Goal: Task Accomplishment & Management: Manage account settings

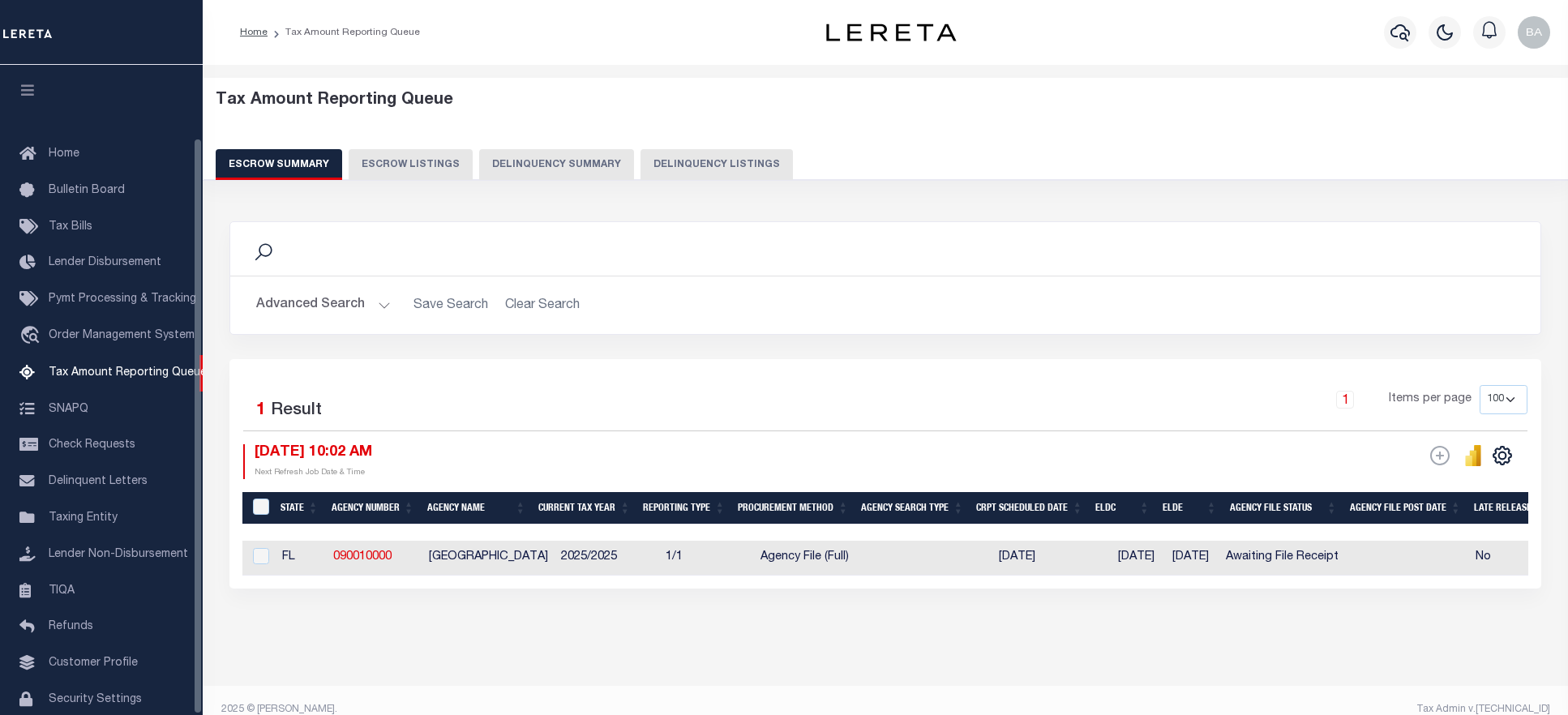
click at [550, 167] on button "Delinquency Summary" at bounding box center [556, 164] width 155 height 30
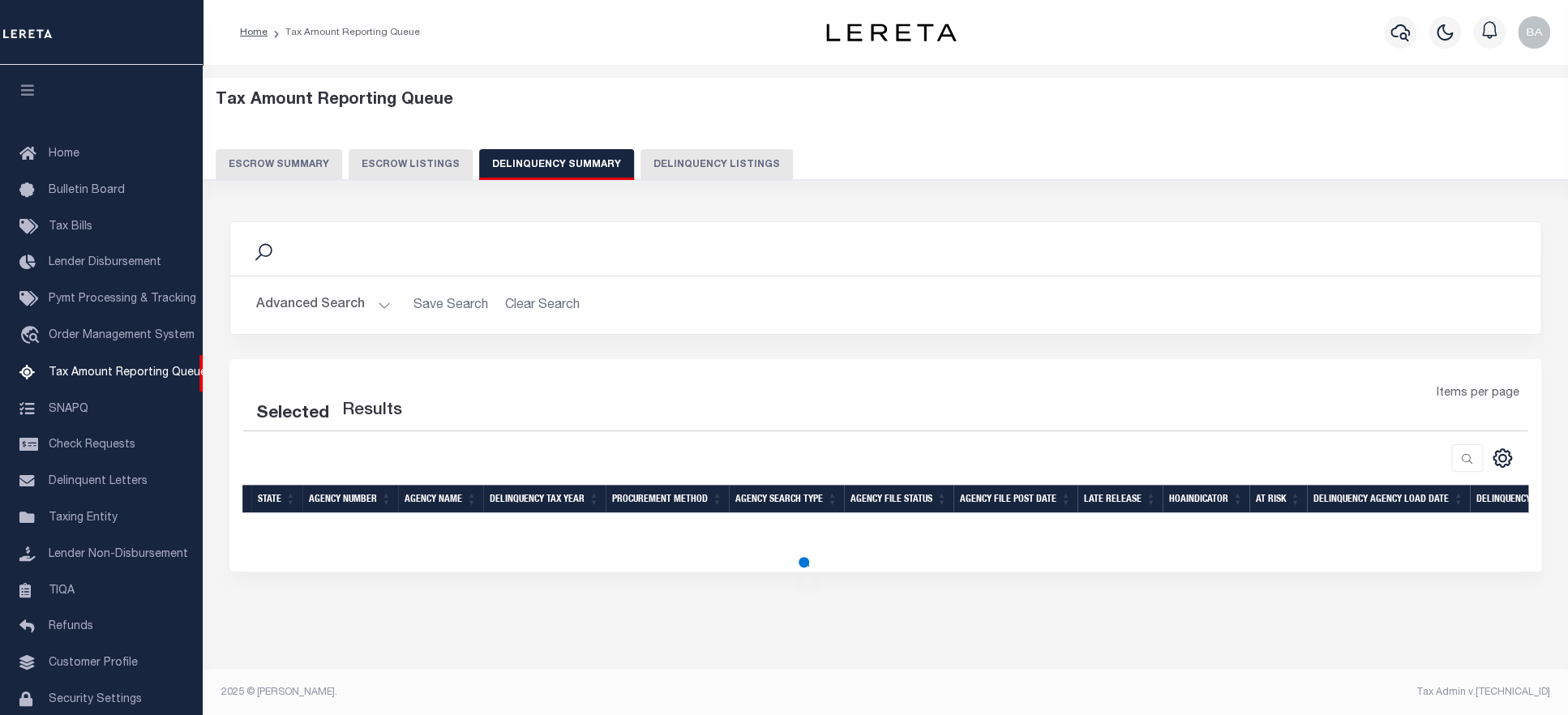
scroll to position [82, 0]
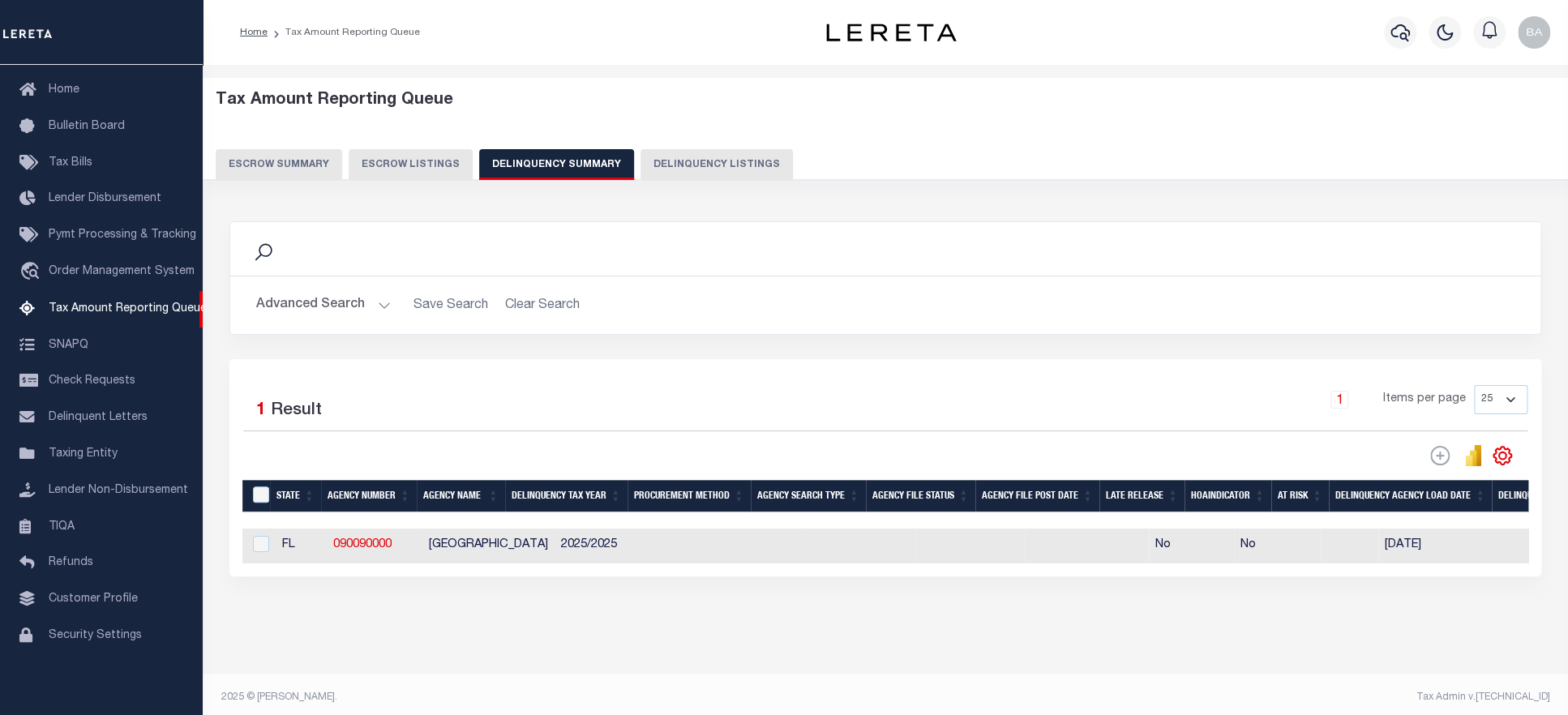
click at [307, 306] on button "Advanced Search" at bounding box center [323, 306] width 134 height 31
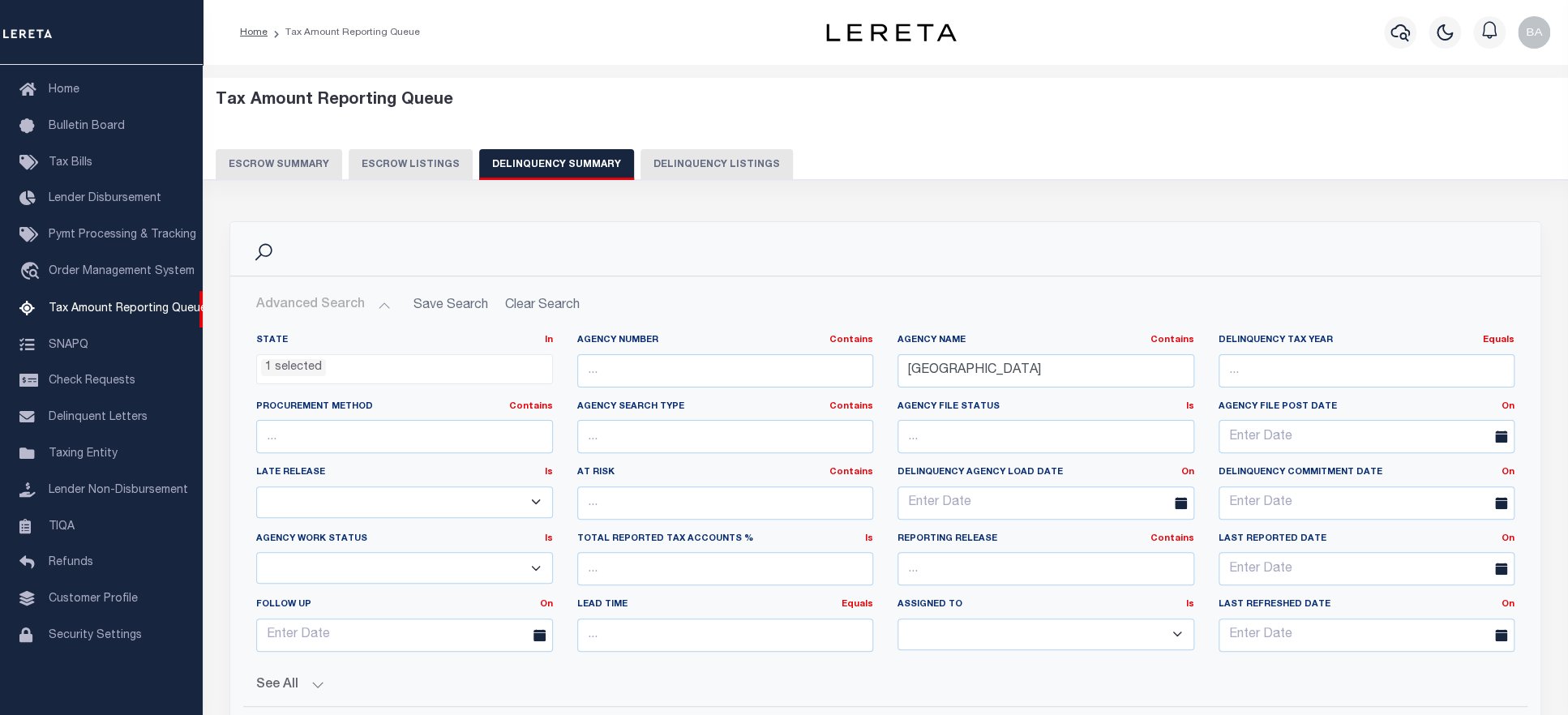
scroll to position [165, 0]
click at [391, 370] on ul "1 selected" at bounding box center [404, 366] width 295 height 22
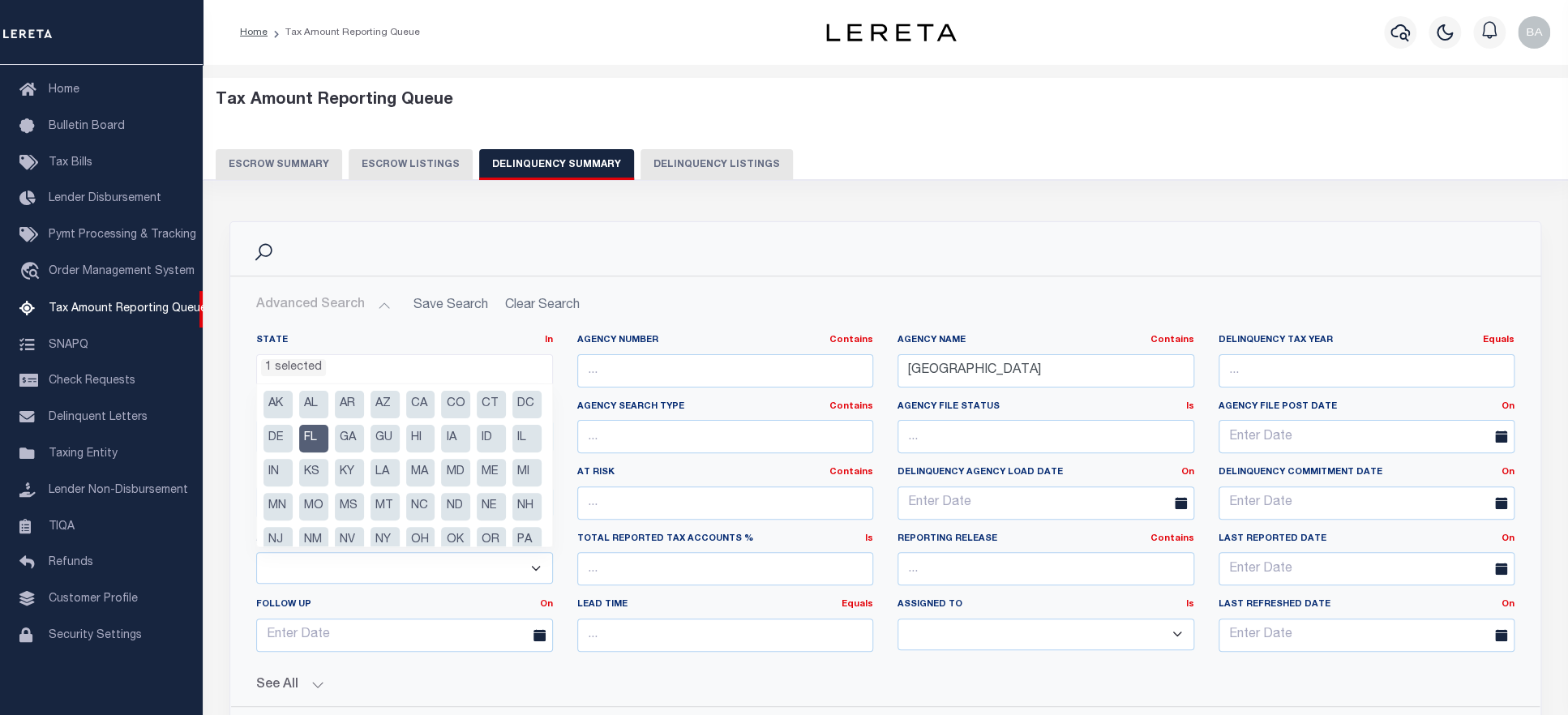
click at [328, 438] on li "FL" at bounding box center [314, 439] width 29 height 27
click at [328, 501] on li "MO" at bounding box center [314, 506] width 29 height 27
select select "MO"
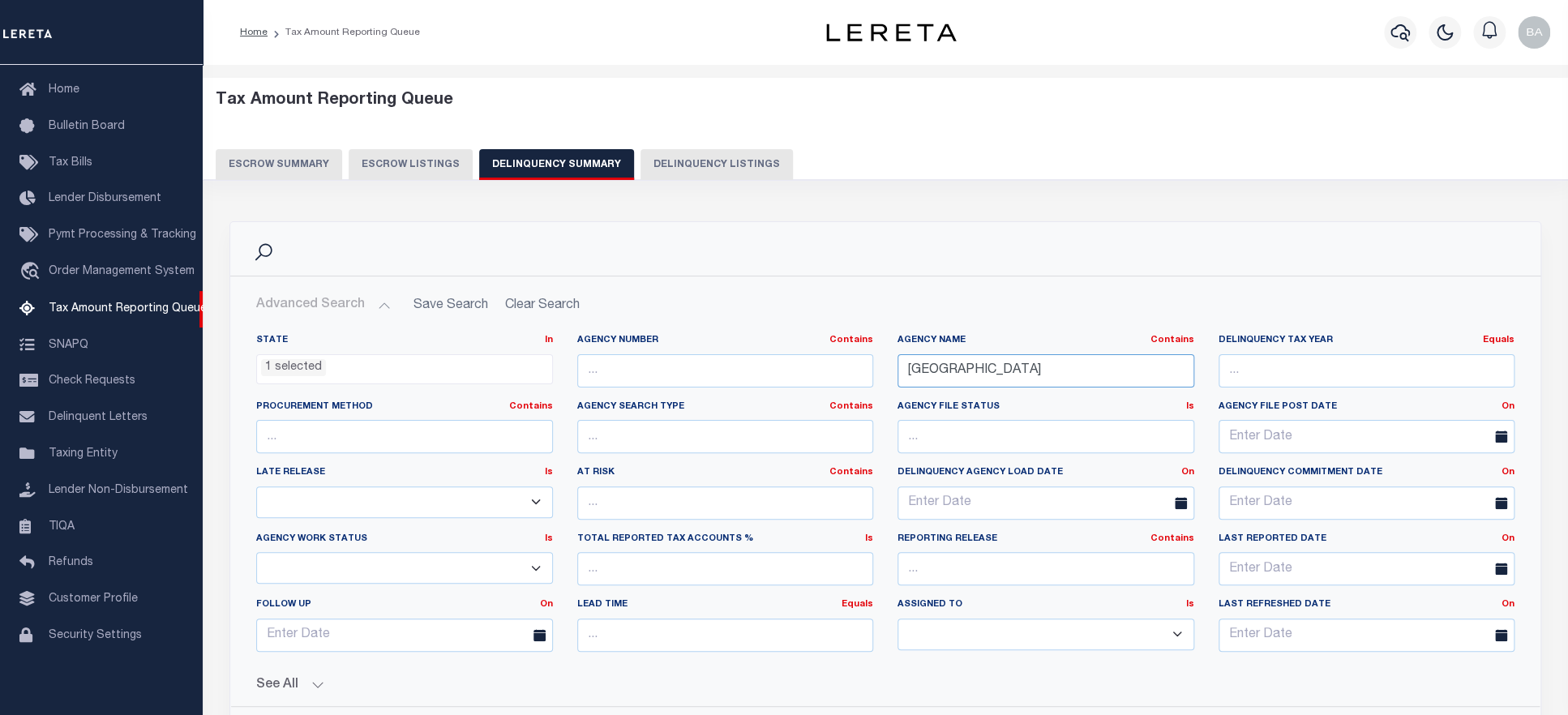
drag, startPoint x: 1014, startPoint y: 366, endPoint x: 751, endPoint y: 364, distance: 263.0
click at [898, 364] on input "CITRUS COUNTY" at bounding box center [1046, 371] width 297 height 33
paste input "JACKSON"
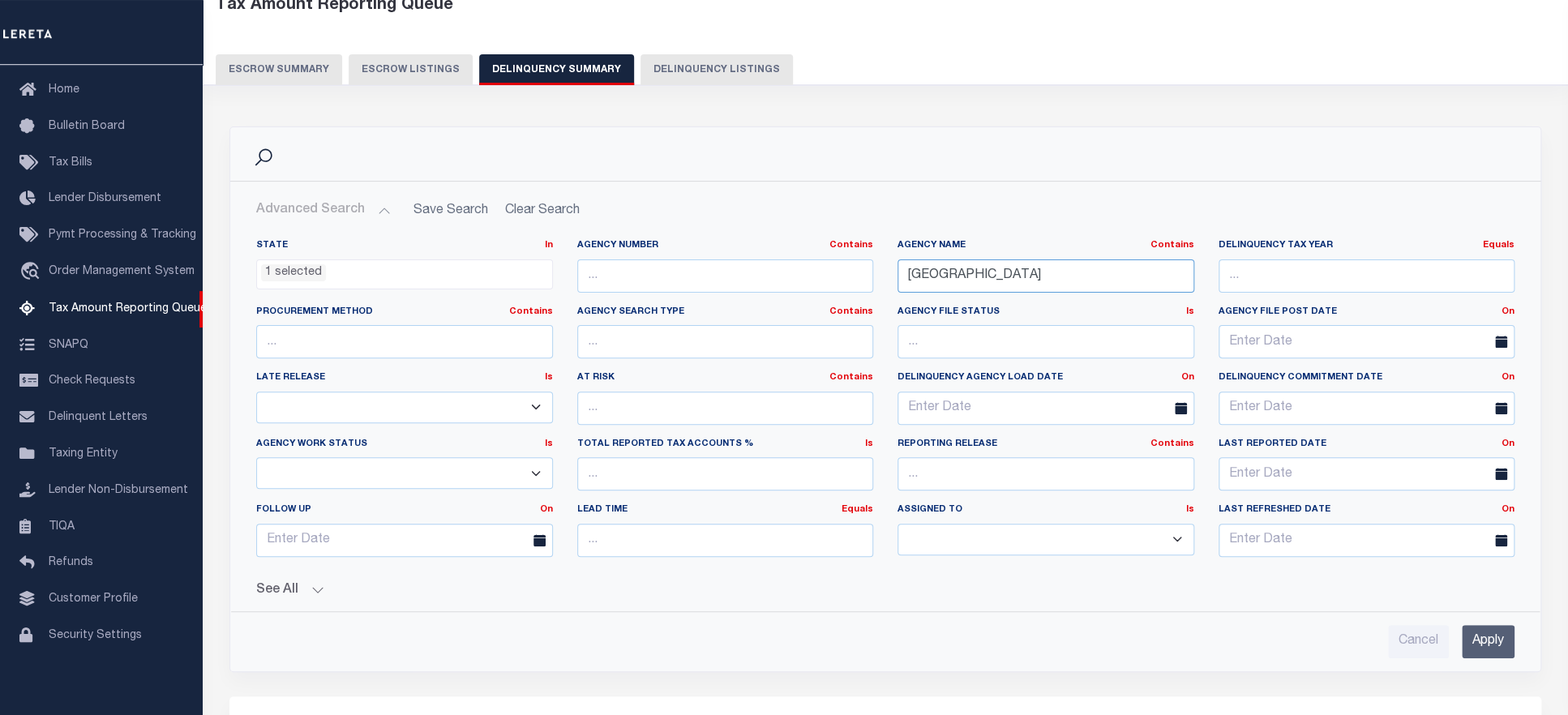
scroll to position [251, 0]
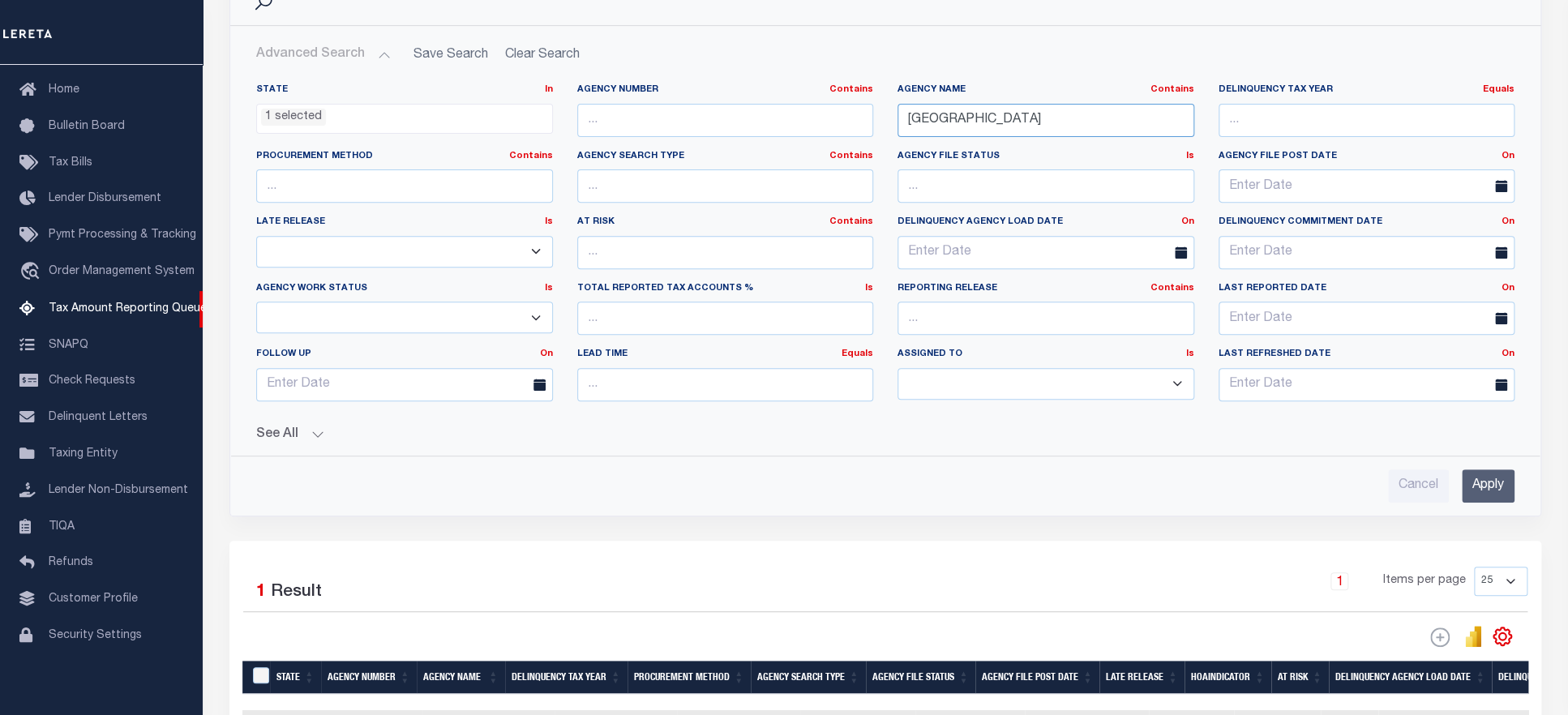
type input "JACKSON COUNTY"
click at [1488, 499] on input "Apply" at bounding box center [1489, 486] width 53 height 33
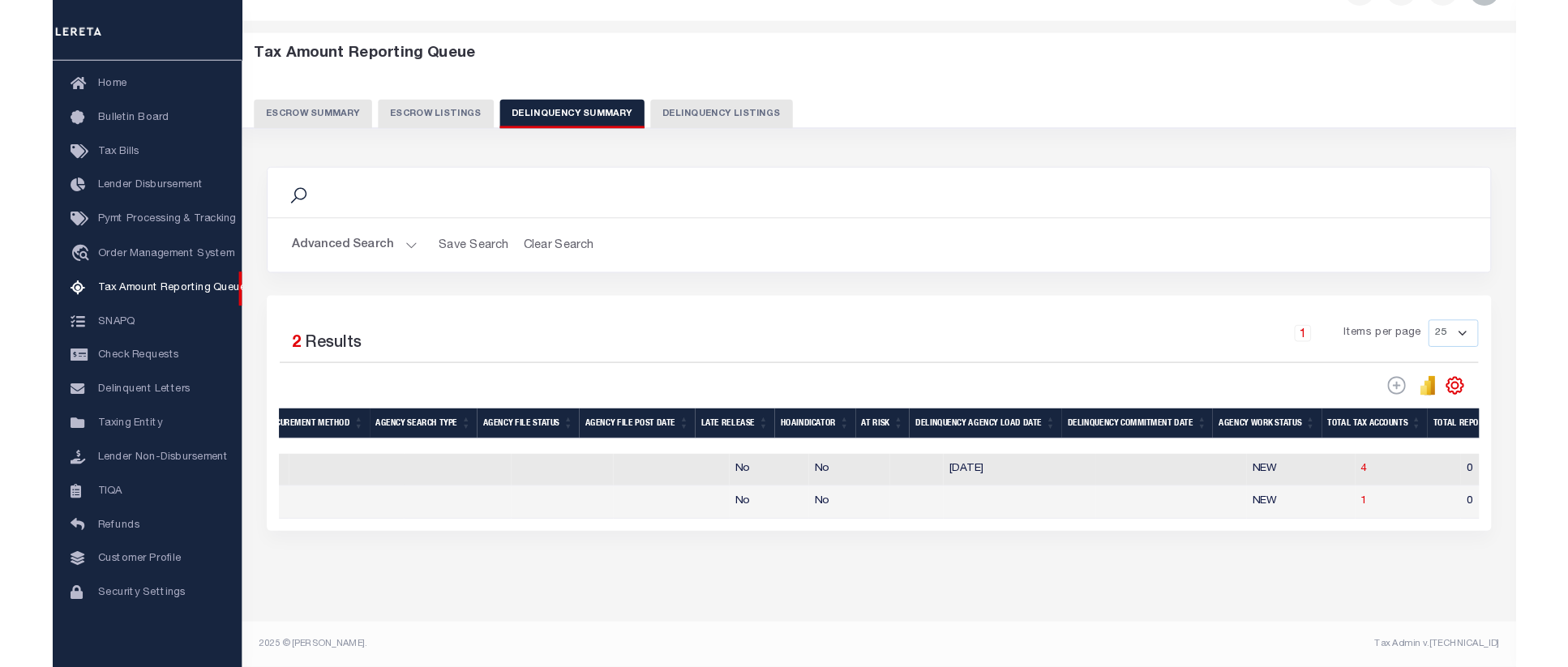
scroll to position [0, 424]
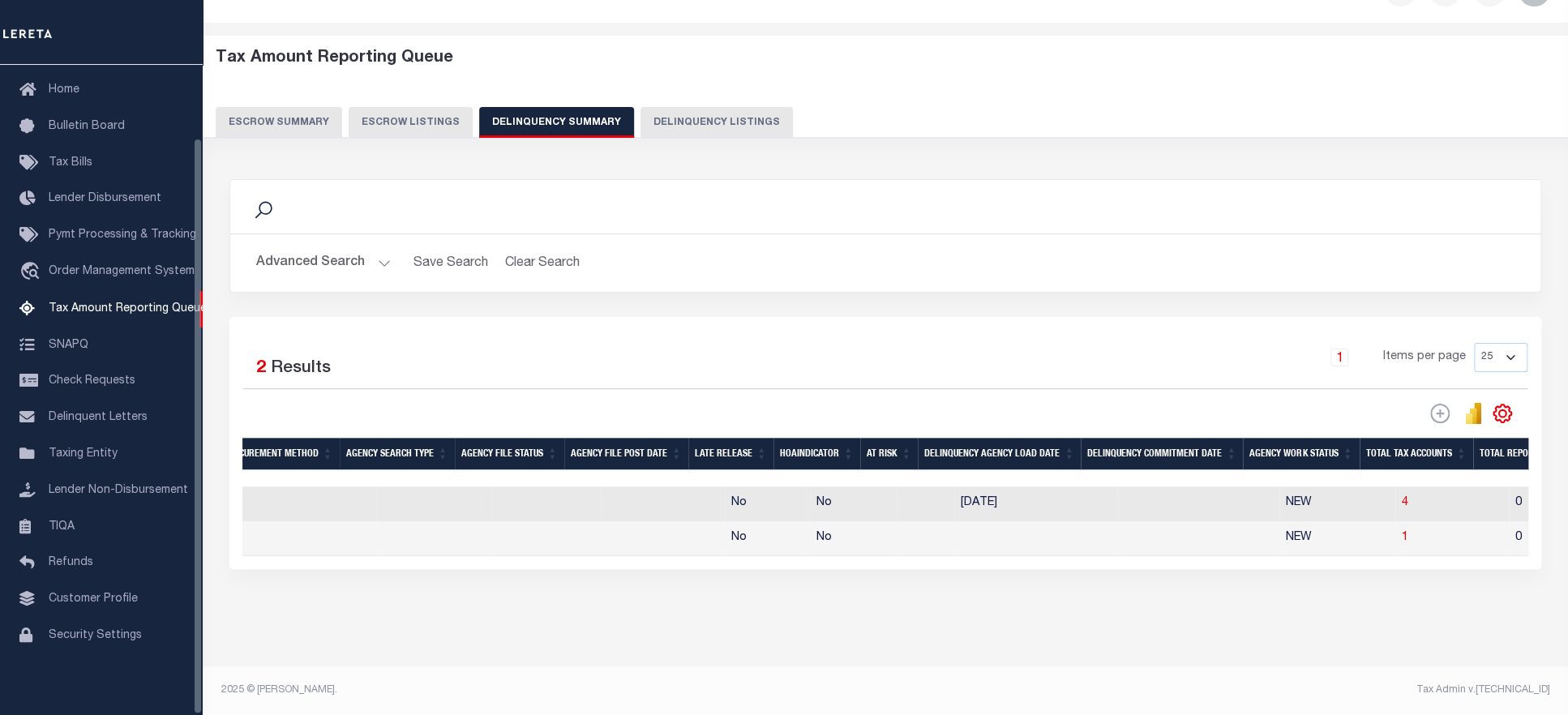
click at [652, 682] on footer "2025 © LERETA. Tax Admin v.1.0.0.1" at bounding box center [885, 691] width 1365 height 49
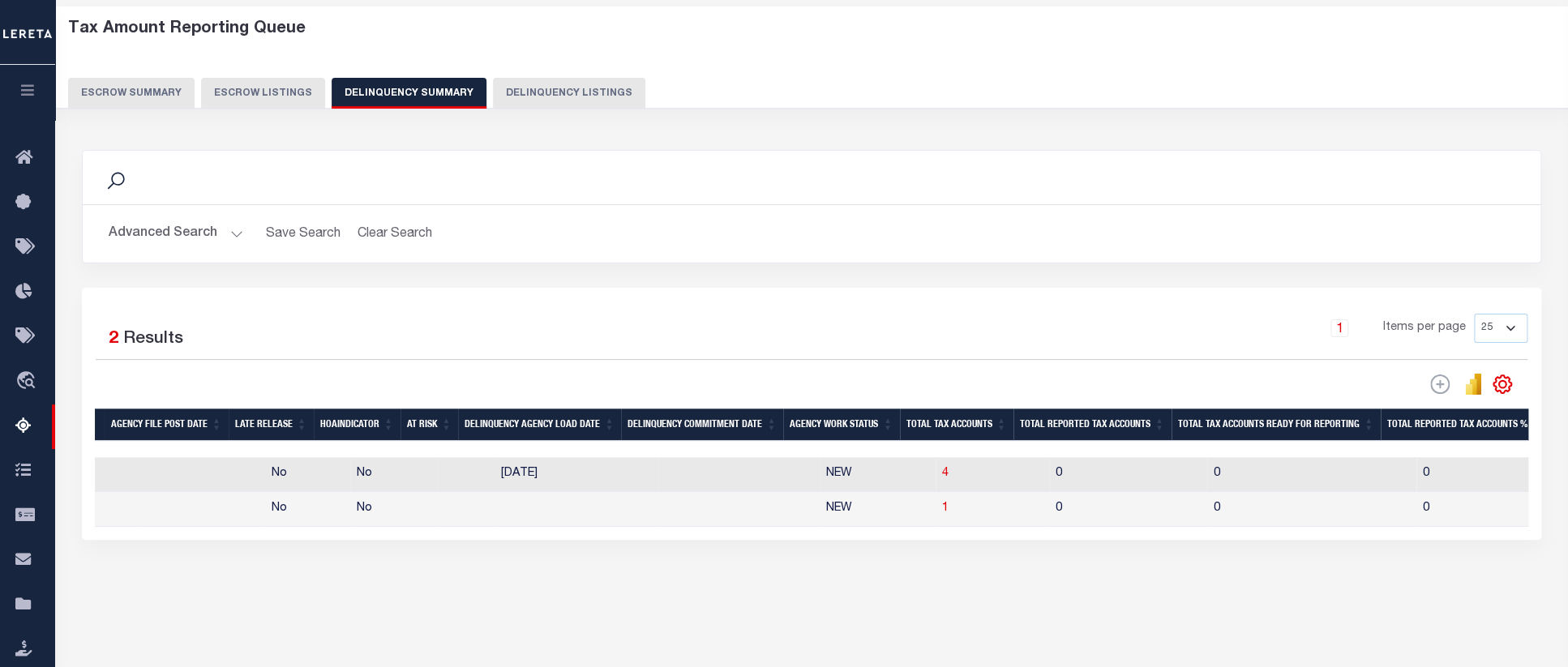
scroll to position [0, 746]
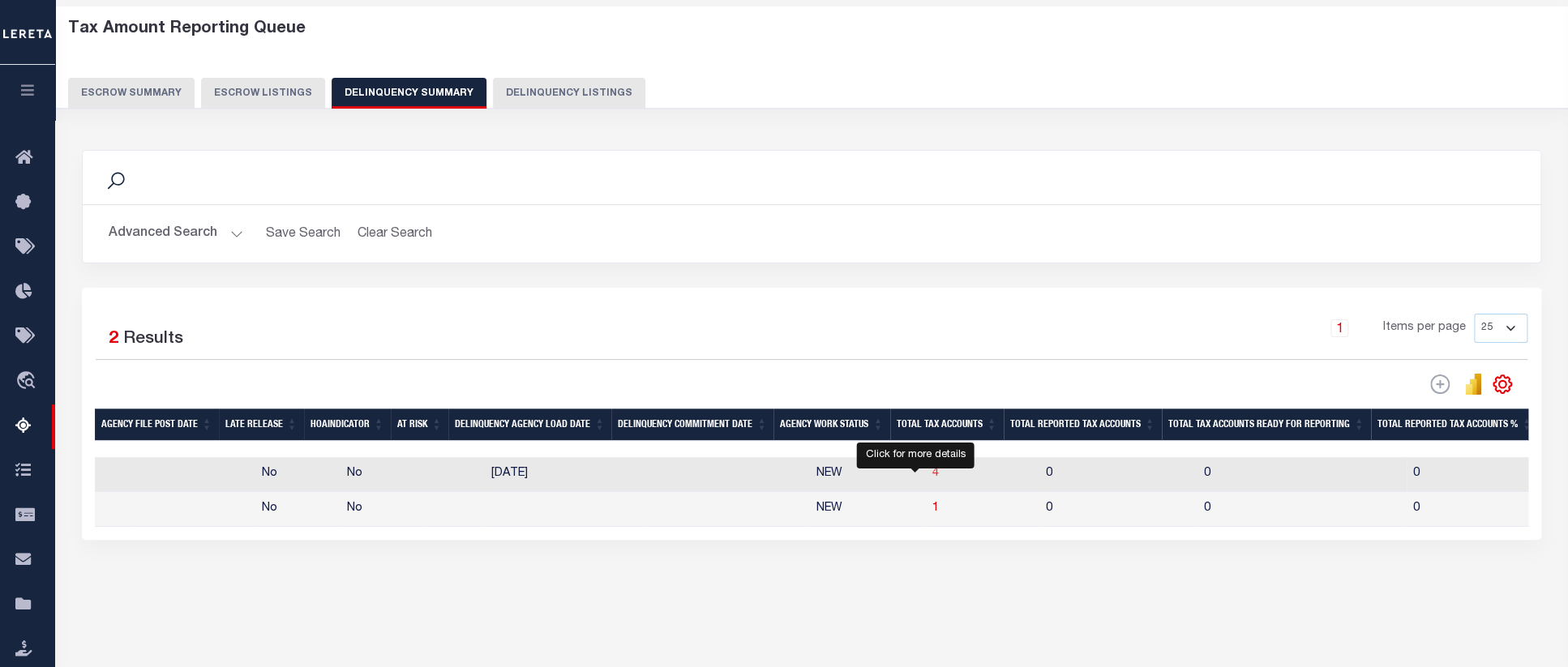
click at [932, 478] on span "4" at bounding box center [935, 474] width 7 height 12
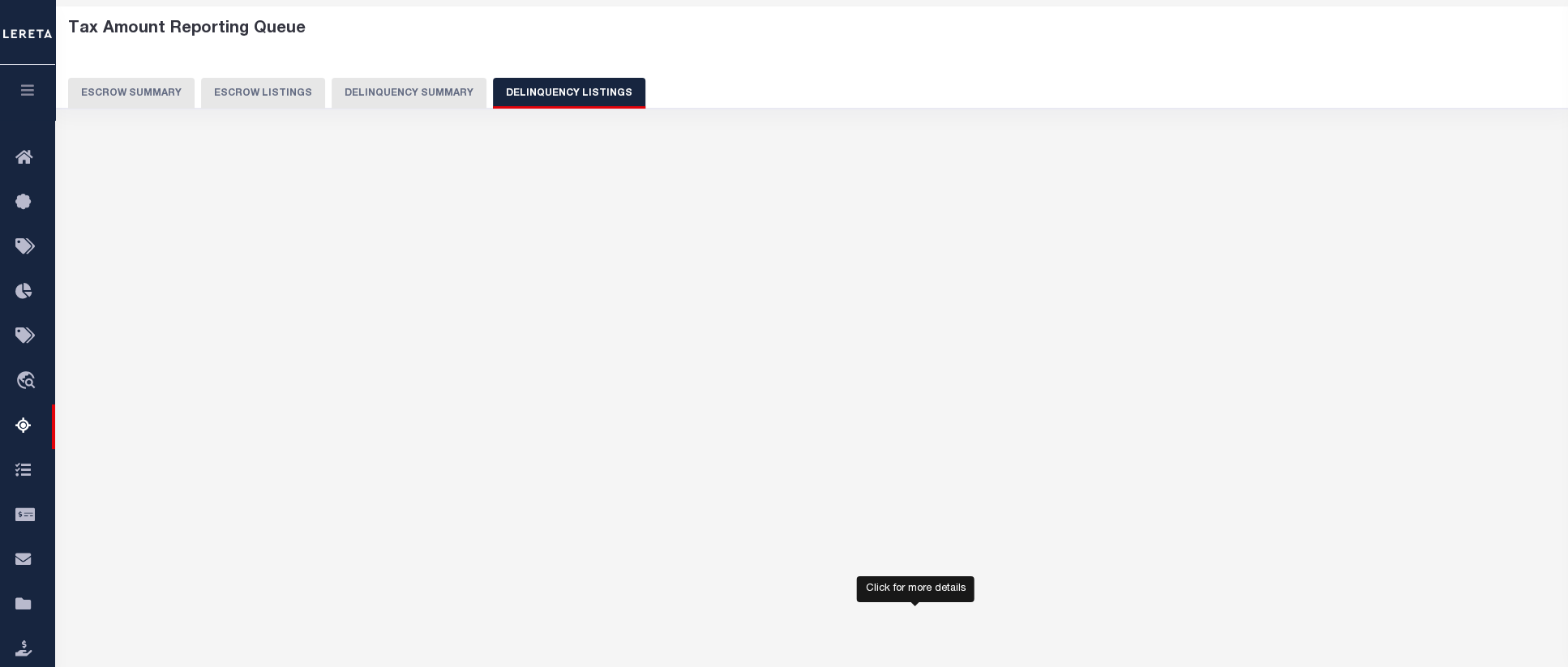
select select "100"
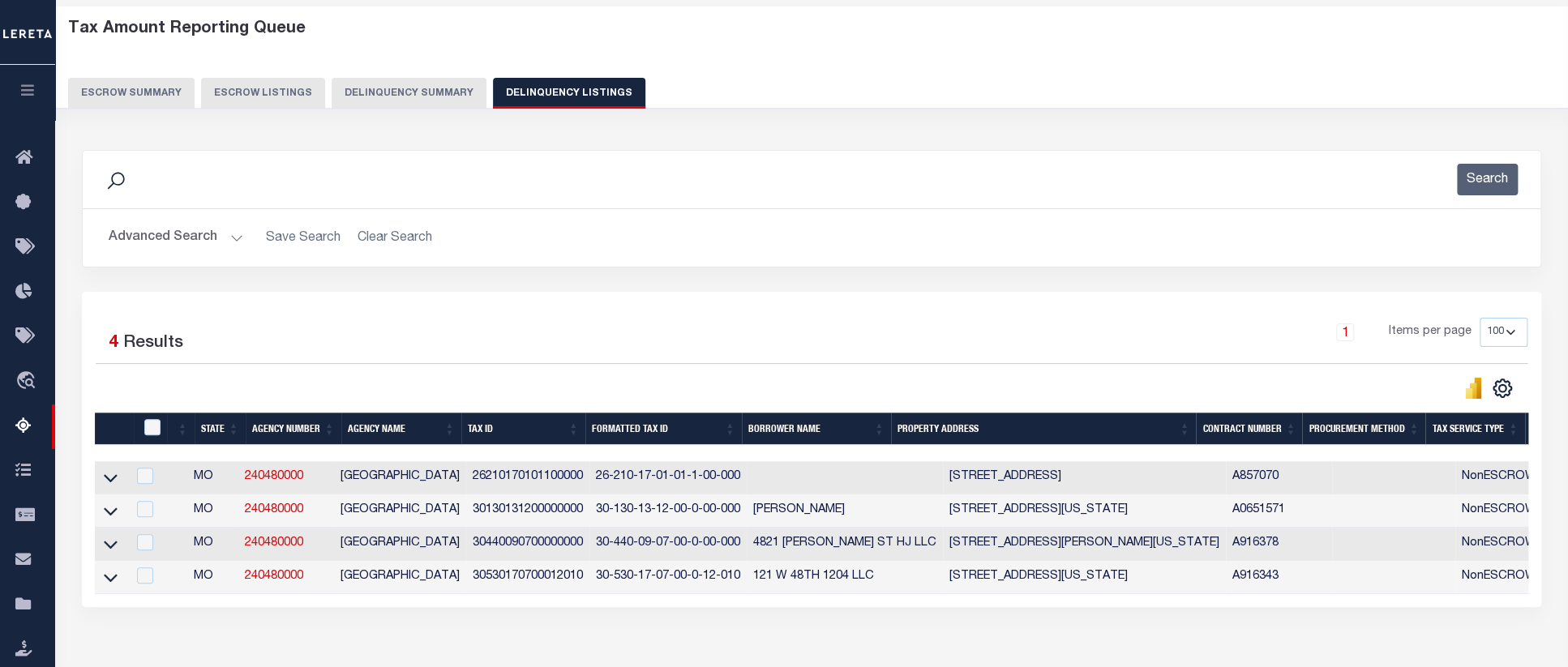
click at [402, 81] on button "Delinquency Summary" at bounding box center [409, 92] width 155 height 30
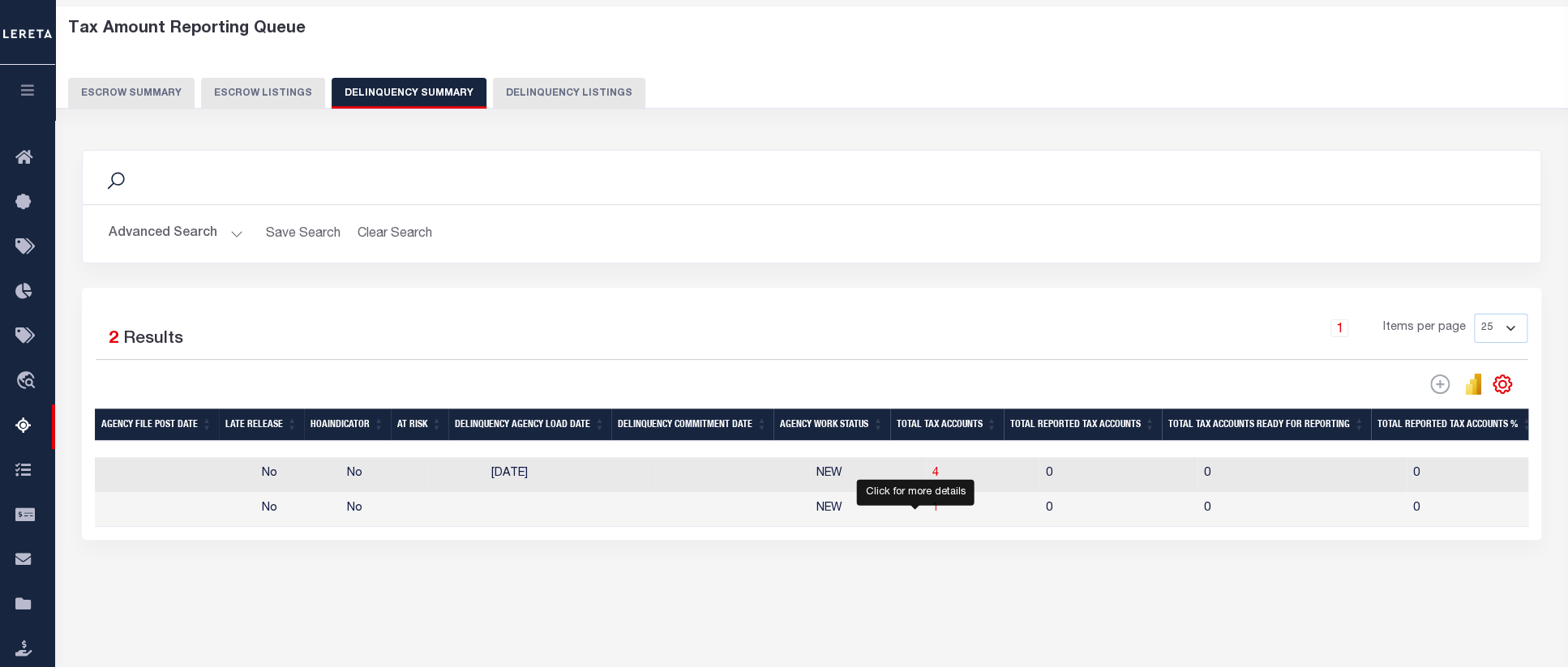
click at [932, 514] on span "1" at bounding box center [935, 508] width 7 height 12
select select "100"
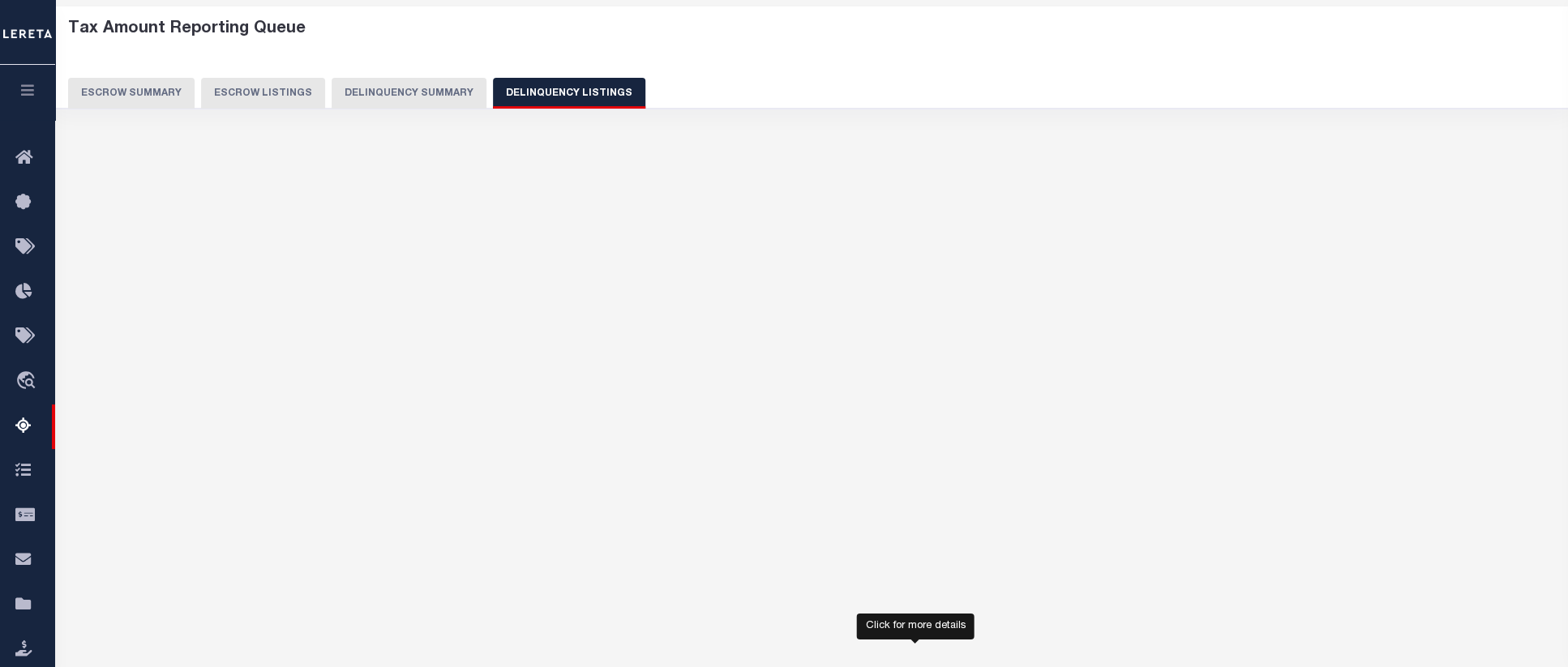
select select "100"
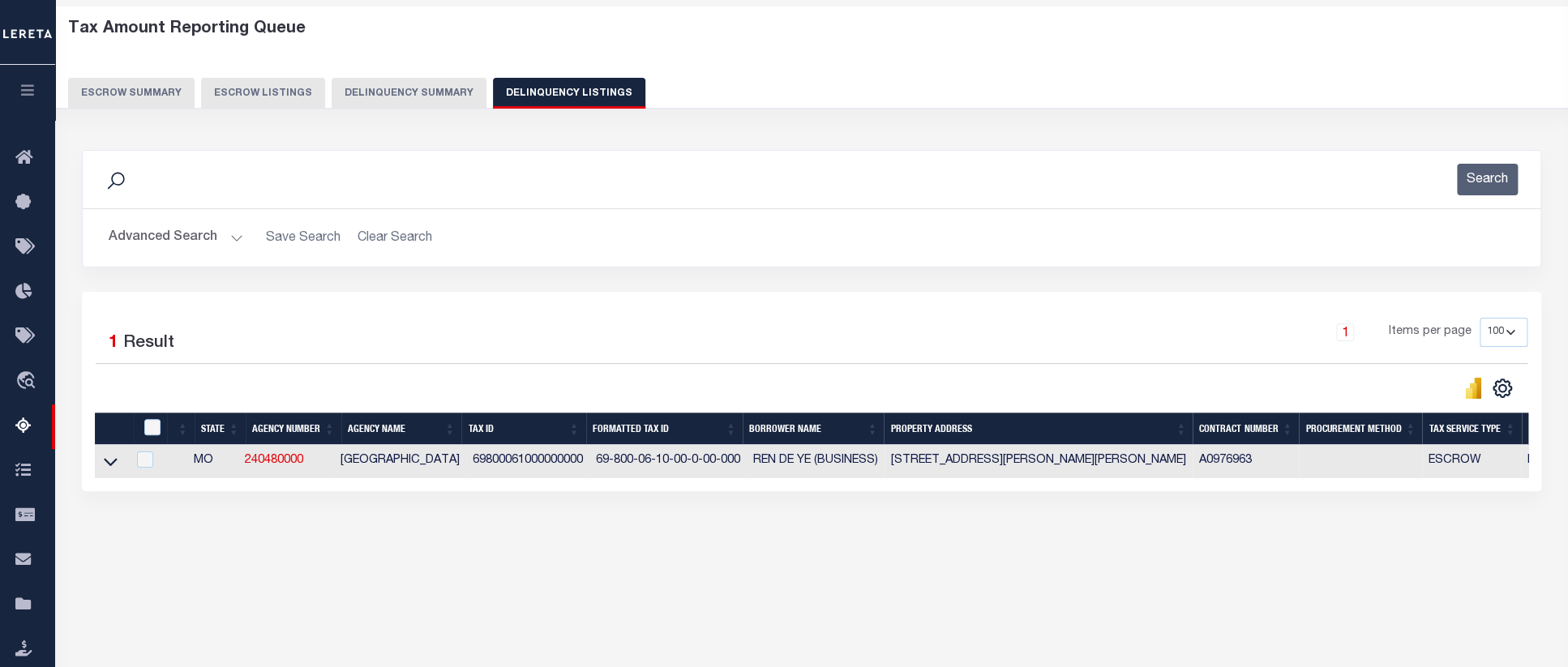
scroll to position [0, 0]
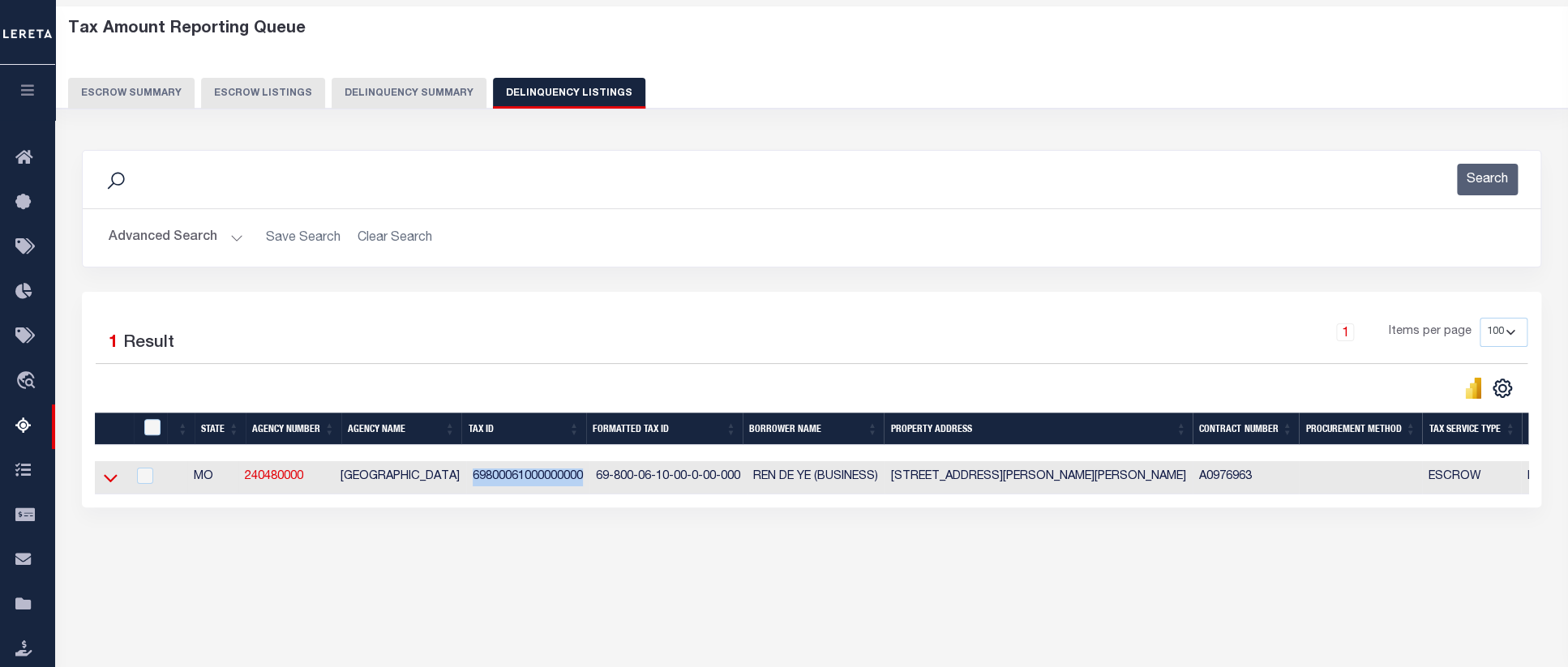
click at [111, 485] on icon at bounding box center [111, 477] width 14 height 17
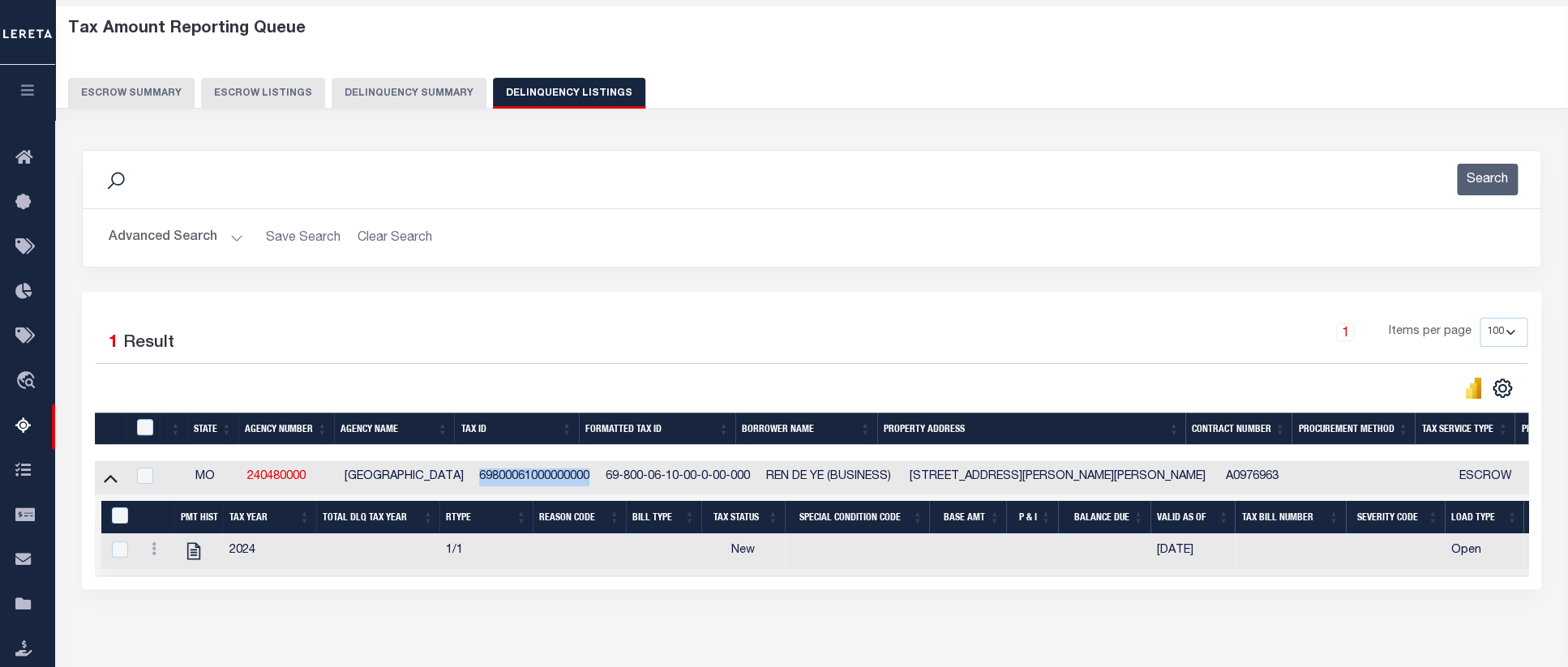
click at [586, 282] on div "Search Advanced Search Save Search Clear Search In In" at bounding box center [811, 220] width 1484 height 142
click at [381, 93] on button "Delinquency Summary" at bounding box center [409, 92] width 155 height 30
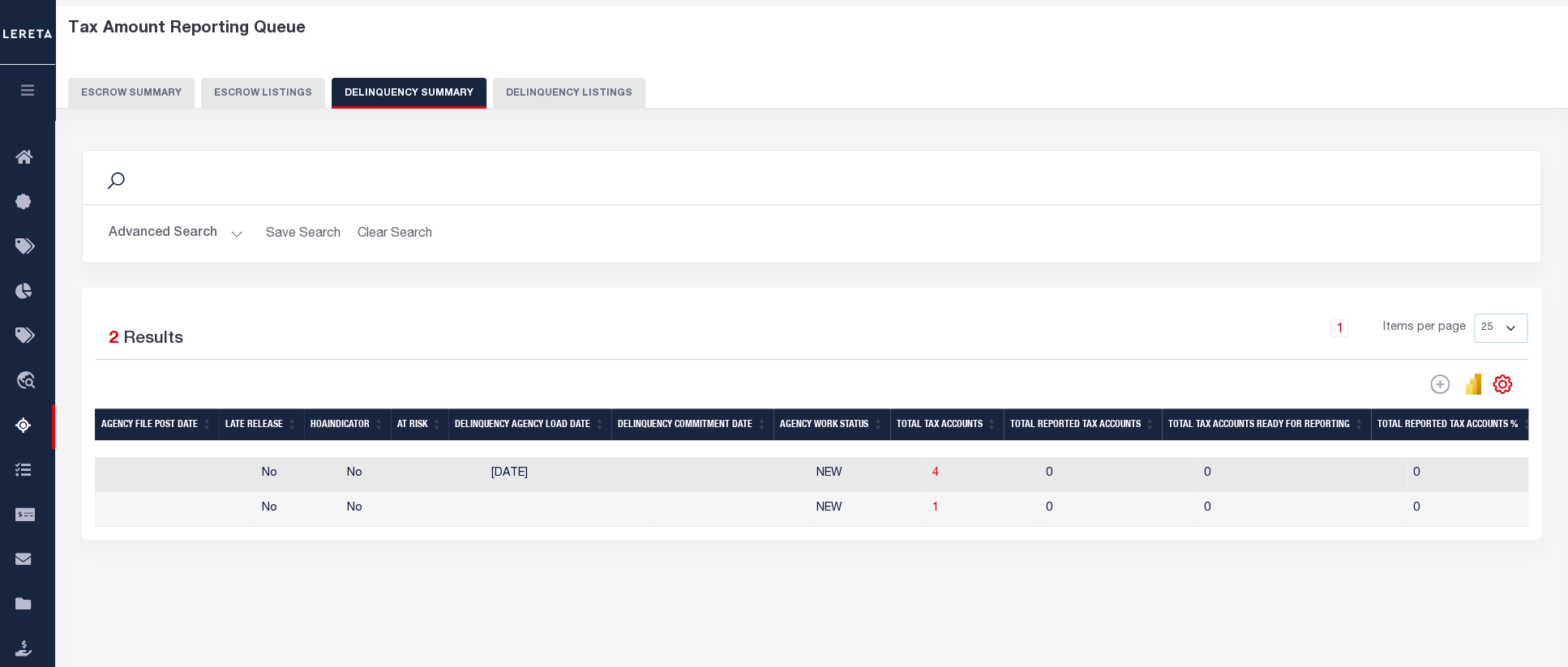
click at [155, 230] on button "Advanced Search" at bounding box center [175, 234] width 134 height 31
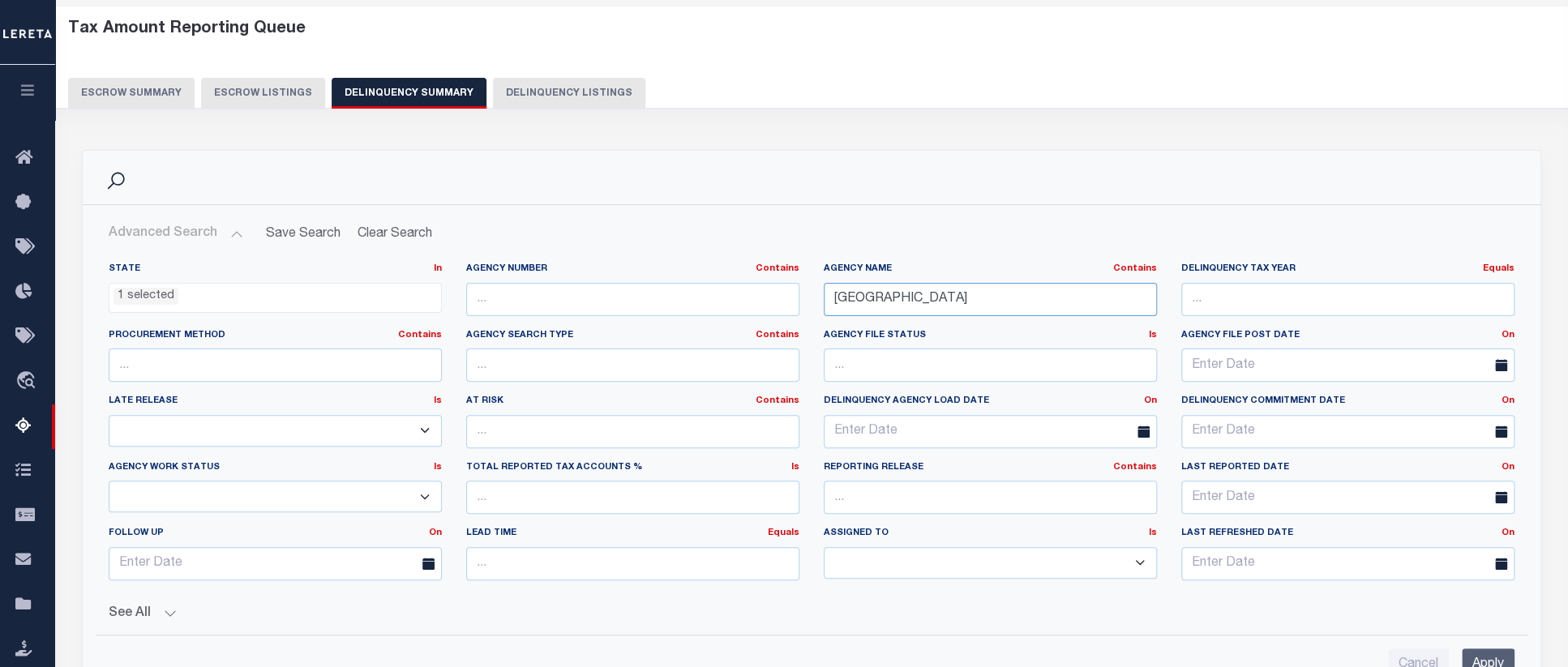
scroll to position [458, 0]
drag, startPoint x: 1022, startPoint y: 306, endPoint x: 636, endPoint y: 301, distance: 386.0
click at [824, 301] on input "JACKSON COUNTY" at bounding box center [990, 300] width 333 height 33
paste input "LEE"
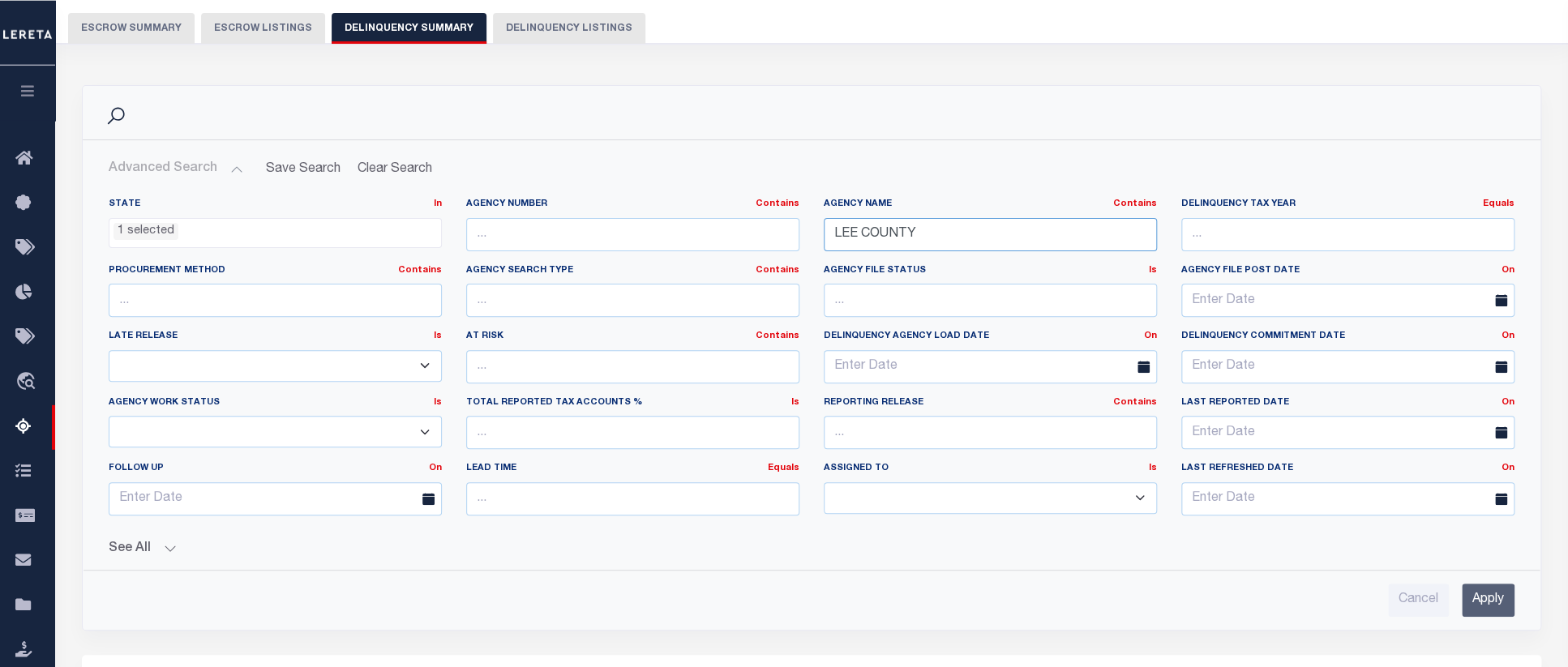
scroll to position [157, 0]
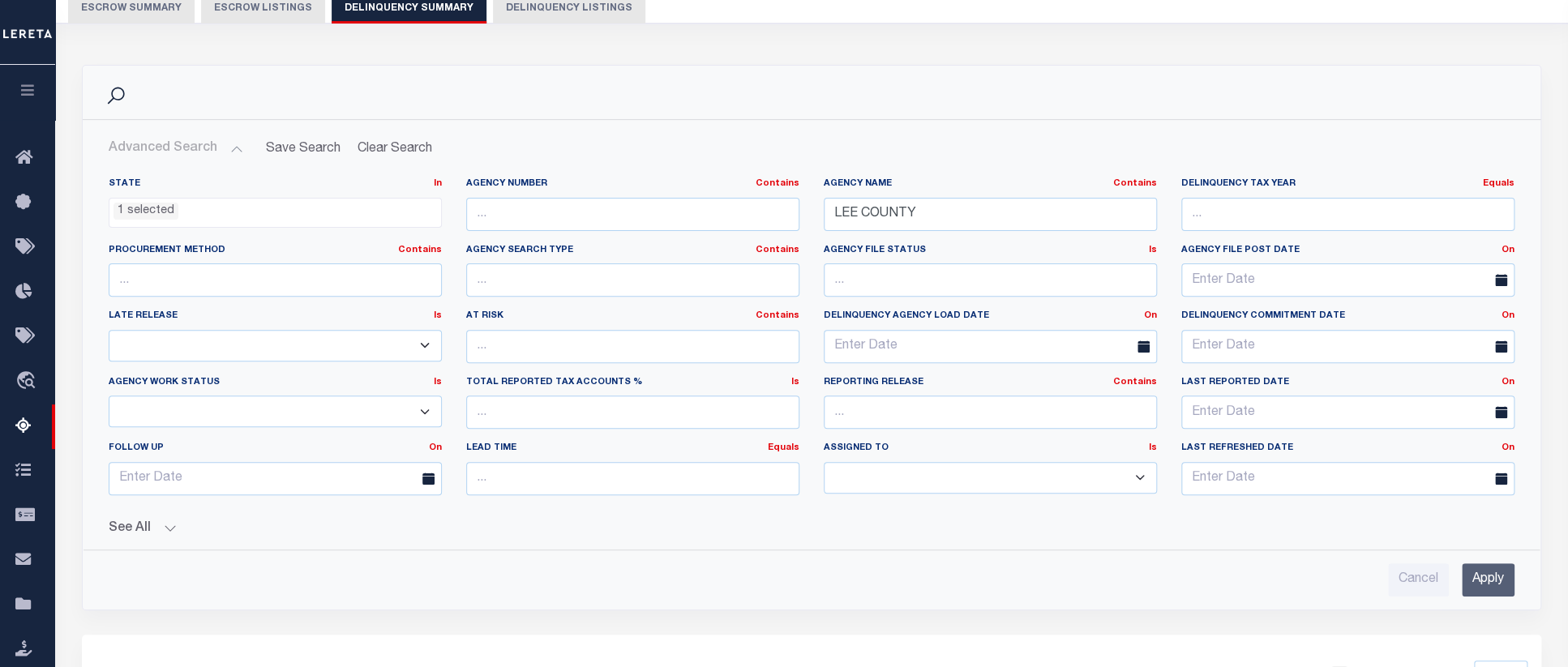
click at [1477, 596] on input "Apply" at bounding box center [1489, 580] width 53 height 33
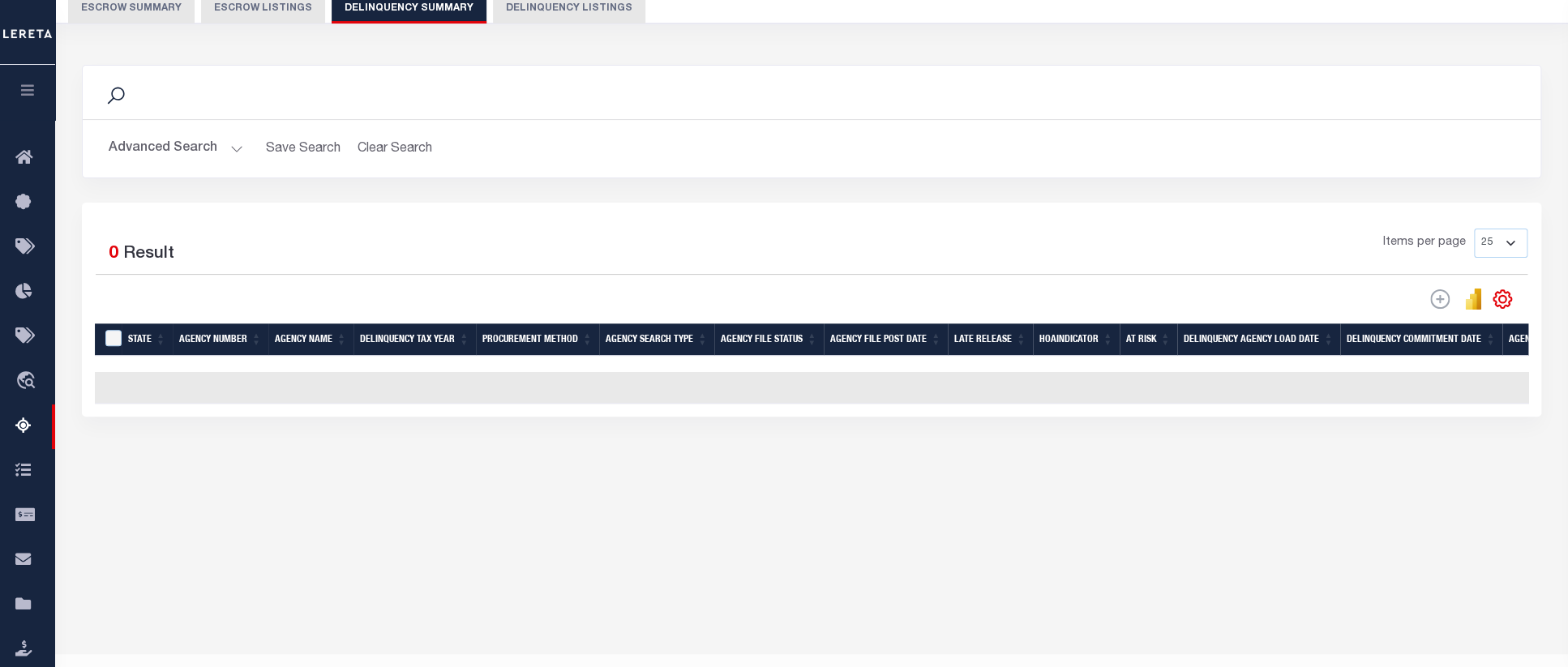
scroll to position [0, 0]
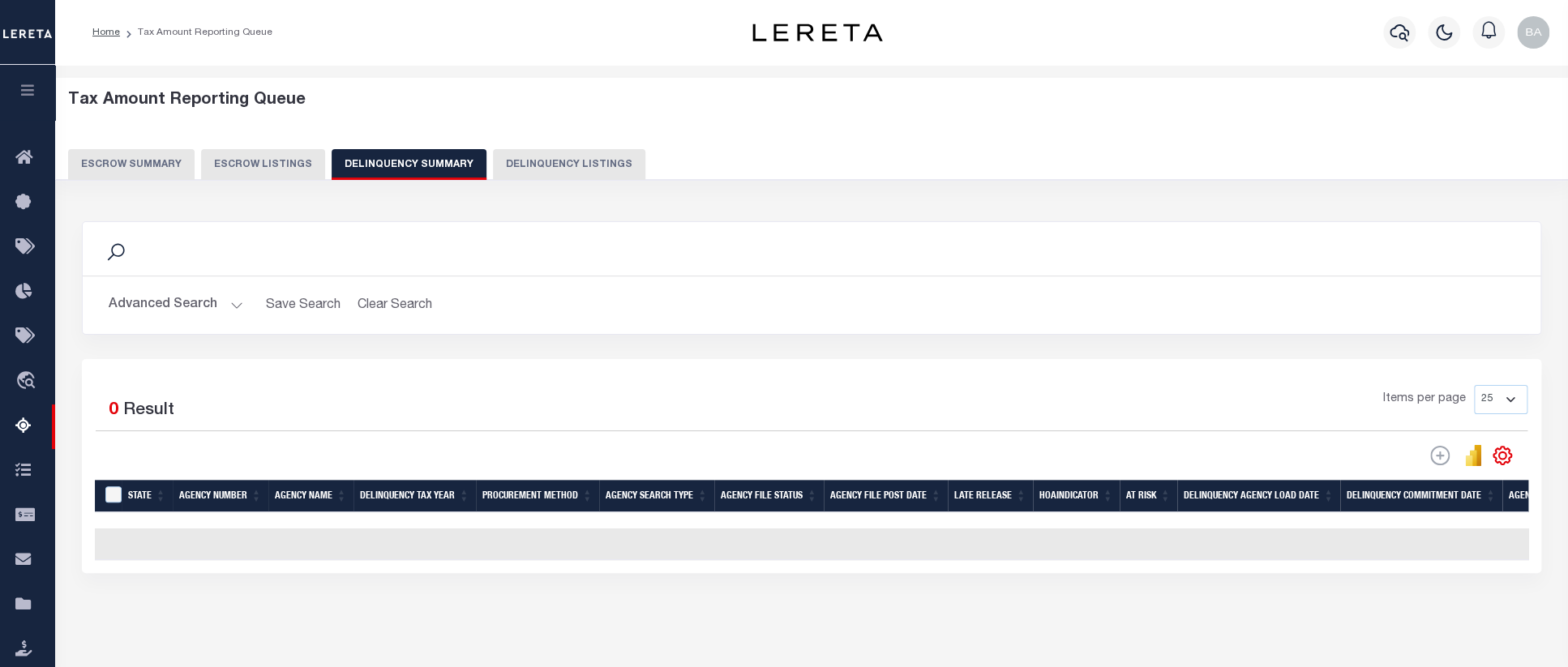
click at [145, 298] on button "Advanced Search" at bounding box center [175, 306] width 134 height 31
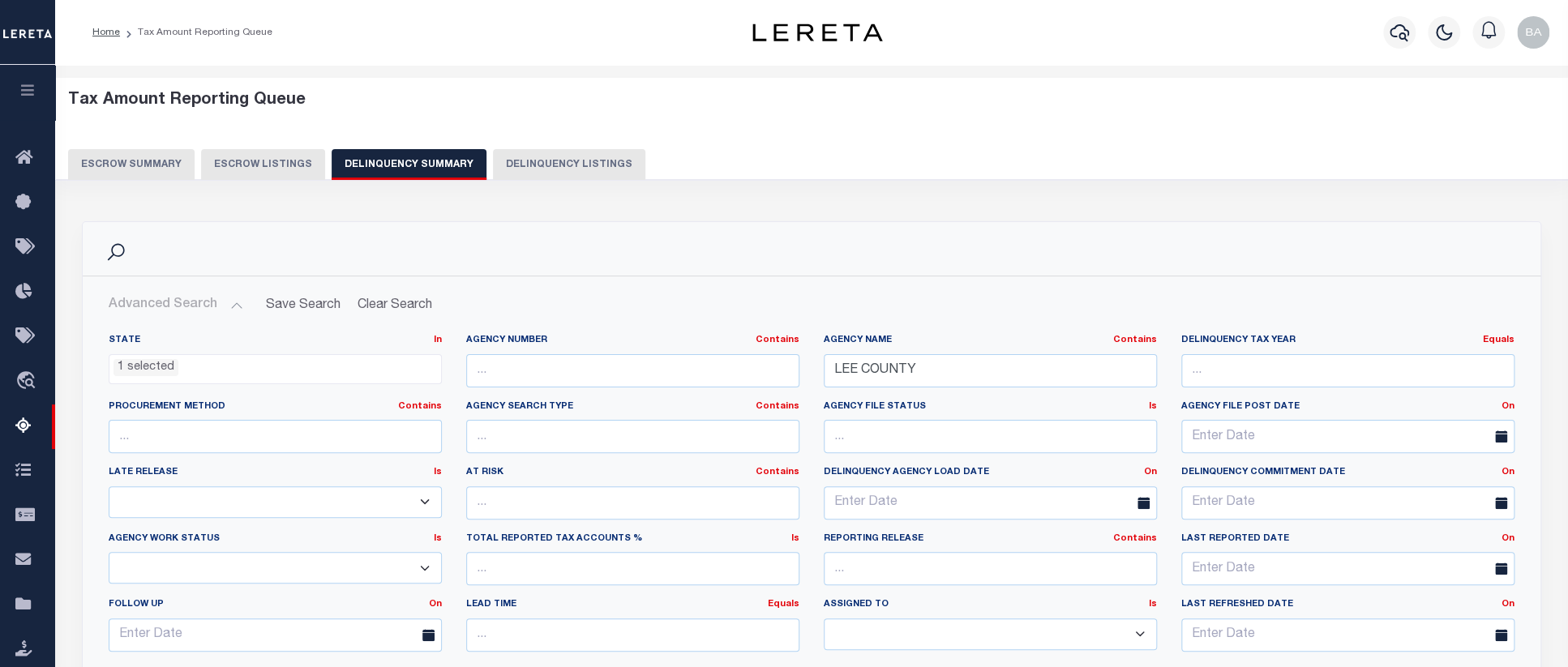
scroll to position [458, 0]
drag, startPoint x: 979, startPoint y: 376, endPoint x: 572, endPoint y: 367, distance: 407.1
click at [824, 367] on input "LEE COUNTY" at bounding box center [990, 371] width 333 height 33
paste input "ST. CHARLES"
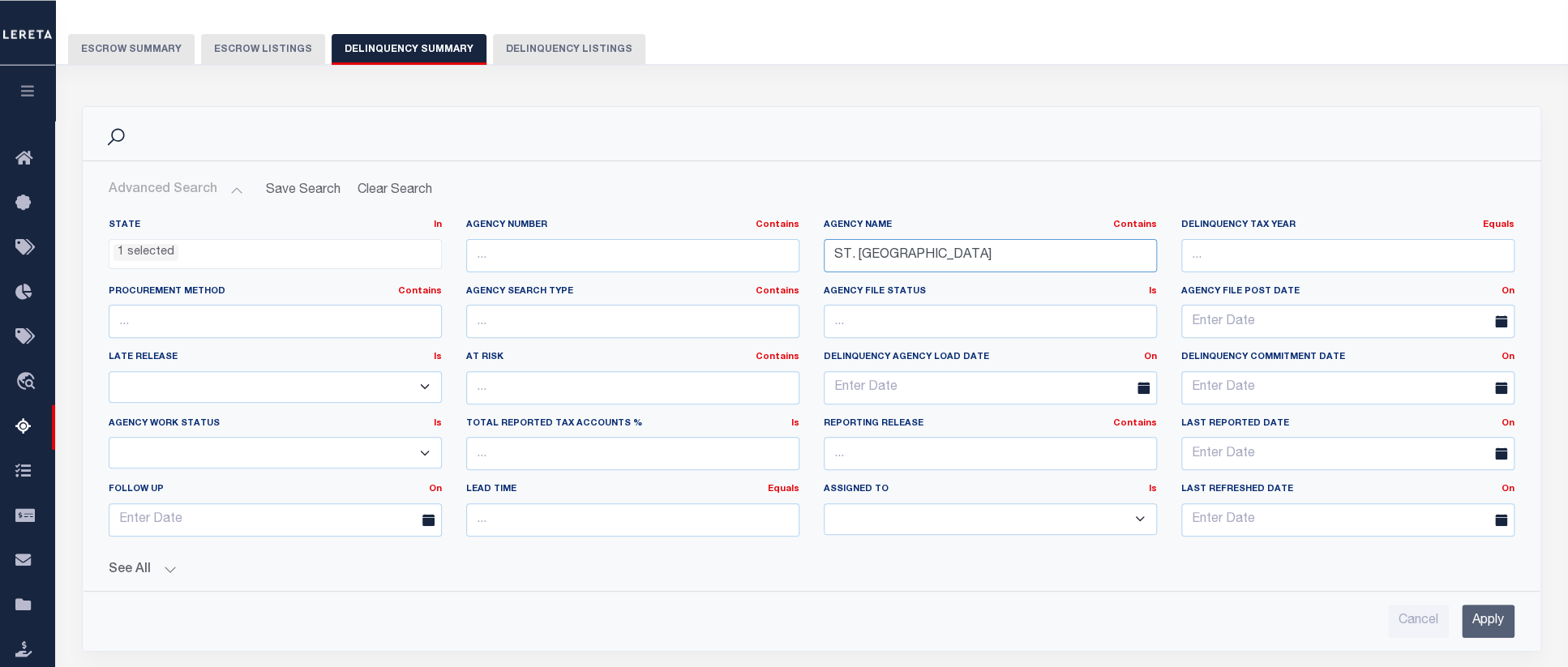
scroll to position [251, 0]
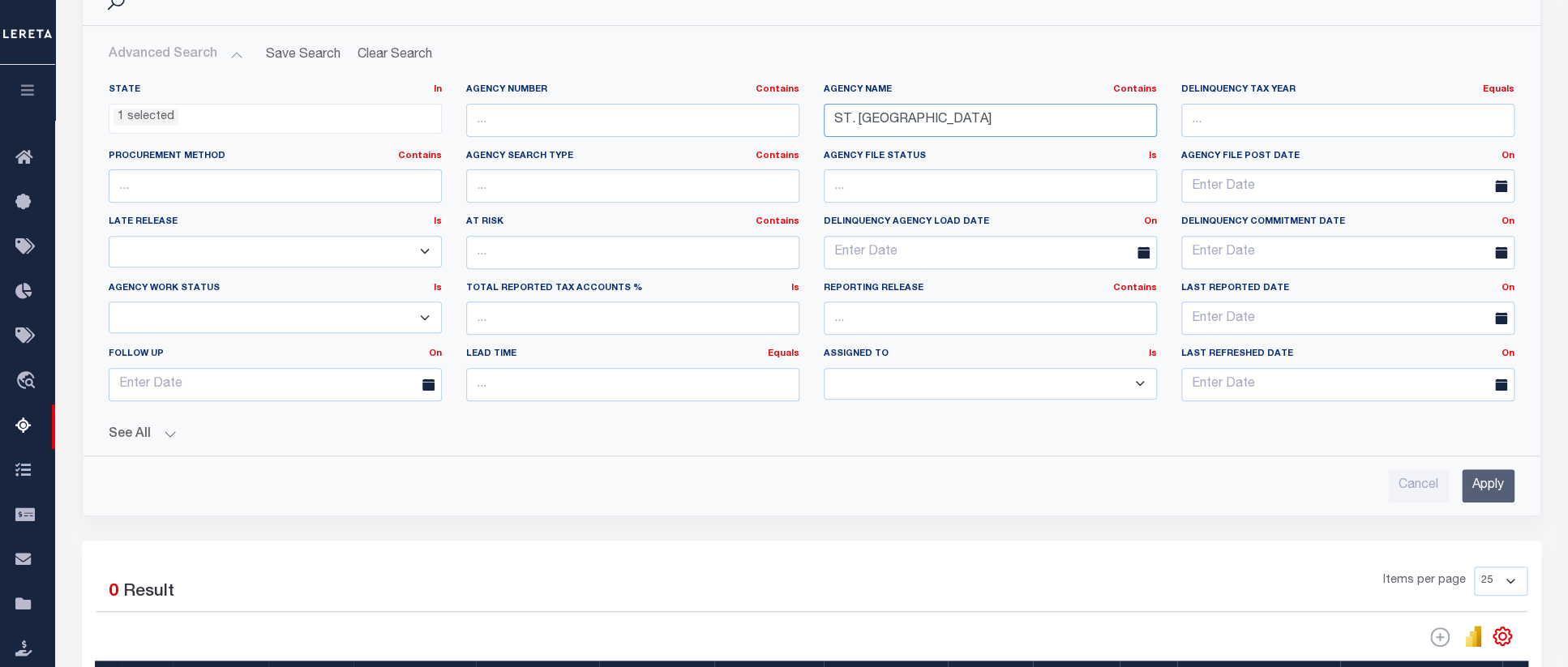
type input "ST. CHARLES COUNTY"
click at [1489, 489] on input "Apply" at bounding box center [1489, 486] width 53 height 33
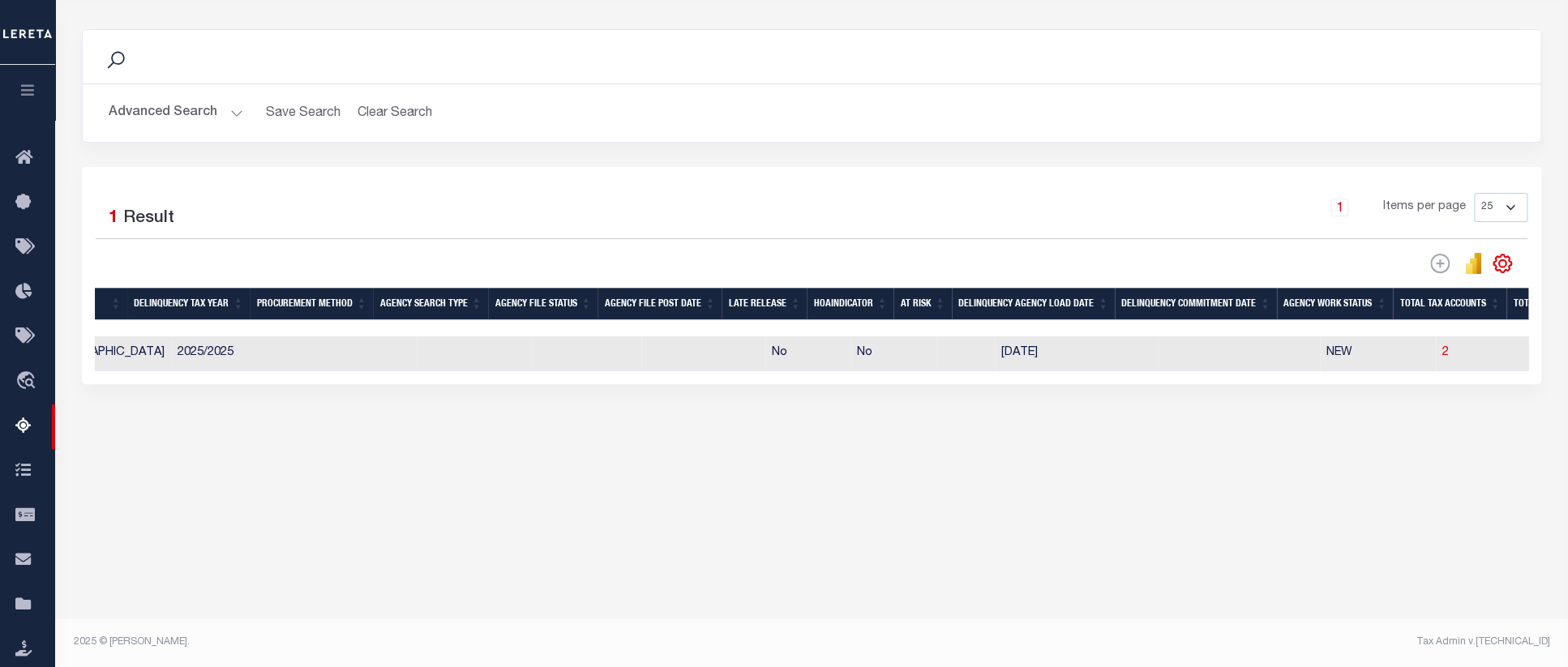
scroll to position [0, 422]
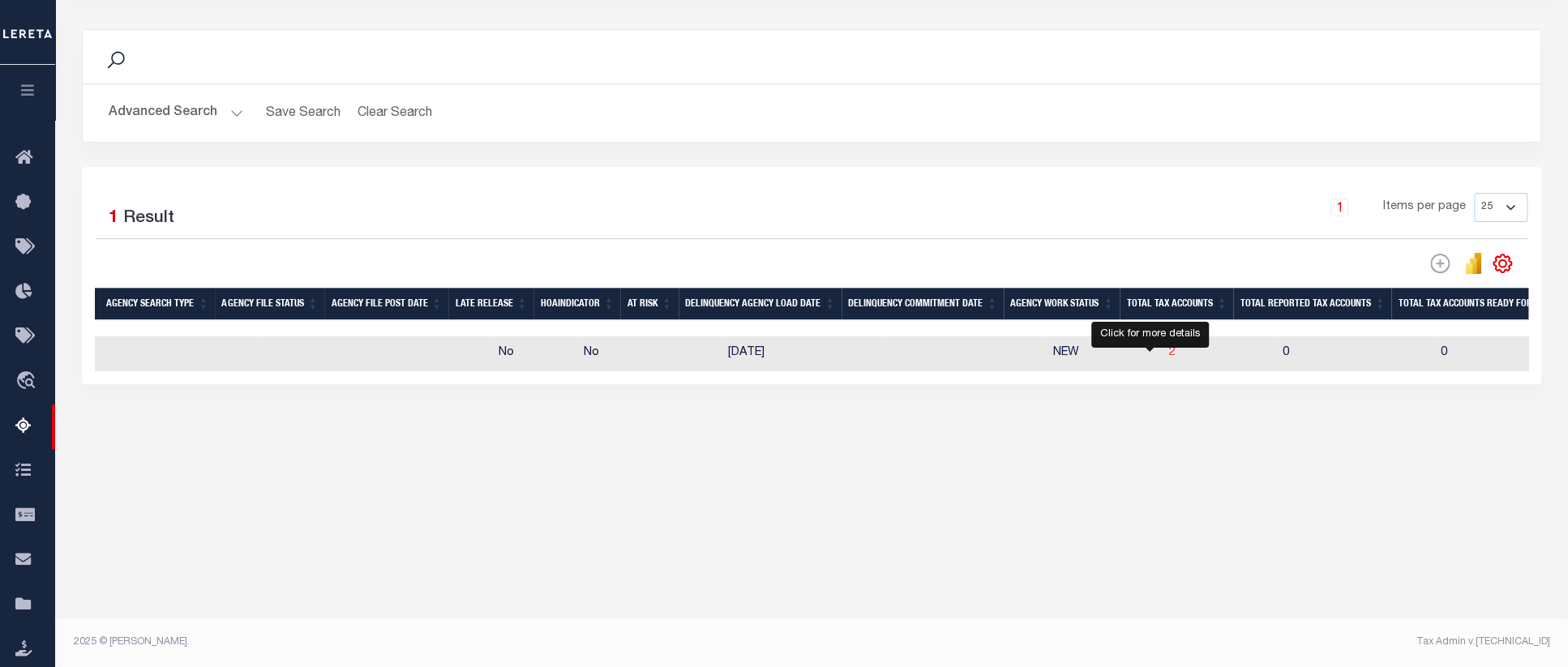
click at [1169, 358] on span "2" at bounding box center [1172, 353] width 7 height 12
select select "100"
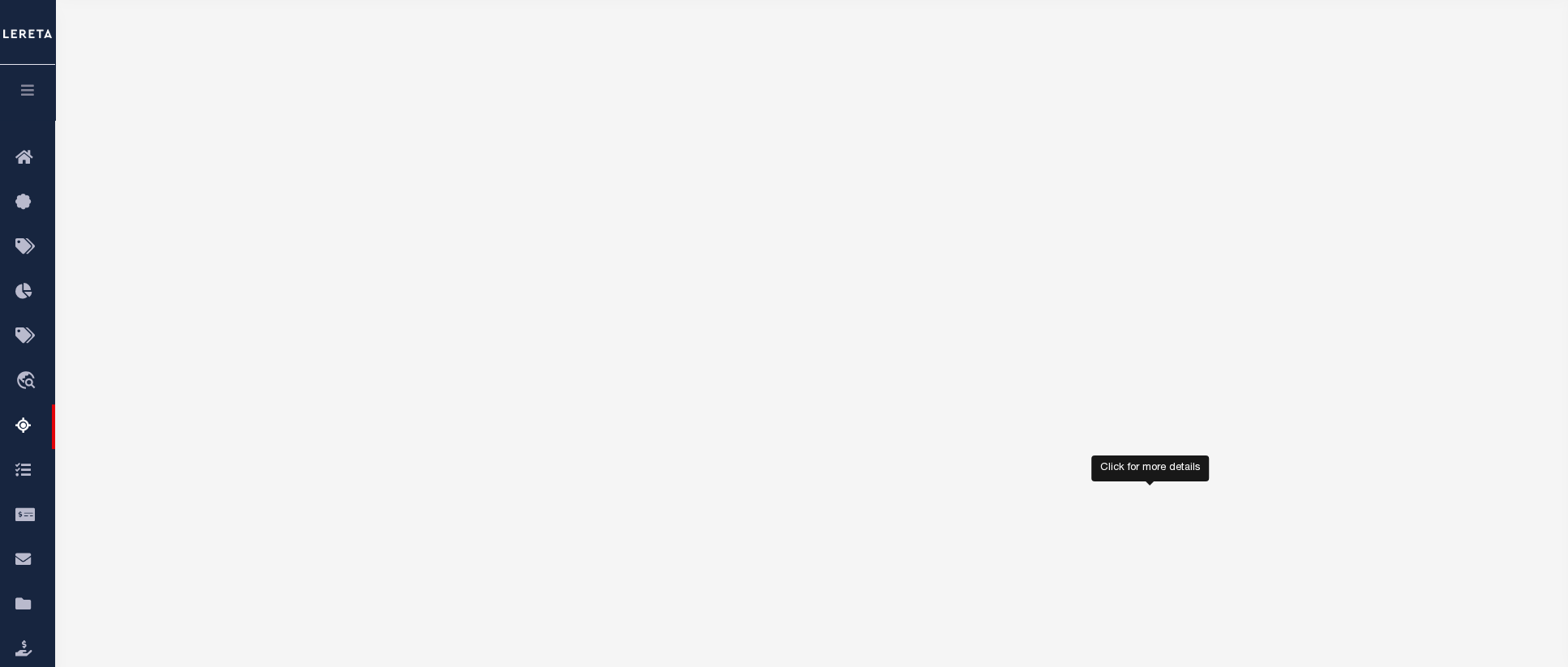
select select "100"
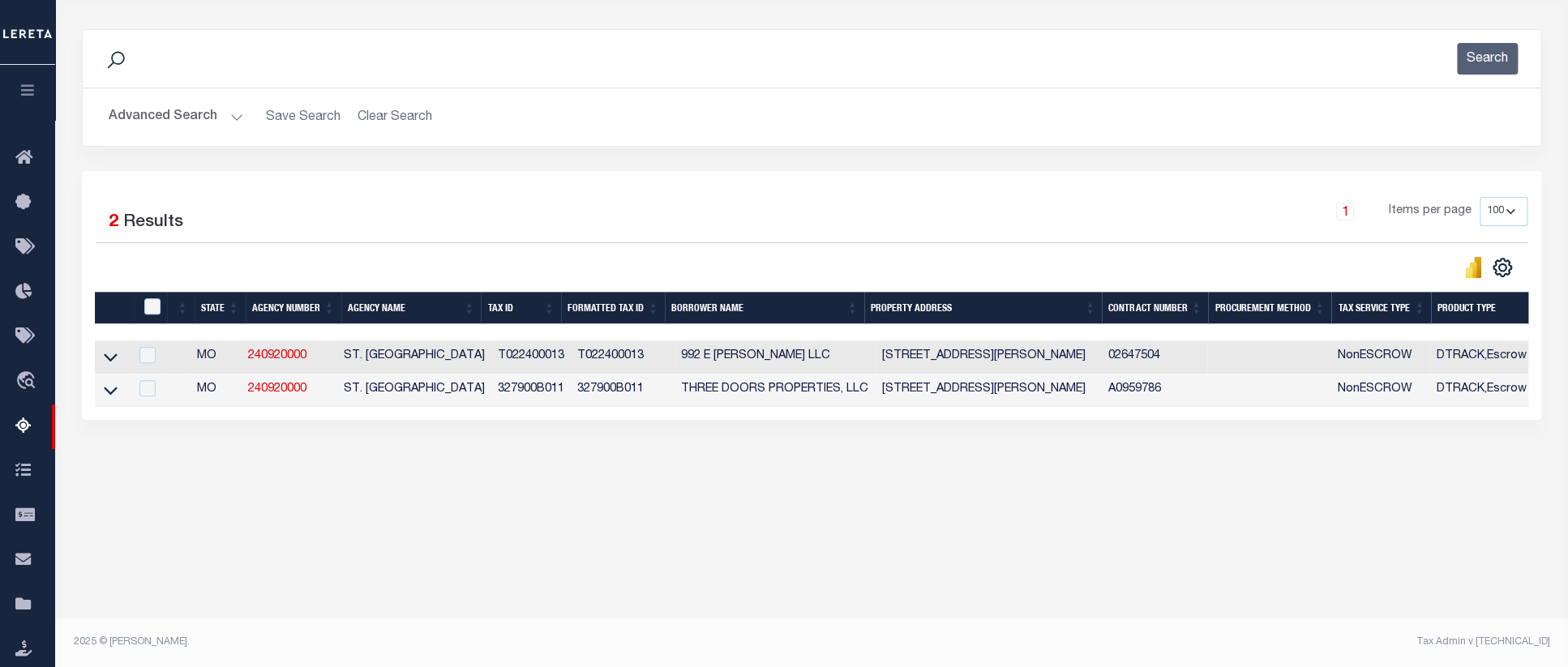
click at [516, 517] on div "Tax Amount Reporting Queue Escrow Summary Escrow Listings In" at bounding box center [811, 204] width 1503 height 629
click at [111, 364] on icon at bounding box center [111, 357] width 14 height 17
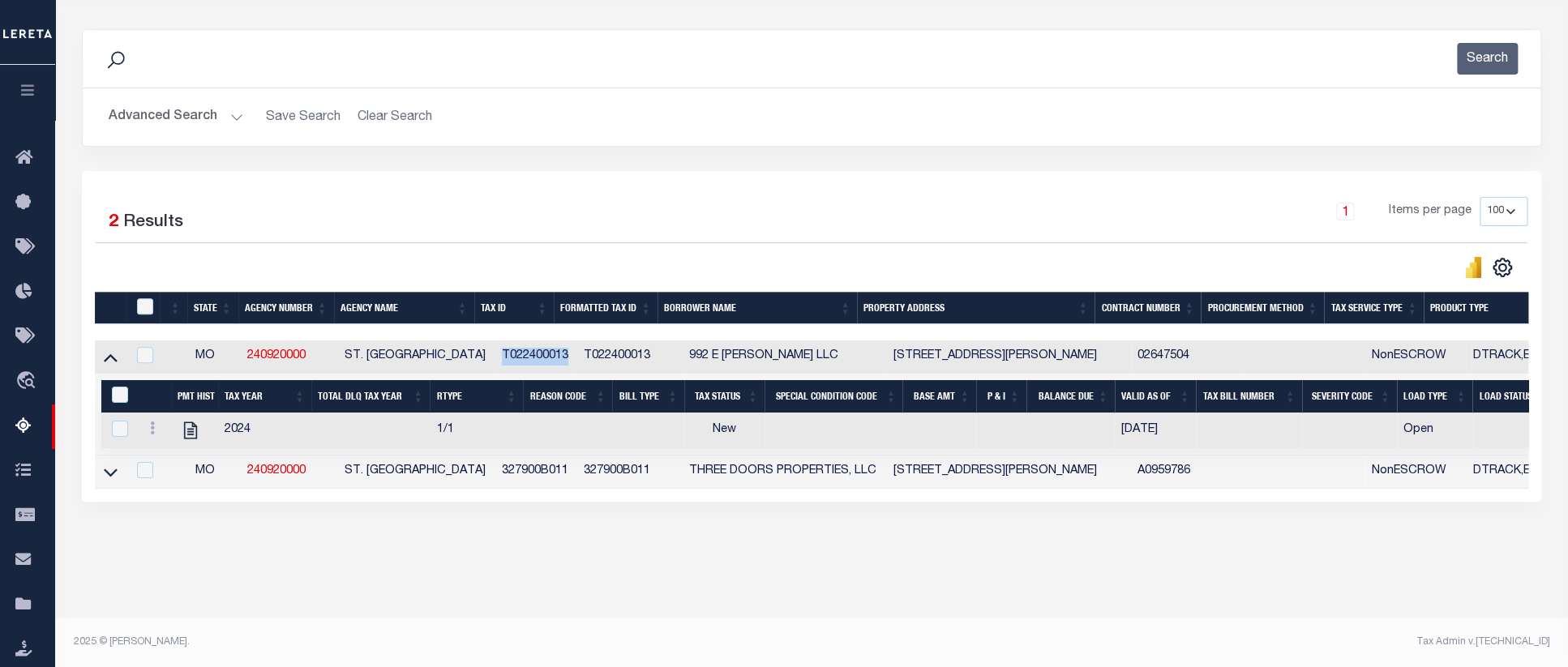
click at [175, 116] on button "Advanced Search" at bounding box center [175, 117] width 134 height 31
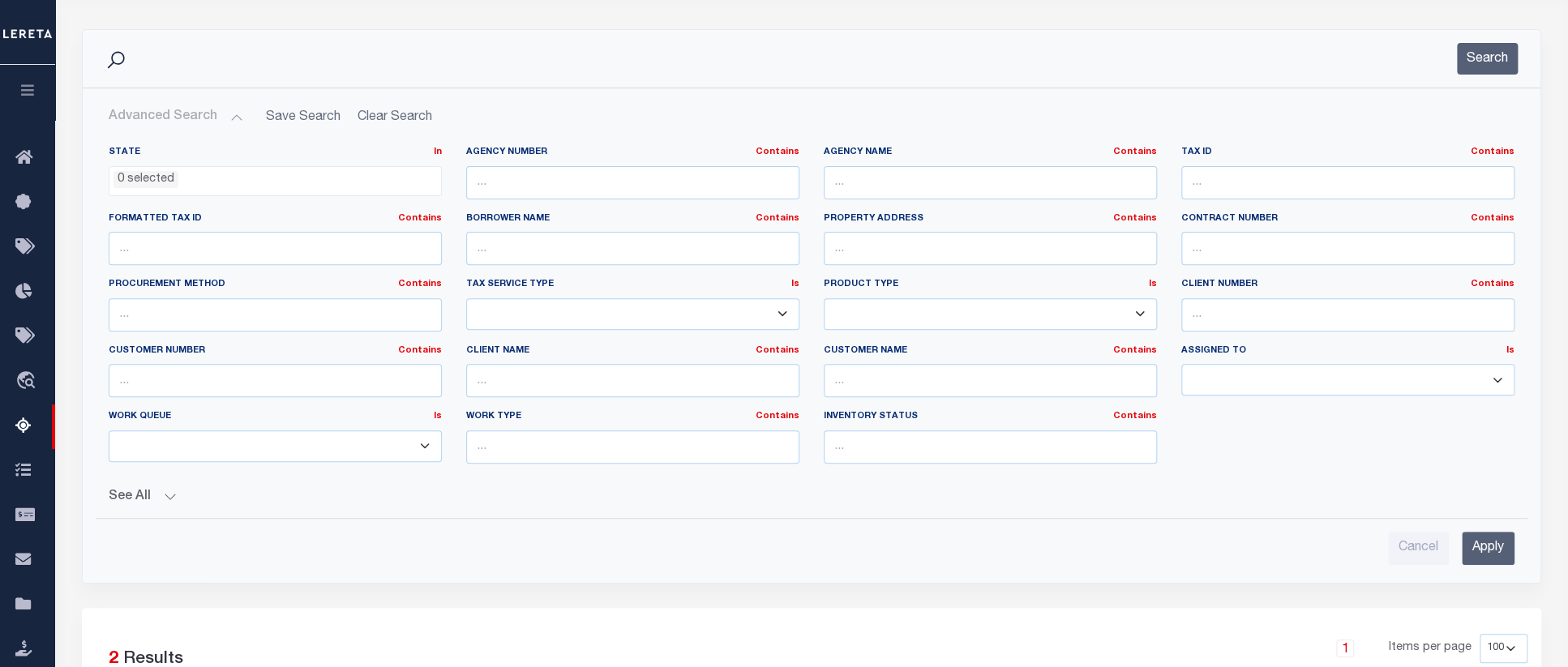
scroll to position [25, 0]
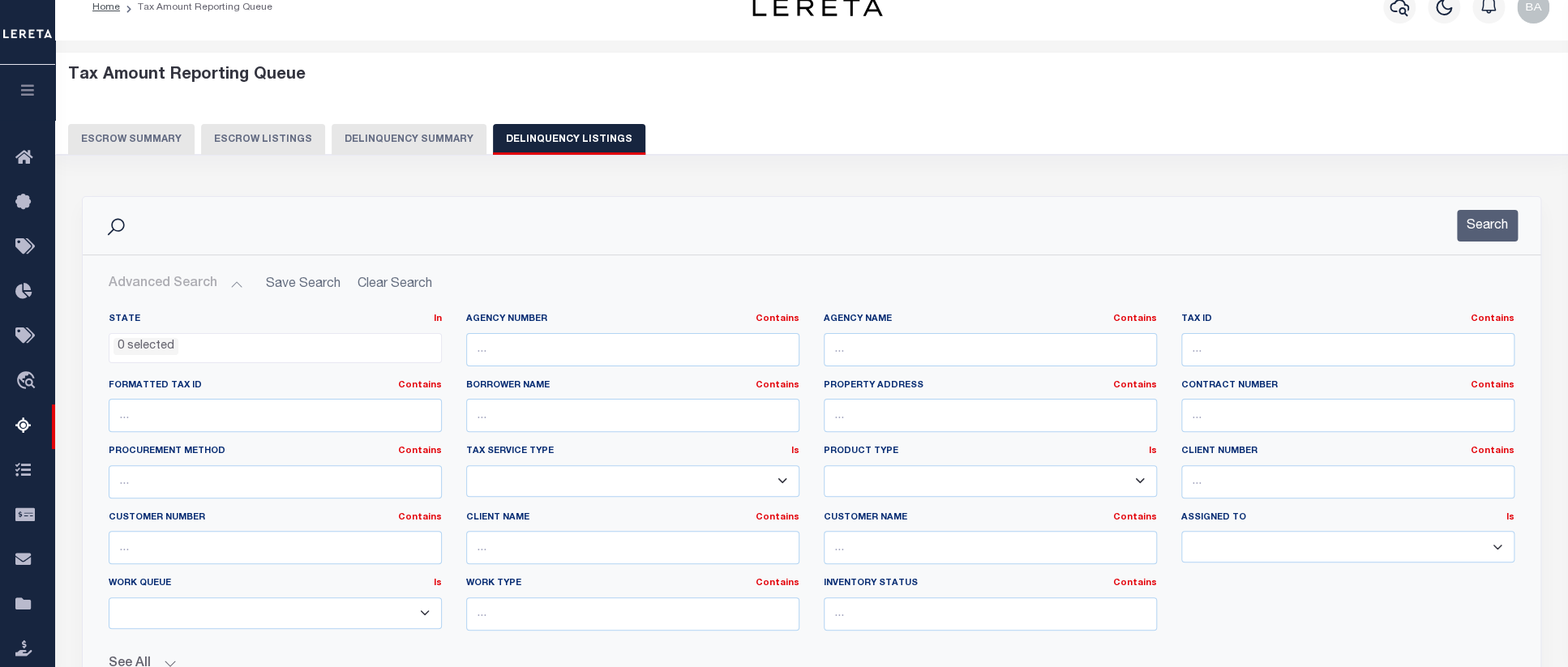
click at [399, 143] on button "Delinquency Summary" at bounding box center [409, 139] width 155 height 30
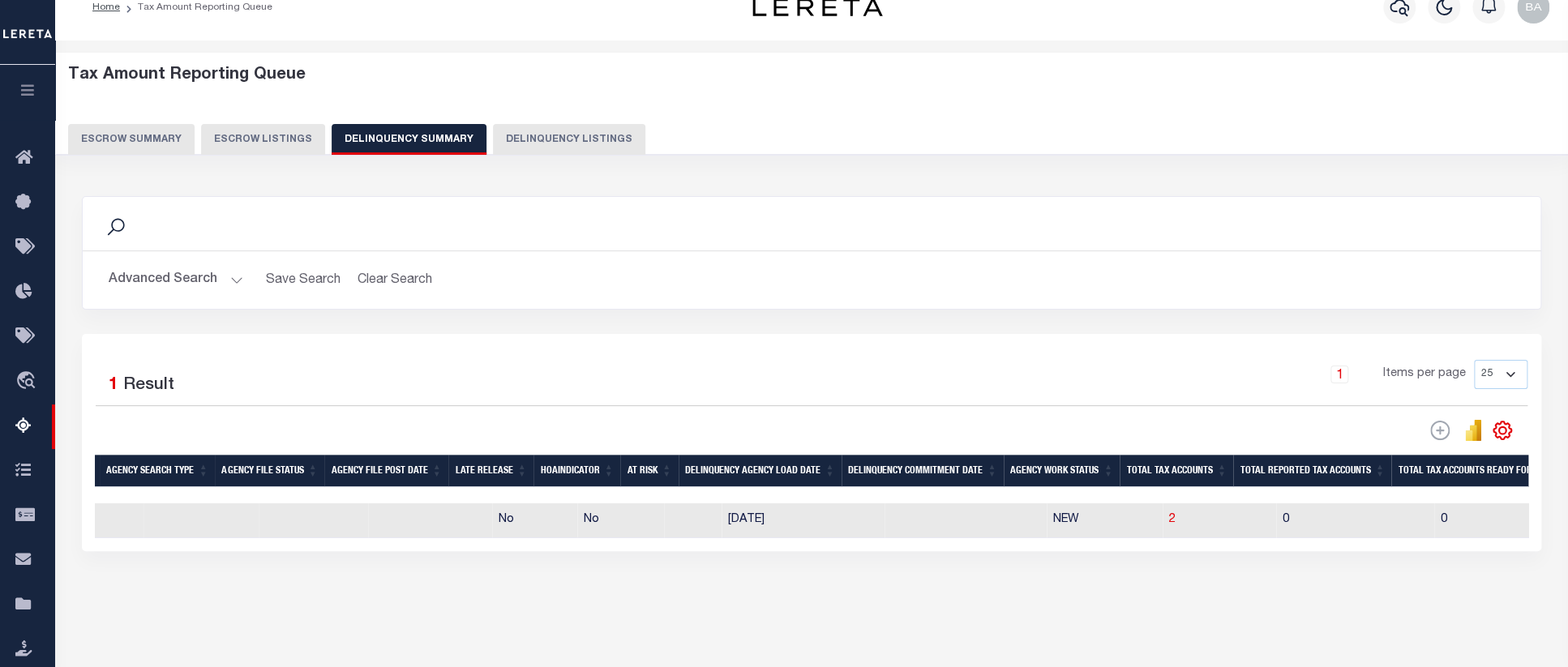
scroll to position [0, 531]
click at [168, 280] on button "Advanced Search" at bounding box center [175, 280] width 134 height 31
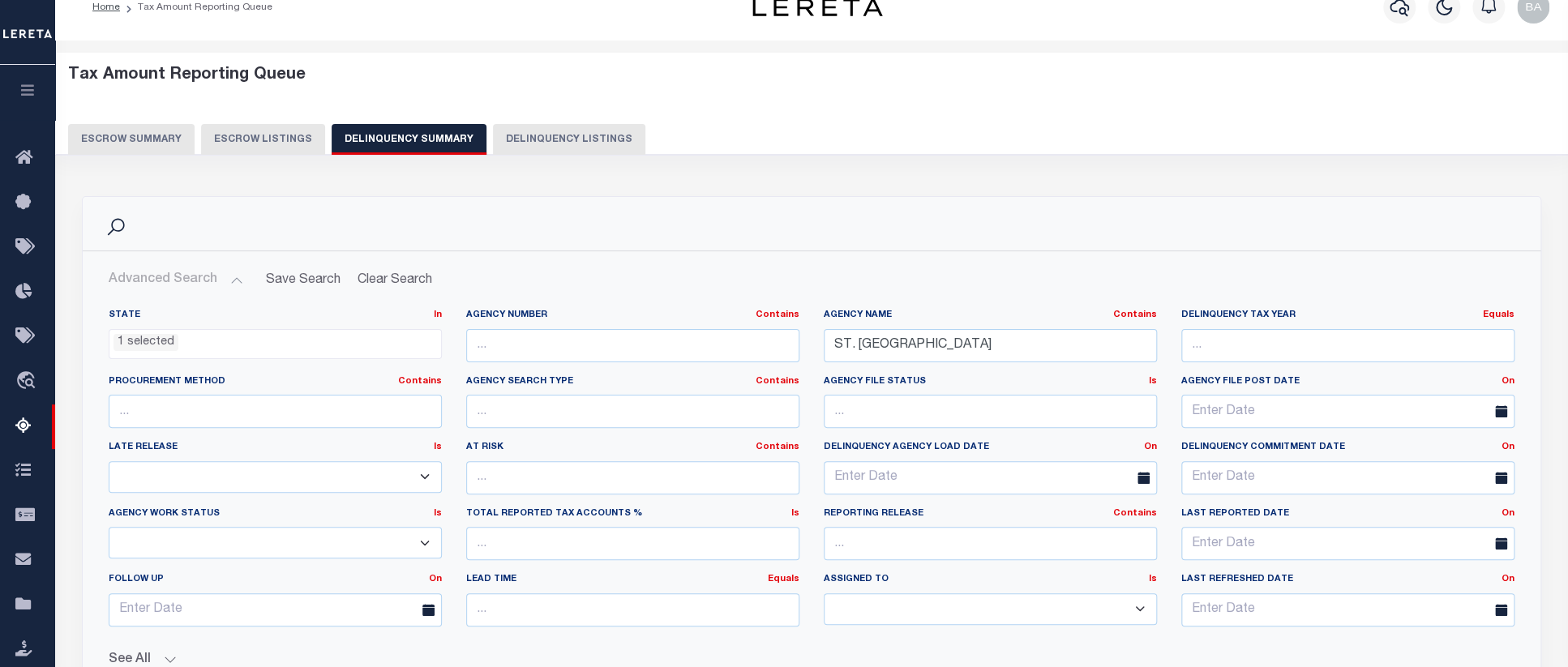
scroll to position [458, 0]
drag, startPoint x: 1012, startPoint y: 355, endPoint x: 660, endPoint y: 356, distance: 352.0
click at [824, 352] on input "ST. CHARLES COUNTY" at bounding box center [990, 346] width 333 height 33
type input "LEE"
click at [245, 349] on ul "1 selected" at bounding box center [275, 341] width 332 height 22
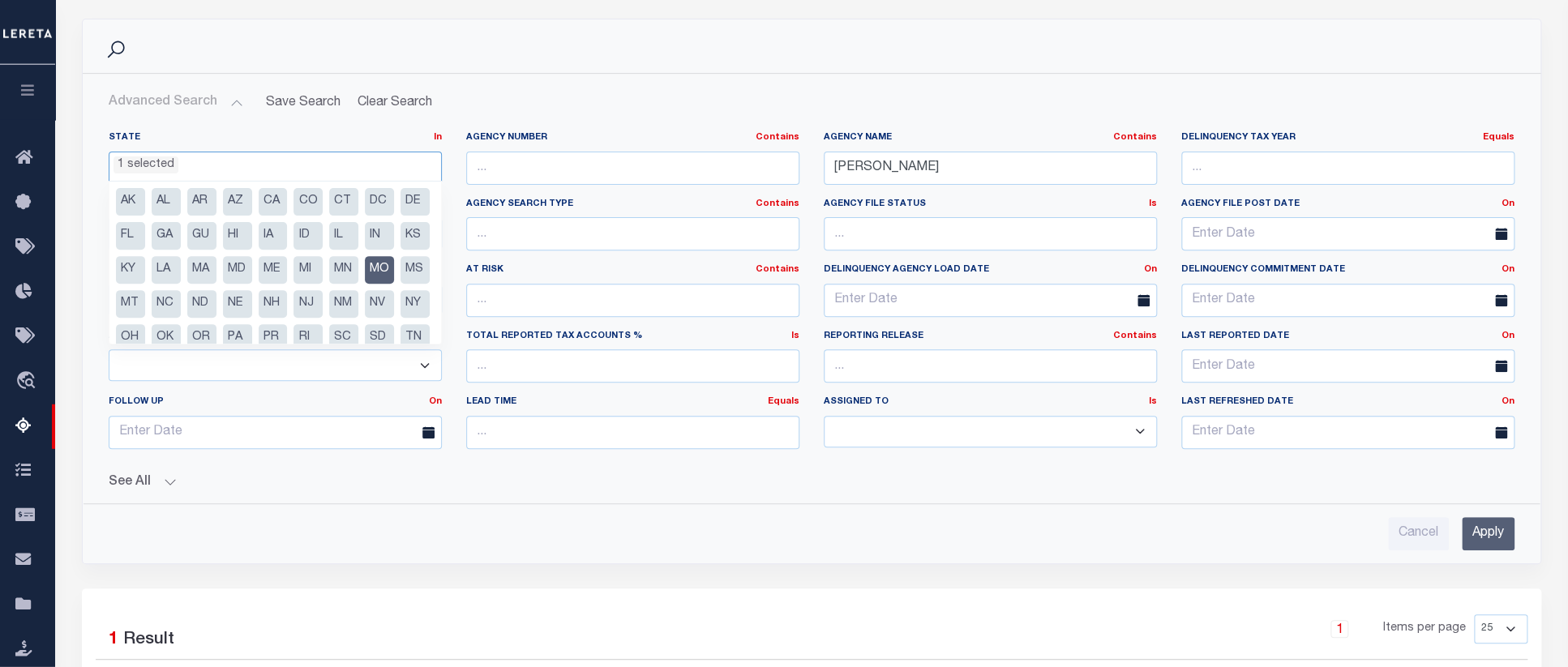
scroll to position [285, 0]
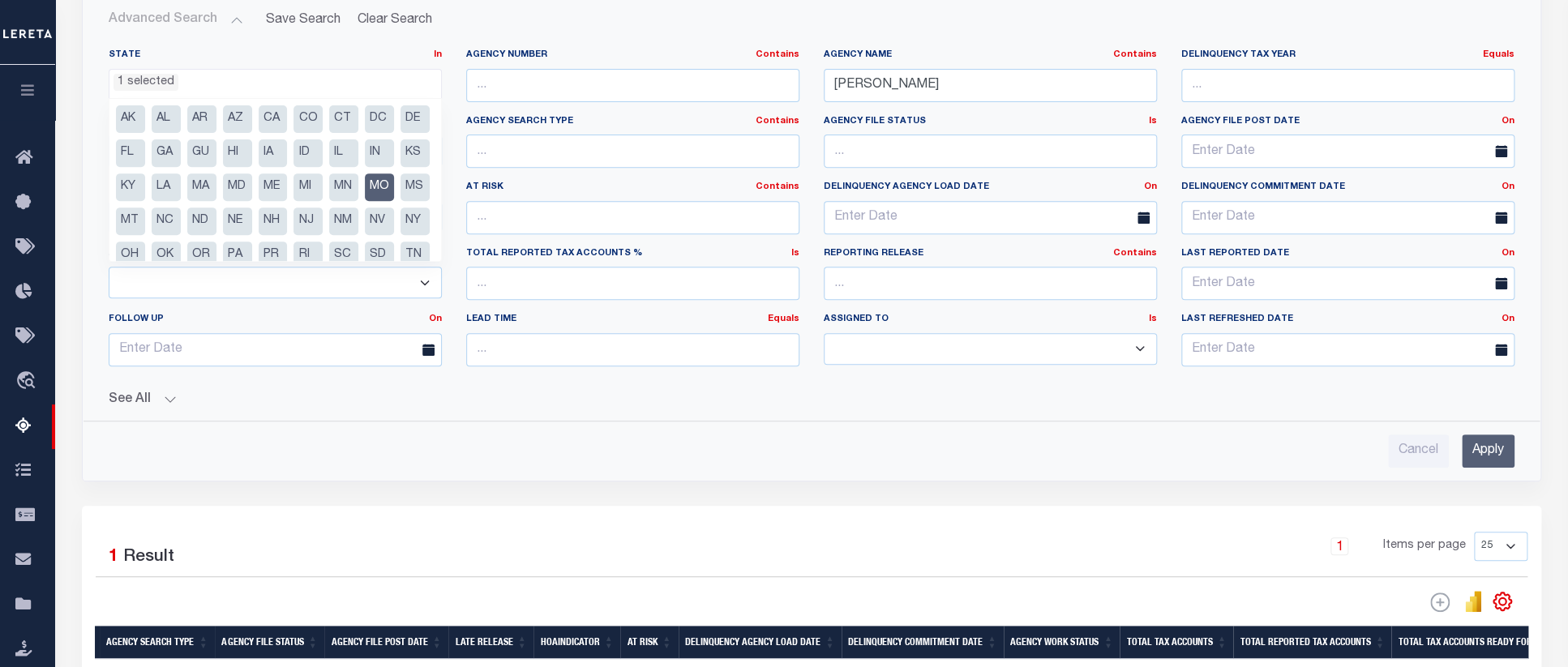
click at [1105, 430] on div "Cancel Apply" at bounding box center [812, 445] width 1432 height 46
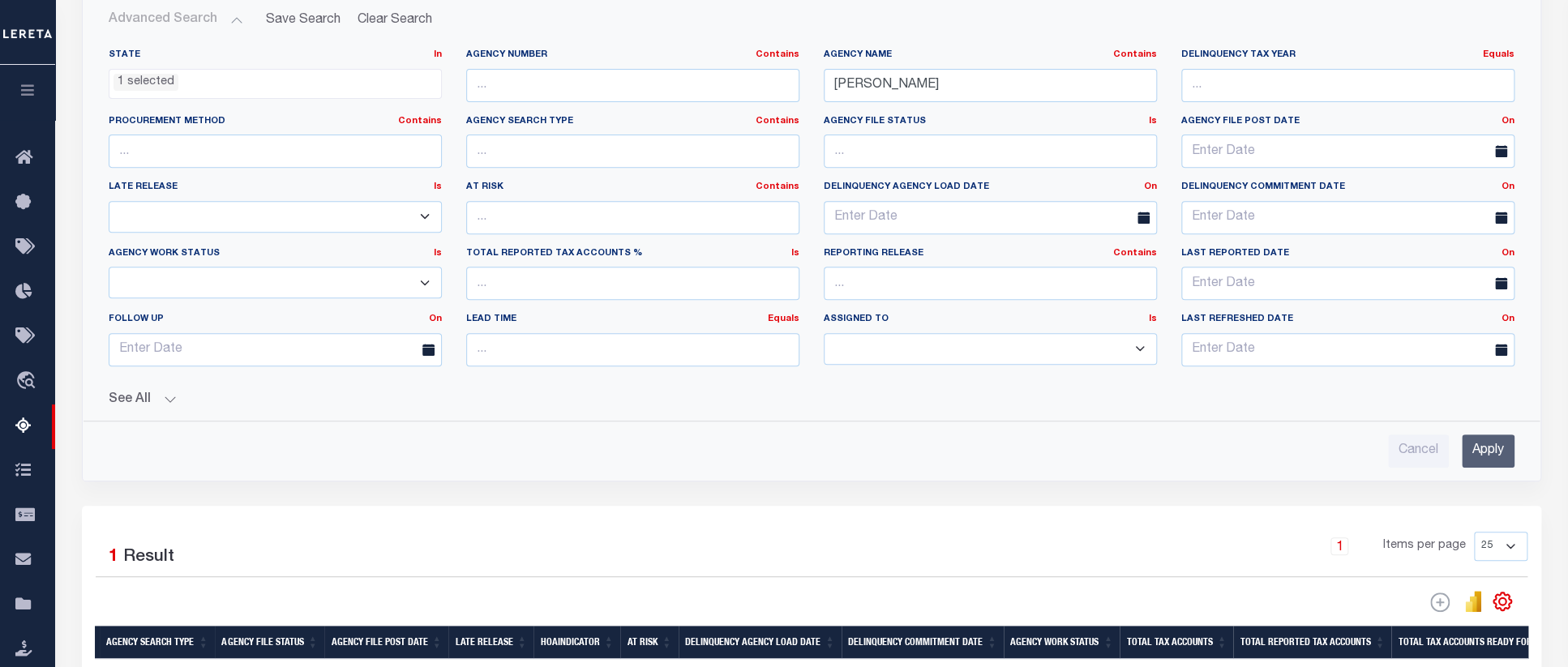
drag, startPoint x: 1487, startPoint y: 455, endPoint x: 1188, endPoint y: 434, distance: 299.7
click at [1488, 455] on input "Apply" at bounding box center [1489, 452] width 53 height 33
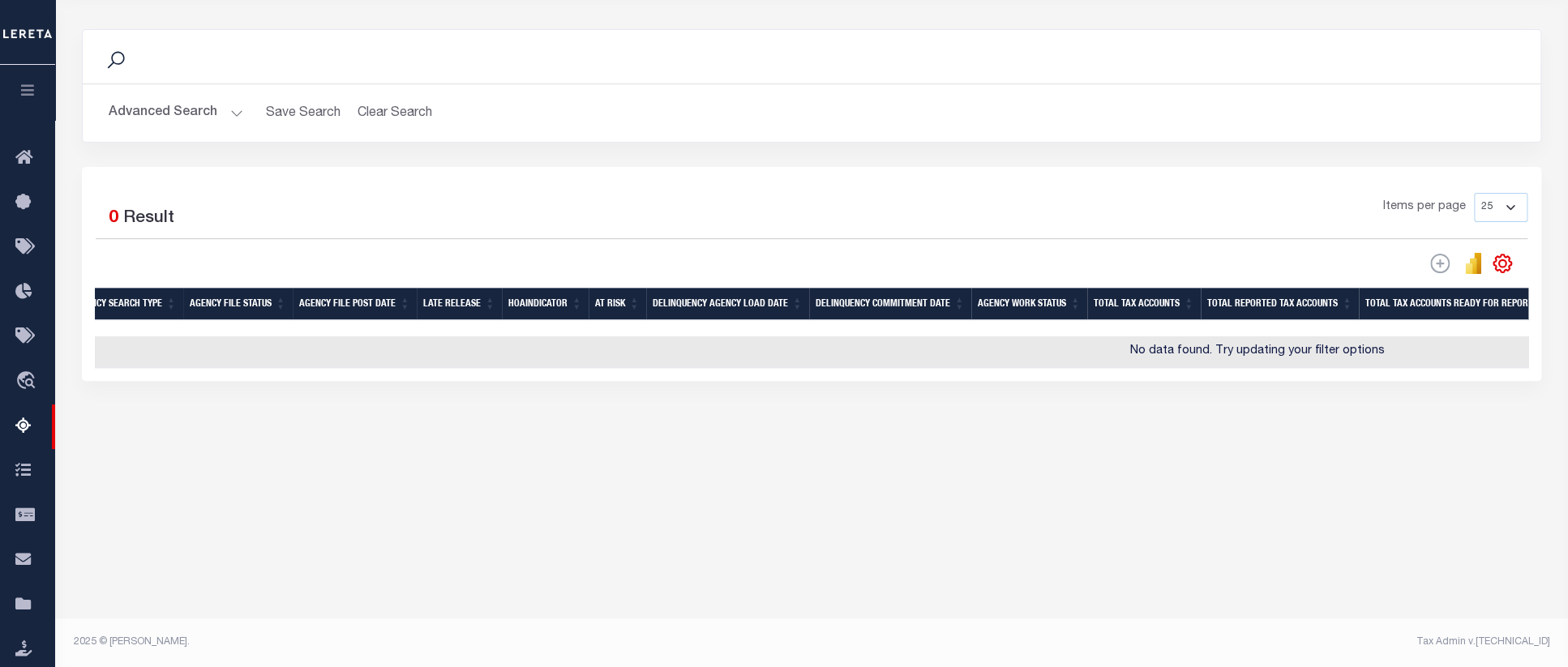
scroll to position [0, 576]
click at [131, 527] on div "Tax Amount Reporting Queue Escrow Summary Escrow Listings" at bounding box center [811, 200] width 1513 height 654
click at [120, 114] on button "Advanced Search" at bounding box center [175, 113] width 134 height 31
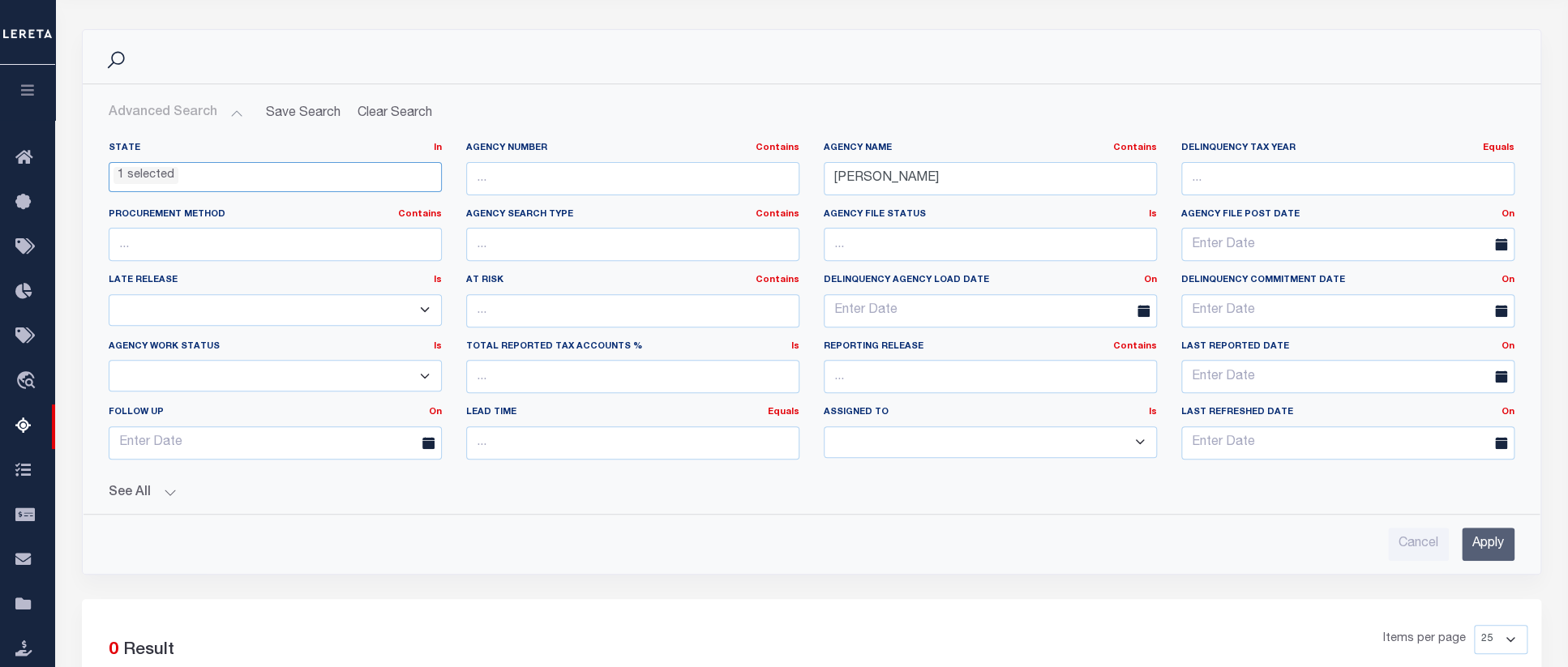
click at [227, 167] on ul "1 selected" at bounding box center [275, 173] width 332 height 22
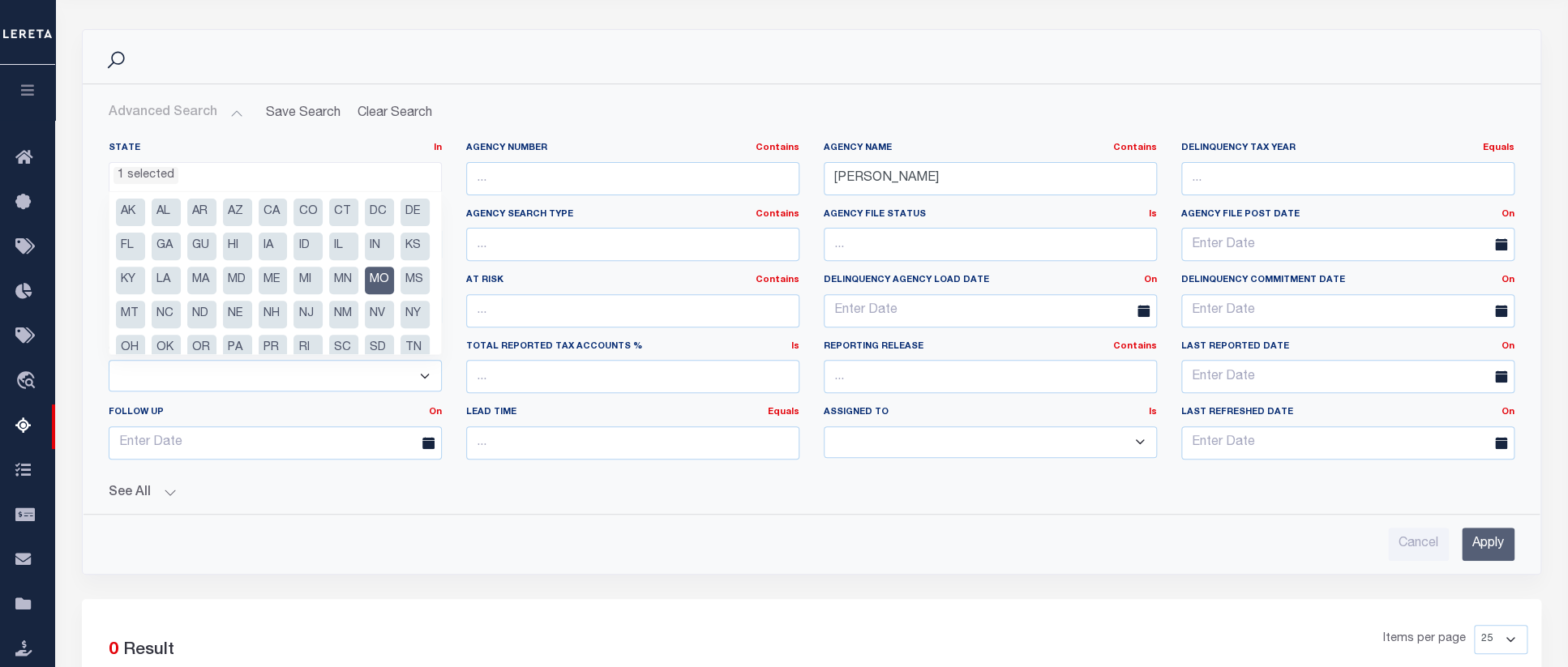
click at [365, 295] on li "MO" at bounding box center [380, 280] width 29 height 27
click at [263, 206] on li "CA" at bounding box center [273, 213] width 29 height 27
select select "CA"
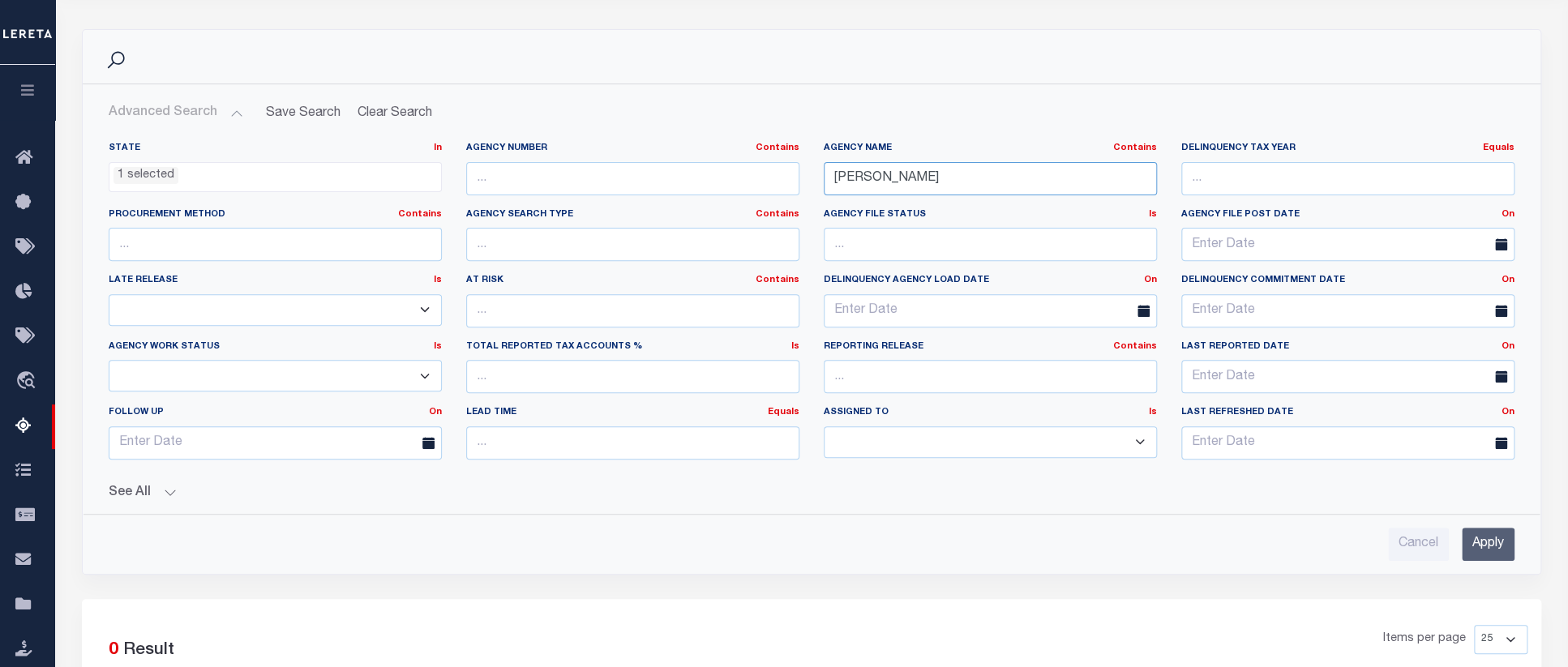
drag, startPoint x: 927, startPoint y: 182, endPoint x: 637, endPoint y: 182, distance: 290.0
click at [824, 182] on input "LEE" at bounding box center [990, 179] width 333 height 33
paste input "ALAMEDA COUNTY"
type input "ALAMEDA COUNTY"
click at [1480, 545] on input "Apply" at bounding box center [1489, 545] width 53 height 33
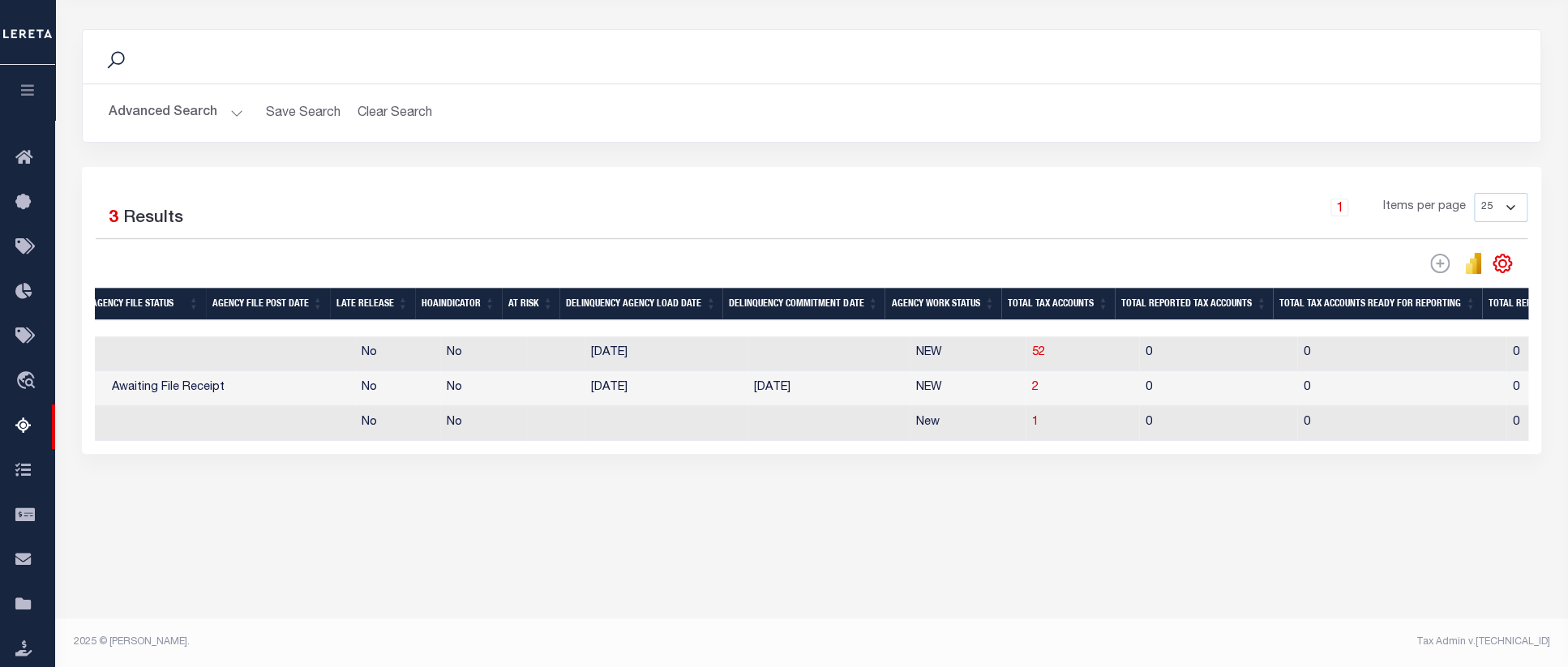
scroll to position [0, 662]
click at [1032, 358] on span "52" at bounding box center [1038, 353] width 13 height 12
select select "100"
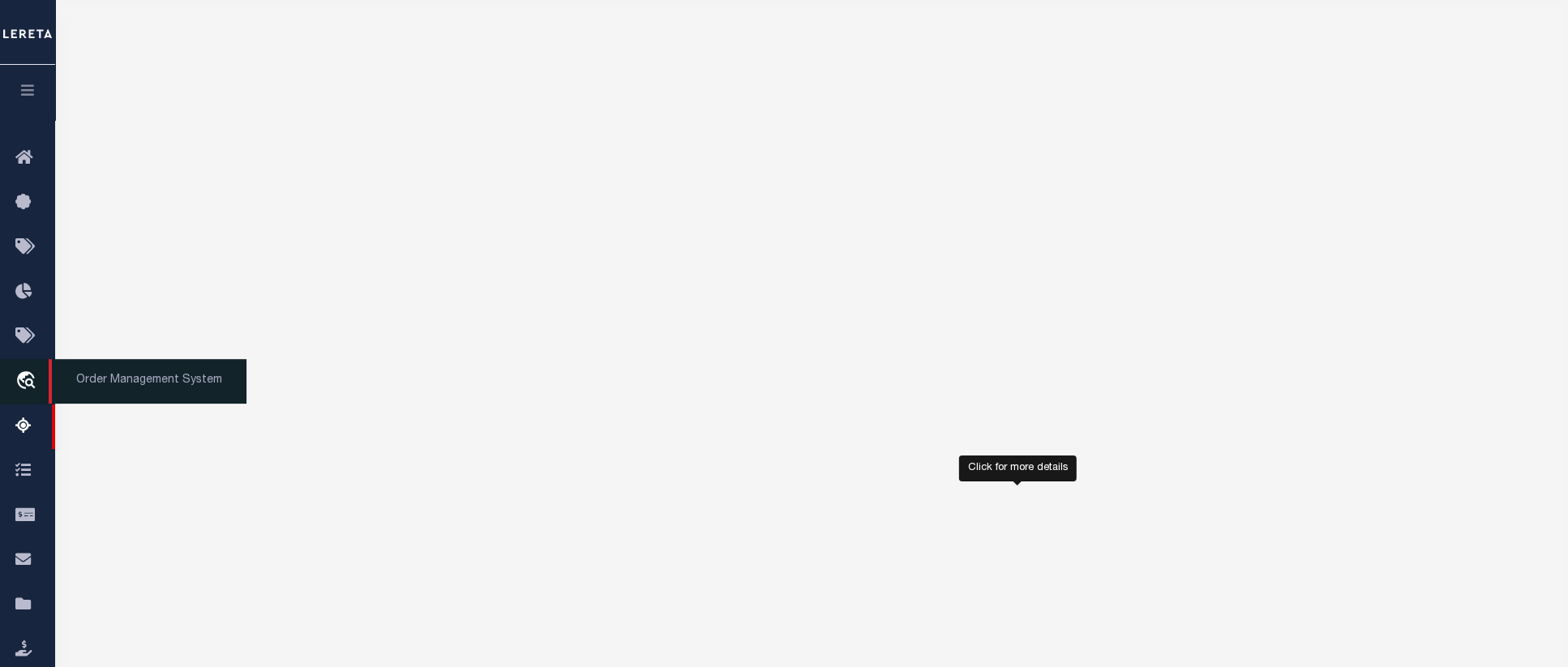
select select "100"
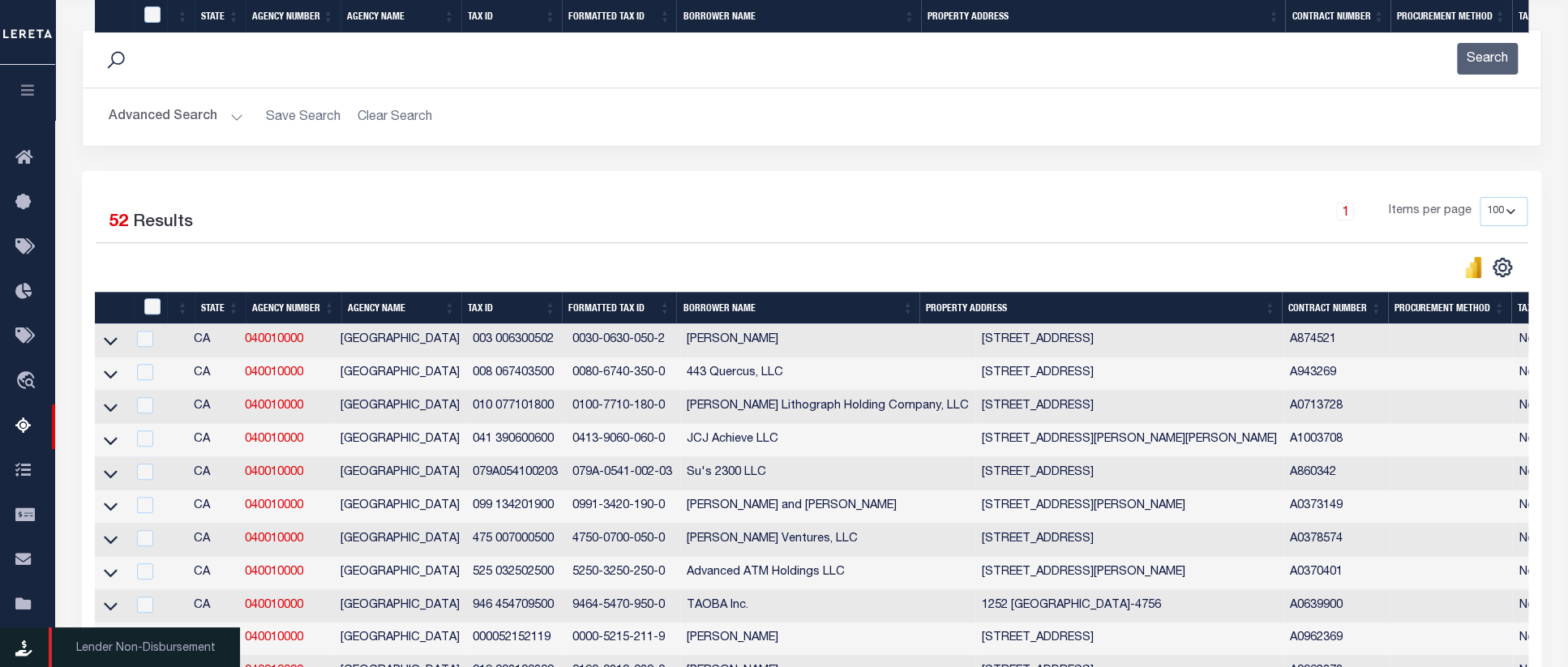
scroll to position [1843, 0]
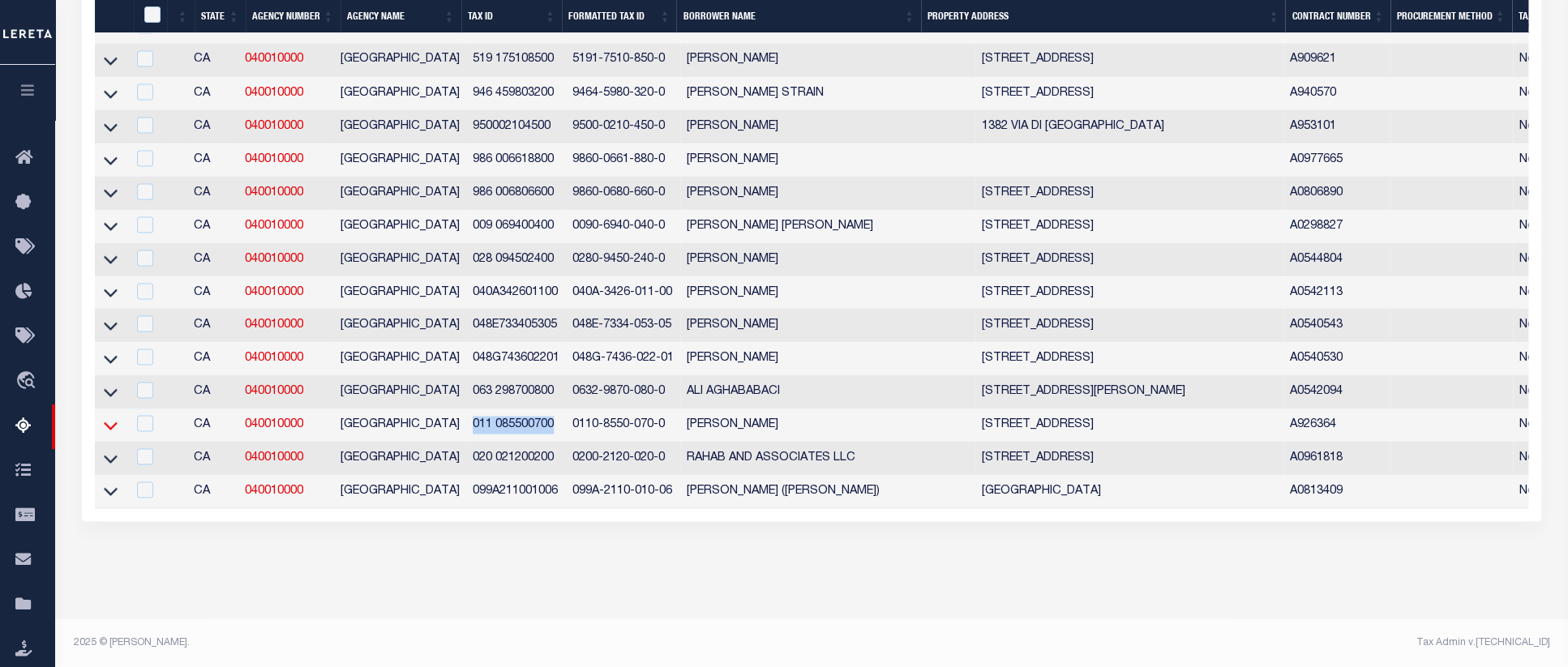
click at [111, 417] on icon at bounding box center [111, 425] width 14 height 17
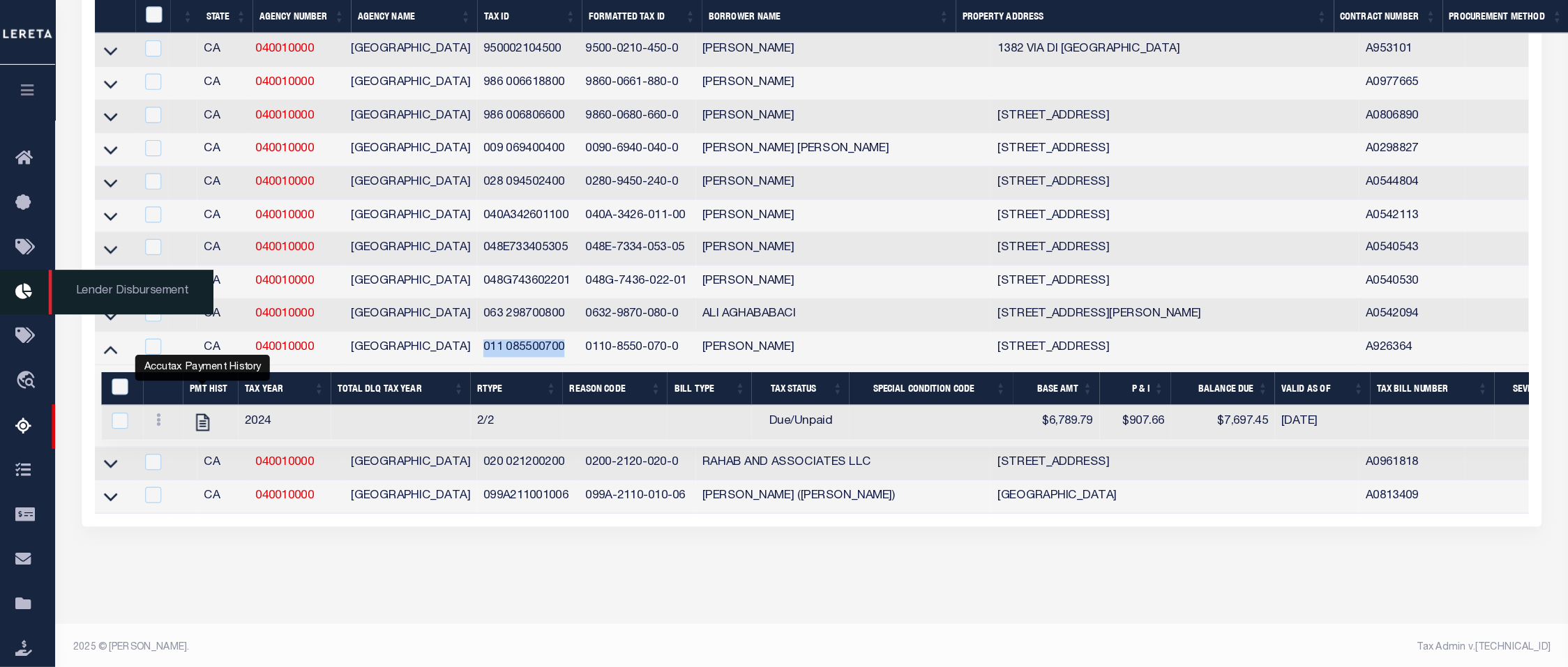
scroll to position [1521, 0]
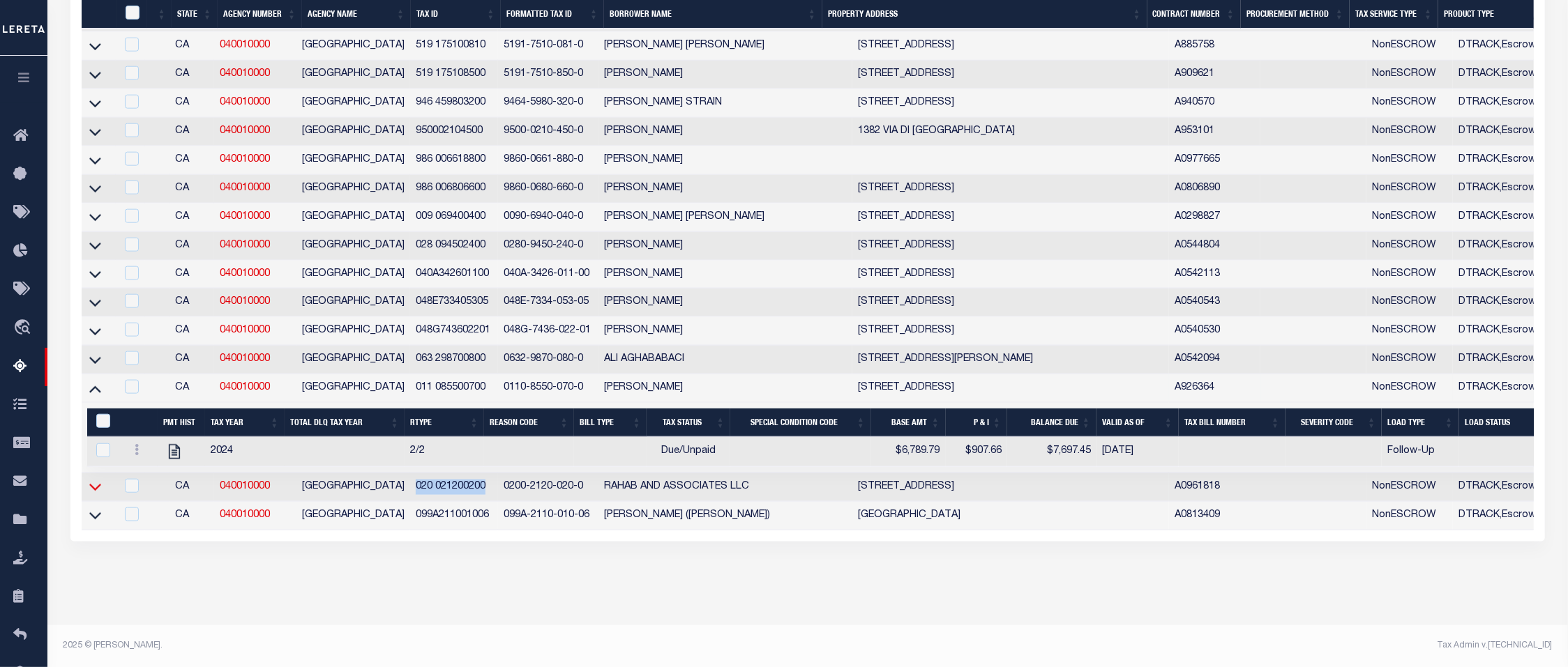
click at [96, 493] on icon at bounding box center [95, 487] width 12 height 14
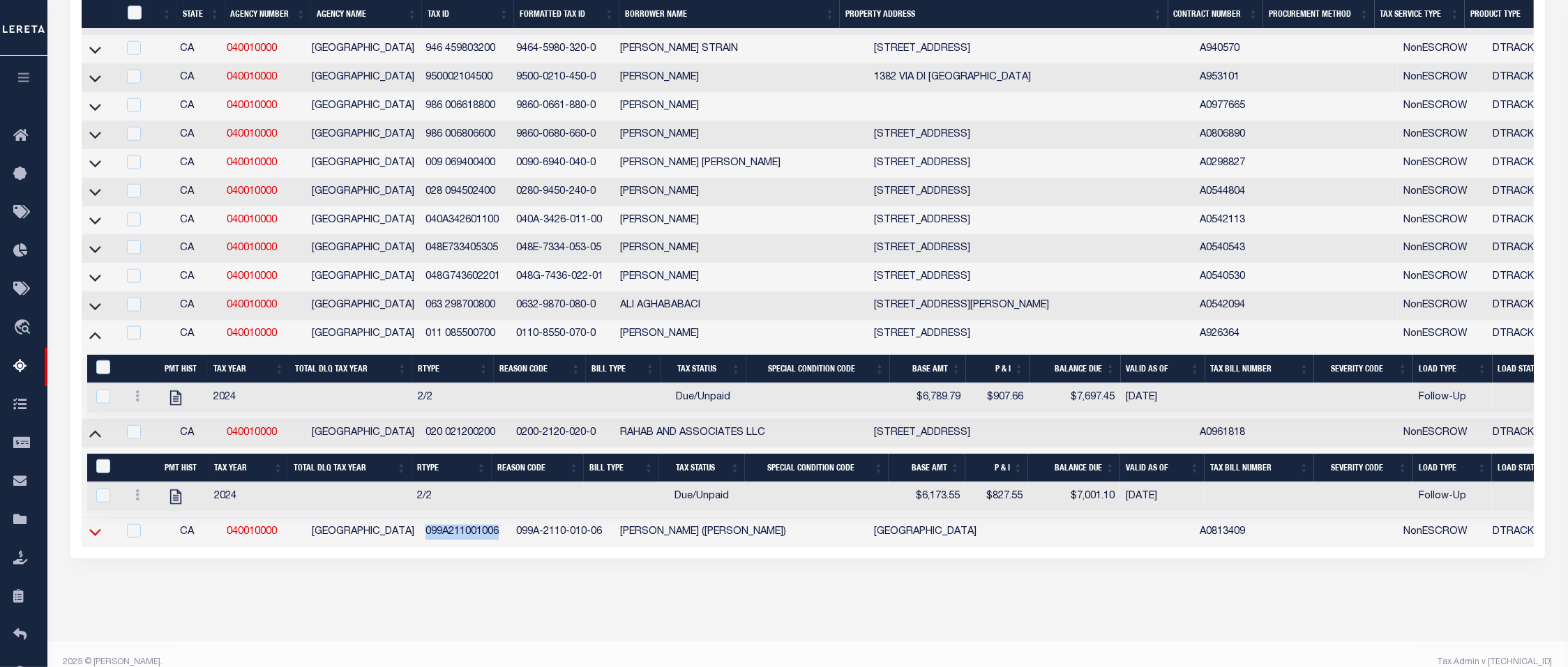
click at [96, 540] on icon at bounding box center [95, 531] width 12 height 14
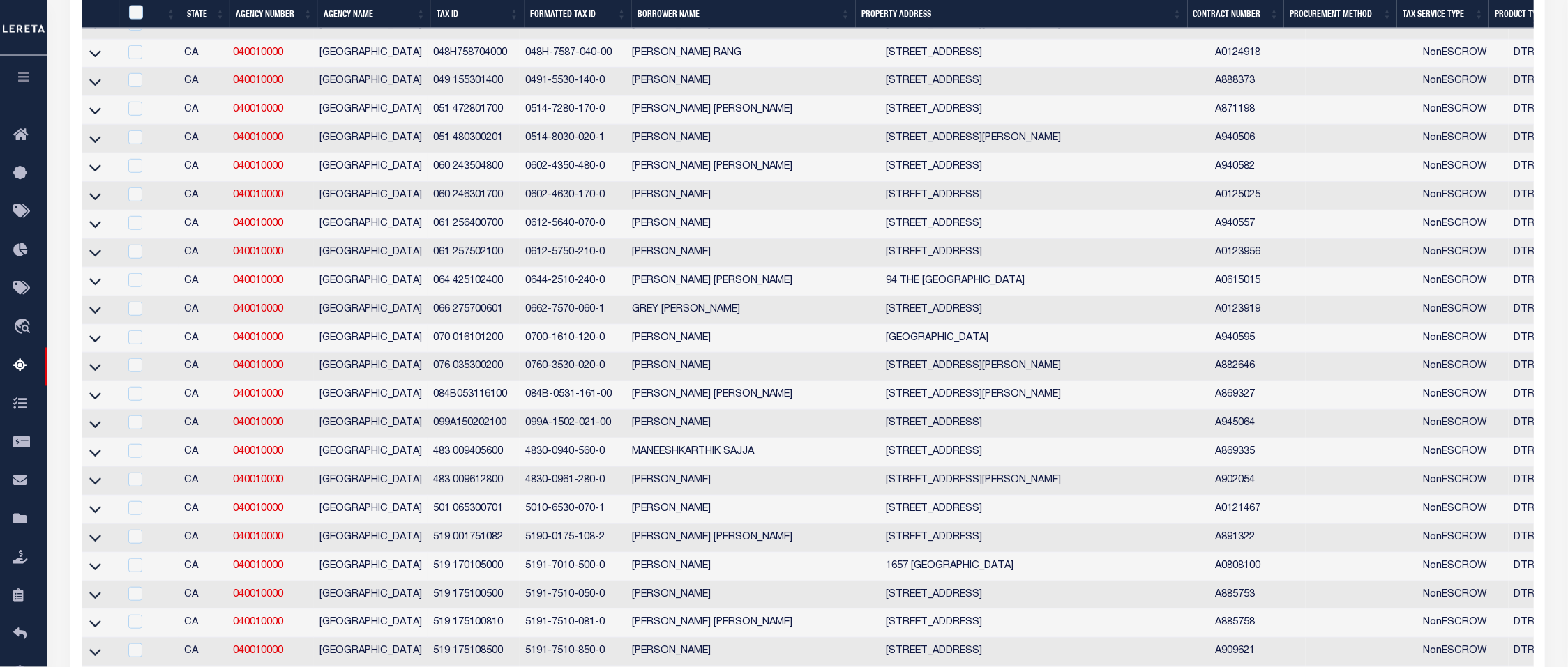
scroll to position [0, 0]
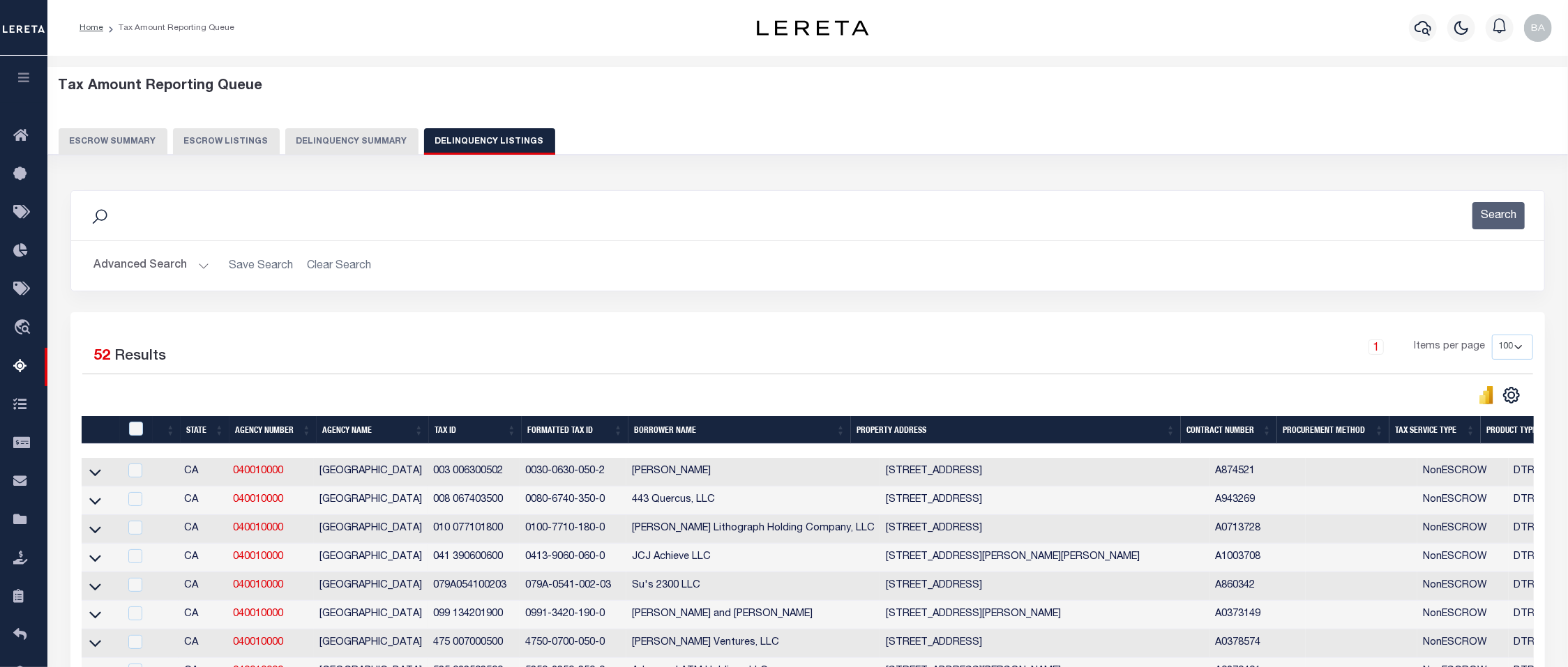
click at [319, 141] on button "Delinquency Summary" at bounding box center [352, 141] width 133 height 26
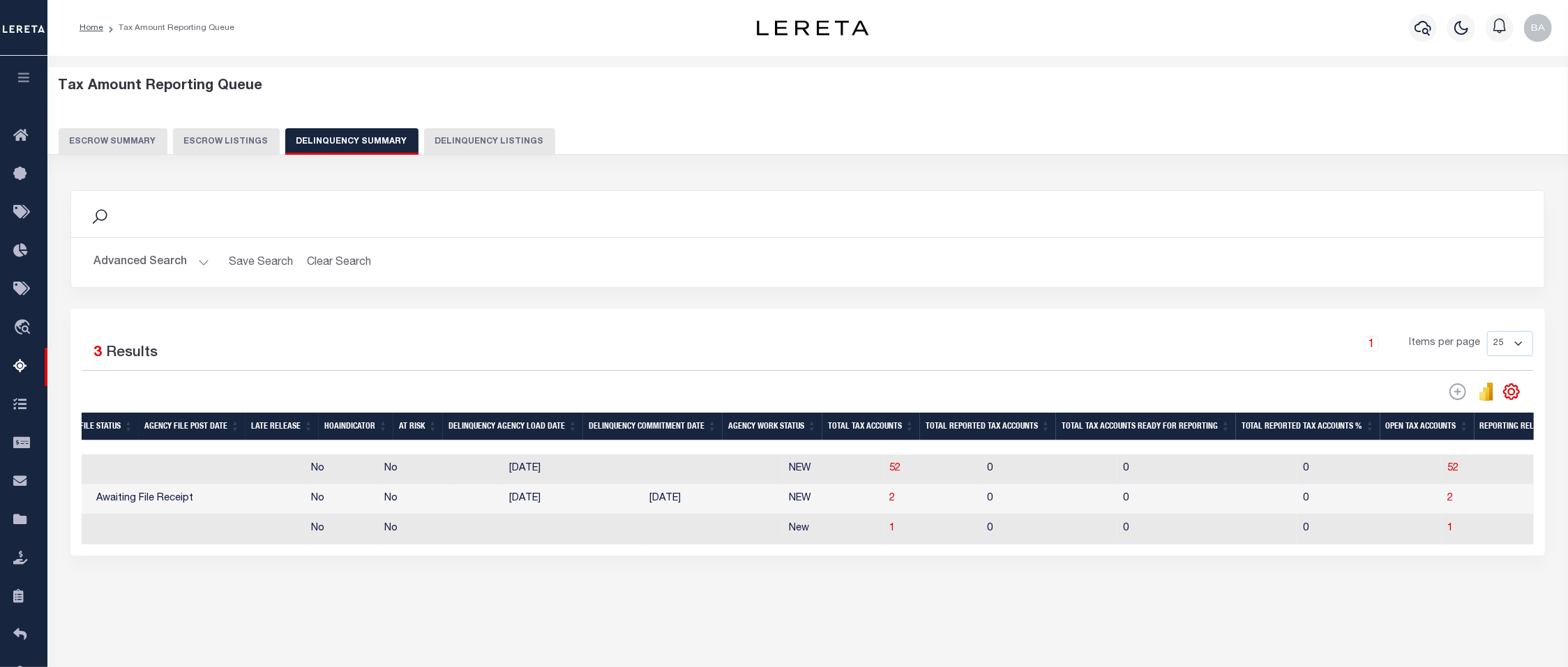
click at [143, 269] on button "Advanced Search" at bounding box center [151, 263] width 115 height 27
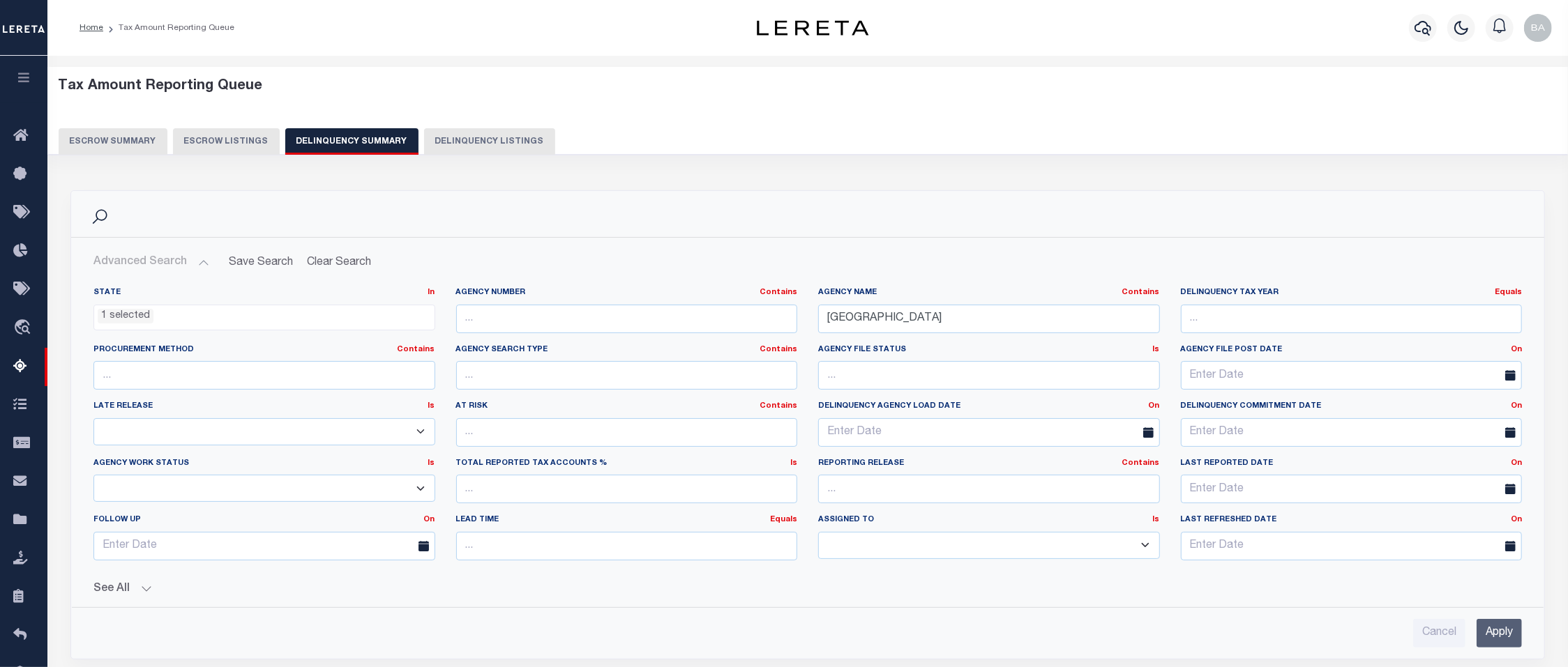
scroll to position [78, 0]
drag, startPoint x: 1003, startPoint y: 323, endPoint x: 737, endPoint y: 318, distance: 266.0
click at [818, 318] on input "ALAMEDA COUNTY" at bounding box center [989, 319] width 342 height 29
paste input "LOS ANGELES"
type input "[GEOGRAPHIC_DATA]"
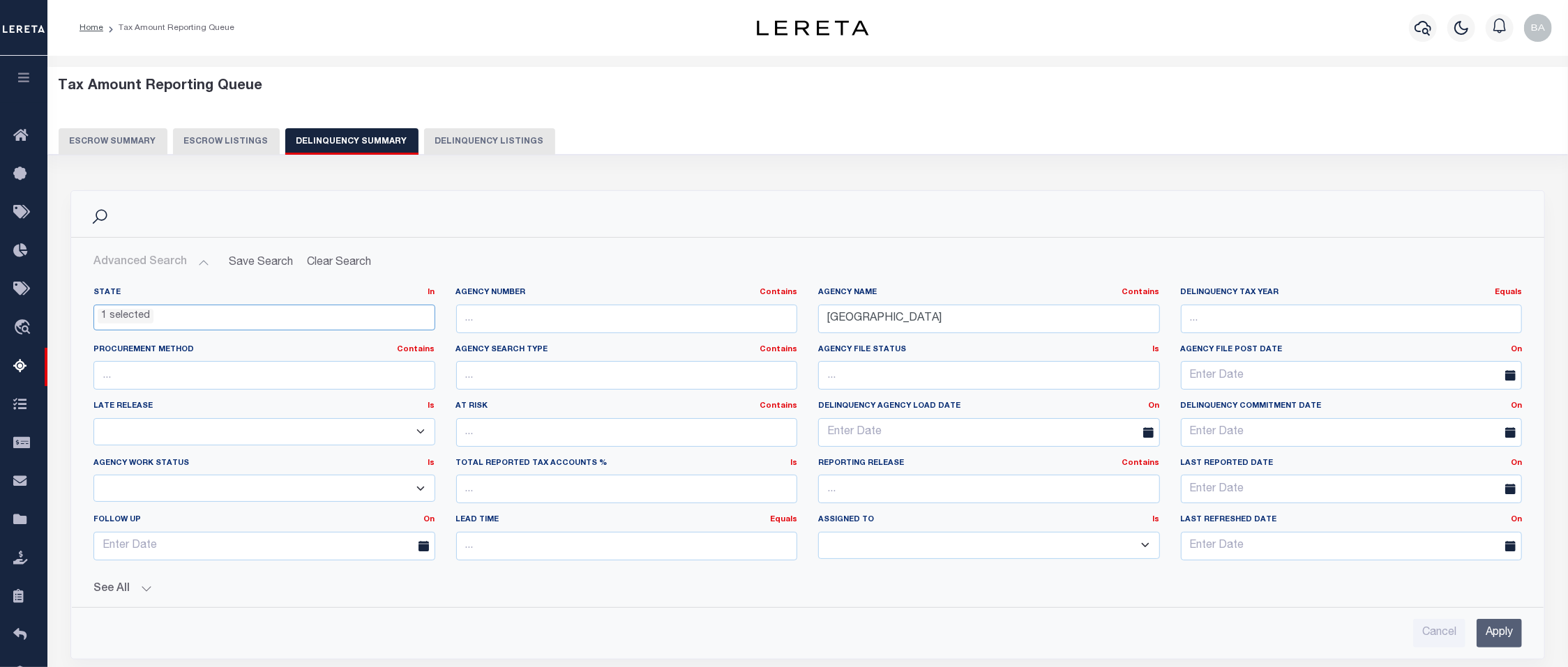
click at [174, 324] on ul "1 selected" at bounding box center [265, 315] width 340 height 19
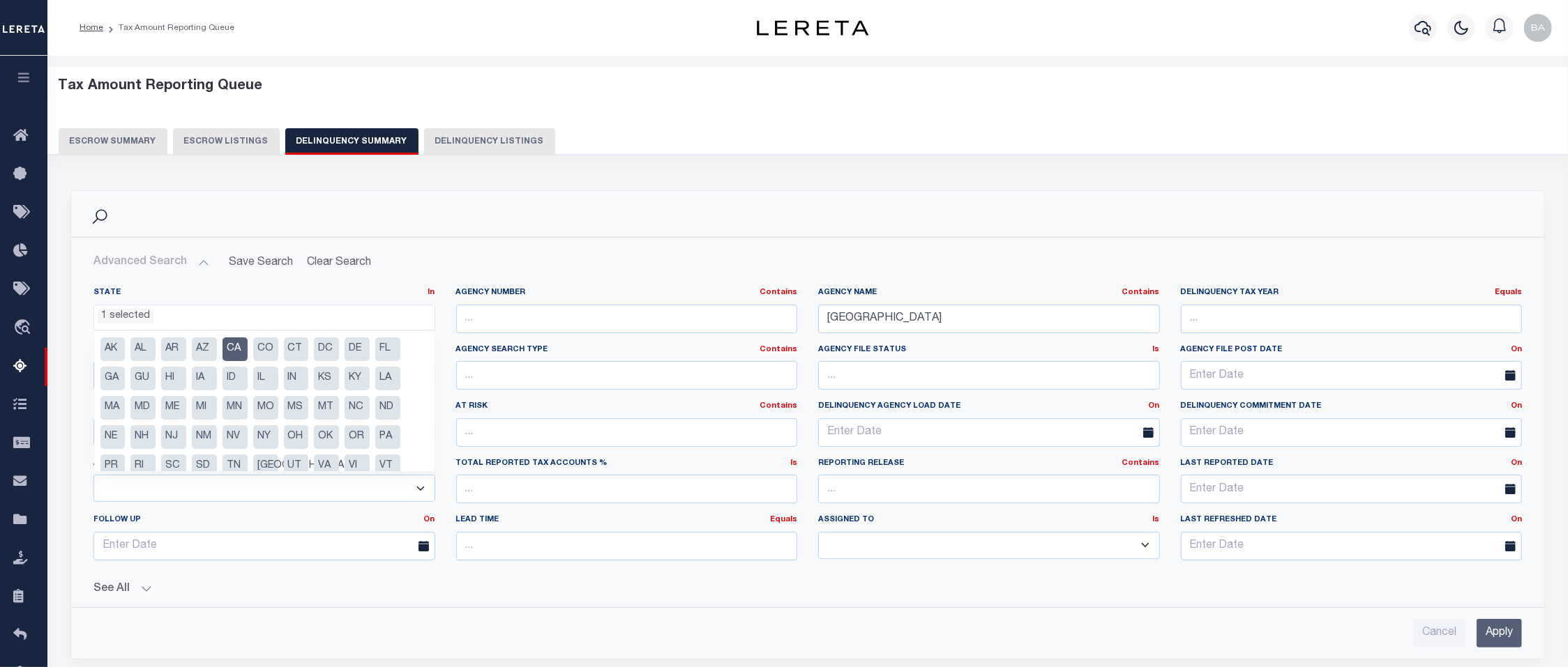
click at [999, 258] on h2 "Advanced Search Save Search Clear Search SummaryGridWrapper_dynamictable_____De…" at bounding box center [808, 263] width 1451 height 27
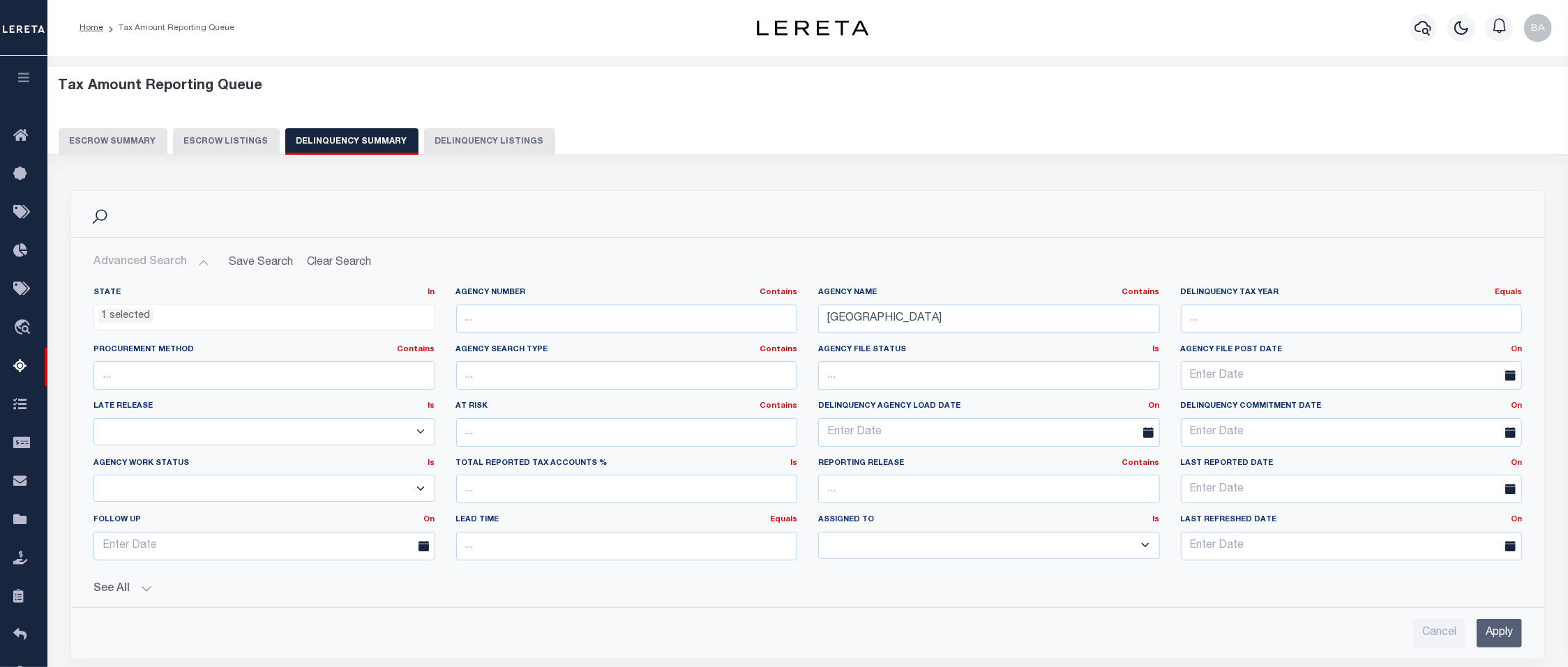
click at [1348, 614] on input "Apply" at bounding box center [1500, 633] width 45 height 29
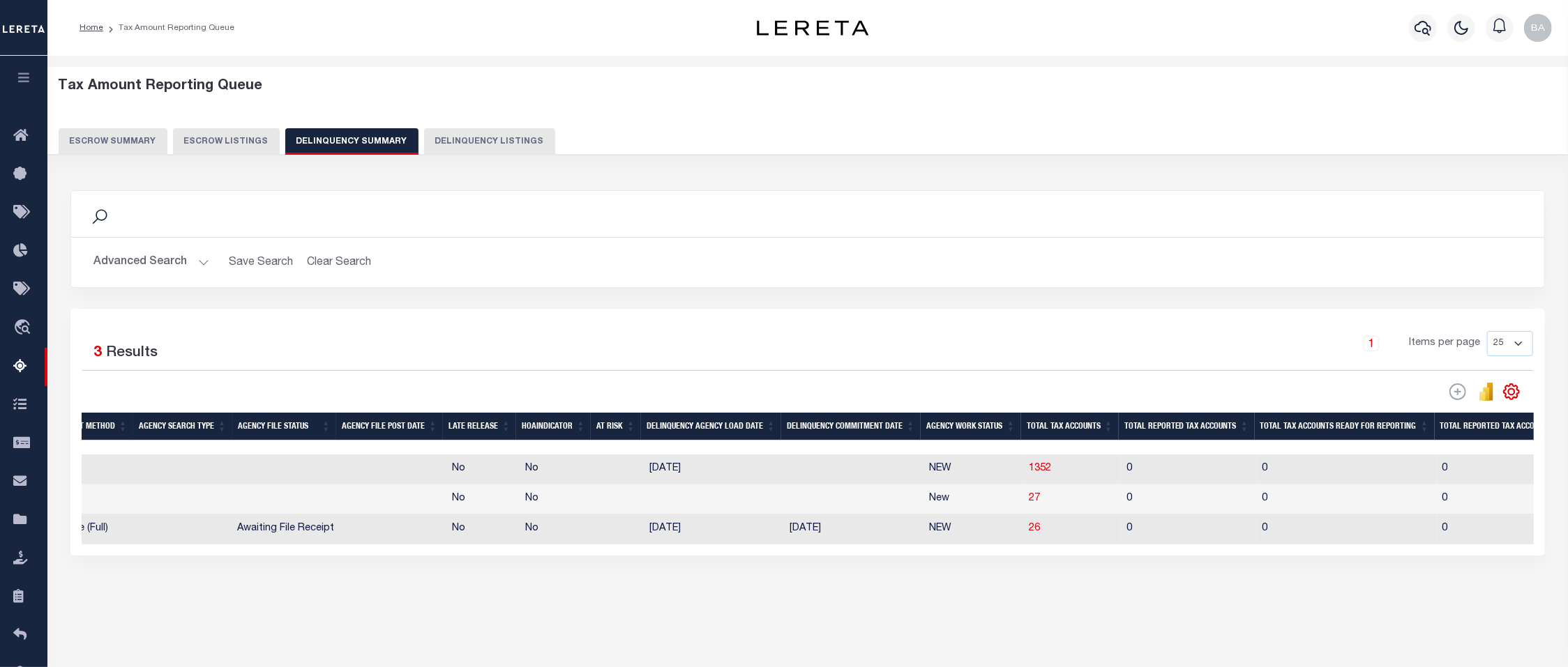
scroll to position [0, 419]
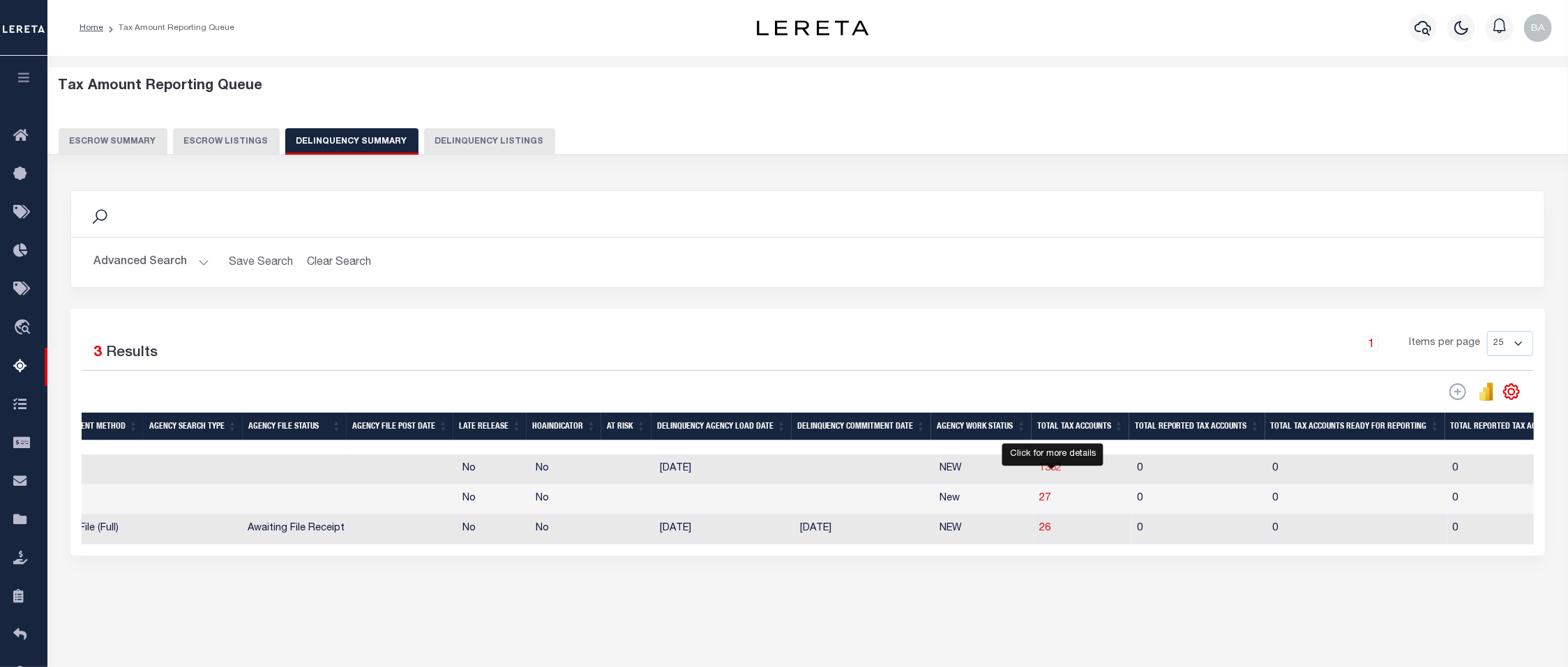
click at [1054, 472] on span "1352" at bounding box center [1051, 469] width 22 height 10
select select
select select "100"
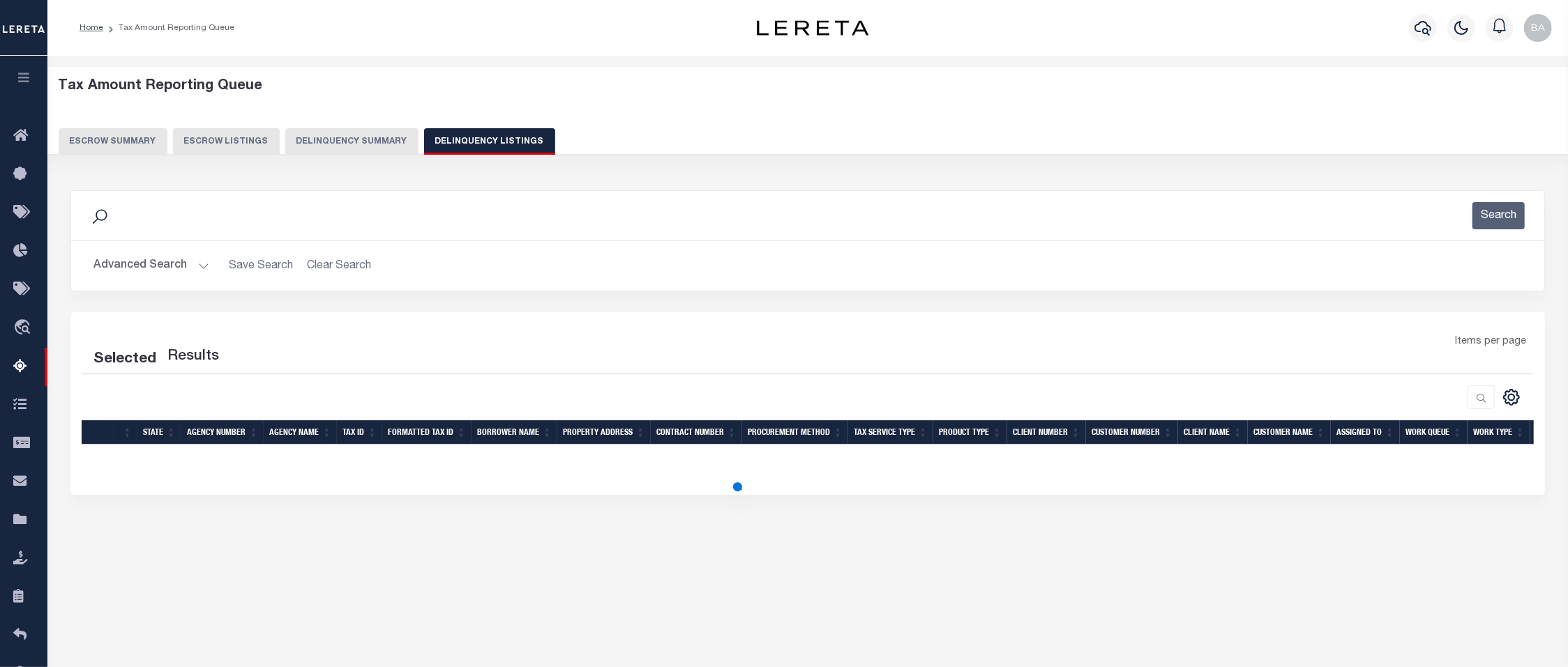
select select "100"
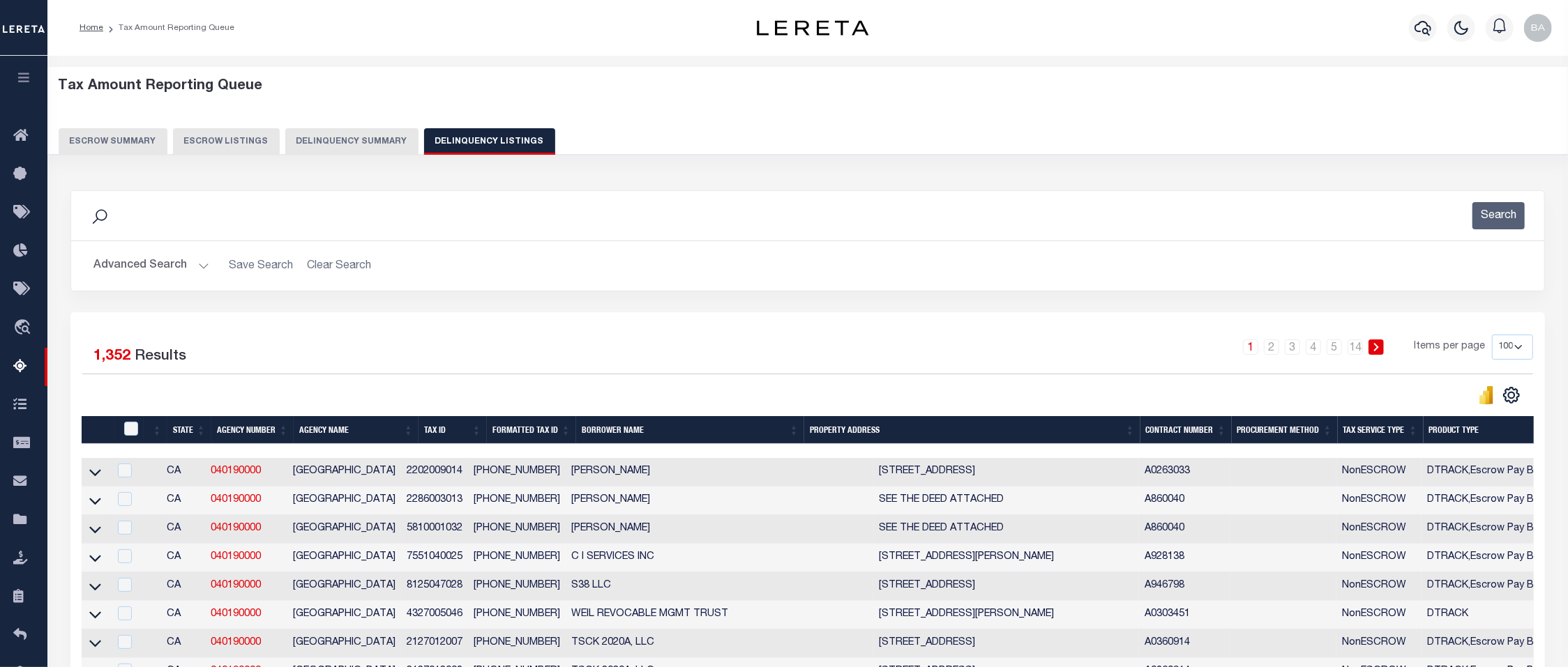
click at [132, 265] on button "Advanced Search" at bounding box center [151, 266] width 115 height 27
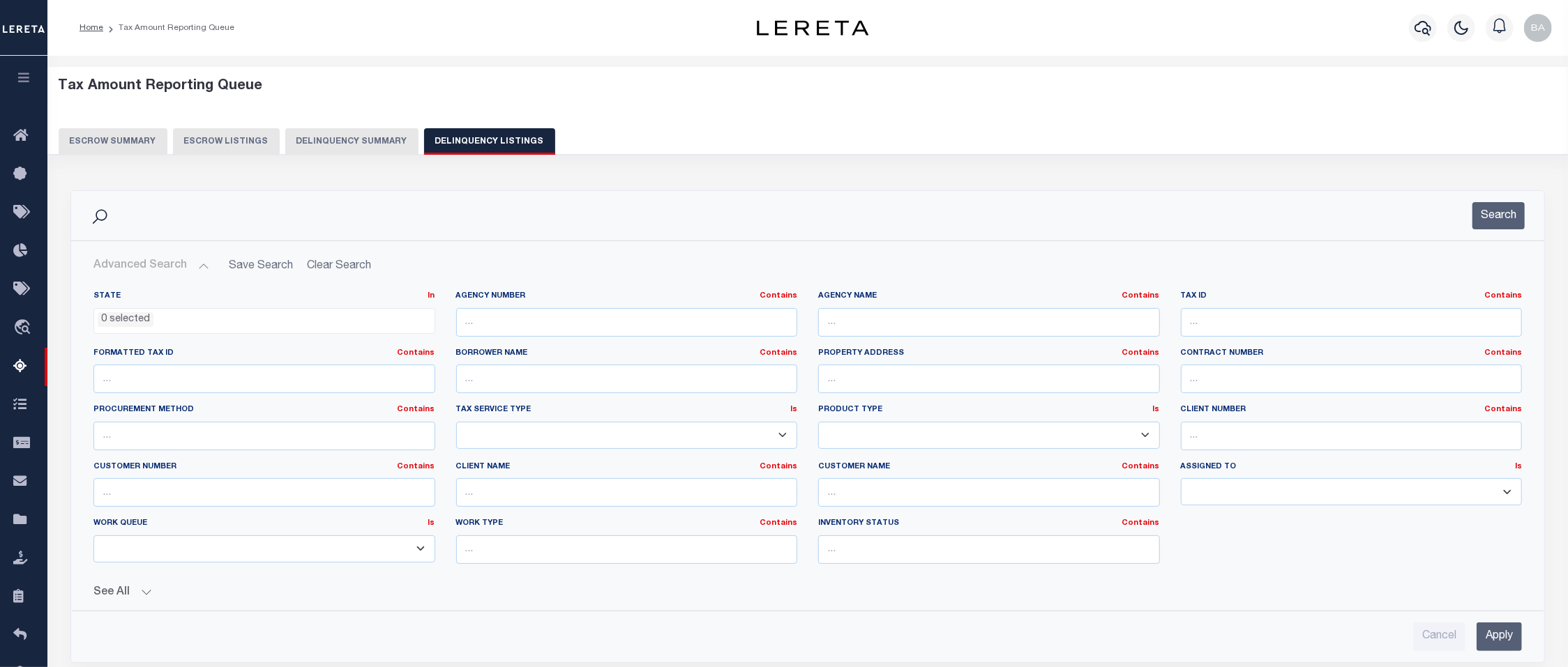
click at [220, 312] on ul "0 selected" at bounding box center [265, 318] width 340 height 19
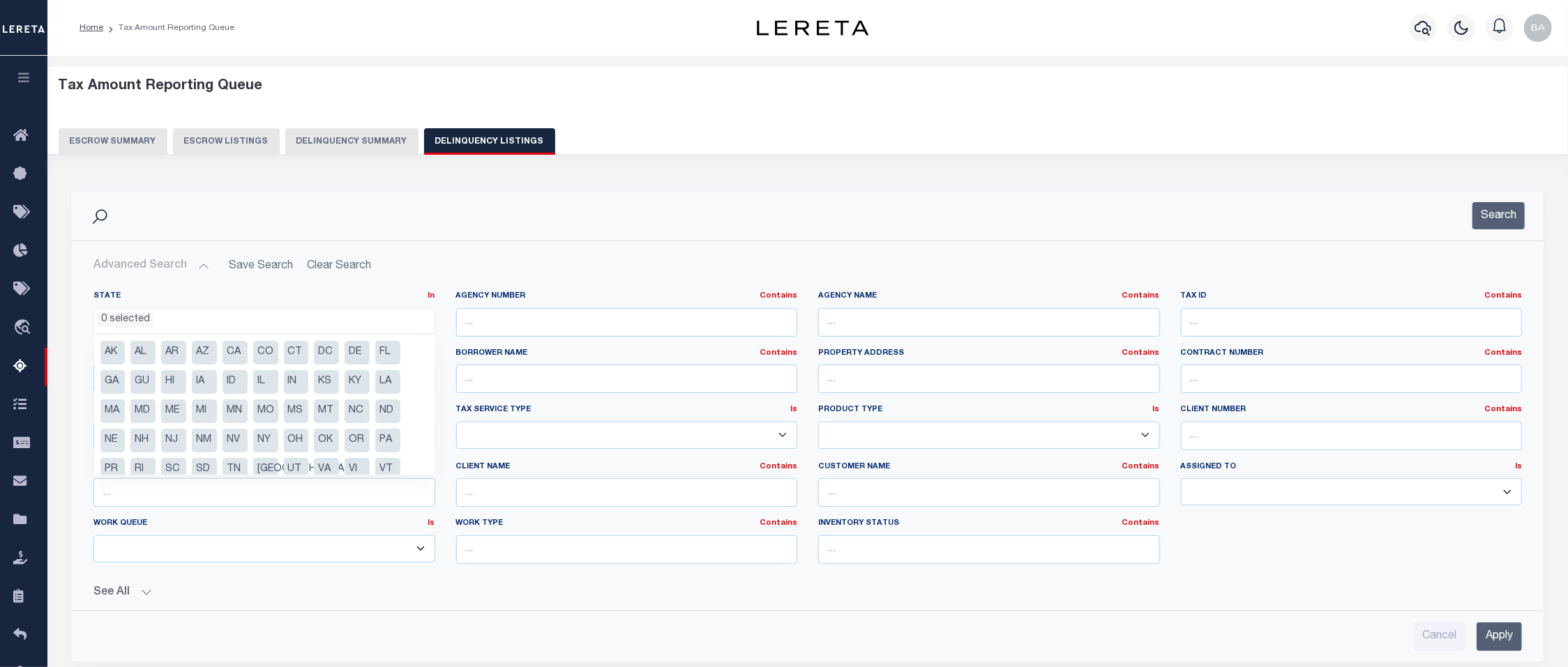
click at [233, 355] on li "CA" at bounding box center [235, 353] width 25 height 24
select select "CA"
click at [1276, 326] on input "text" at bounding box center [1352, 323] width 342 height 29
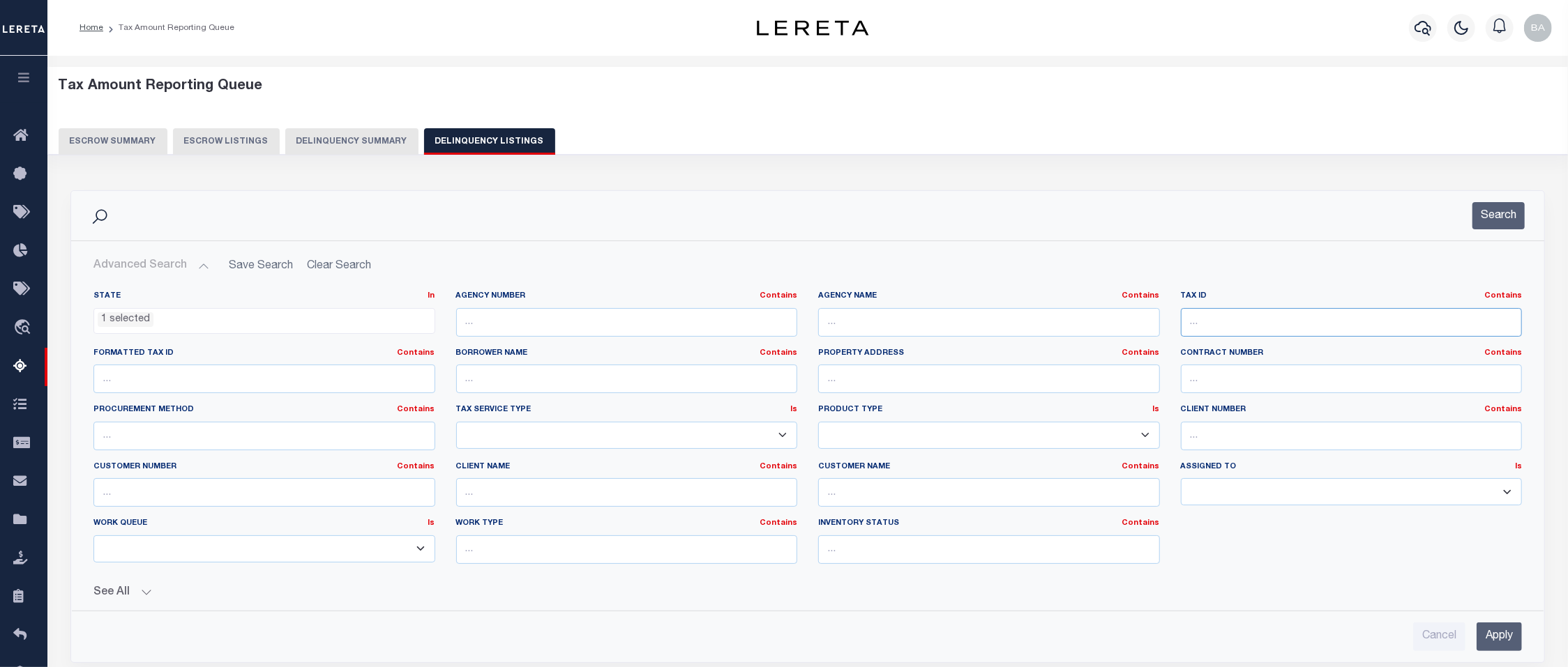
paste input "2046014018"
click at [1348, 614] on input "Apply" at bounding box center [1500, 637] width 45 height 29
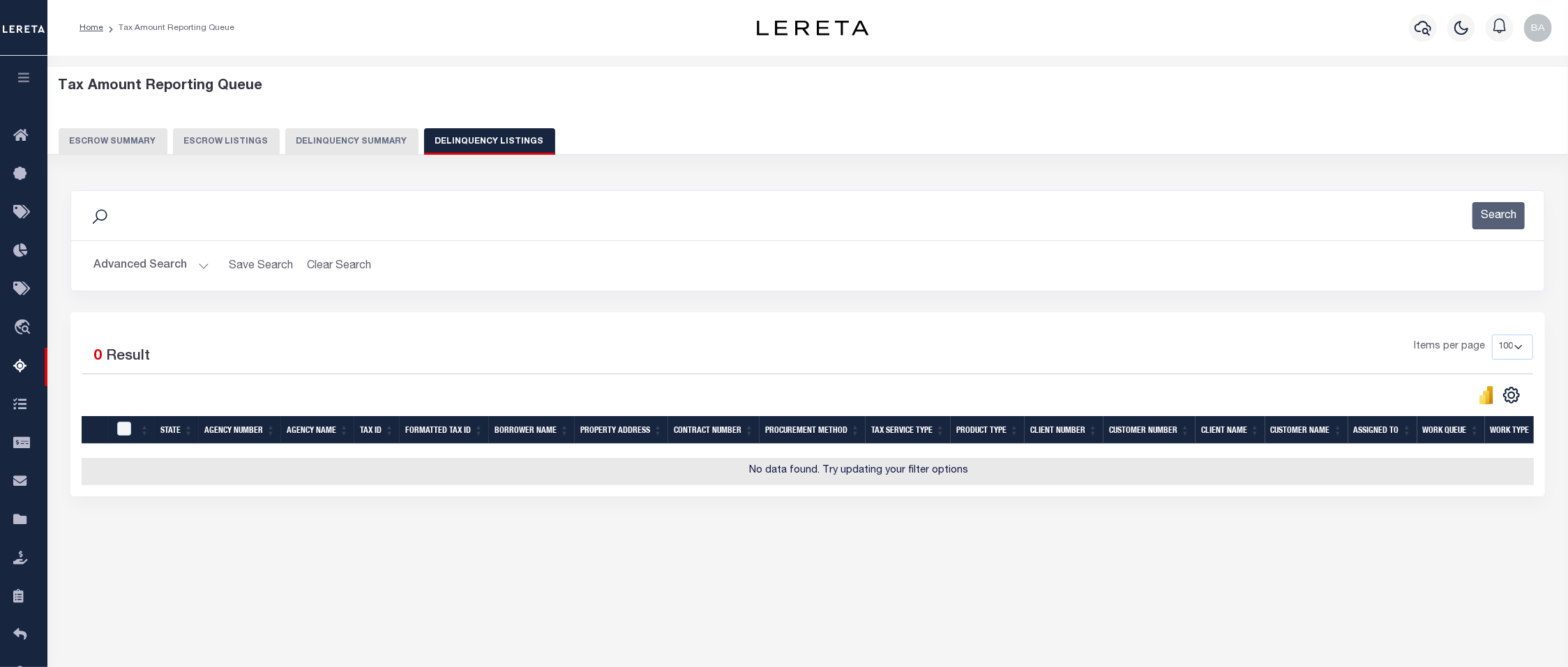
click at [138, 270] on button "Advanced Search" at bounding box center [151, 266] width 115 height 27
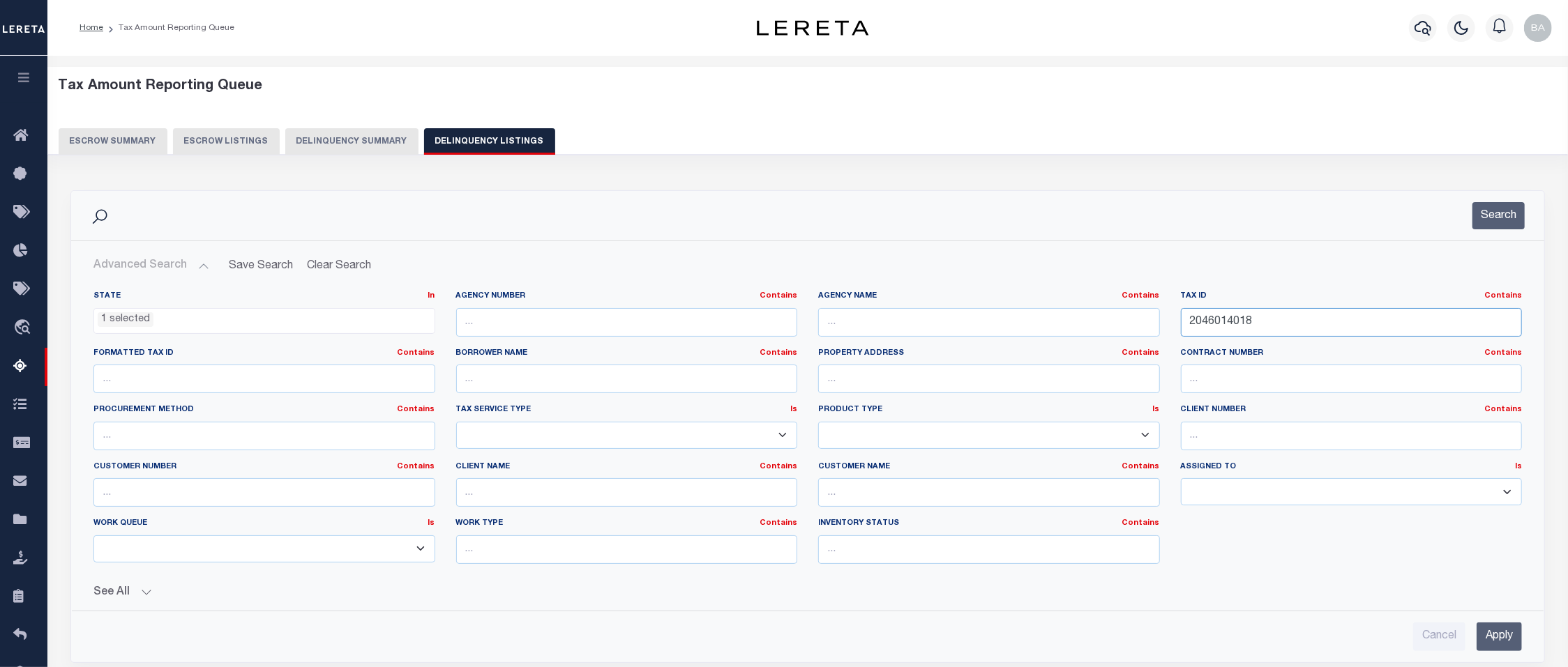
drag, startPoint x: 1306, startPoint y: 324, endPoint x: 905, endPoint y: 315, distance: 401.1
click at [1181, 315] on input "2046014018" at bounding box center [1352, 323] width 342 height 29
drag, startPoint x: 1060, startPoint y: 328, endPoint x: 894, endPoint y: 324, distance: 166.0
click at [894, 324] on div "State In In AK AL AR AZ CA CO CT DC DE FL GA GU HI IA ID IL IN KS KY LA MA MD M…" at bounding box center [808, 433] width 1449 height 285
paste input "238002029"
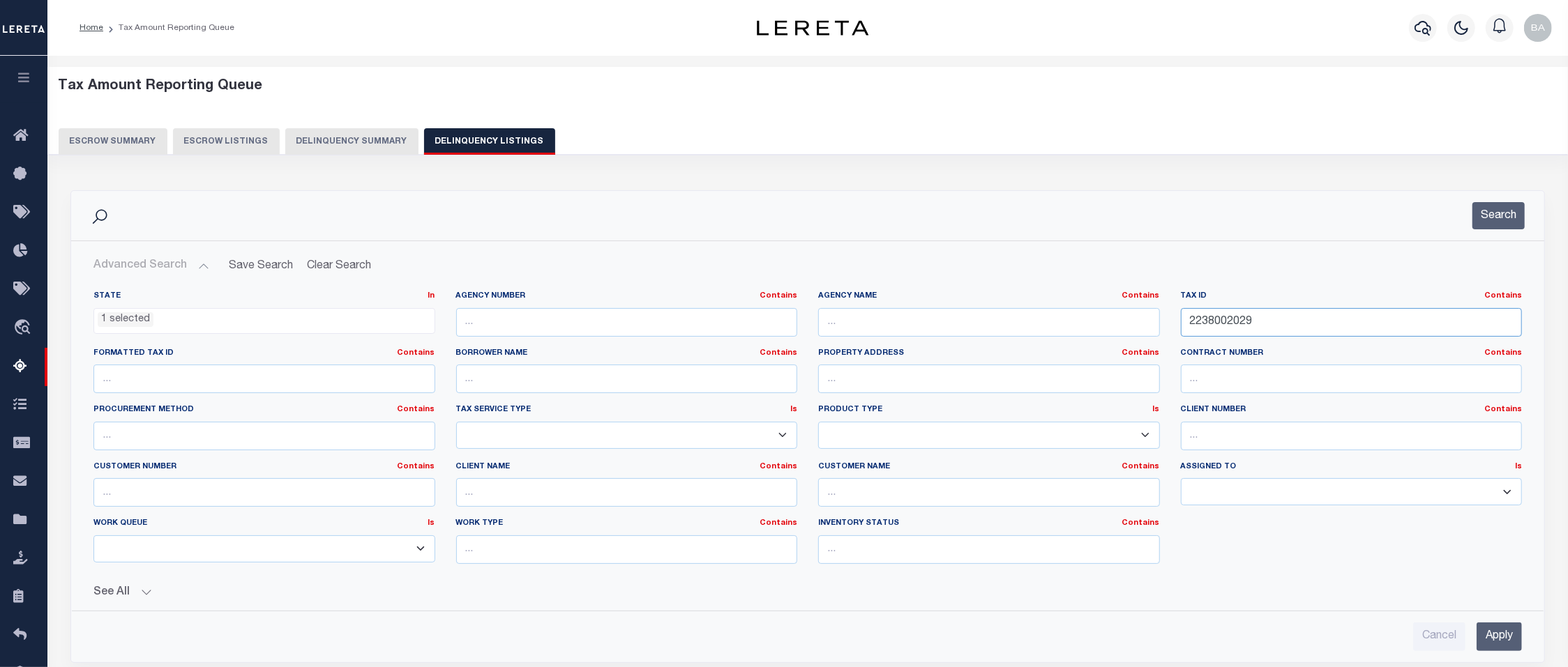
type input "2238002029"
click at [1348, 614] on input "Apply" at bounding box center [1500, 637] width 45 height 29
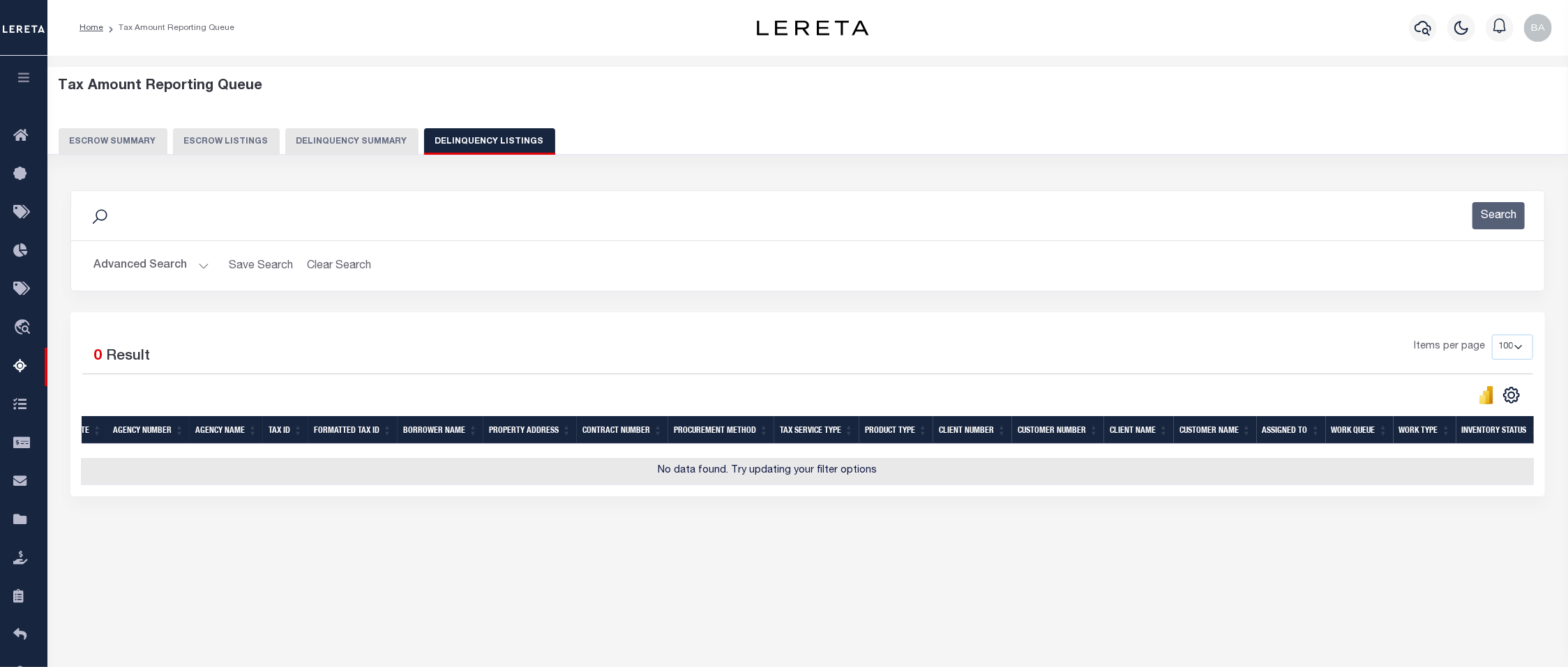
scroll to position [0, 0]
click at [318, 147] on button "Delinquency Summary" at bounding box center [352, 141] width 133 height 26
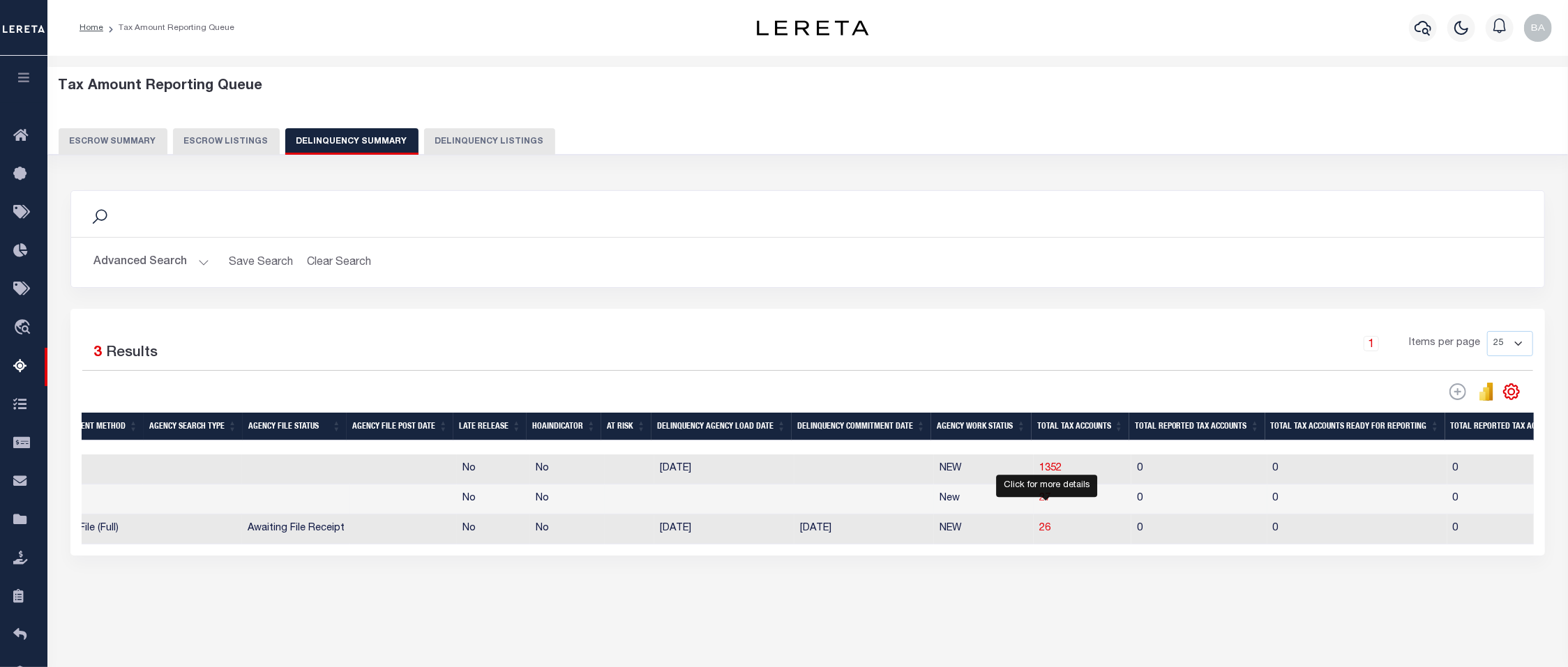
click at [1048, 504] on span "27" at bounding box center [1045, 499] width 11 height 10
select select "100"
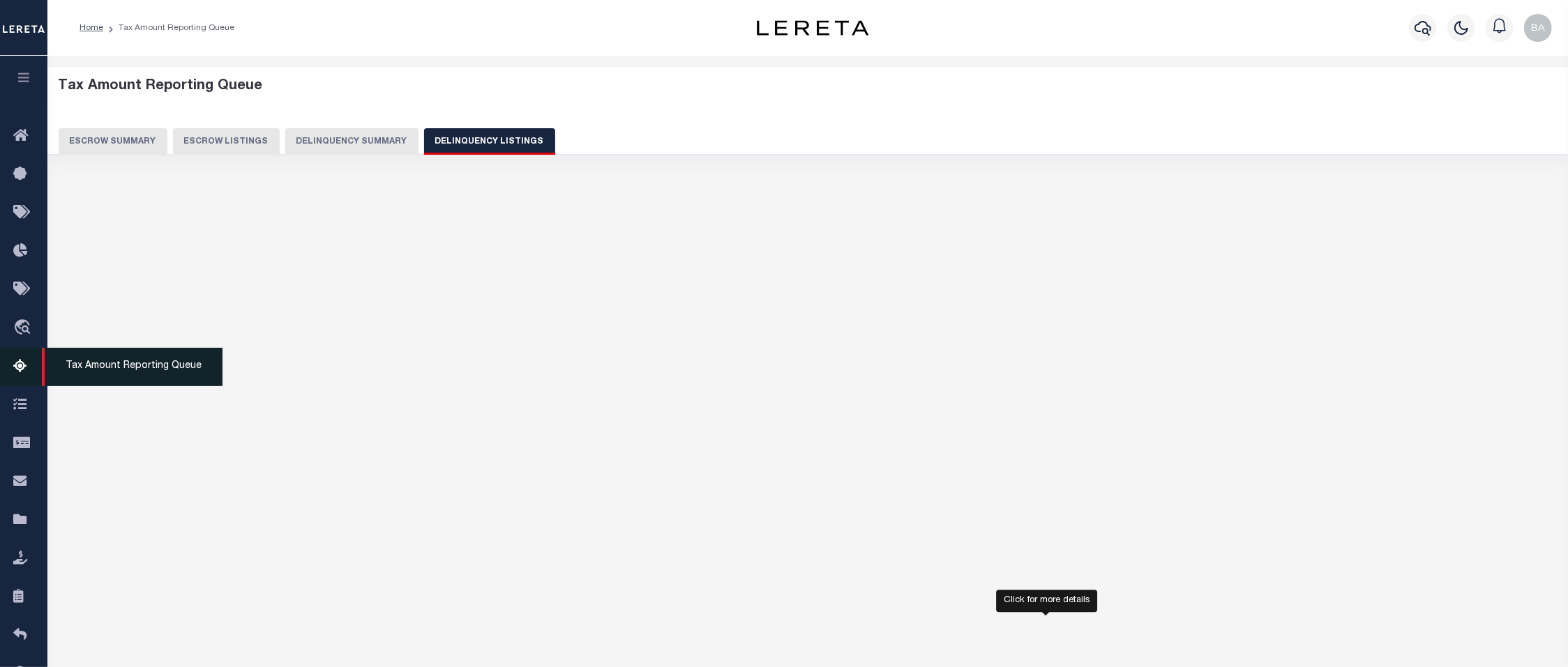
select select "100"
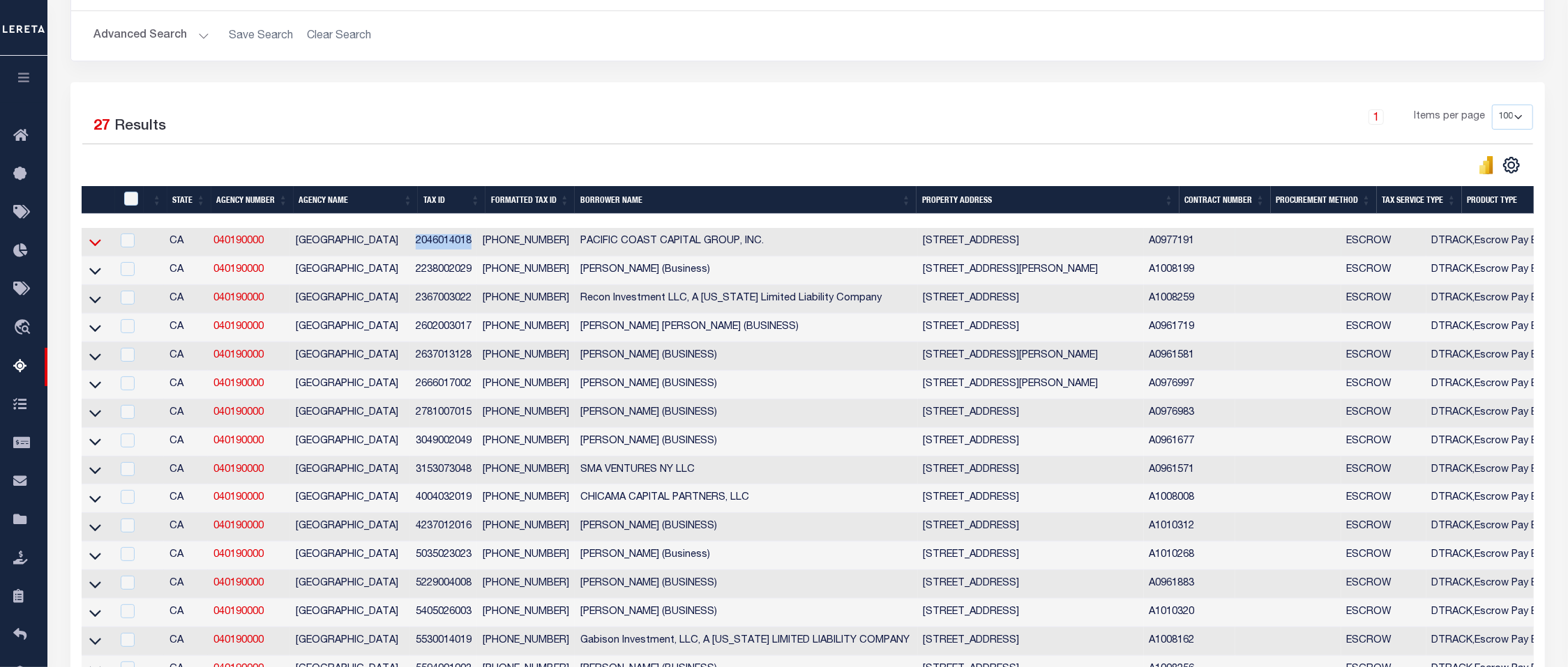
click at [96, 248] on icon at bounding box center [95, 242] width 12 height 14
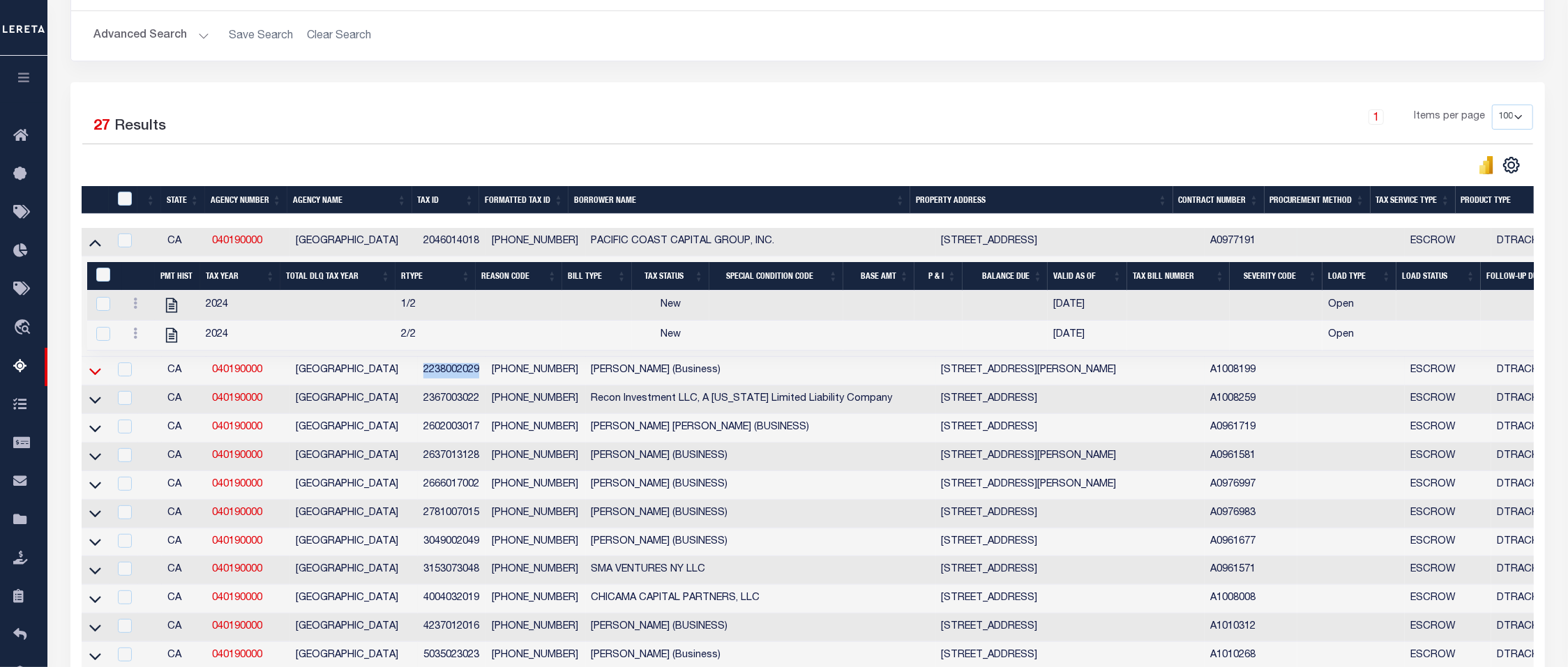
click at [95, 379] on icon at bounding box center [95, 371] width 12 height 14
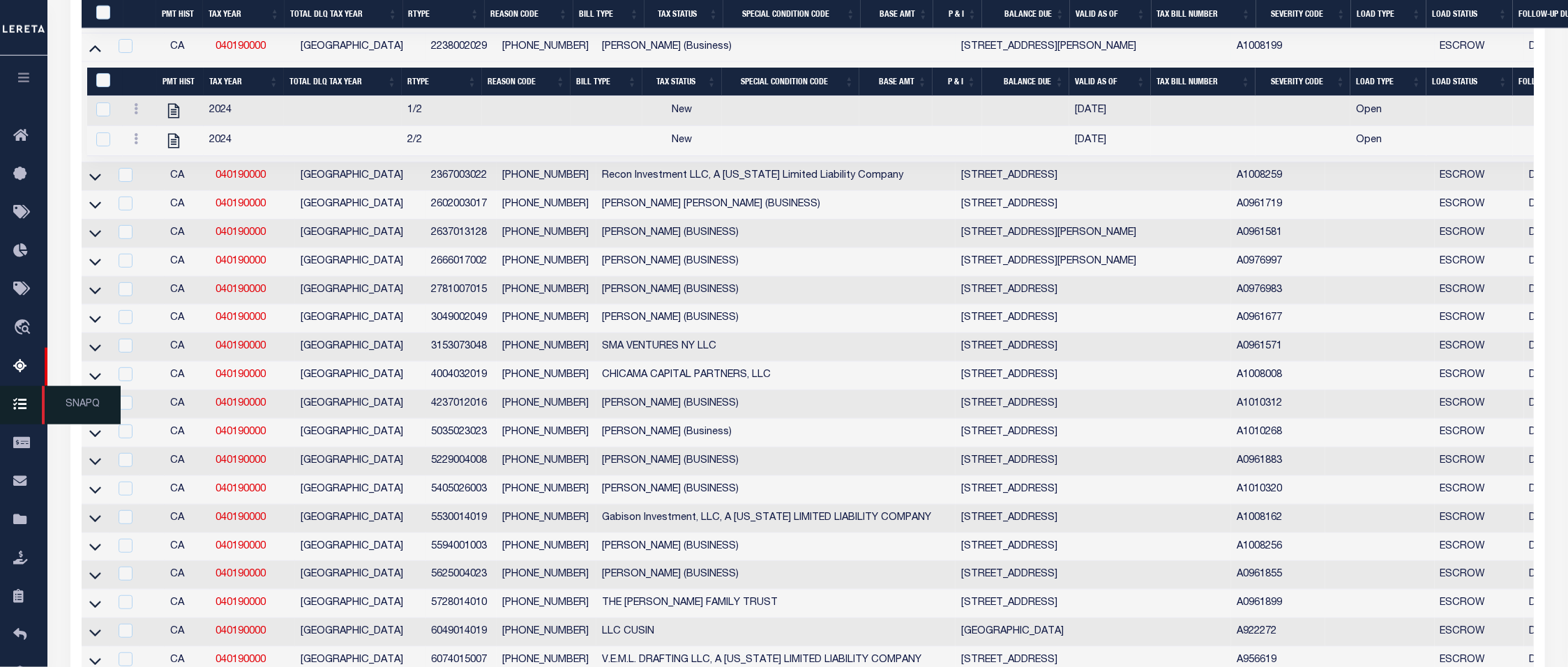
scroll to position [536, 0]
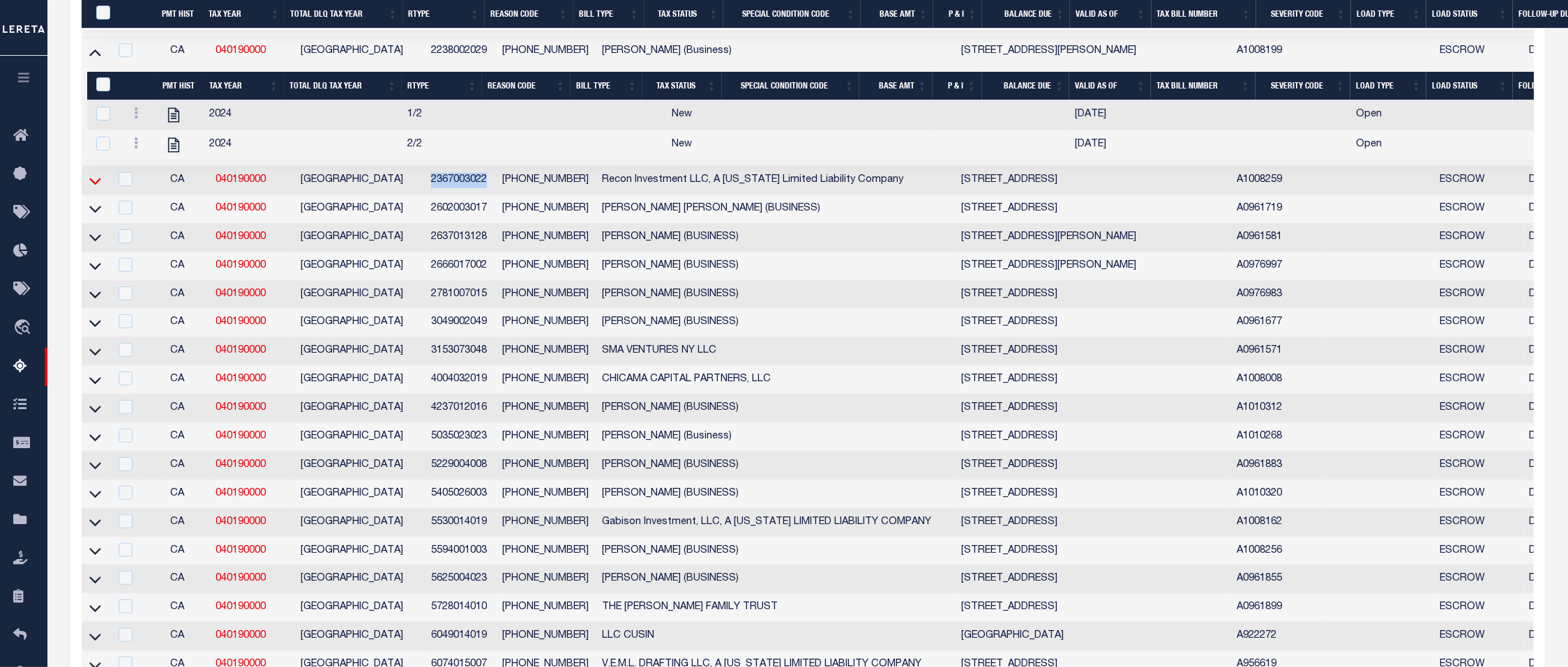
click at [94, 189] on icon at bounding box center [95, 180] width 12 height 14
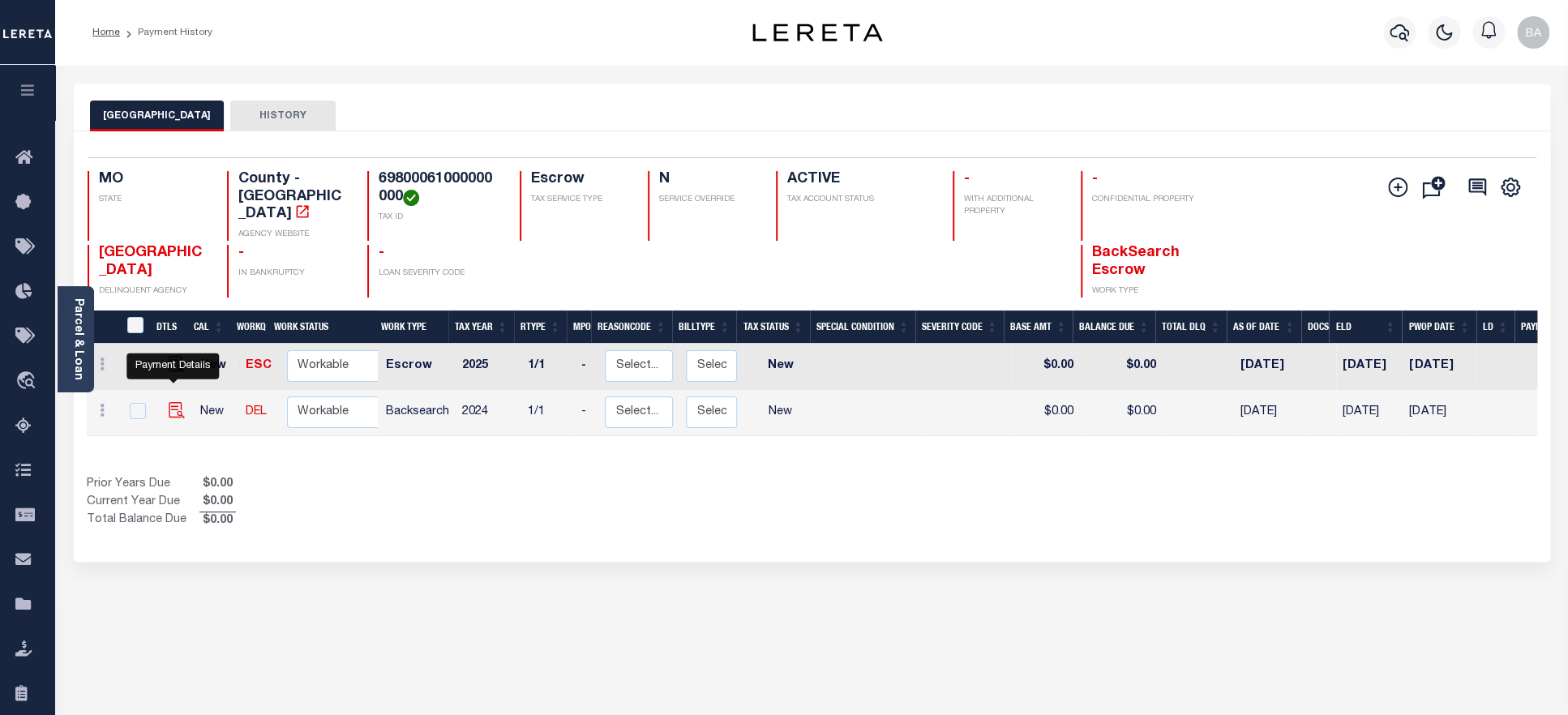
click at [171, 403] on img "" at bounding box center [176, 410] width 17 height 17
checkbox input "true"
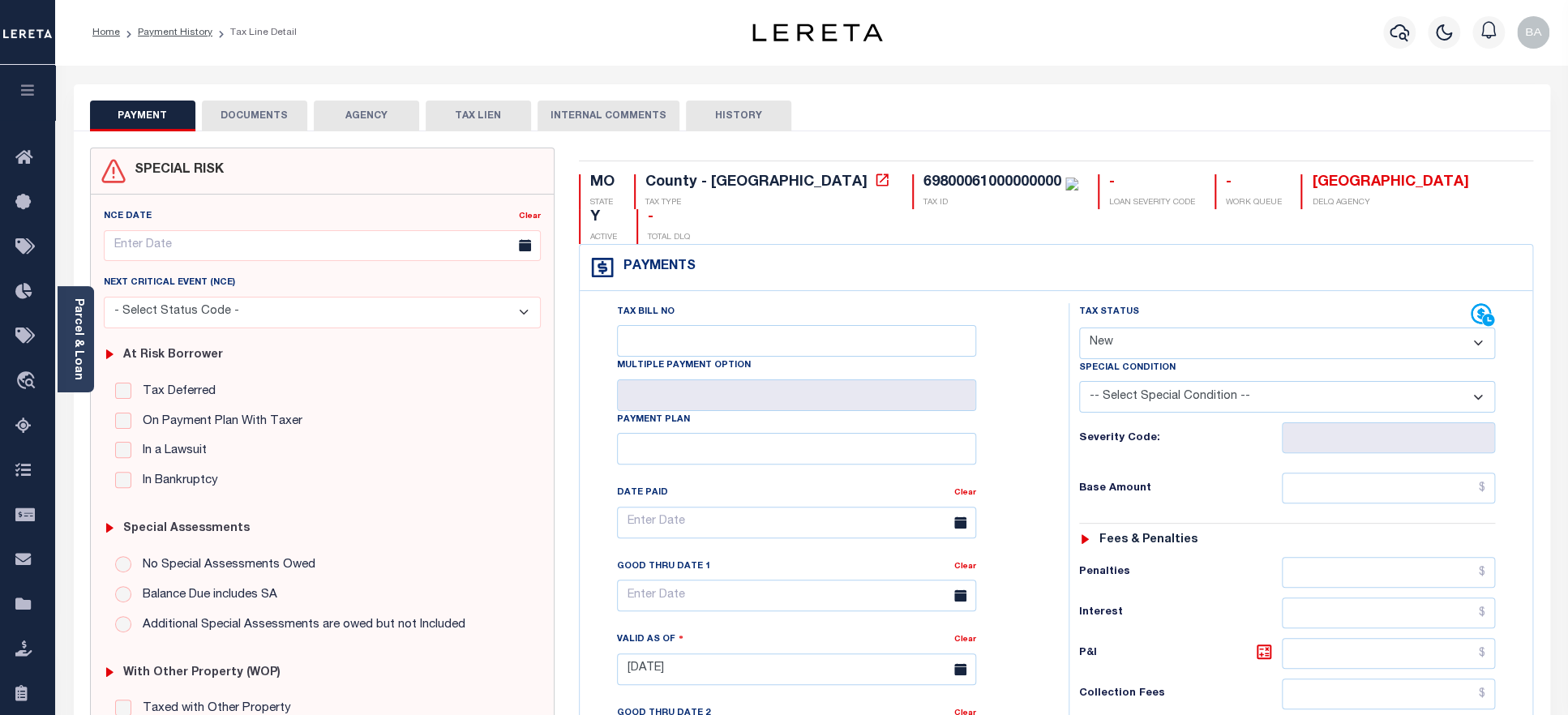
click at [924, 180] on div "69800061000000000" at bounding box center [992, 182] width 138 height 15
copy div "69800061000000000"
click at [82, 360] on link "Parcel & Loan" at bounding box center [78, 340] width 12 height 82
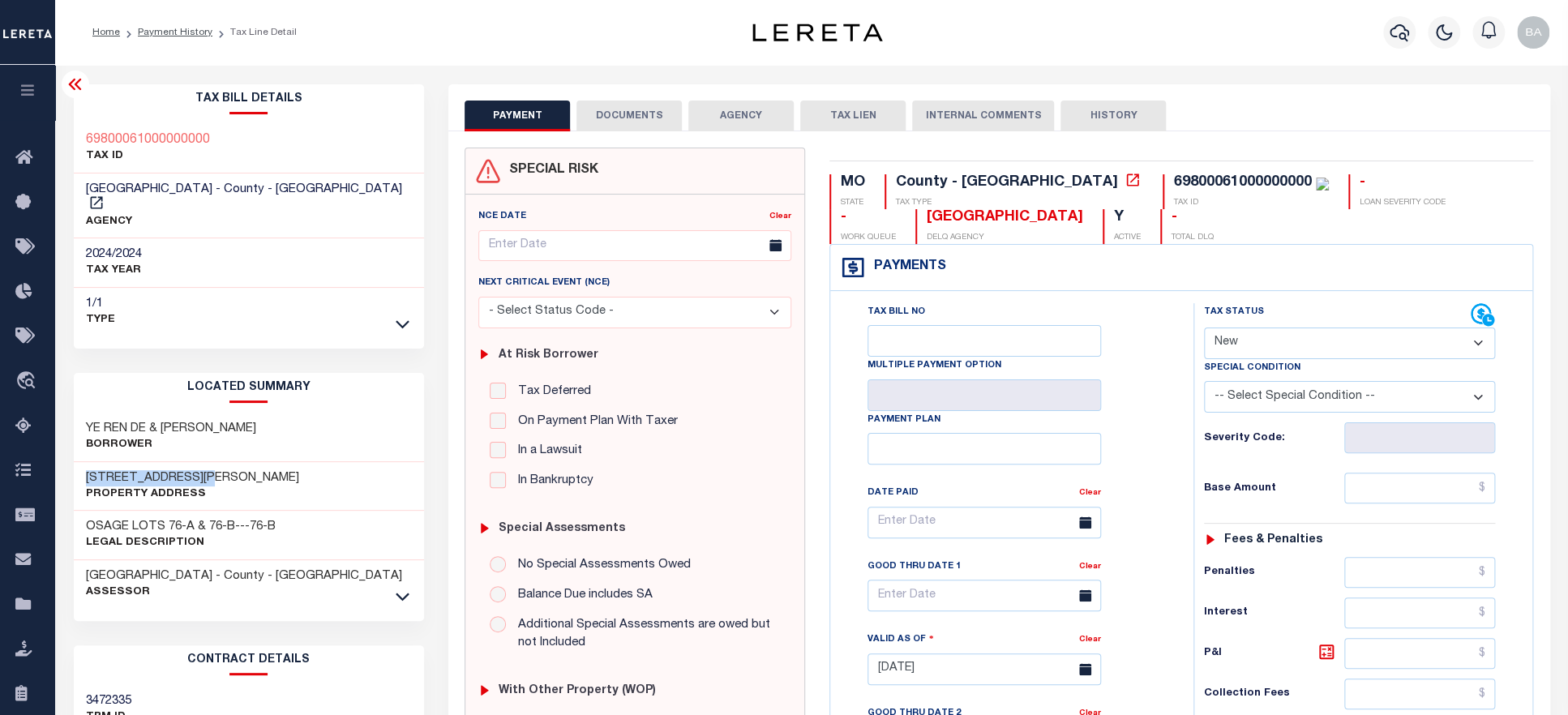
drag, startPoint x: 222, startPoint y: 464, endPoint x: 88, endPoint y: 466, distance: 134.0
click at [88, 470] on h3 "2116 SW HOLDBROOKS DR" at bounding box center [193, 478] width 214 height 17
copy h3 "2116 SW HOLDBROOKS"
select select "NTX"
click option "No Tax Due" at bounding box center [0, 0] width 0 height 0
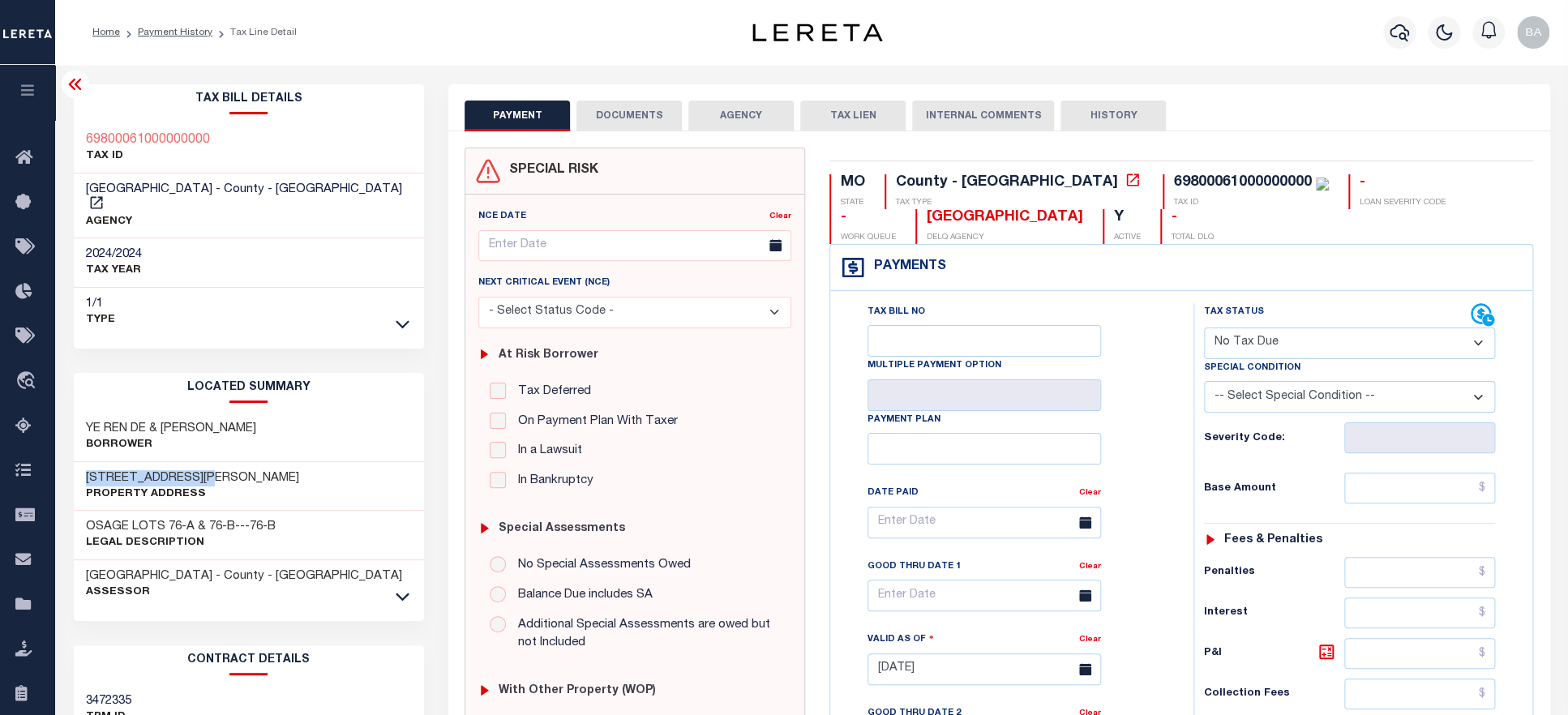
type input "09/04/2025"
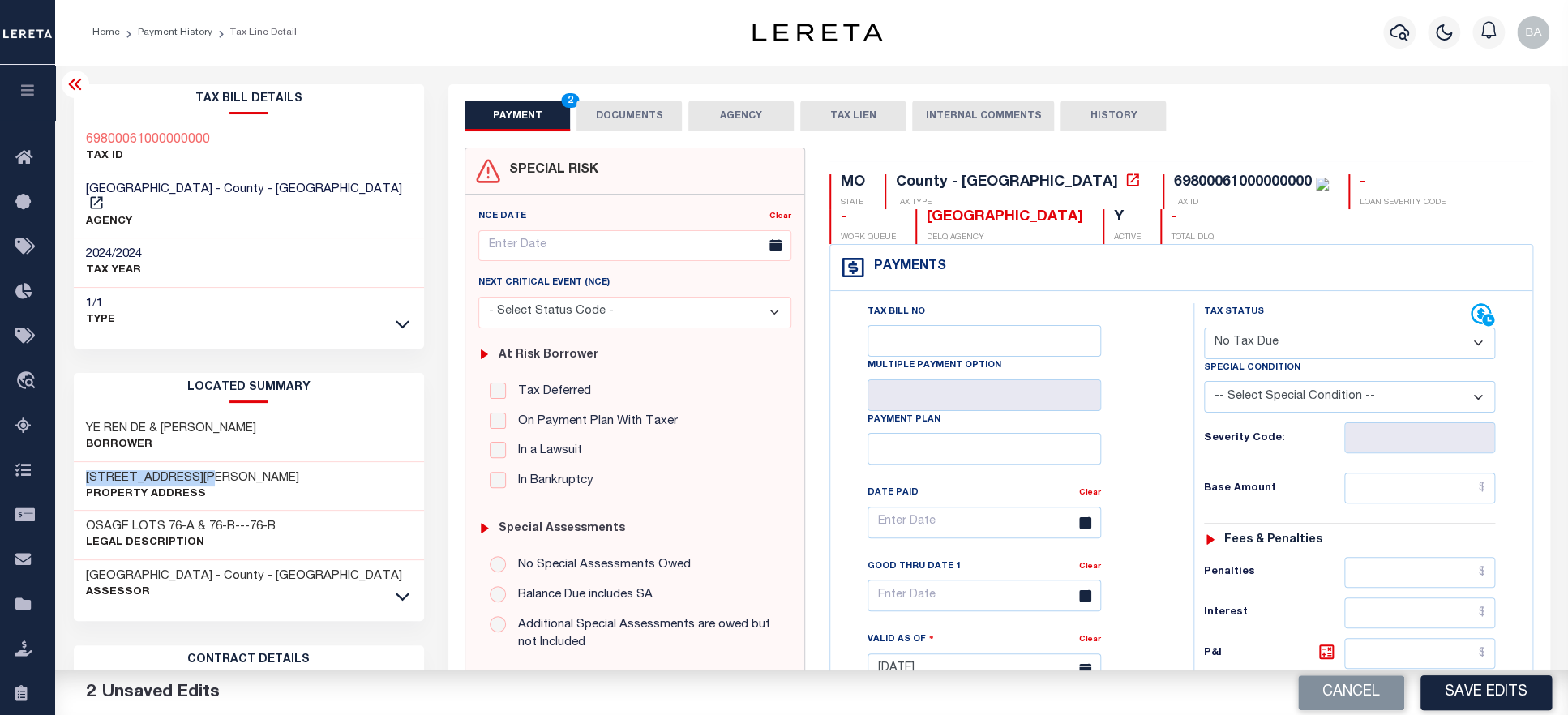
click at [1204, 381] on select "-- Select Special Condition -- 3RD PARTY TAX LIEN AGENCY TAX LIEN (A.K.A Inside…" at bounding box center [1349, 397] width 291 height 31
select select "7"
click option "NEW PROPERTY" at bounding box center [0, 0] width 0 height 0
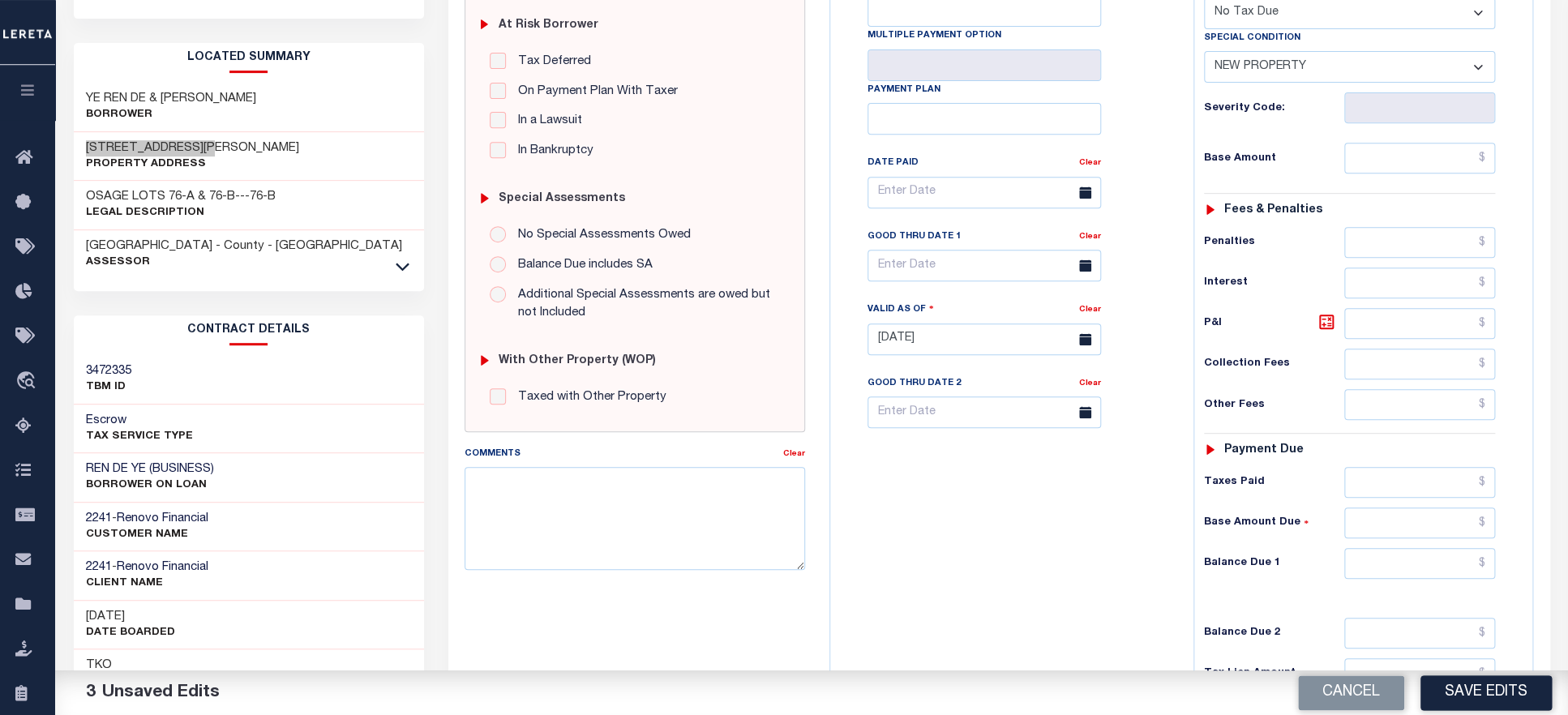
scroll to position [334, 0]
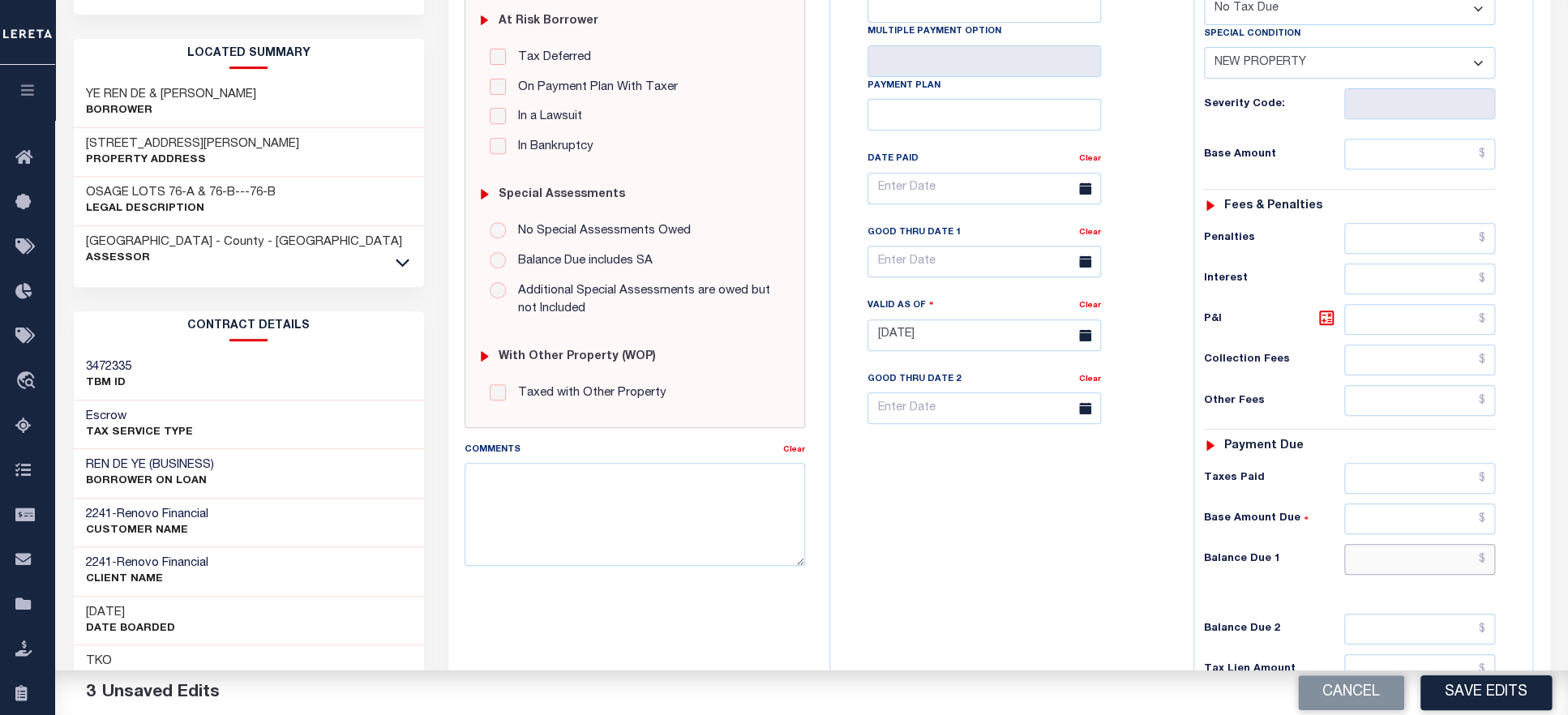
click at [1405, 575] on input "text" at bounding box center [1420, 559] width 151 height 30
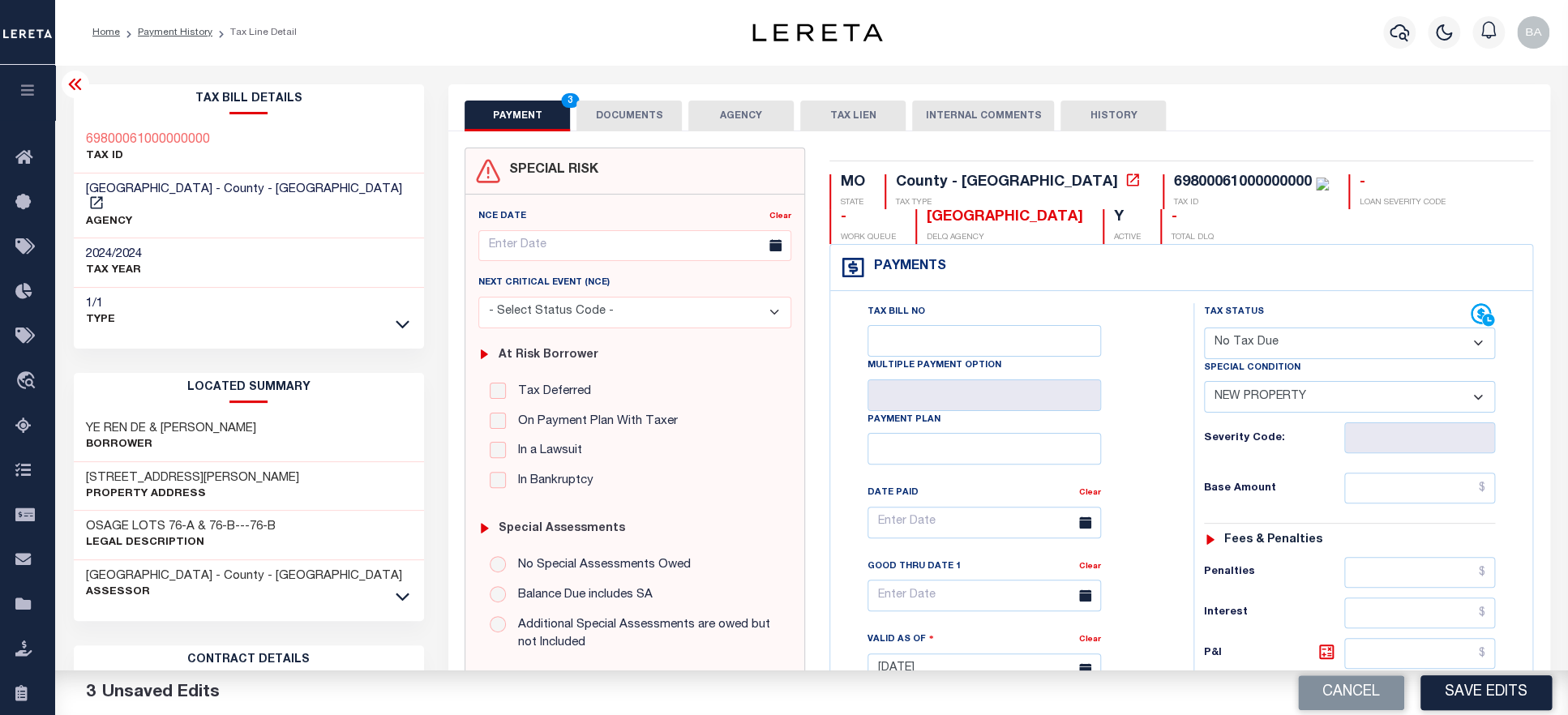
type input "$0.00"
click at [1174, 182] on div "69800061000000000" at bounding box center [1243, 182] width 138 height 15
copy div "69800061000000000"
click at [630, 110] on button "DOCUMENTS" at bounding box center [630, 116] width 106 height 30
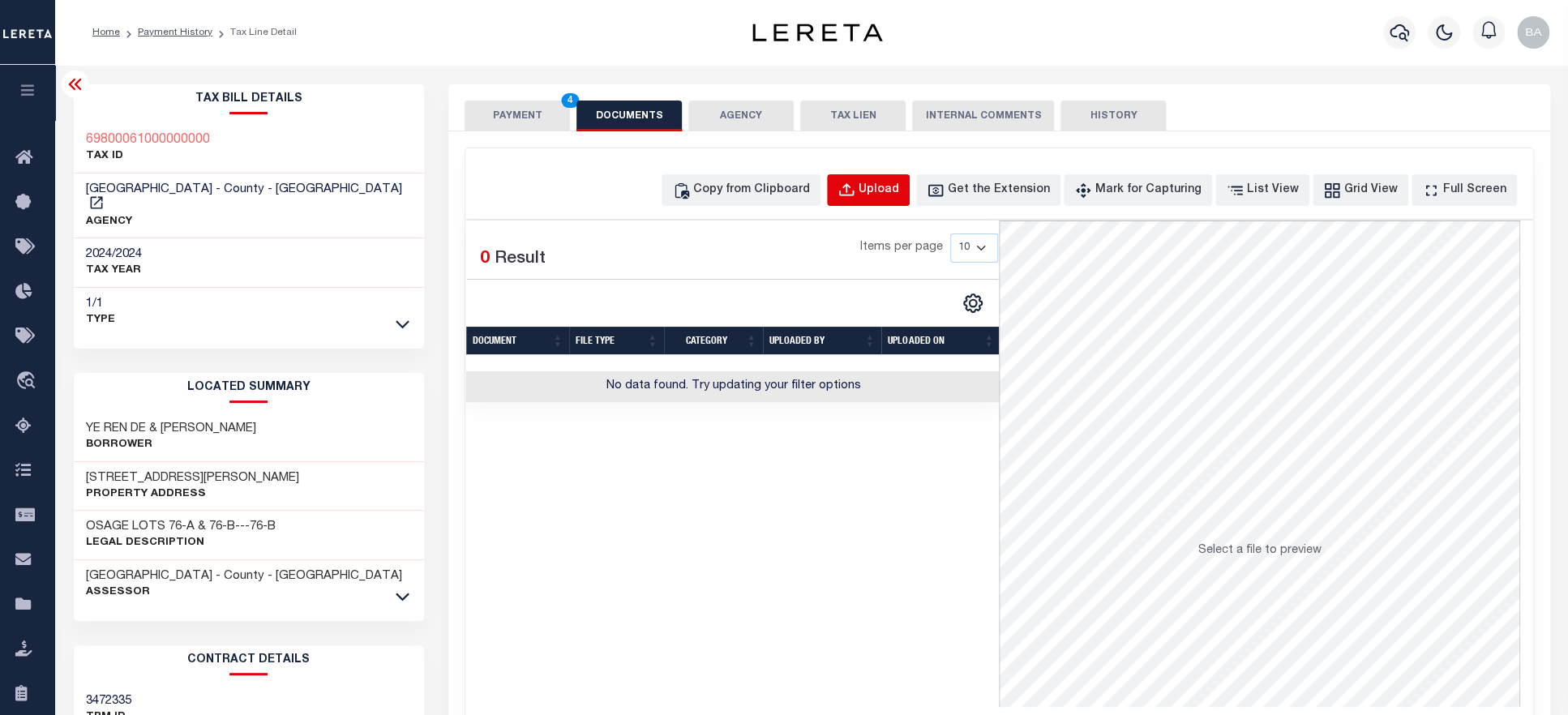
click at [899, 190] on div "Upload" at bounding box center [879, 190] width 40 height 18
select select "POP"
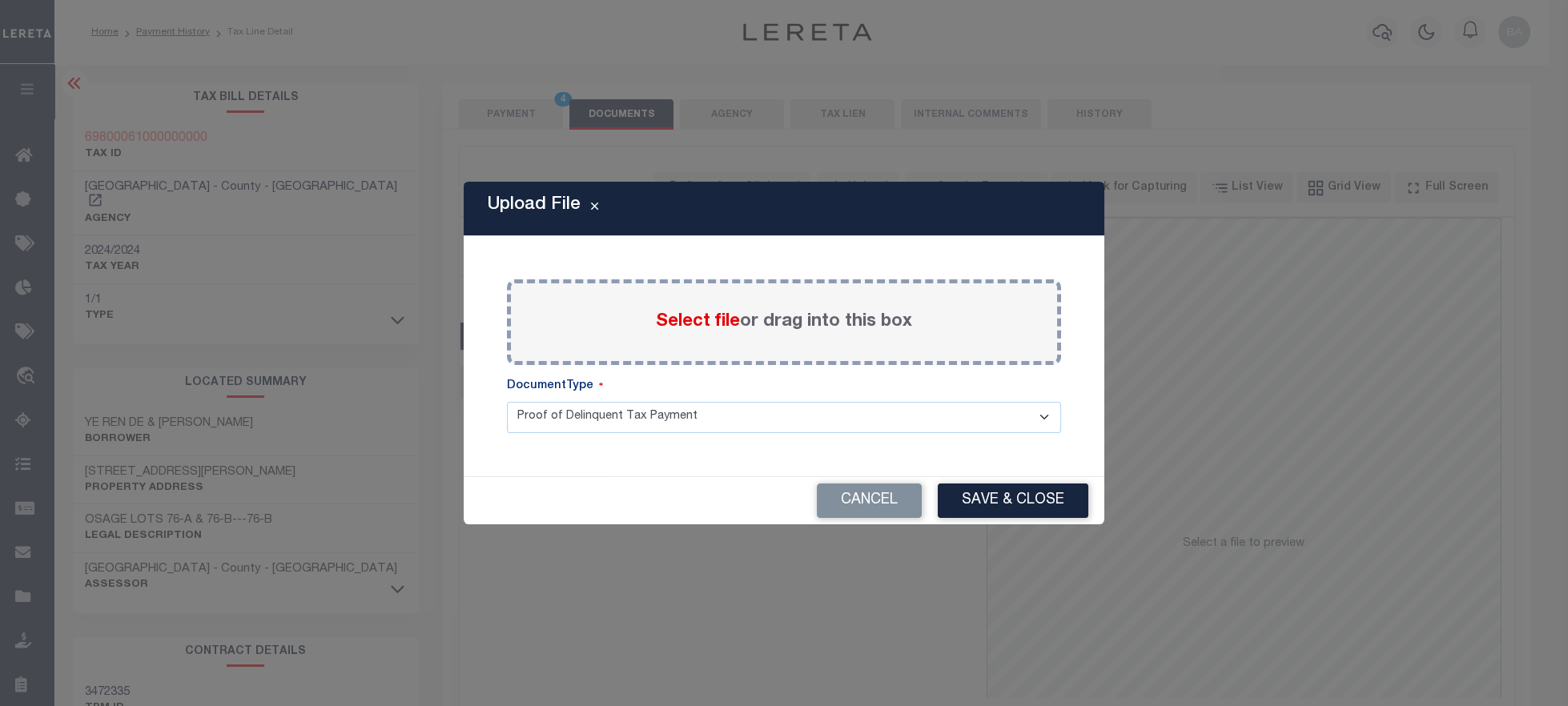
click at [645, 329] on div "Select file or drag into this box" at bounding box center [784, 322] width 554 height 86
click at [689, 315] on span "Select file" at bounding box center [697, 322] width 84 height 17
click at [0, 0] on input "Select file or drag into this box" at bounding box center [0, 0] width 0 height 0
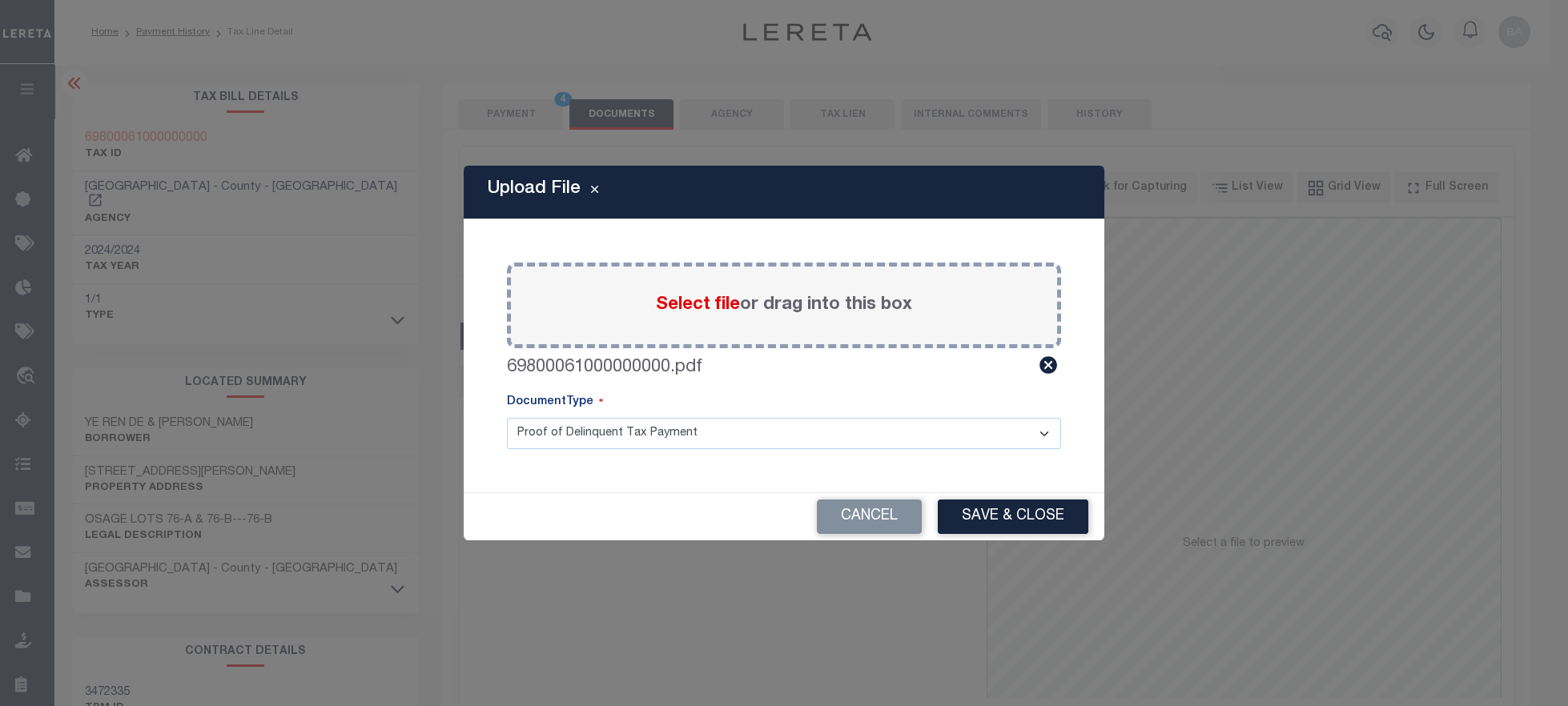
click at [507, 418] on select "Proof of Delinquent Tax Payment" at bounding box center [784, 433] width 554 height 31
click at [1032, 515] on button "Save & Close" at bounding box center [1013, 517] width 151 height 35
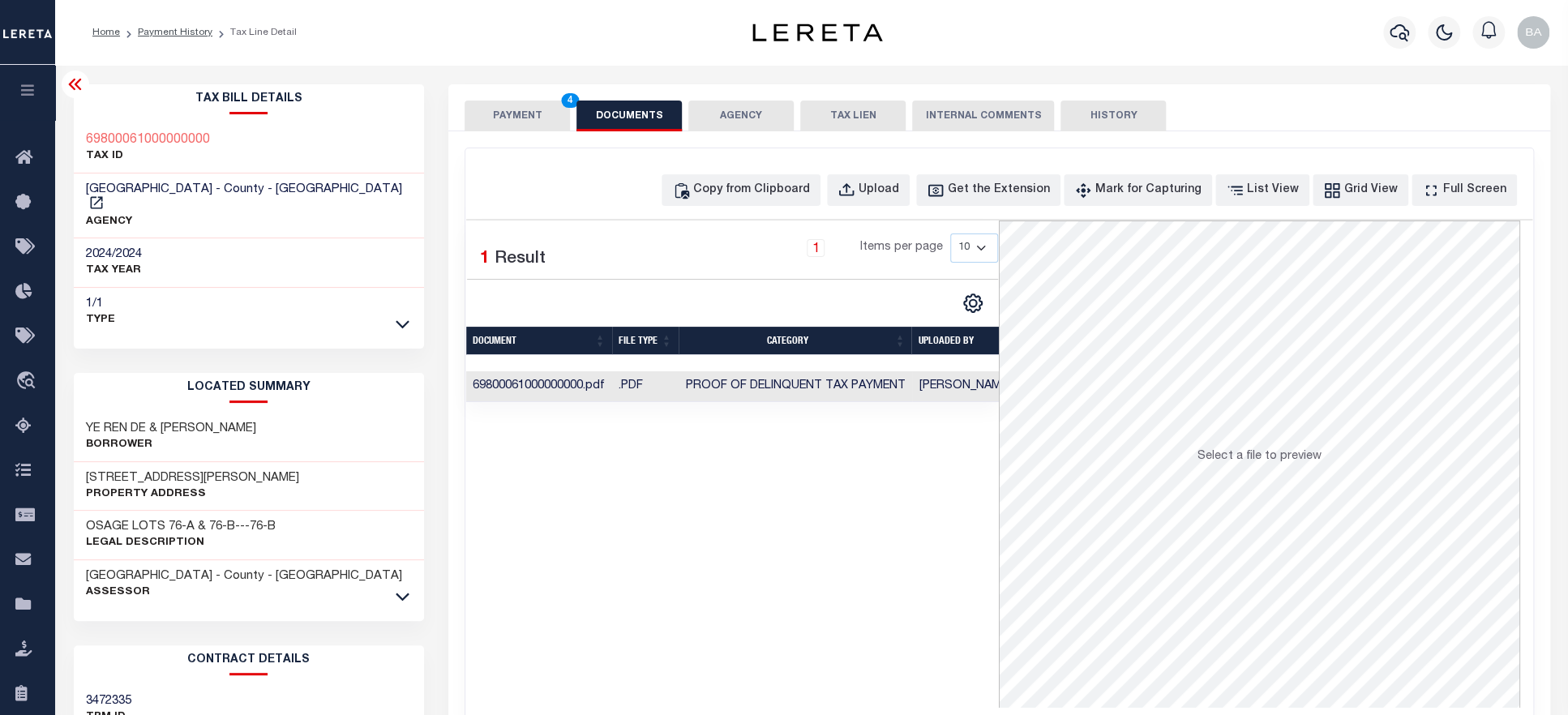
click at [521, 113] on button "PAYMENT 4" at bounding box center [517, 116] width 106 height 30
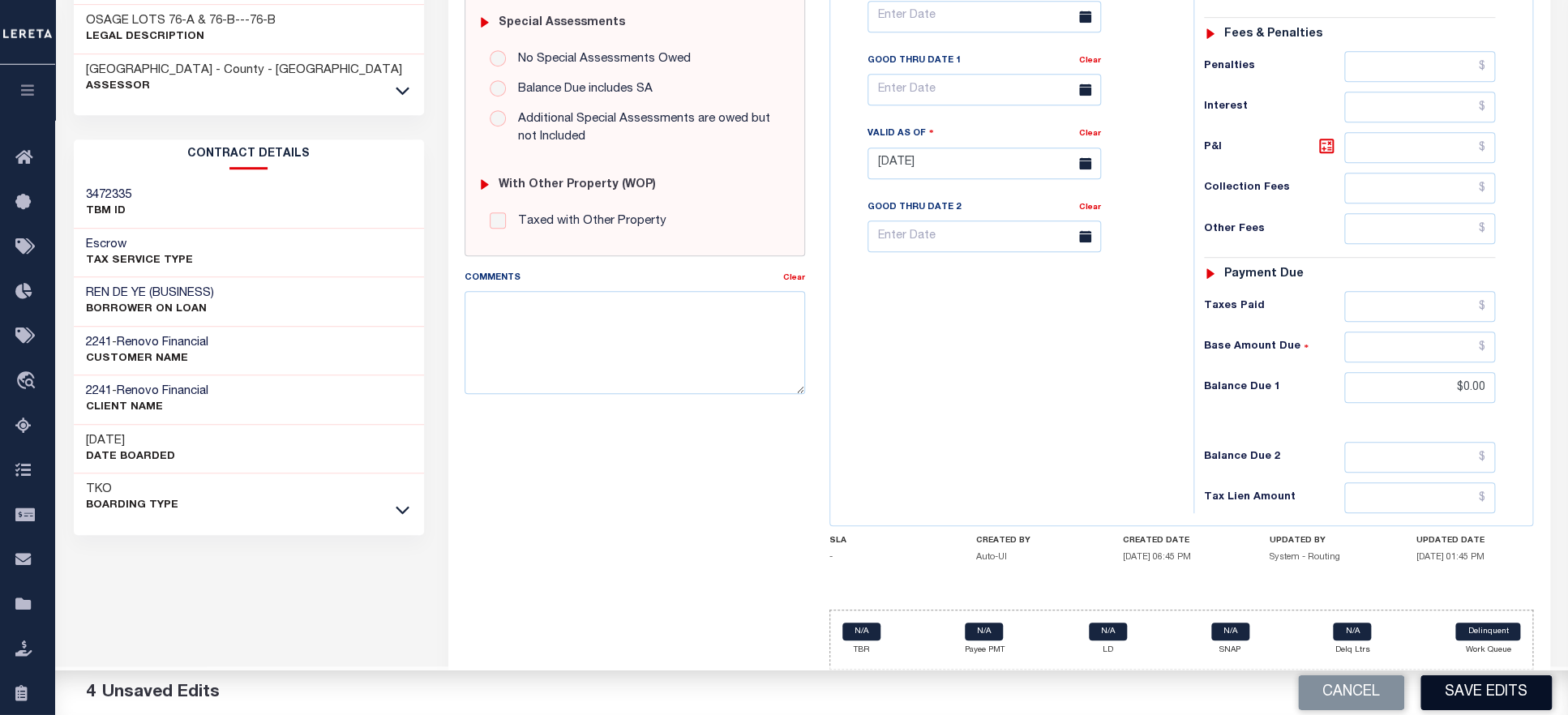
scroll to position [527, 0]
click at [1480, 698] on button "Save Edits" at bounding box center [1487, 693] width 131 height 35
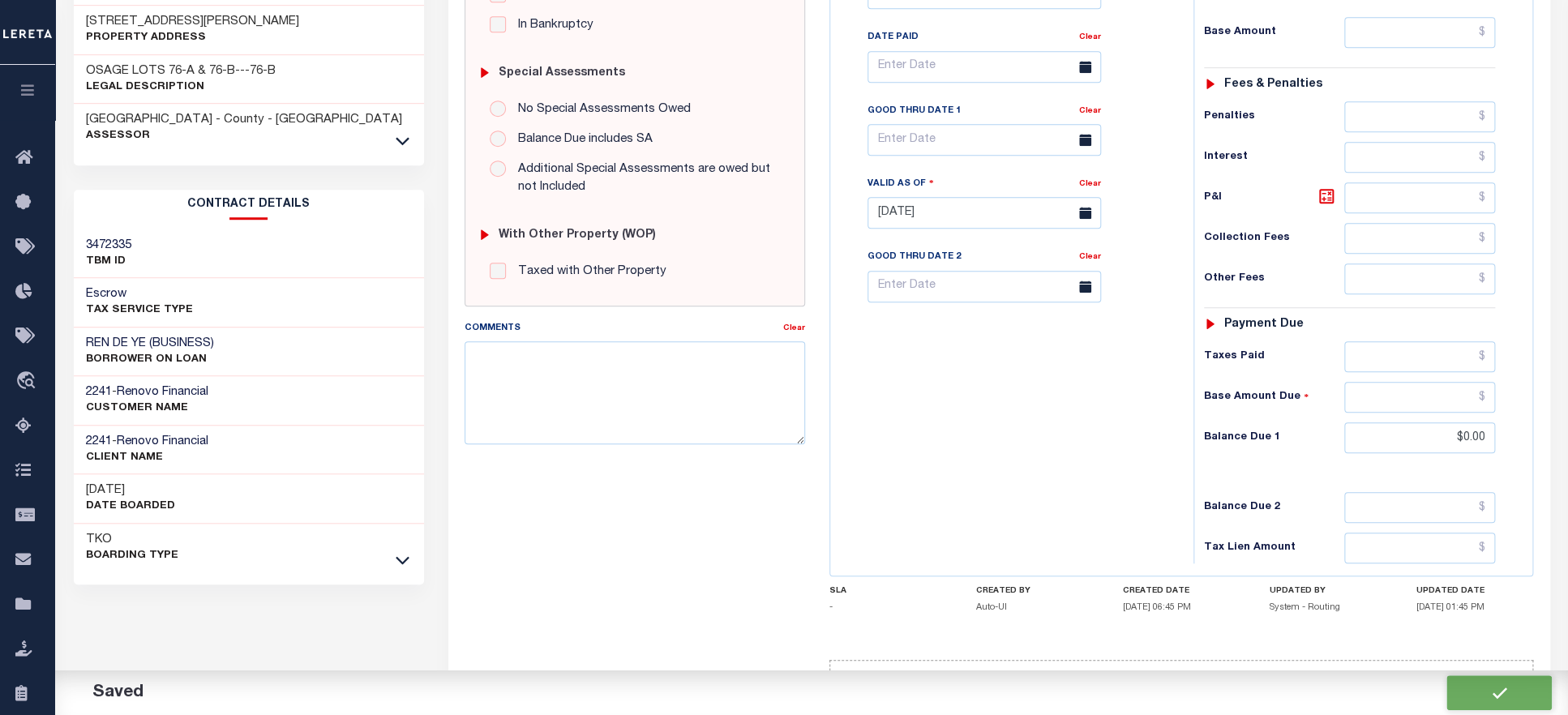
scroll to position [599, 0]
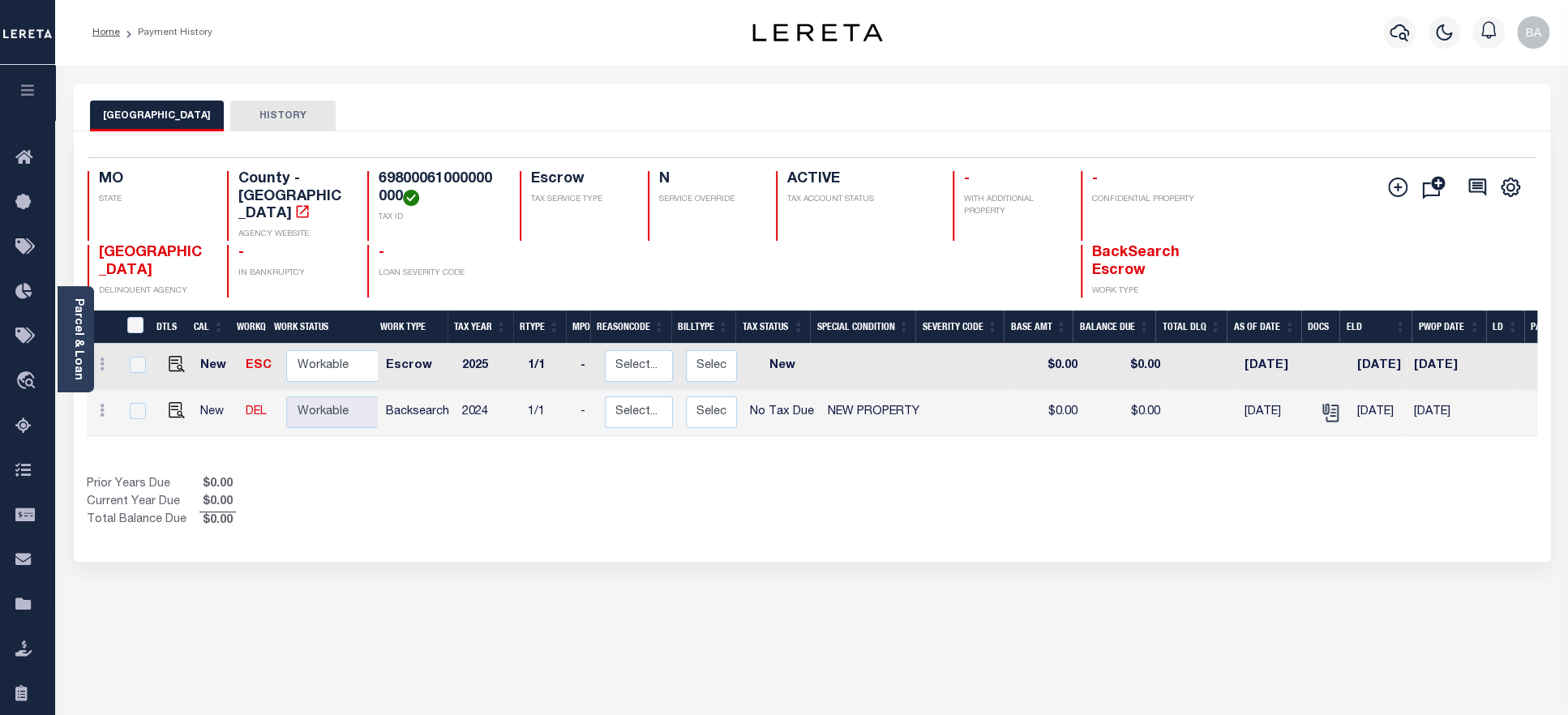
click at [426, 179] on h4 "69800061000000000" at bounding box center [440, 189] width 121 height 35
click at [384, 182] on h4 "69800061000000000" at bounding box center [440, 189] width 121 height 35
drag, startPoint x: 379, startPoint y: 182, endPoint x: 394, endPoint y: 205, distance: 27.5
click at [394, 205] on h4 "69800061000000000" at bounding box center [440, 189] width 121 height 35
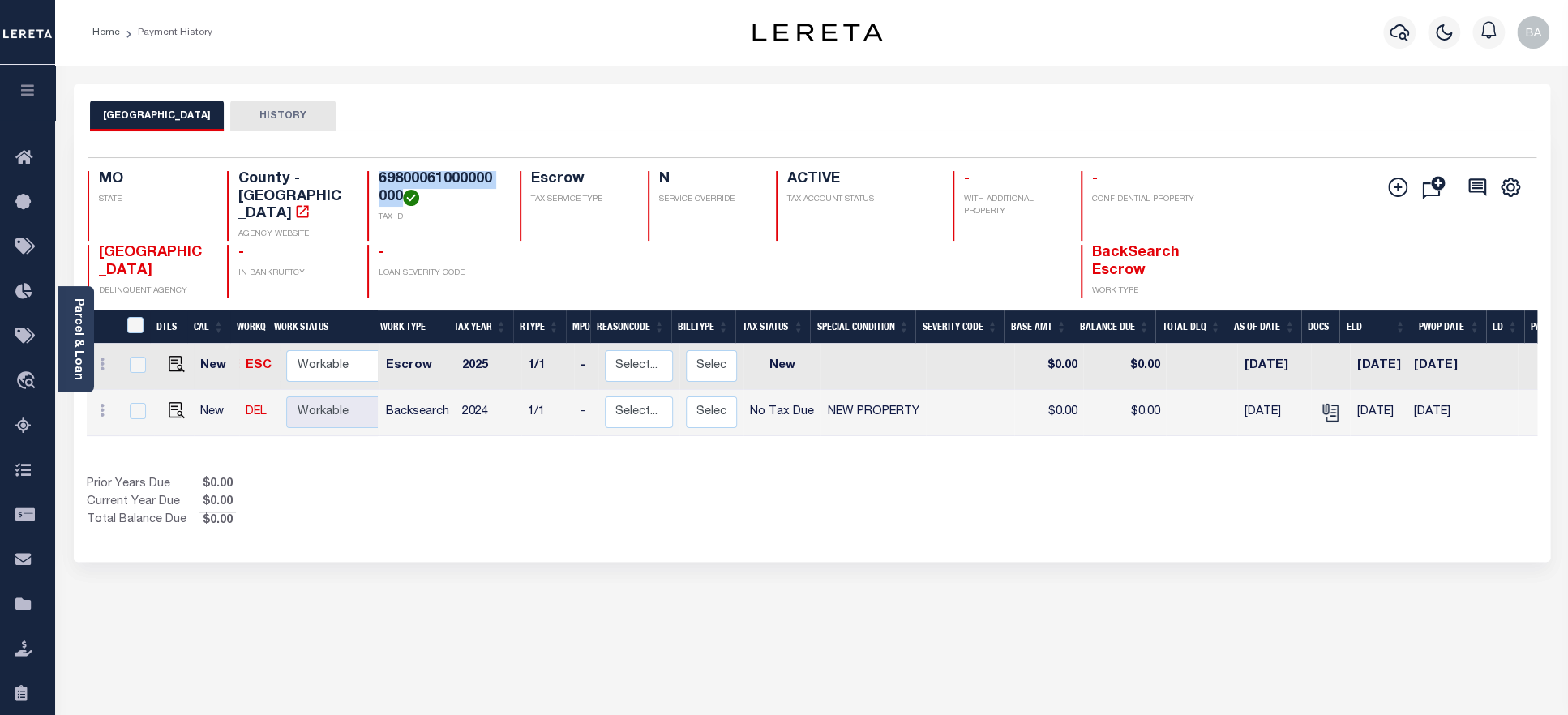
copy h4 "69800061000000000"
click at [77, 341] on link "Parcel & Loan" at bounding box center [78, 340] width 12 height 82
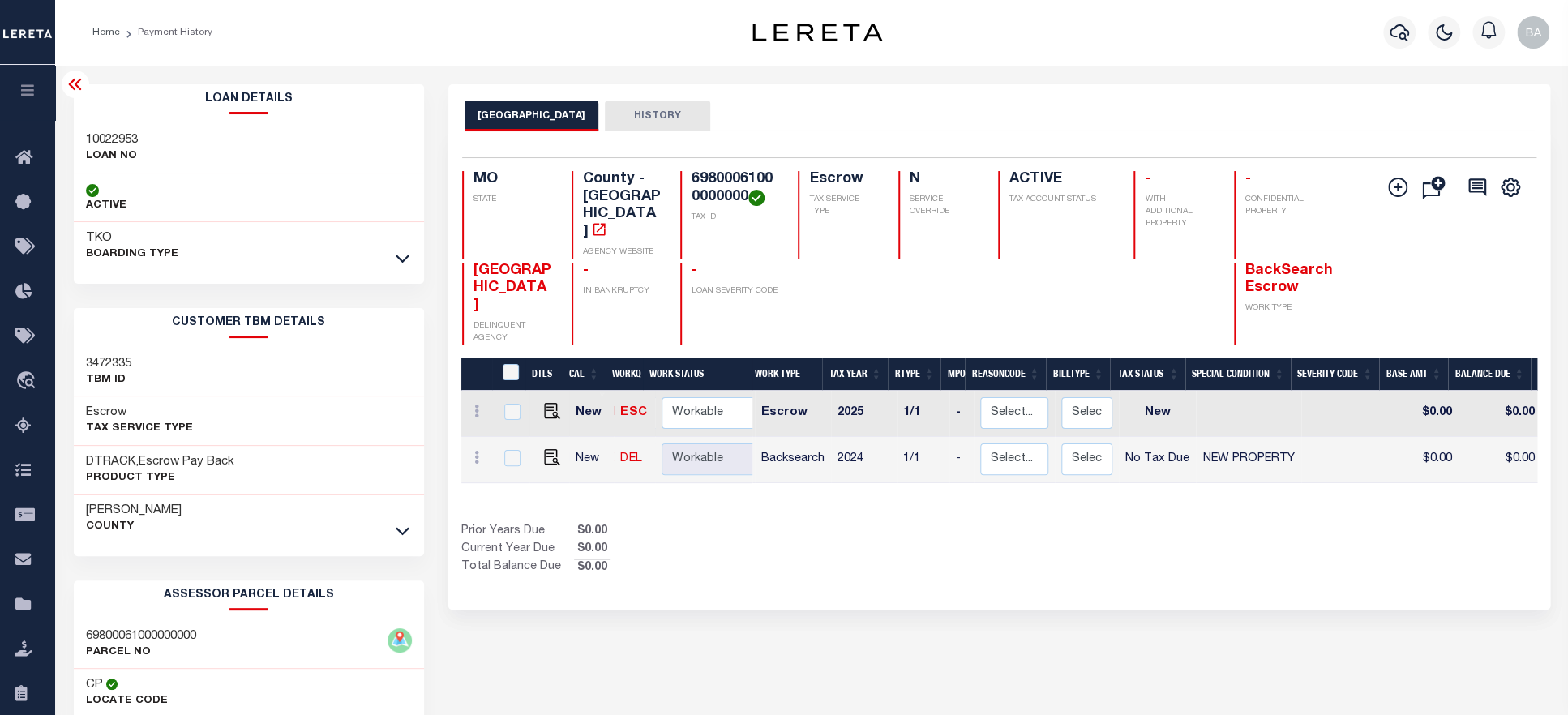
click at [120, 136] on h3 "10022953" at bounding box center [112, 140] width 52 height 17
copy h3 "10022953"
click at [112, 517] on h3 "Jackson" at bounding box center [134, 510] width 96 height 17
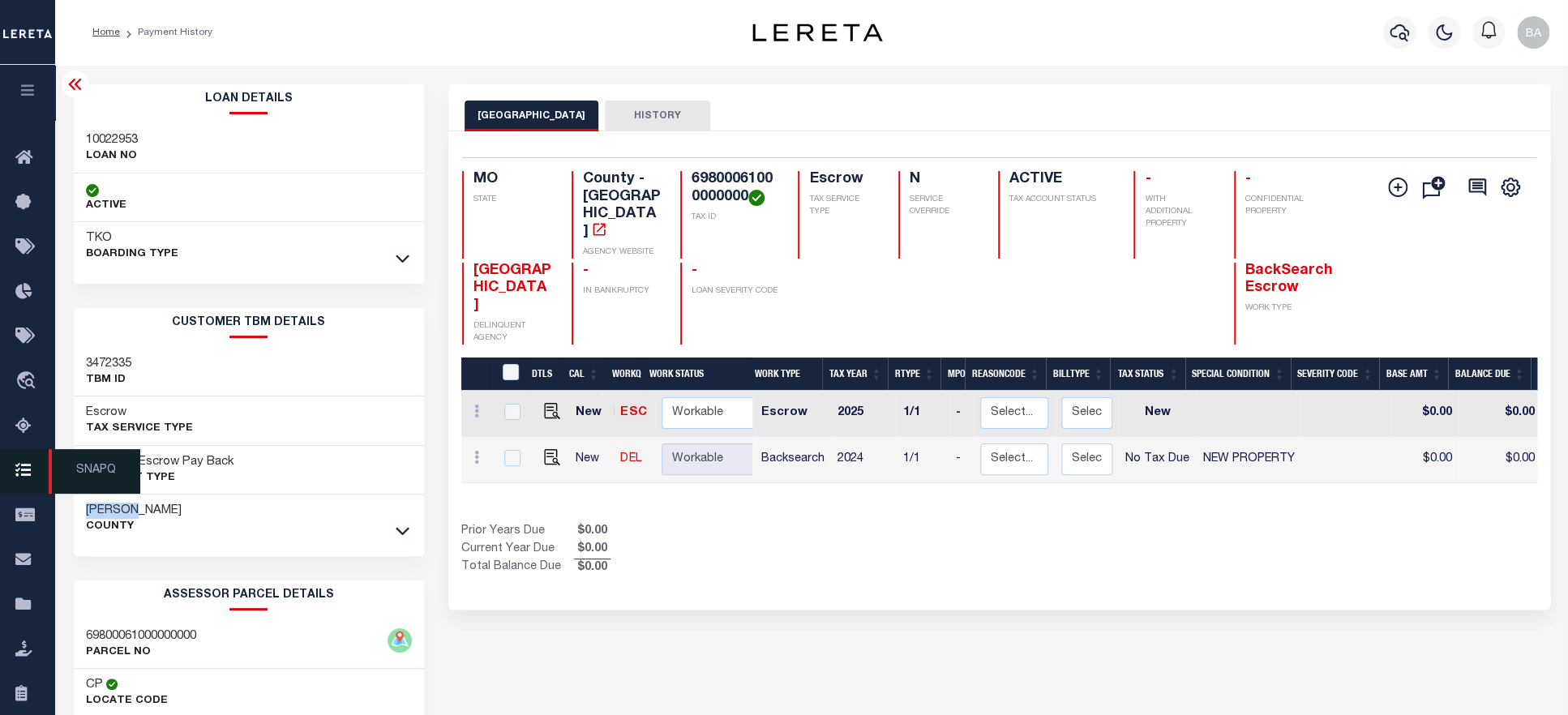
copy h3 "Jackson"
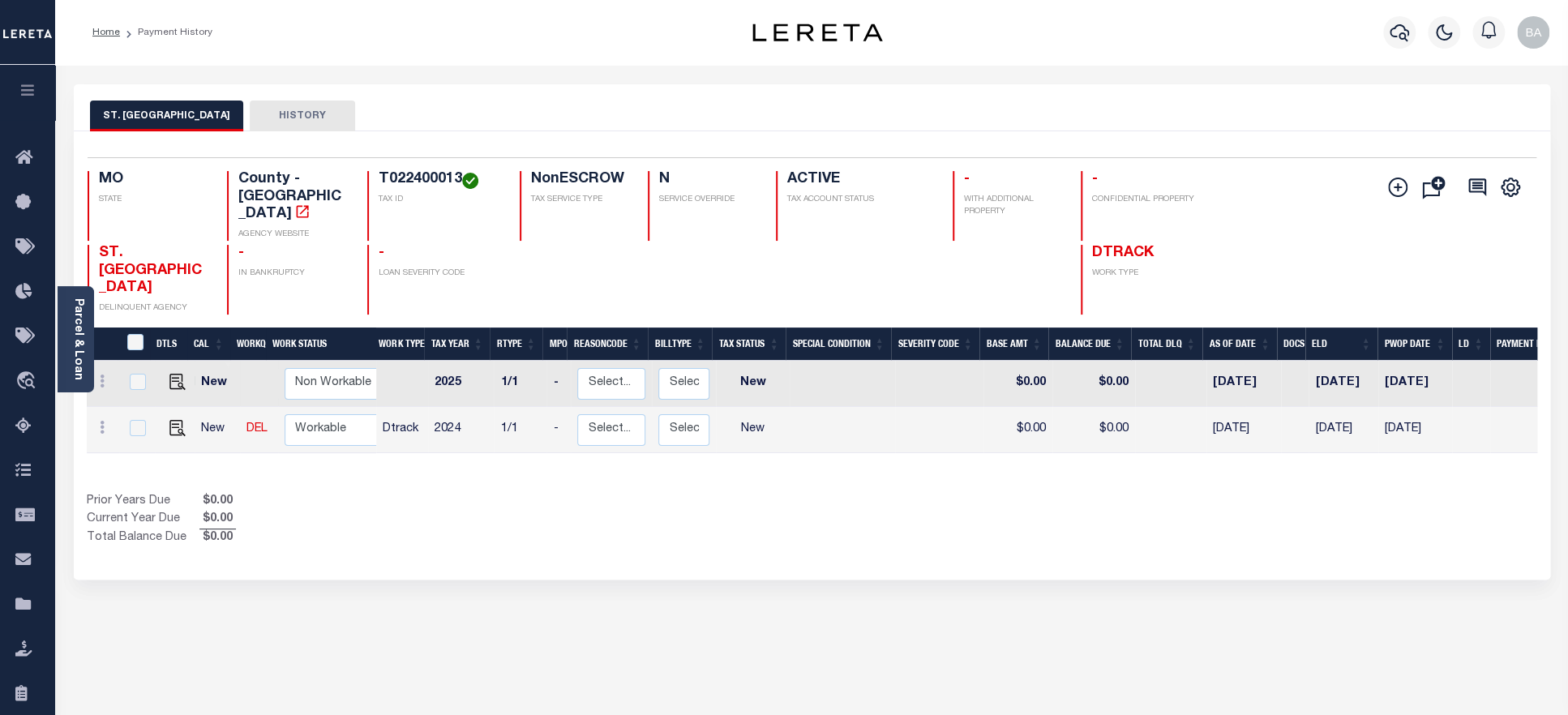
click at [416, 176] on h4 "T022400013" at bounding box center [440, 180] width 121 height 18
click at [172, 420] on img "" at bounding box center [177, 428] width 17 height 17
checkbox input "true"
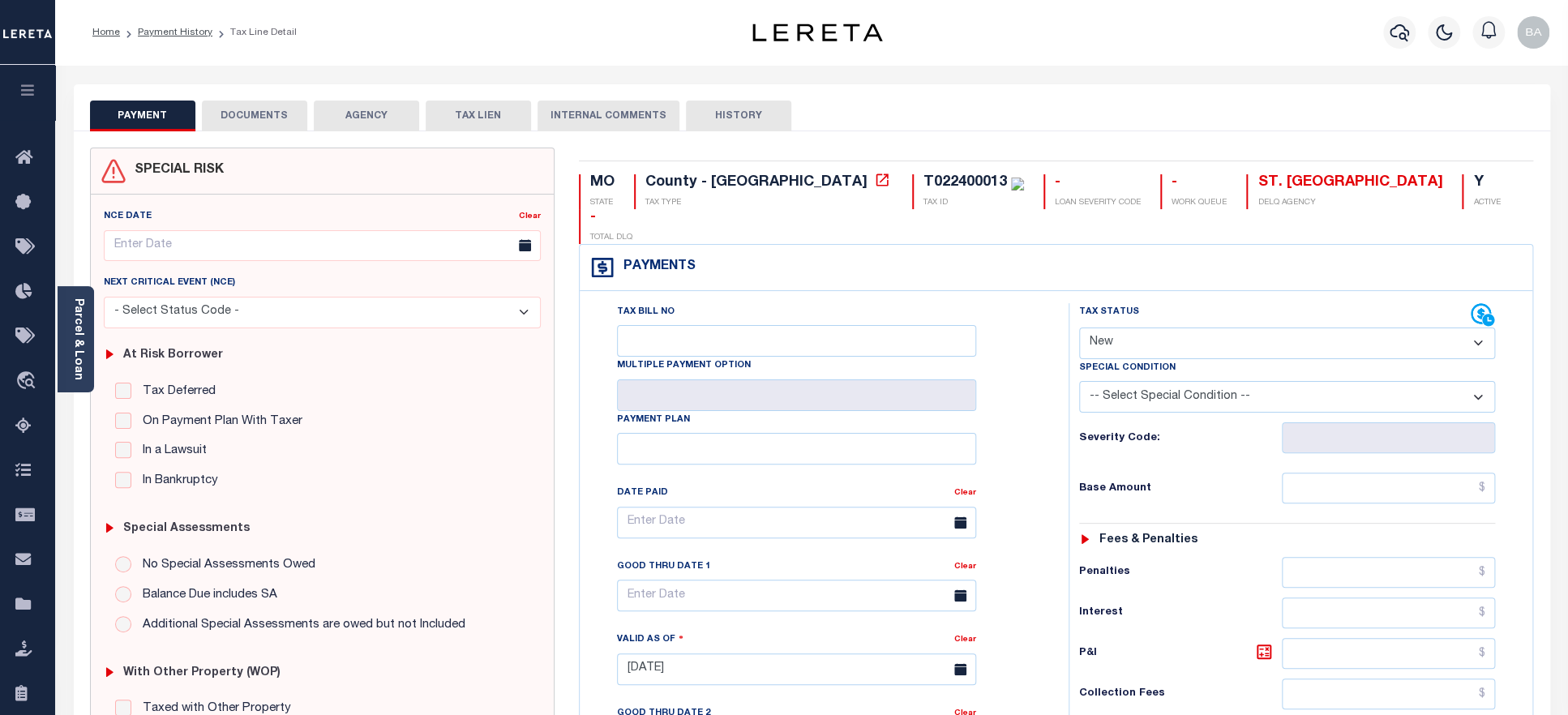
select select "PYD"
click option "Paid" at bounding box center [0, 0] width 0 height 0
type input "[DATE]"
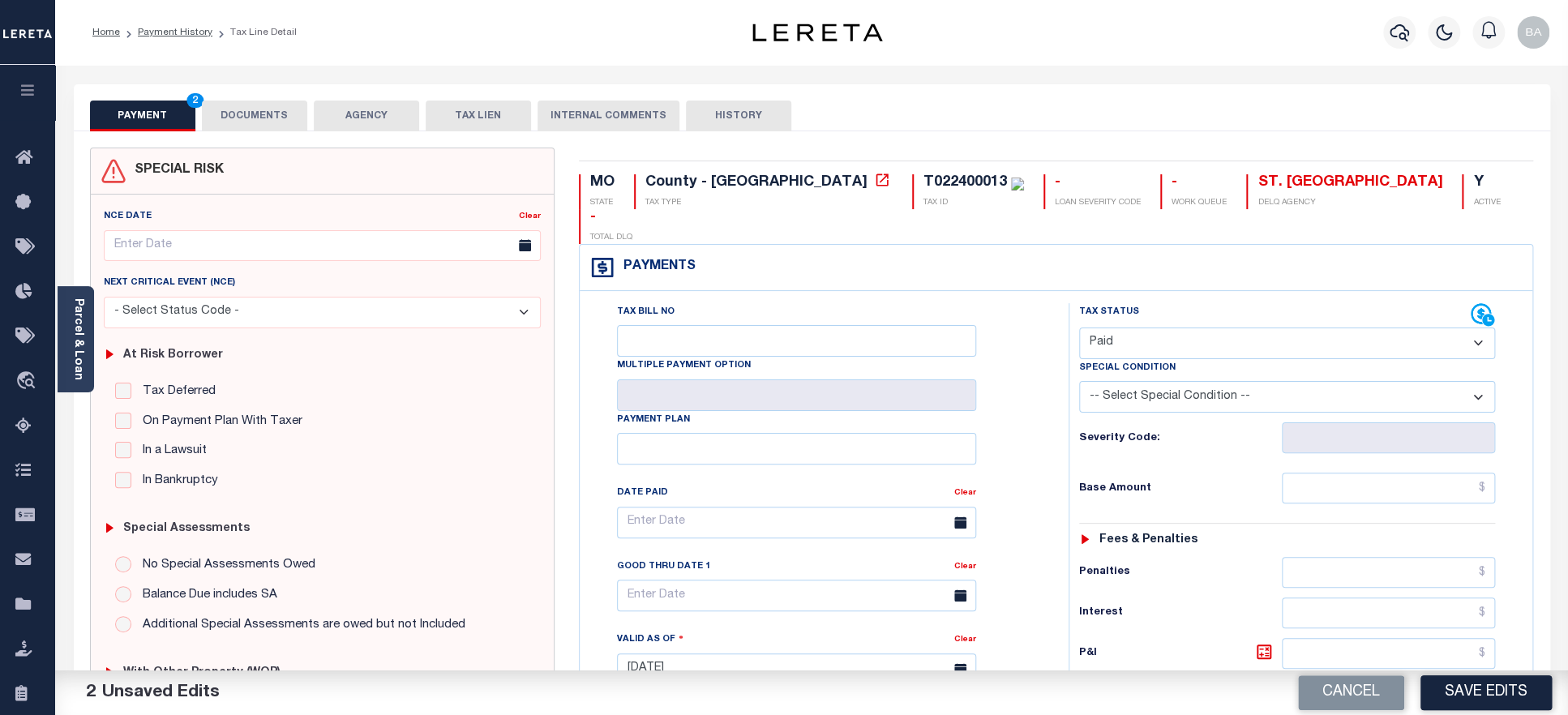
click at [231, 111] on button "DOCUMENTS" at bounding box center [255, 116] width 106 height 30
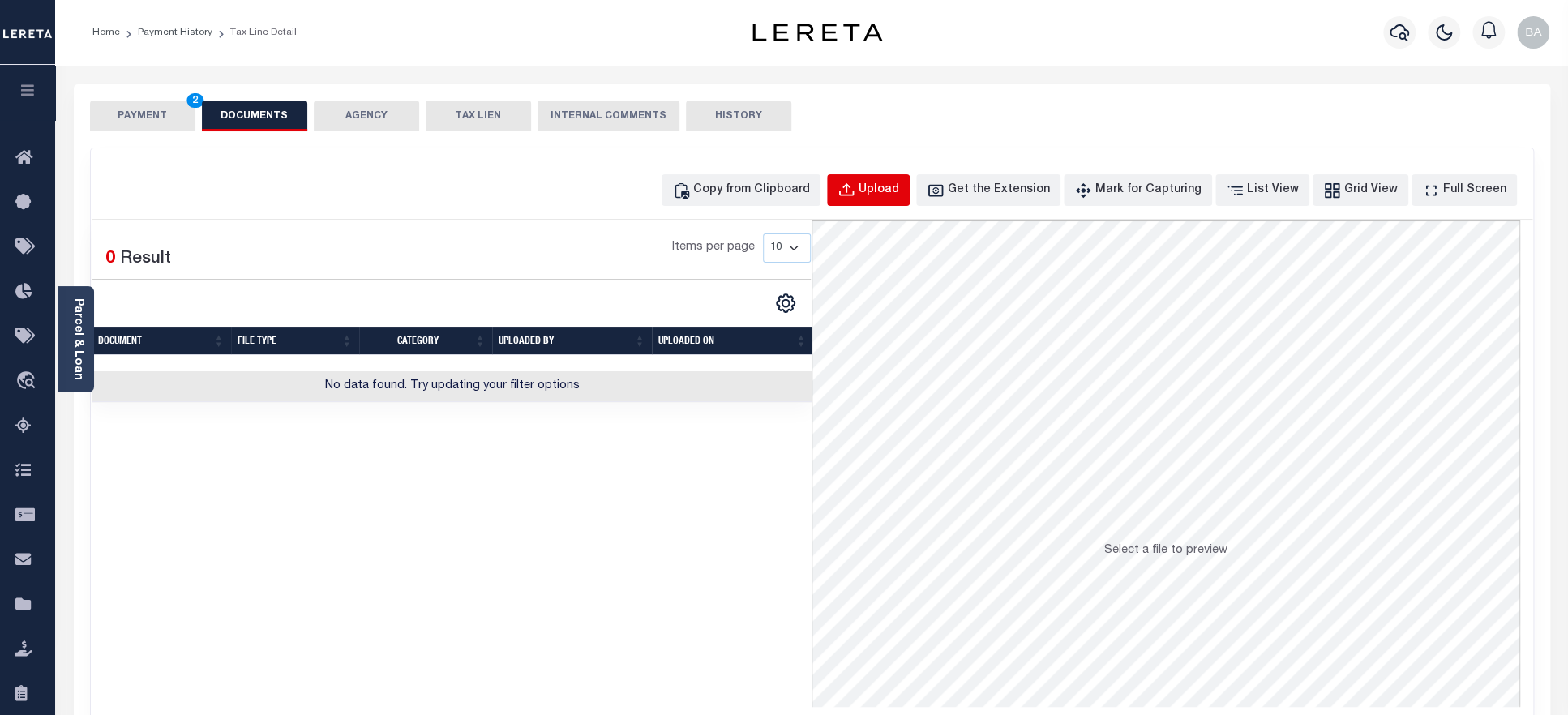
click at [899, 200] on div "Upload" at bounding box center [879, 190] width 40 height 18
select select "POP"
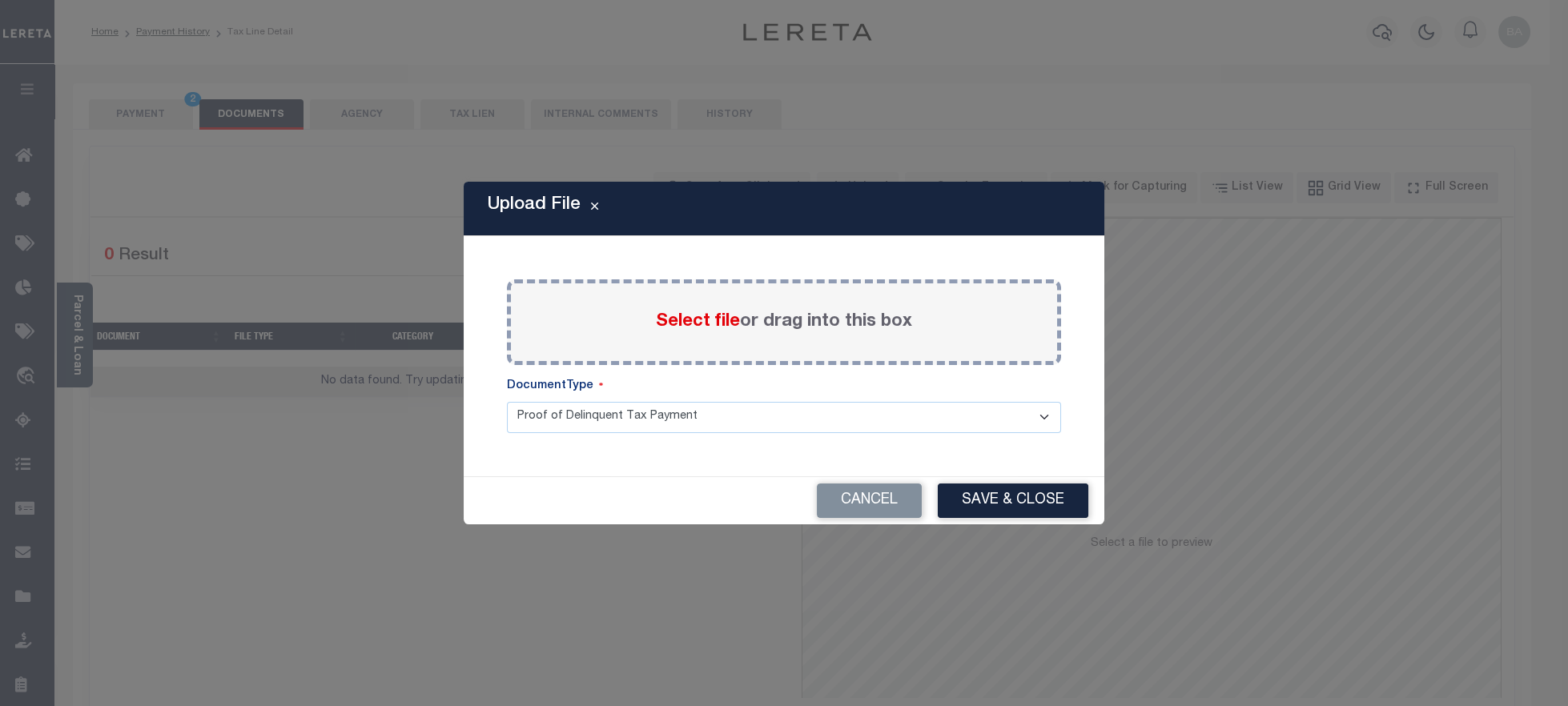
click at [695, 317] on span "Select file" at bounding box center [697, 322] width 84 height 17
click at [0, 0] on input "Select file or drag into this box" at bounding box center [0, 0] width 0 height 0
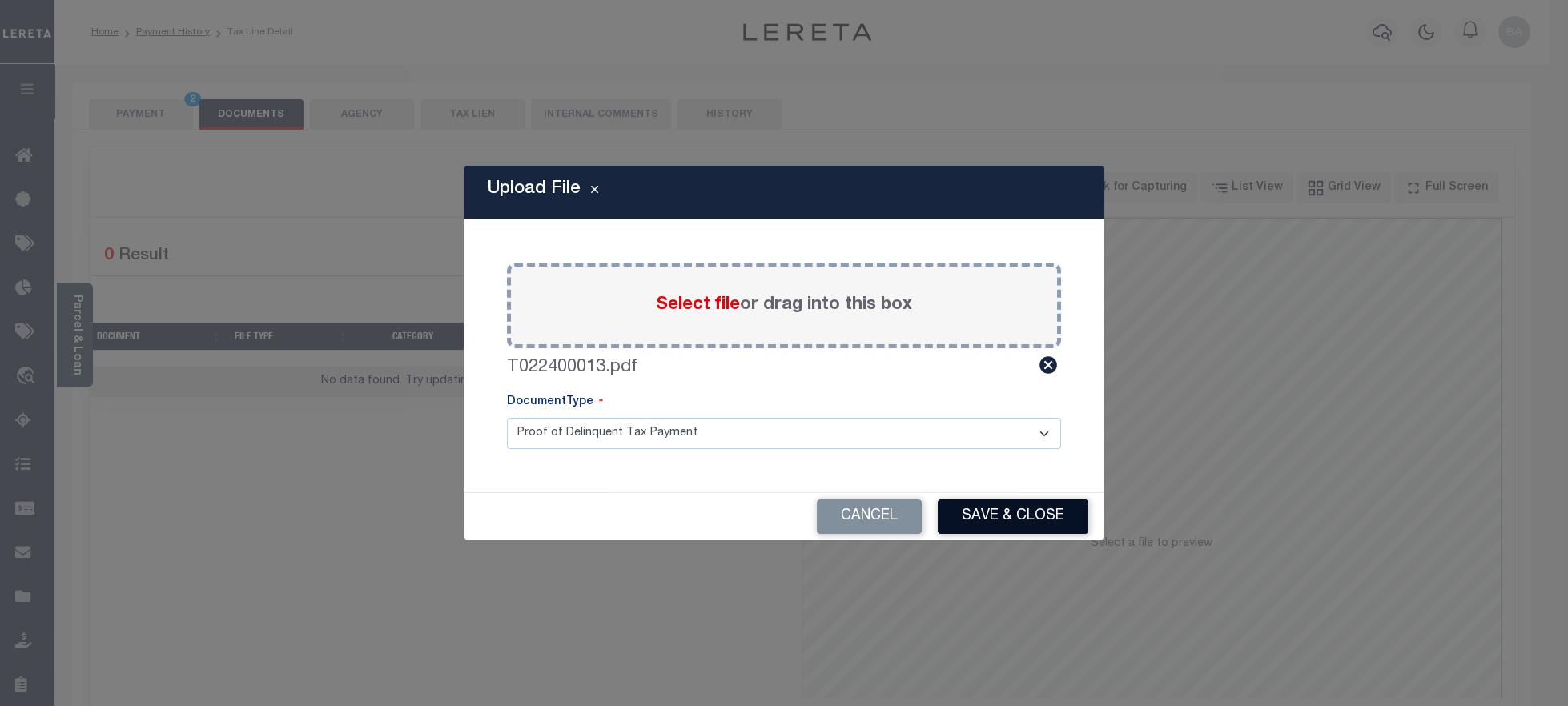
click at [1003, 514] on button "Save & Close" at bounding box center [1013, 517] width 151 height 35
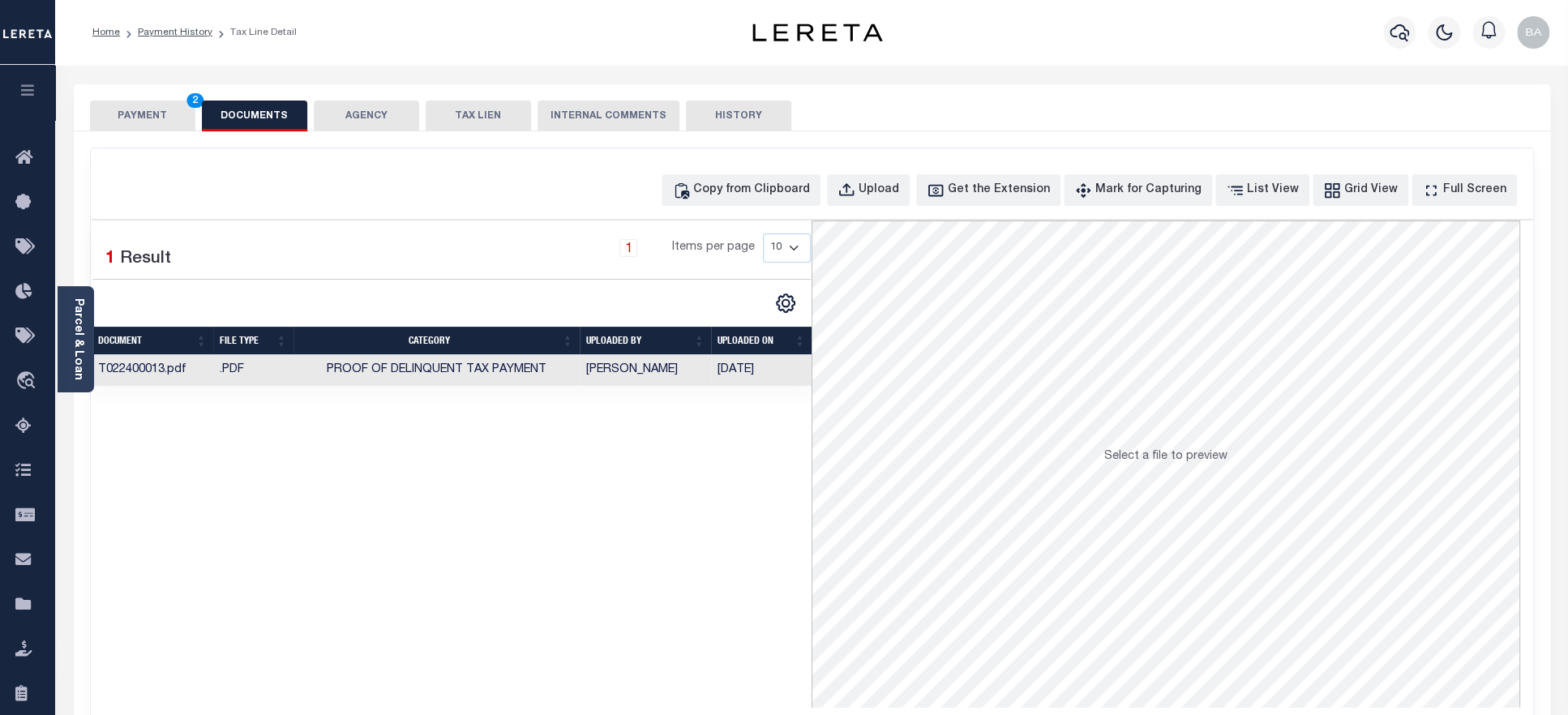
click at [140, 113] on button "PAYMENT 2" at bounding box center [143, 116] width 106 height 30
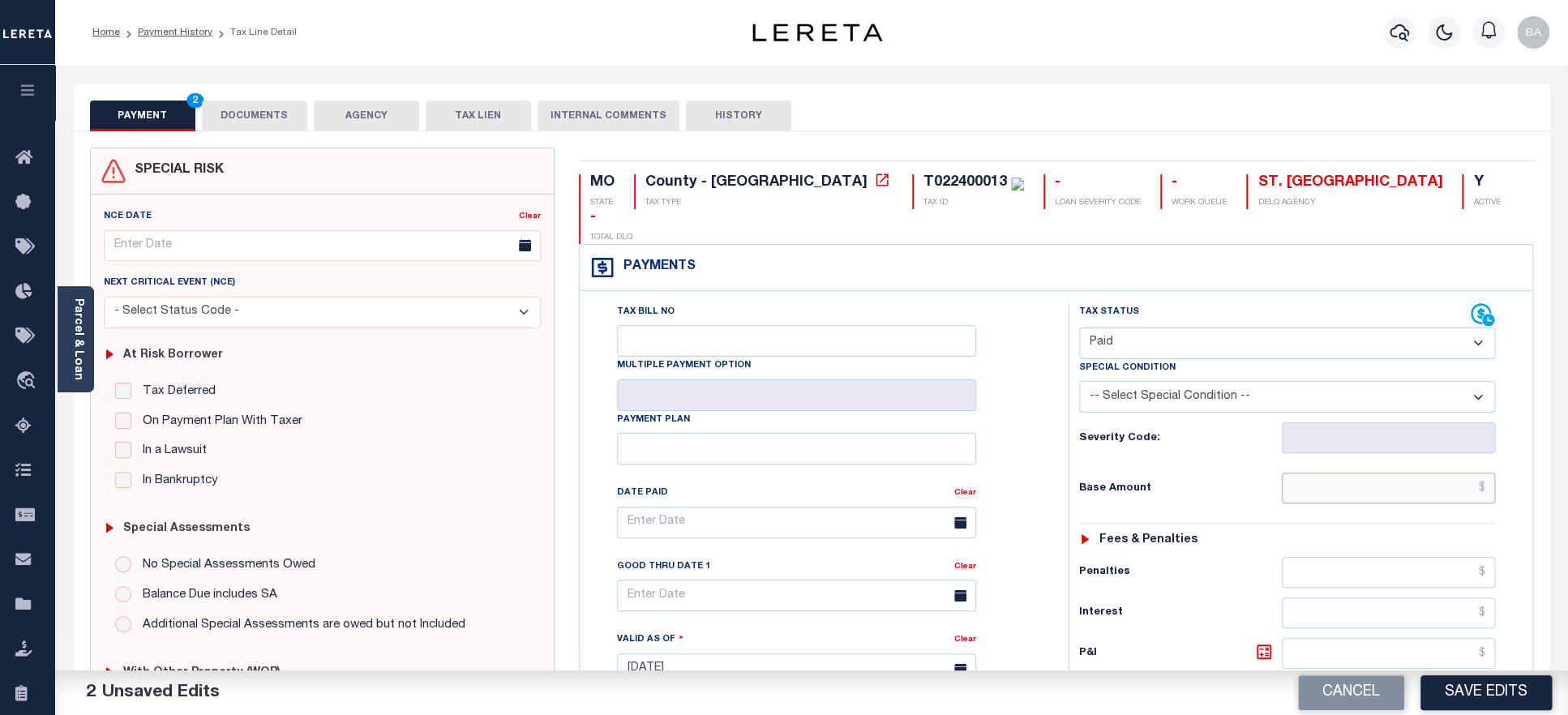
click at [1330, 473] on input "text" at bounding box center [1389, 488] width 214 height 30
paste input "46,079.77"
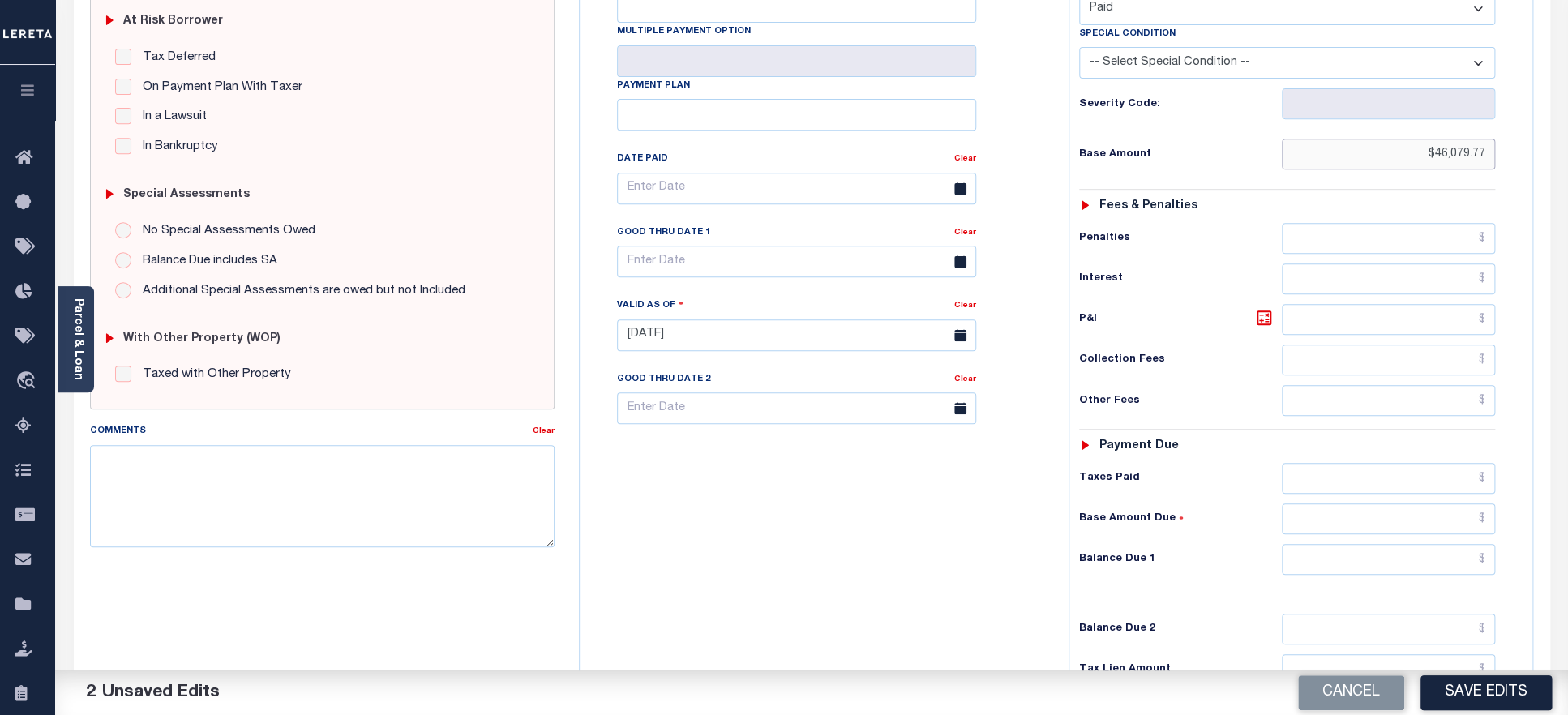
scroll to position [340, 0]
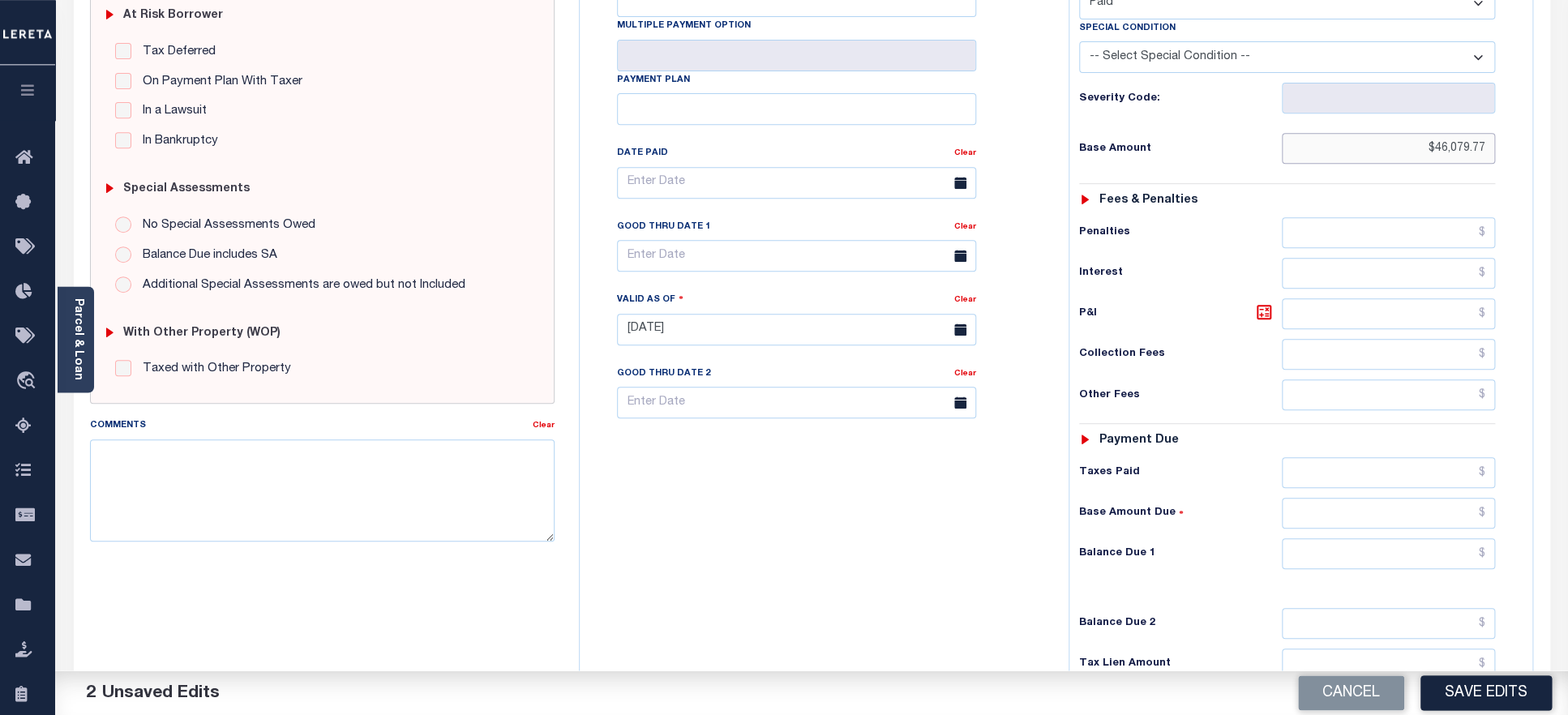
type input "$46,079.77"
click at [1344, 457] on input "text" at bounding box center [1389, 472] width 214 height 30
paste input "46,079.77"
type input "$46,079.77"
click at [1378, 542] on input "text" at bounding box center [1389, 553] width 214 height 30
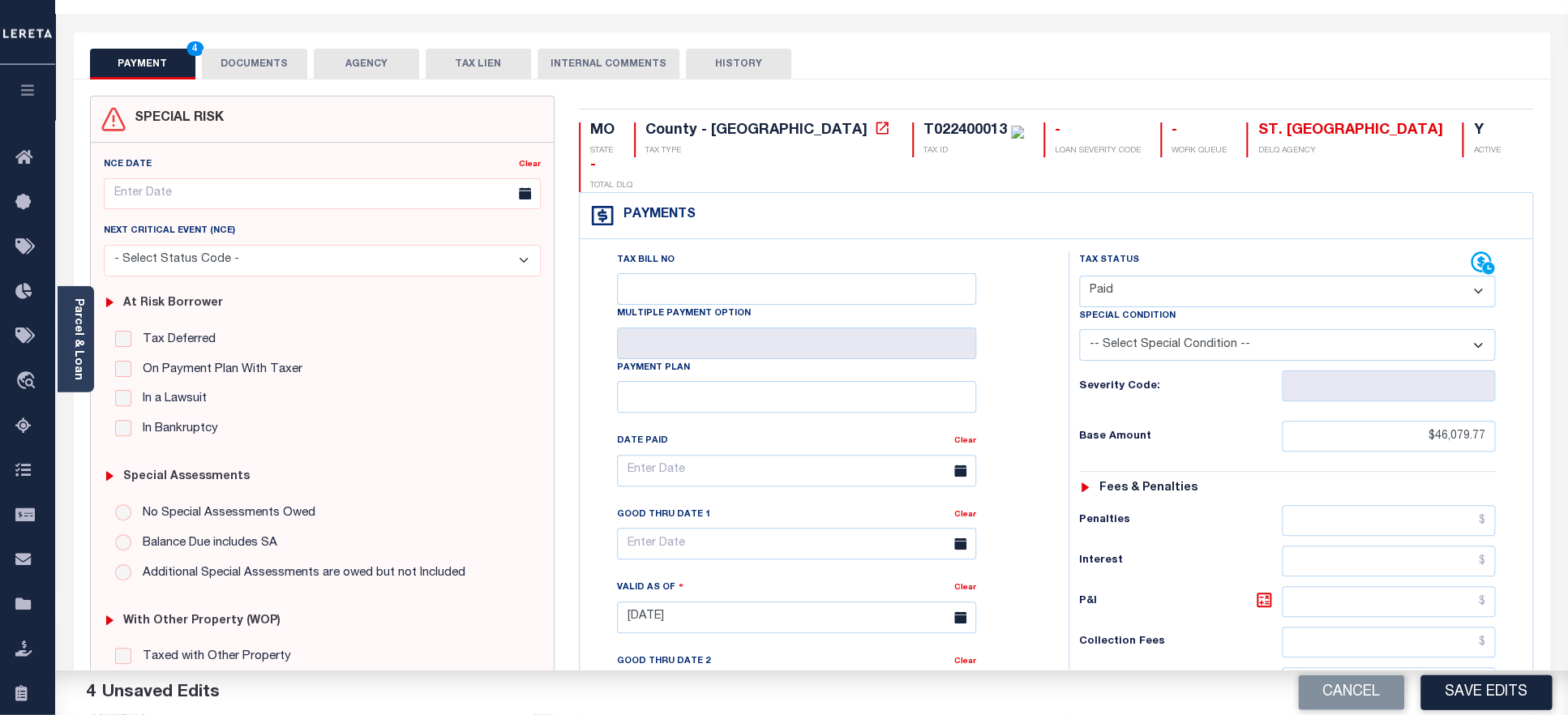
scroll to position [0, 0]
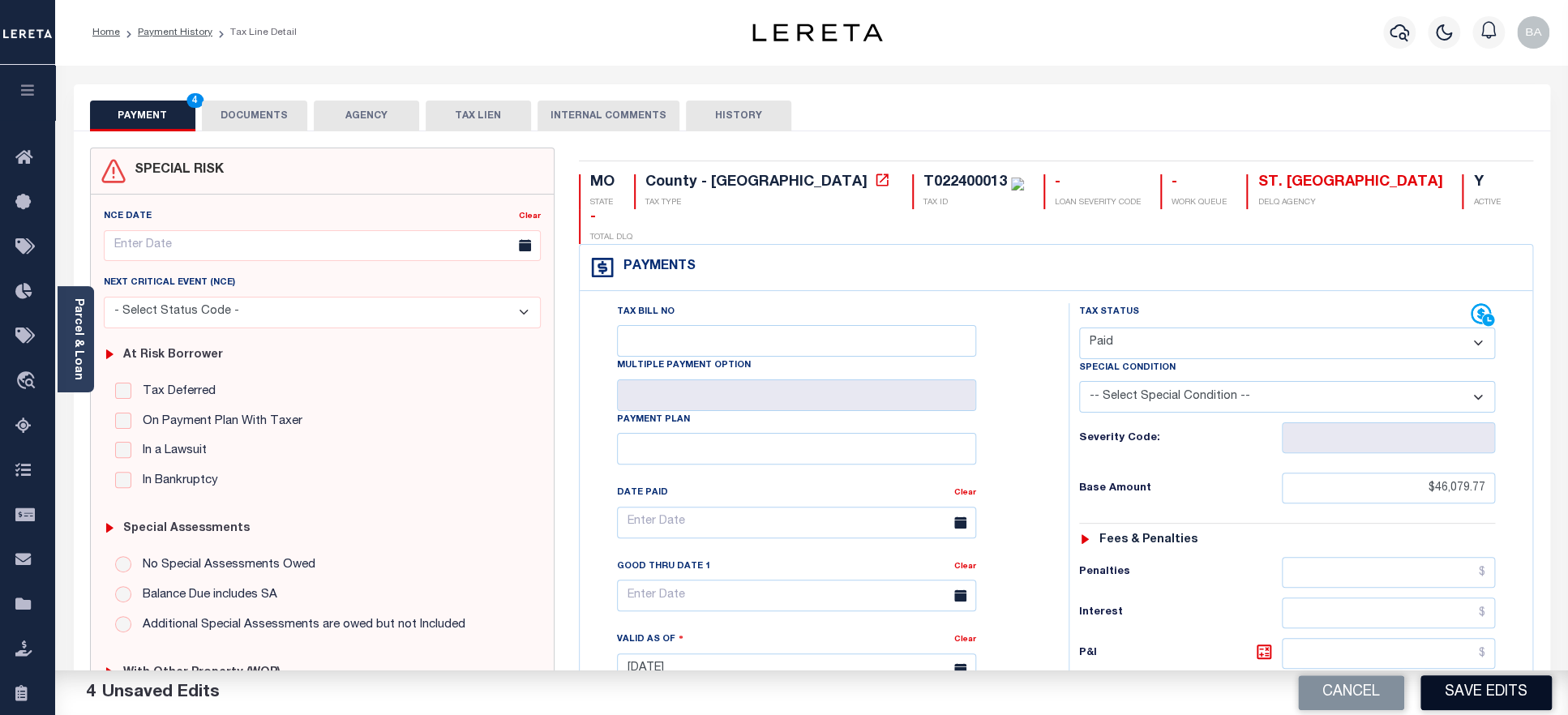
type input "$0.00"
click at [1480, 696] on button "Save Edits" at bounding box center [1487, 693] width 131 height 35
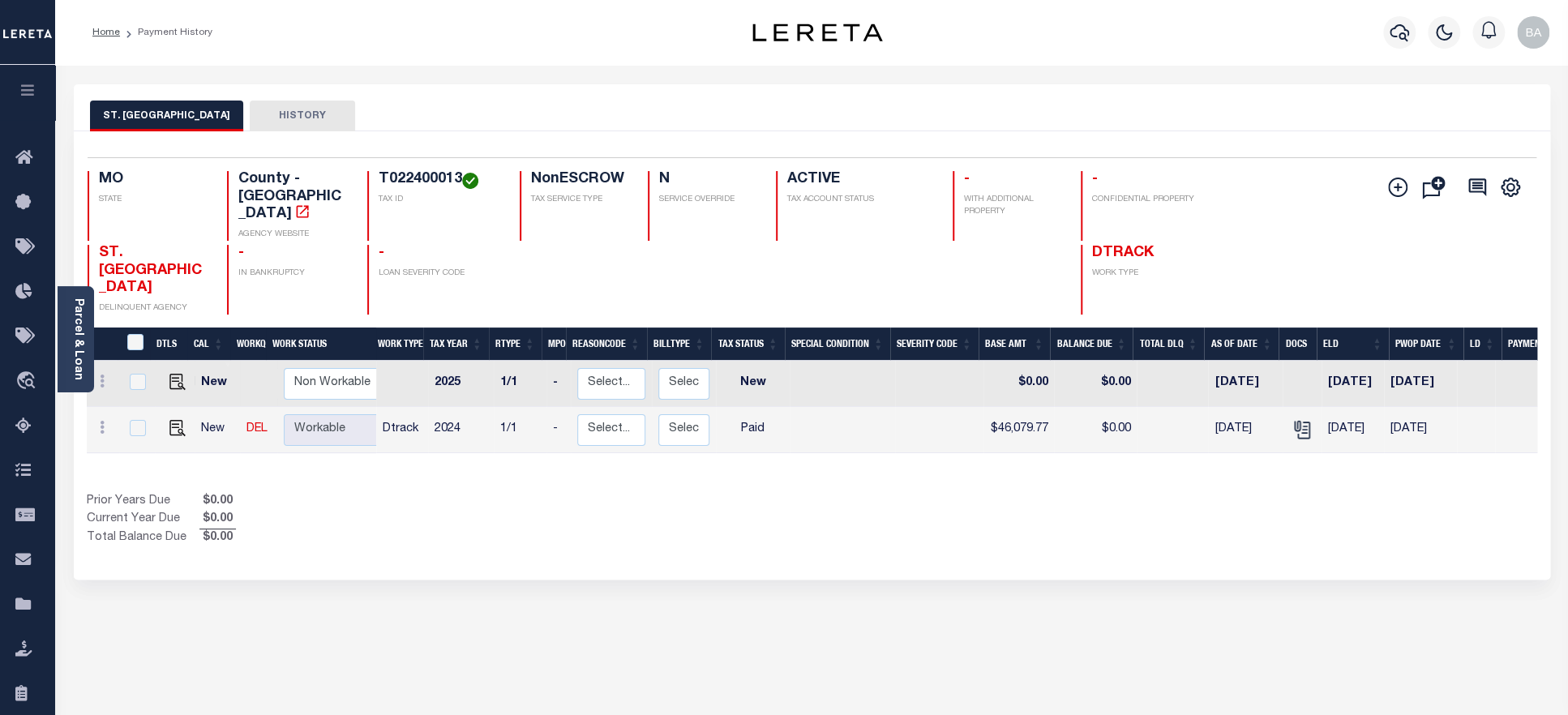
click at [430, 176] on h4 "T022400013" at bounding box center [440, 180] width 121 height 18
click at [77, 367] on link "Parcel & Loan" at bounding box center [78, 340] width 12 height 82
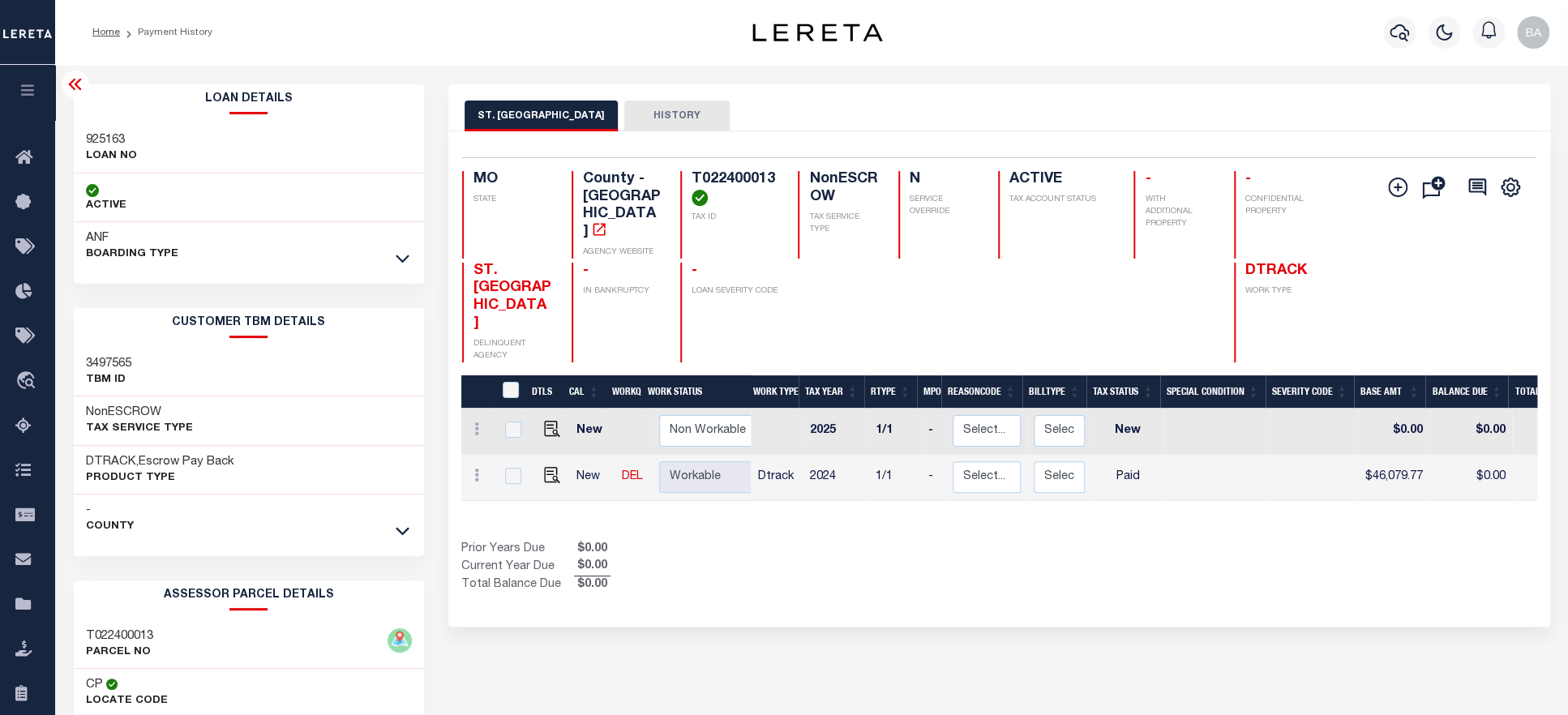
click at [100, 144] on h3 "925163" at bounding box center [112, 140] width 51 height 17
copy h3 "925163"
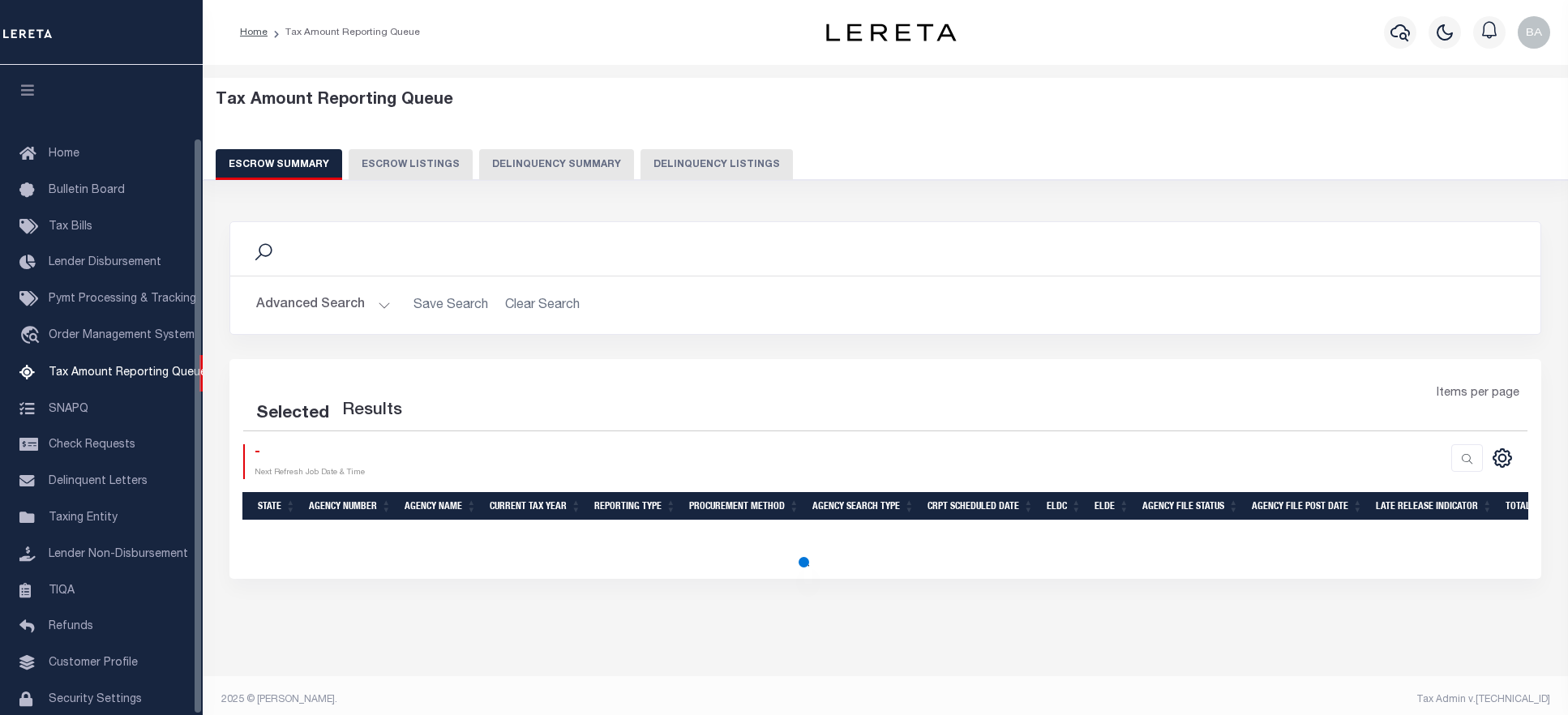
select select "100"
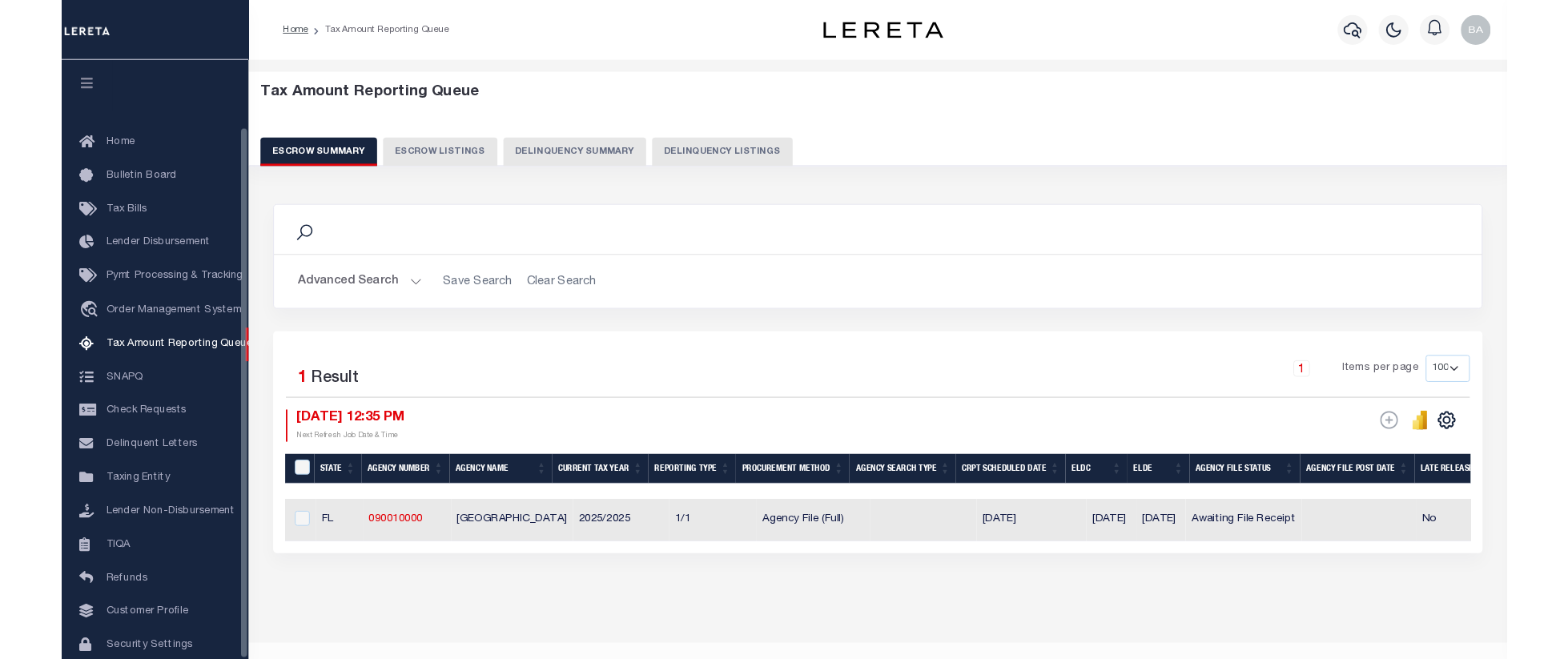
scroll to position [81, 0]
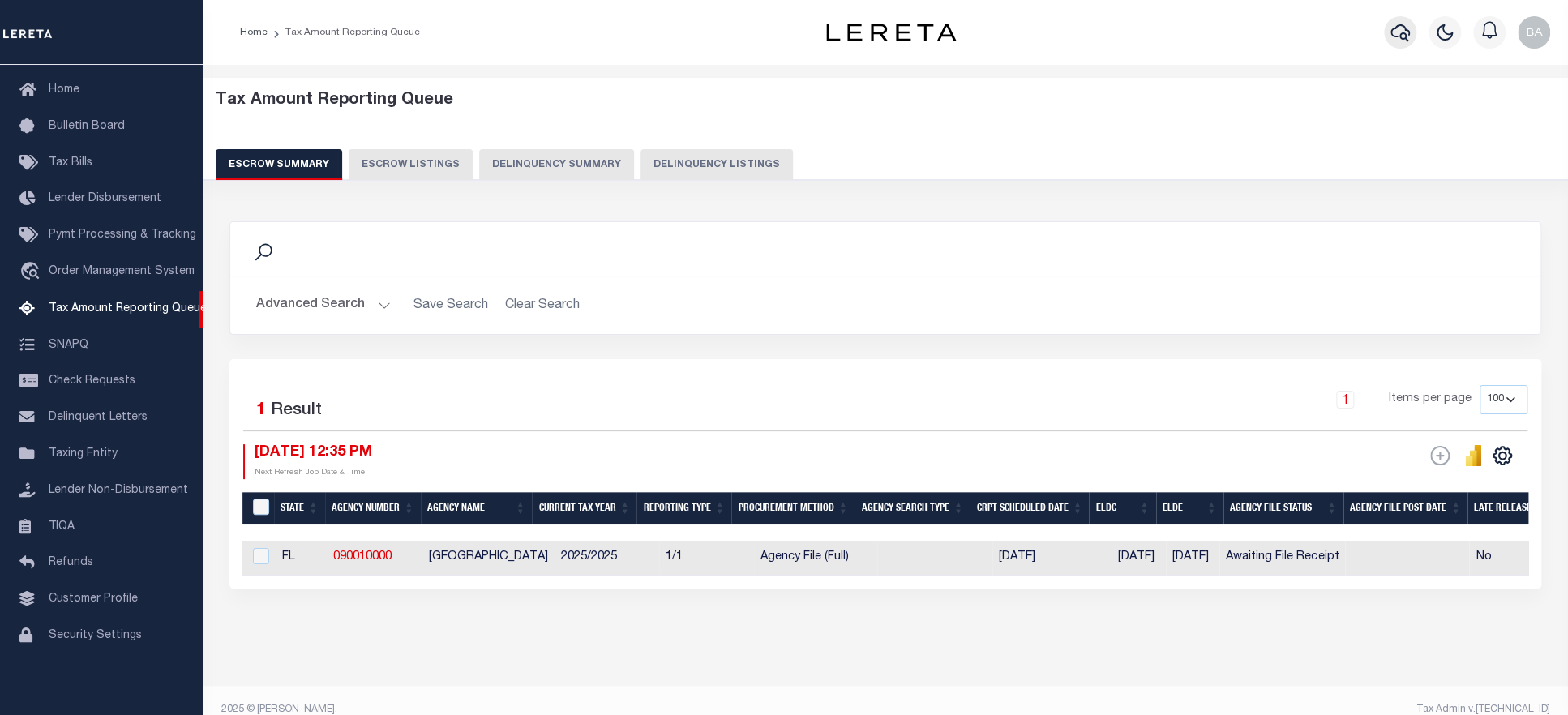
click at [1406, 35] on icon "button" at bounding box center [1401, 32] width 20 height 20
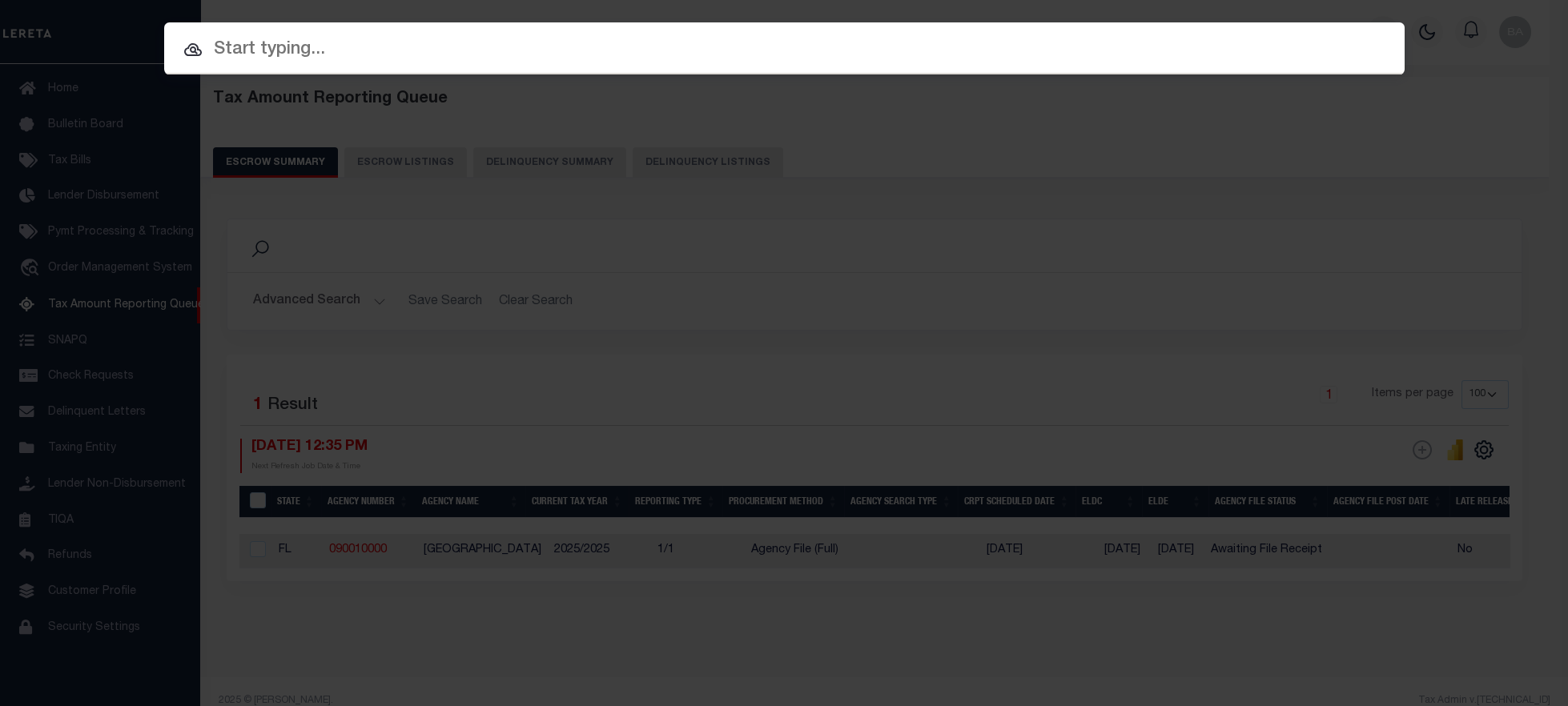
paste input "[US_VEHICLE_IDENTIFICATION_NUMBER]"
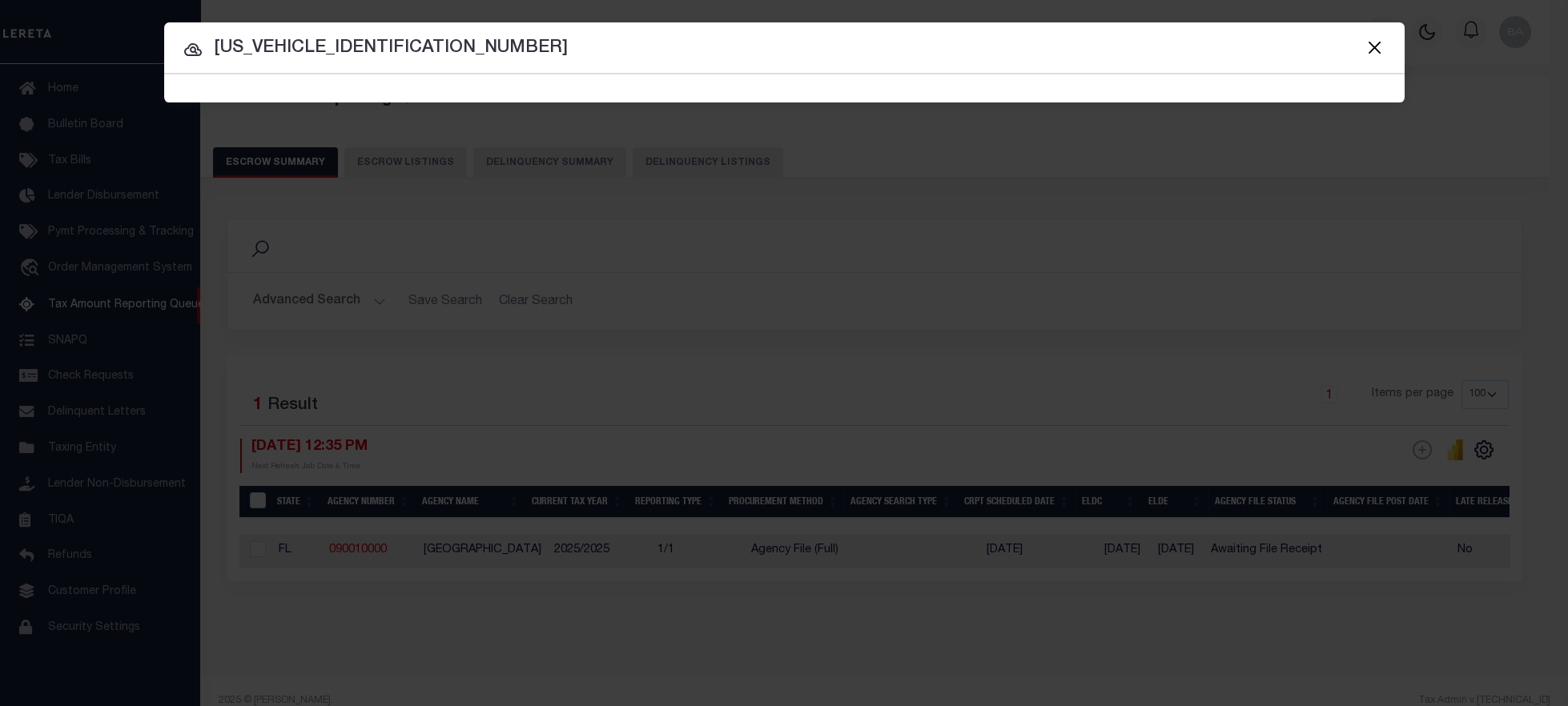
type input "054438054M2004901"
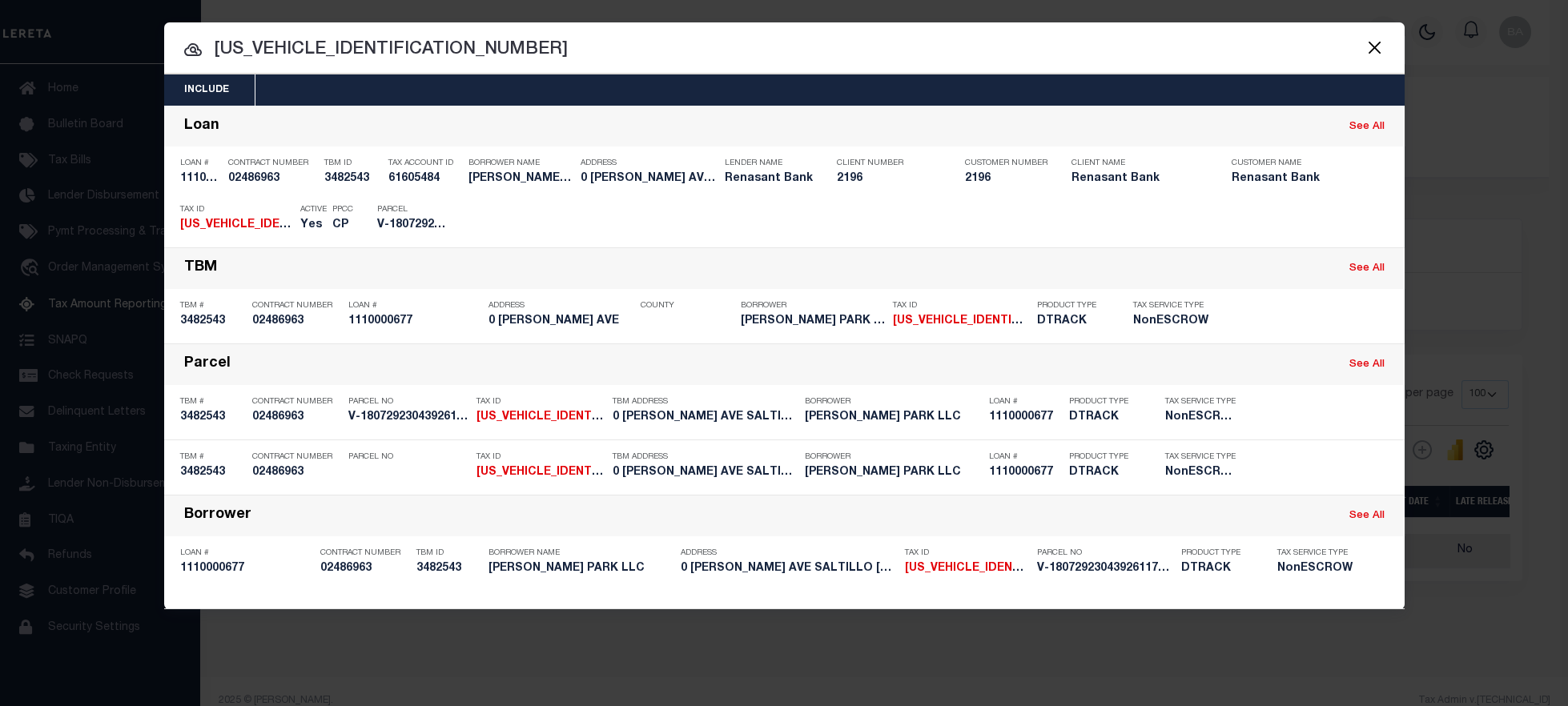
click at [829, 84] on div "Include Loans TBM Customers Borrowers Payments (Lender Non-Disb) Payments (Lend…" at bounding box center [784, 90] width 1240 height 31
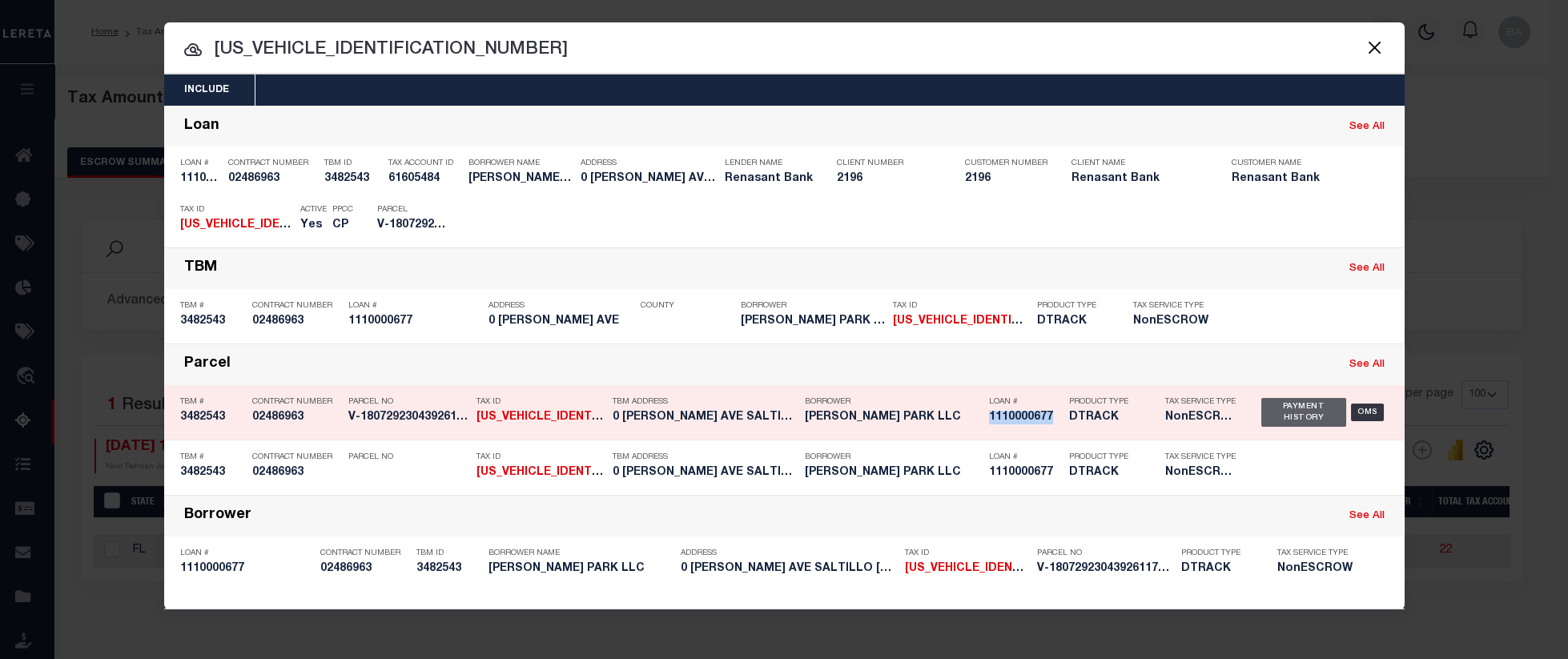
click at [1290, 416] on div "Payment History" at bounding box center [1304, 412] width 86 height 29
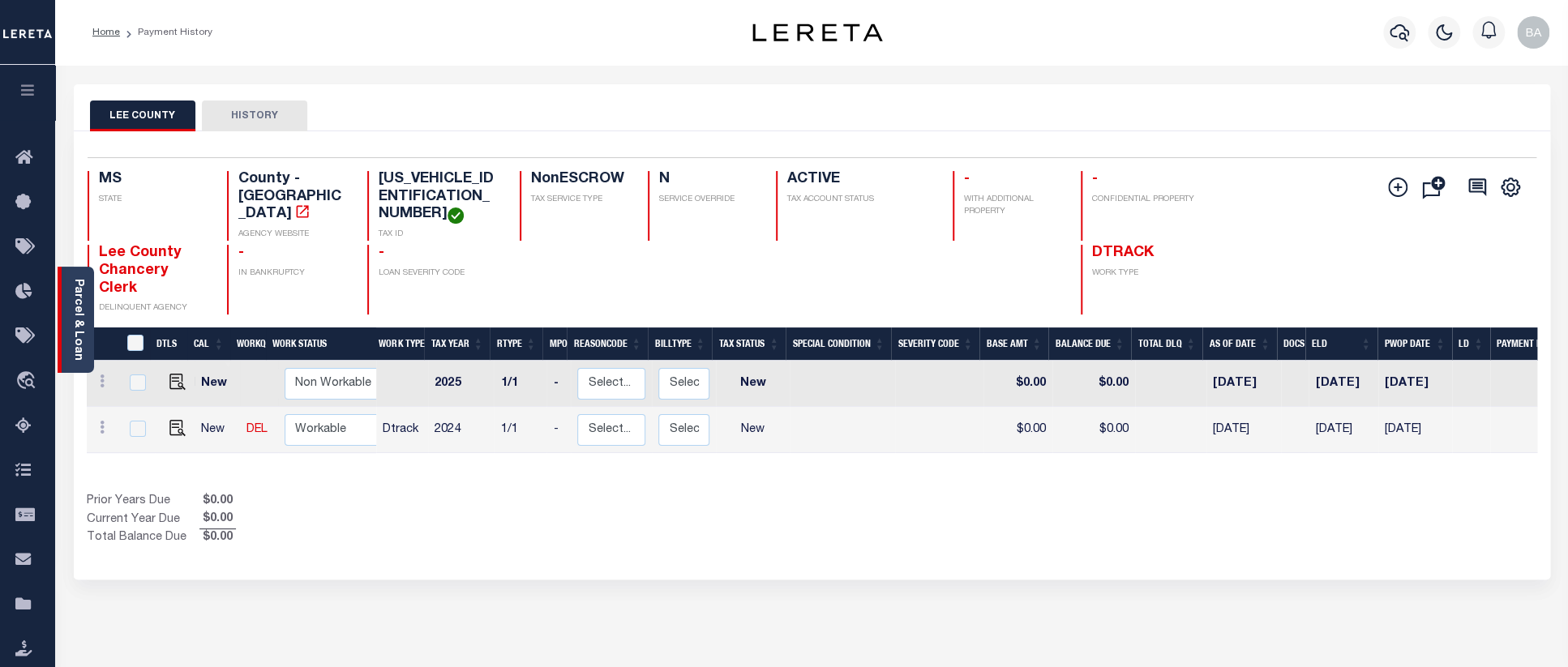
click at [75, 333] on link "Parcel & Loan" at bounding box center [78, 320] width 12 height 82
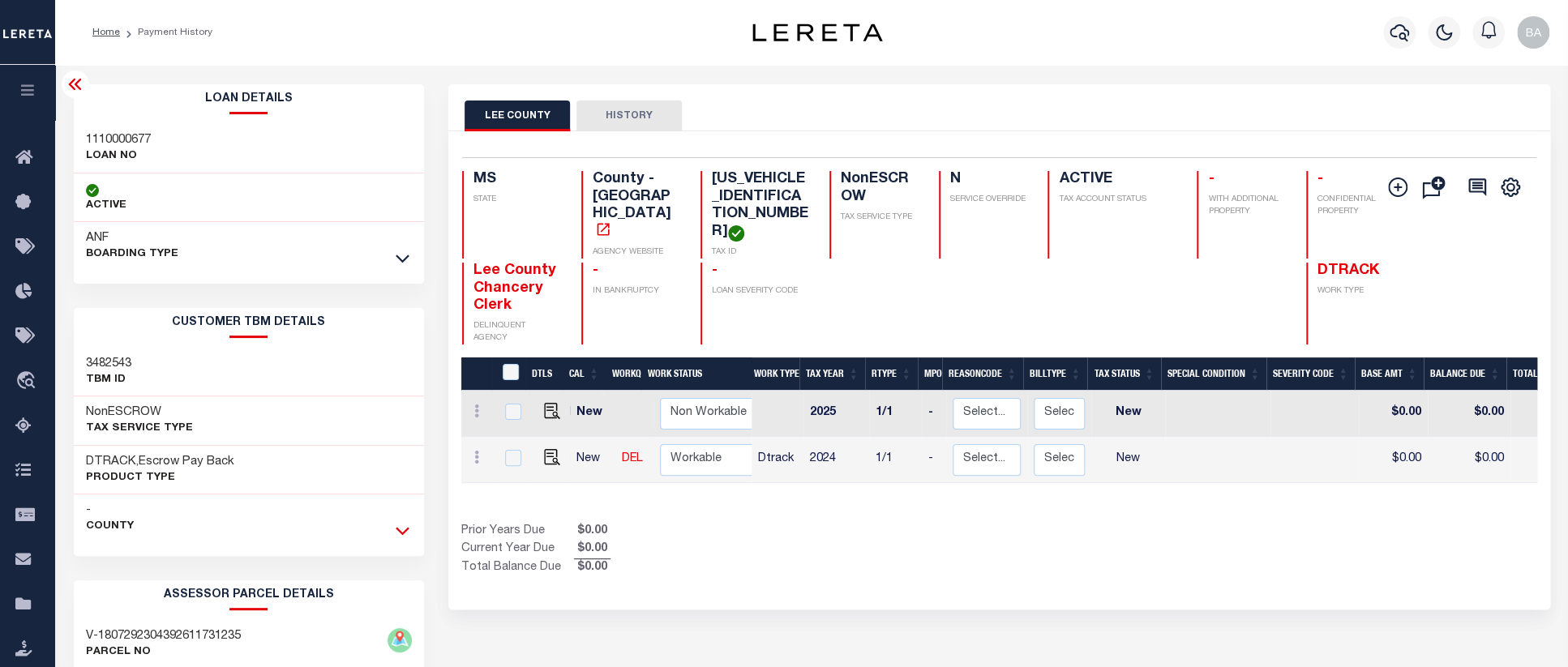
click at [403, 536] on icon at bounding box center [403, 532] width 14 height 8
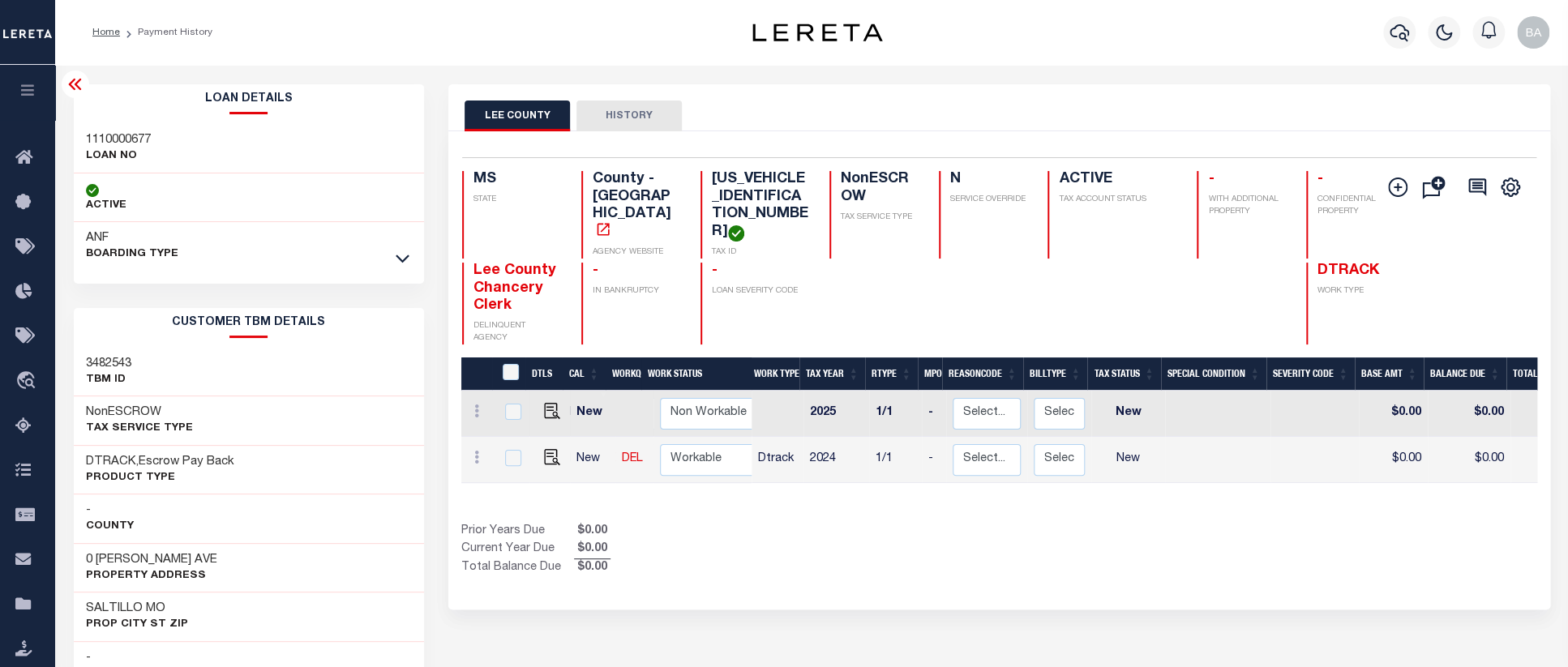
click at [125, 142] on h3 "1110000677" at bounding box center [119, 140] width 65 height 17
click at [547, 451] on img "" at bounding box center [552, 457] width 17 height 17
checkbox input "true"
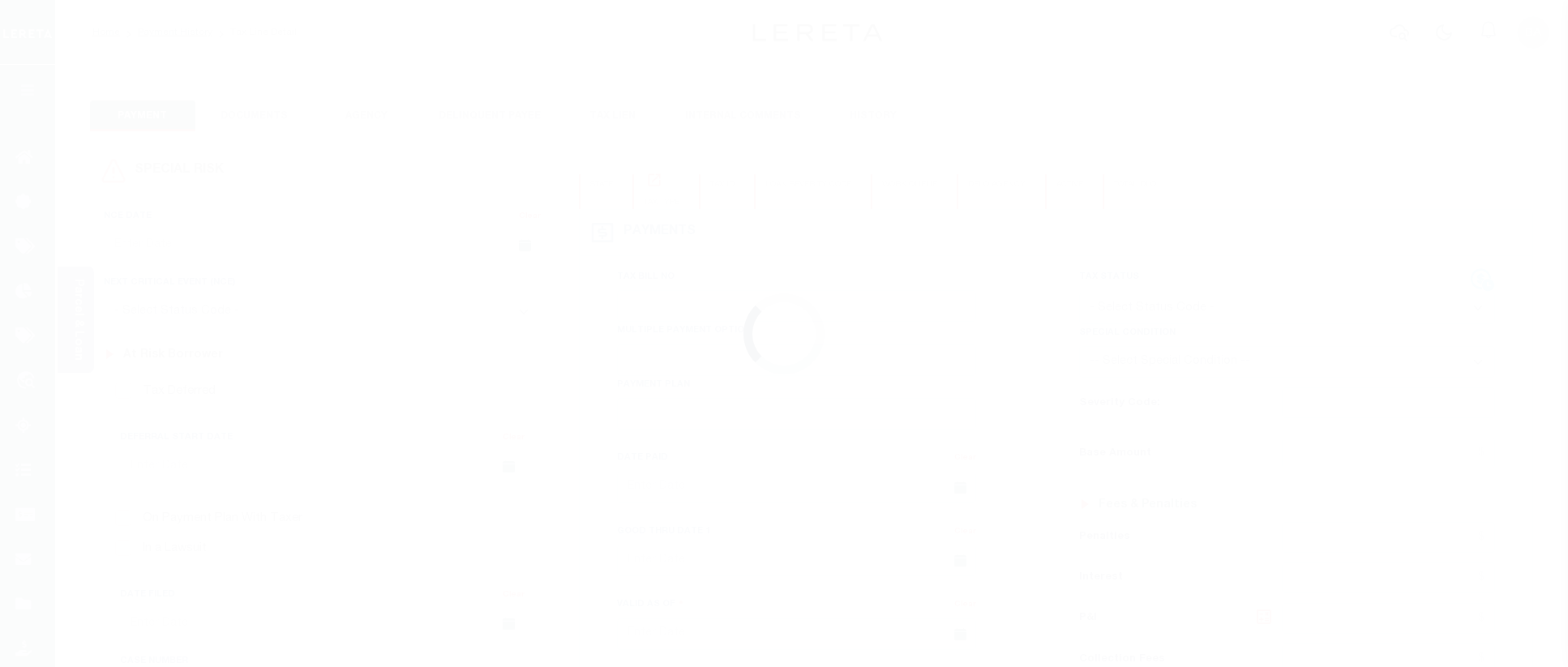
checkbox input "false"
type input "[DATE]"
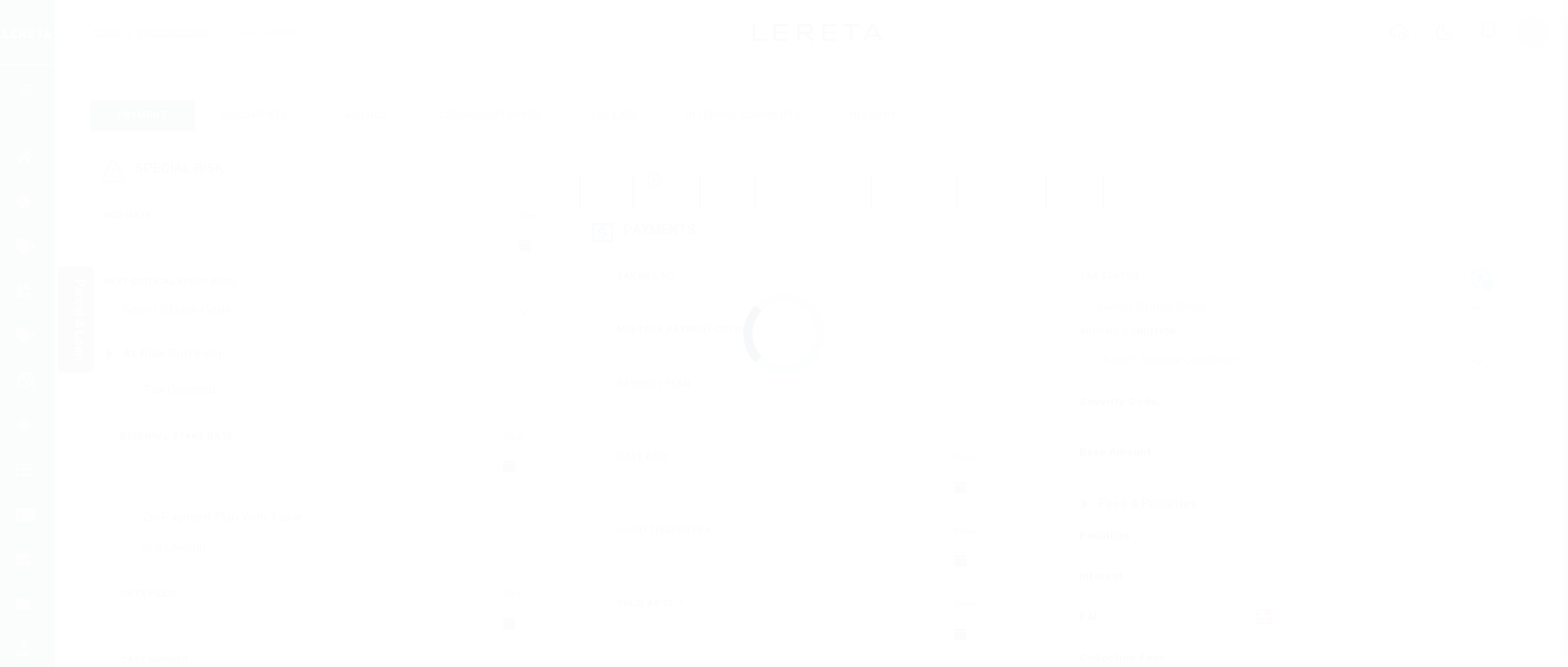
select select "NW2"
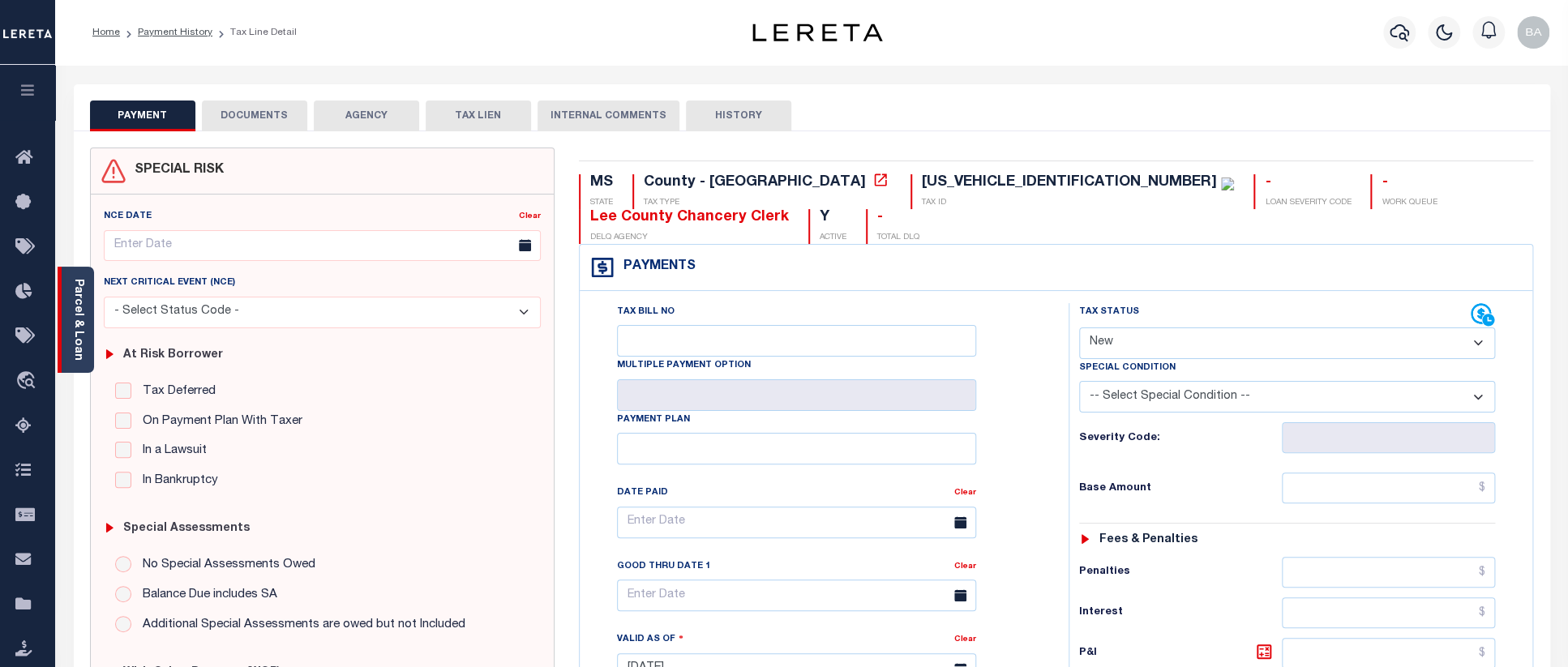
click at [77, 332] on link "Parcel & Loan" at bounding box center [78, 320] width 12 height 82
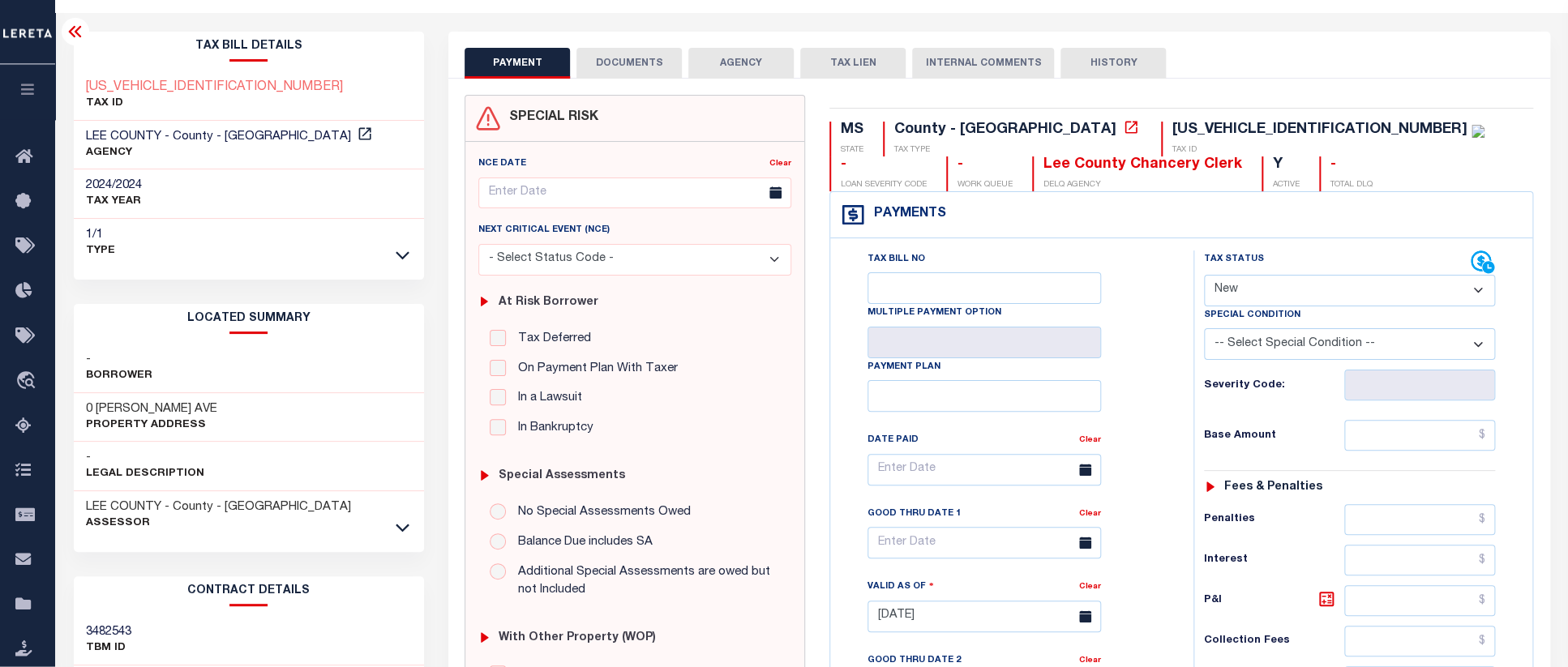
scroll to position [83, 0]
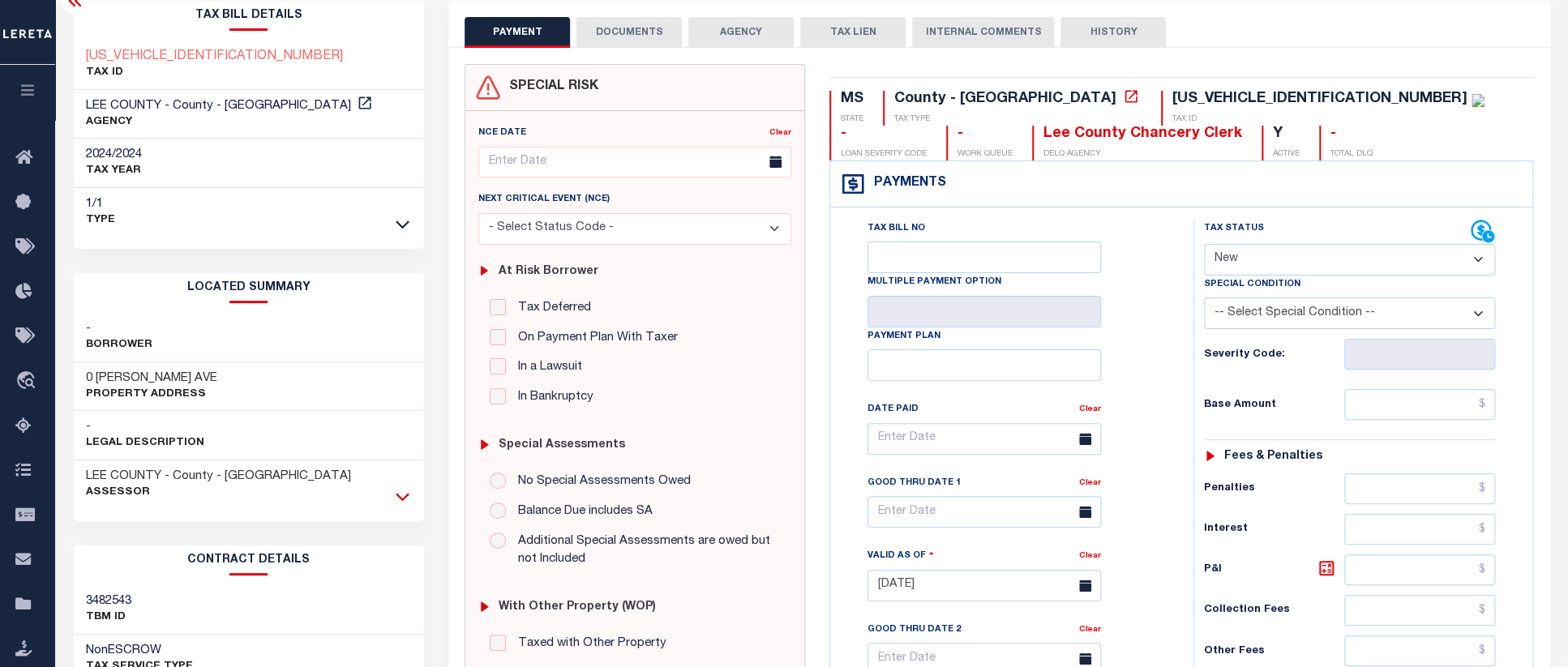
click at [402, 499] on icon at bounding box center [403, 497] width 14 height 8
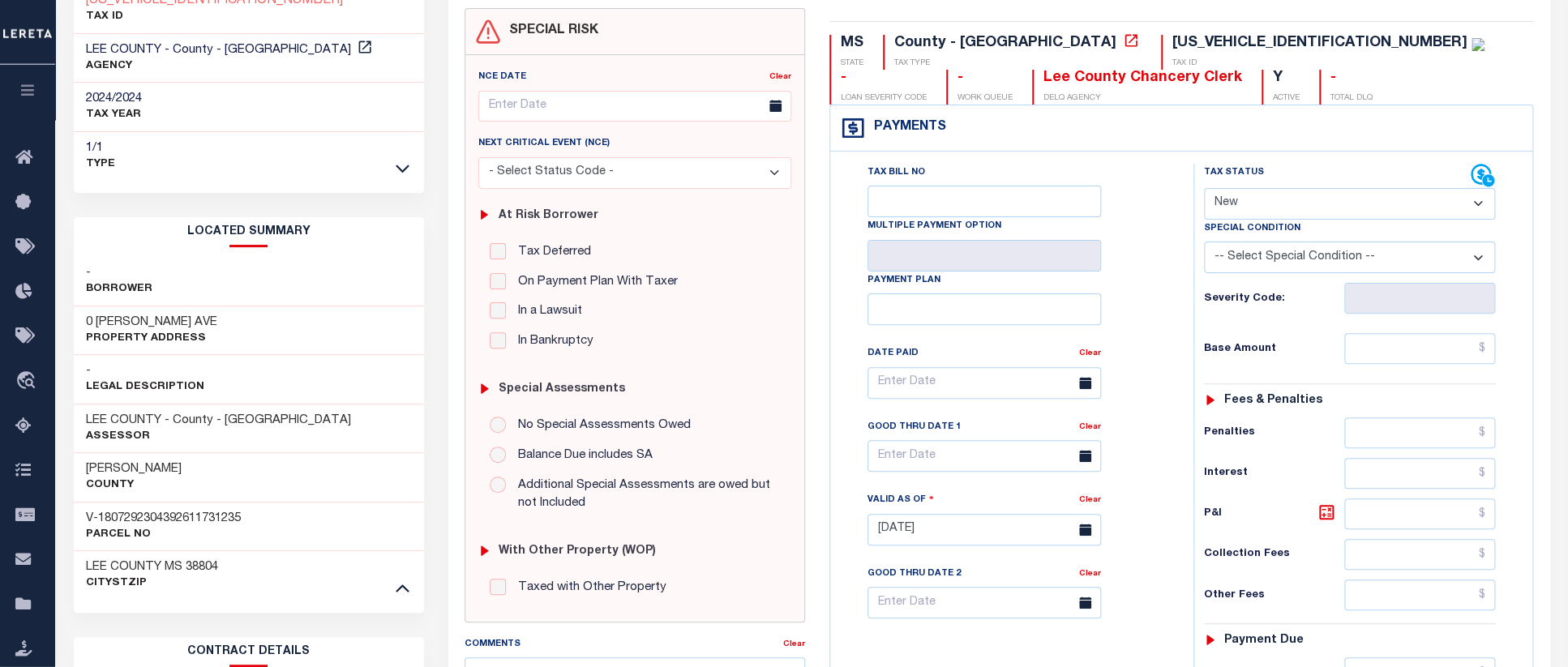
scroll to position [167, 0]
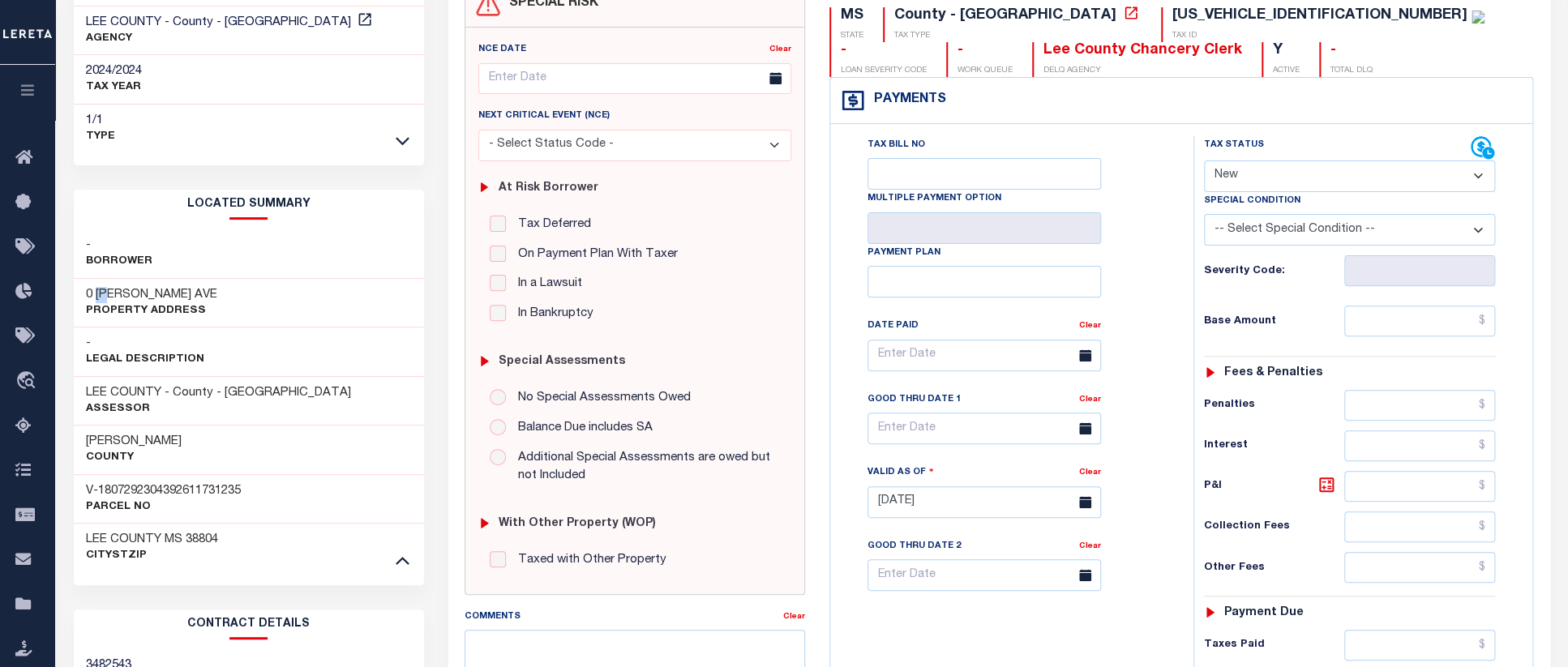
drag, startPoint x: 97, startPoint y: 295, endPoint x: 113, endPoint y: 295, distance: 16.0
click at [113, 295] on h3 "0 [PERSON_NAME] AVE" at bounding box center [152, 295] width 131 height 17
click at [125, 295] on h3 "0 [PERSON_NAME] AVE" at bounding box center [152, 295] width 131 height 17
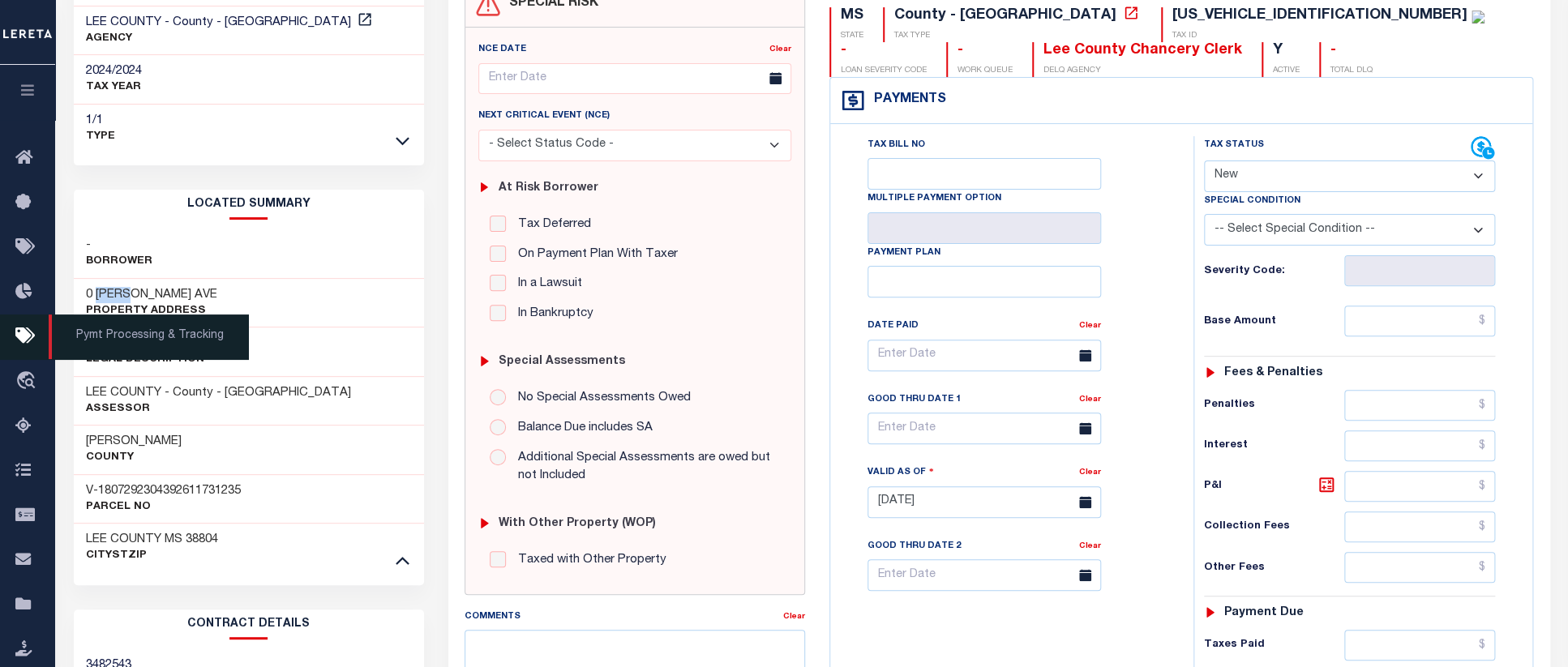
copy h3 "[PERSON_NAME]"
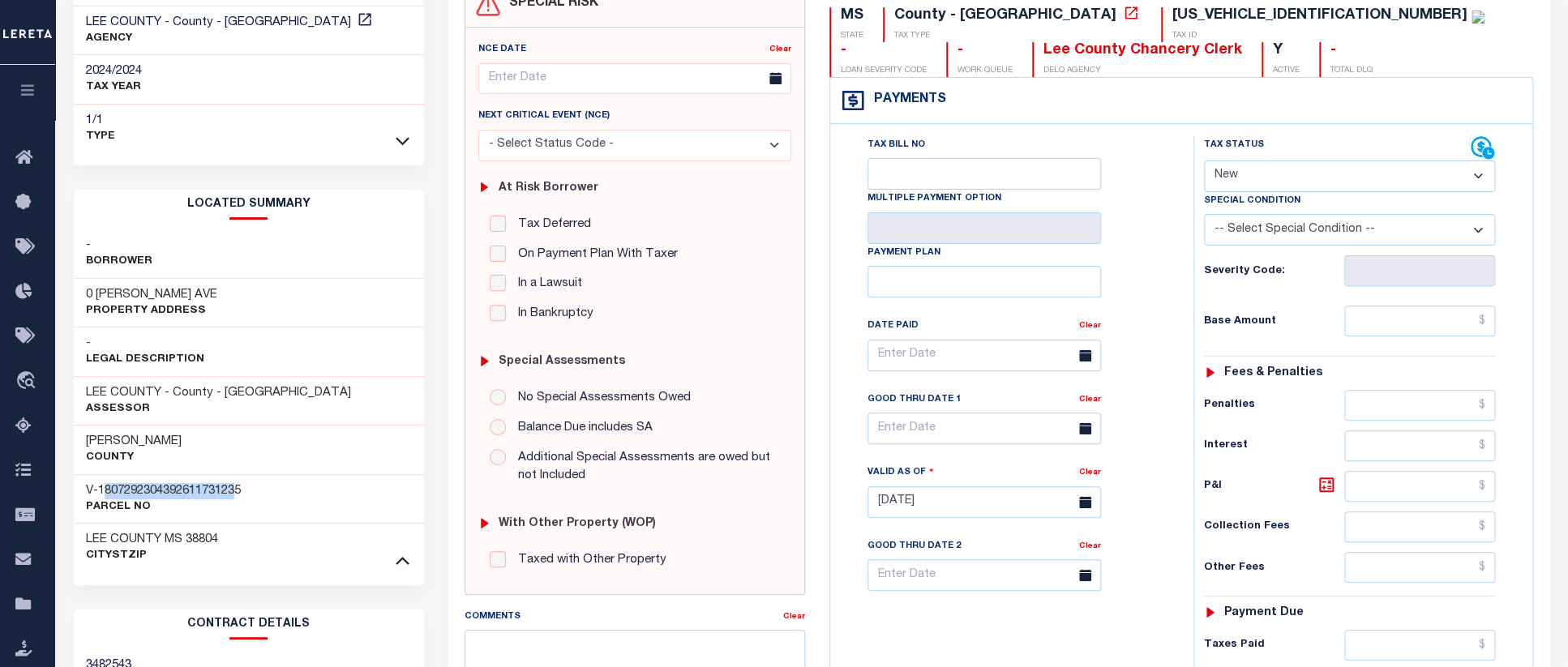
drag, startPoint x: 105, startPoint y: 497, endPoint x: 243, endPoint y: 493, distance: 138.1
click at [241, 493] on h3 "V-1807292304392611731235" at bounding box center [164, 491] width 155 height 17
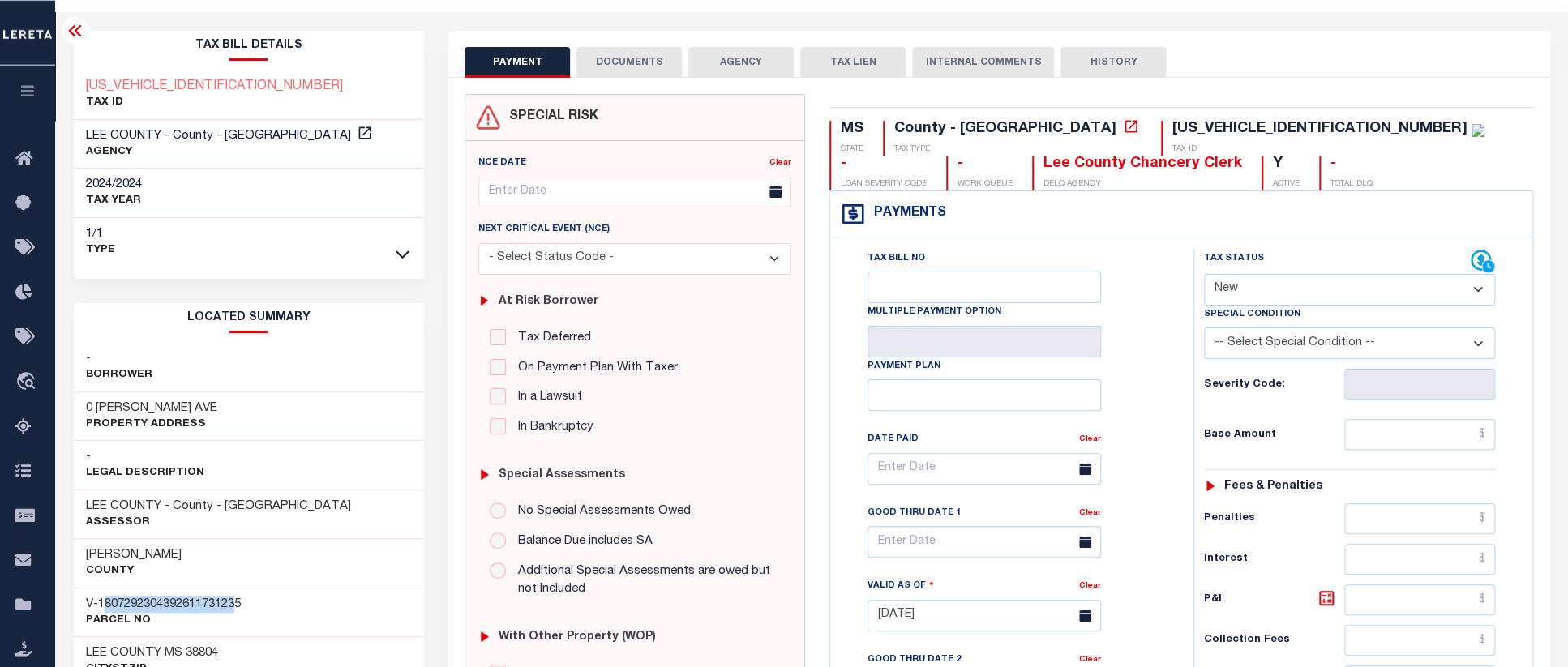
scroll to position [83, 0]
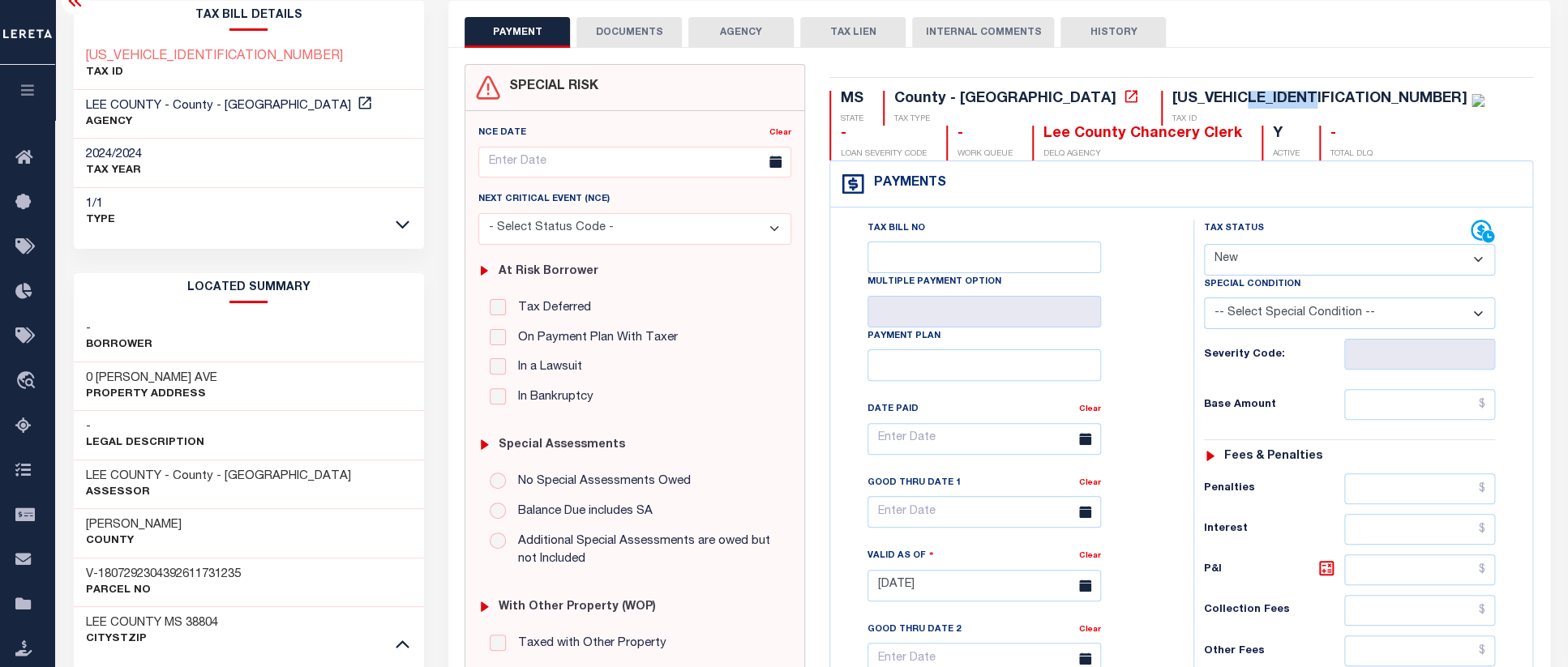
drag, startPoint x: 1115, startPoint y: 102, endPoint x: 1177, endPoint y: 99, distance: 62.1
click at [1177, 99] on div "[US_VEHICLE_IDENTIFICATION_NUMBER]" at bounding box center [1319, 99] width 295 height 15
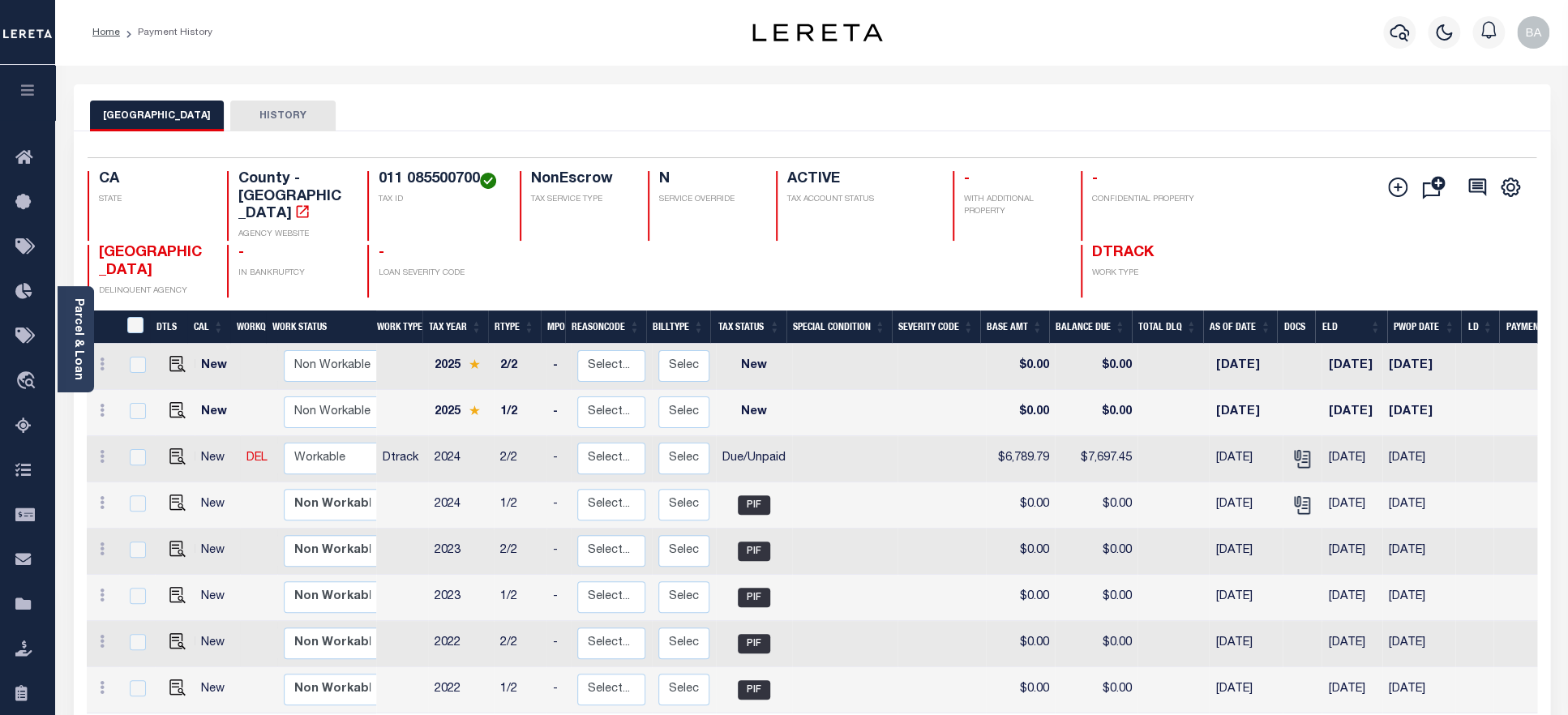
click at [432, 179] on h4 "011 085500700" at bounding box center [440, 180] width 121 height 18
drag, startPoint x: 381, startPoint y: 183, endPoint x: 479, endPoint y: 181, distance: 98.0
click at [479, 181] on h4 "011 085500700" at bounding box center [440, 180] width 121 height 18
copy h4 "011 085500700"
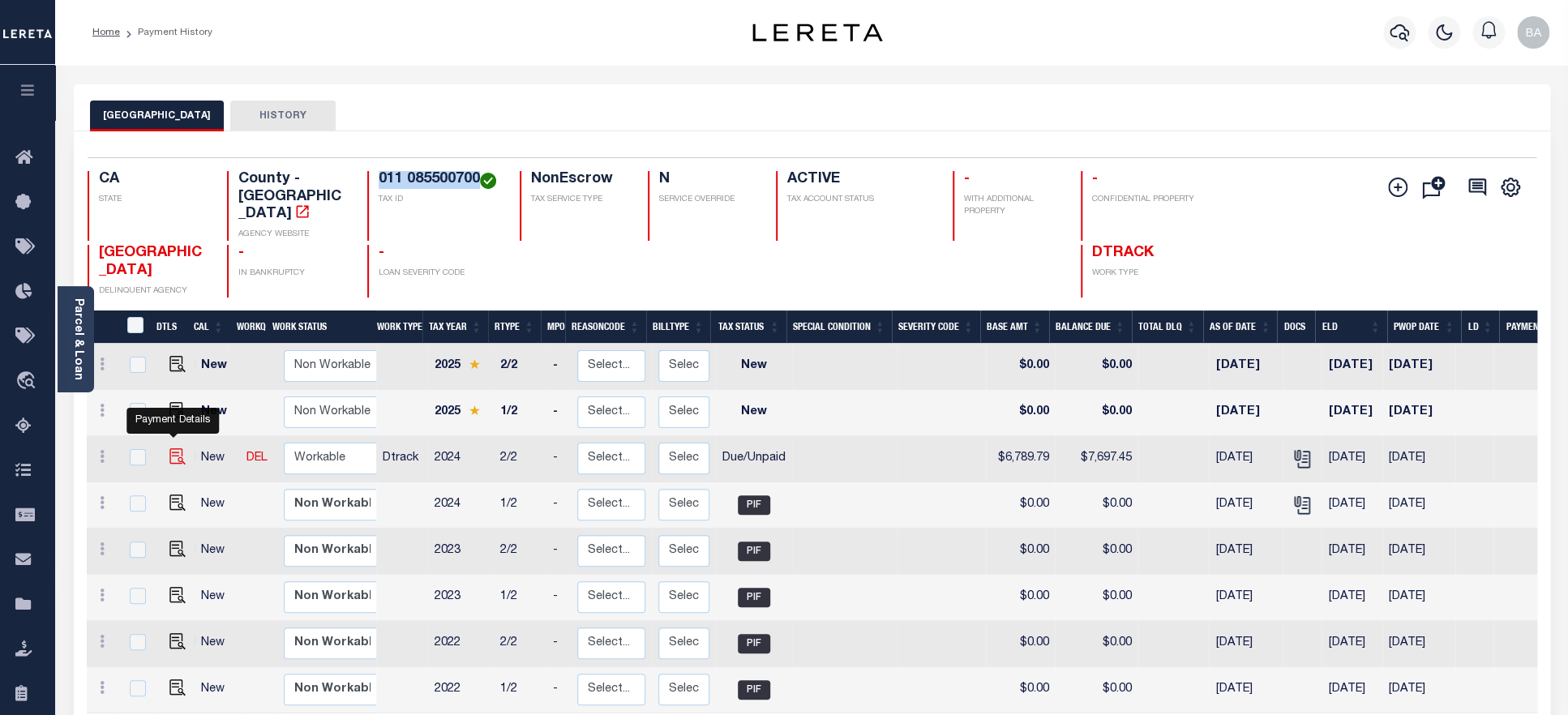
click at [169, 449] on img "" at bounding box center [177, 456] width 17 height 17
checkbox input "true"
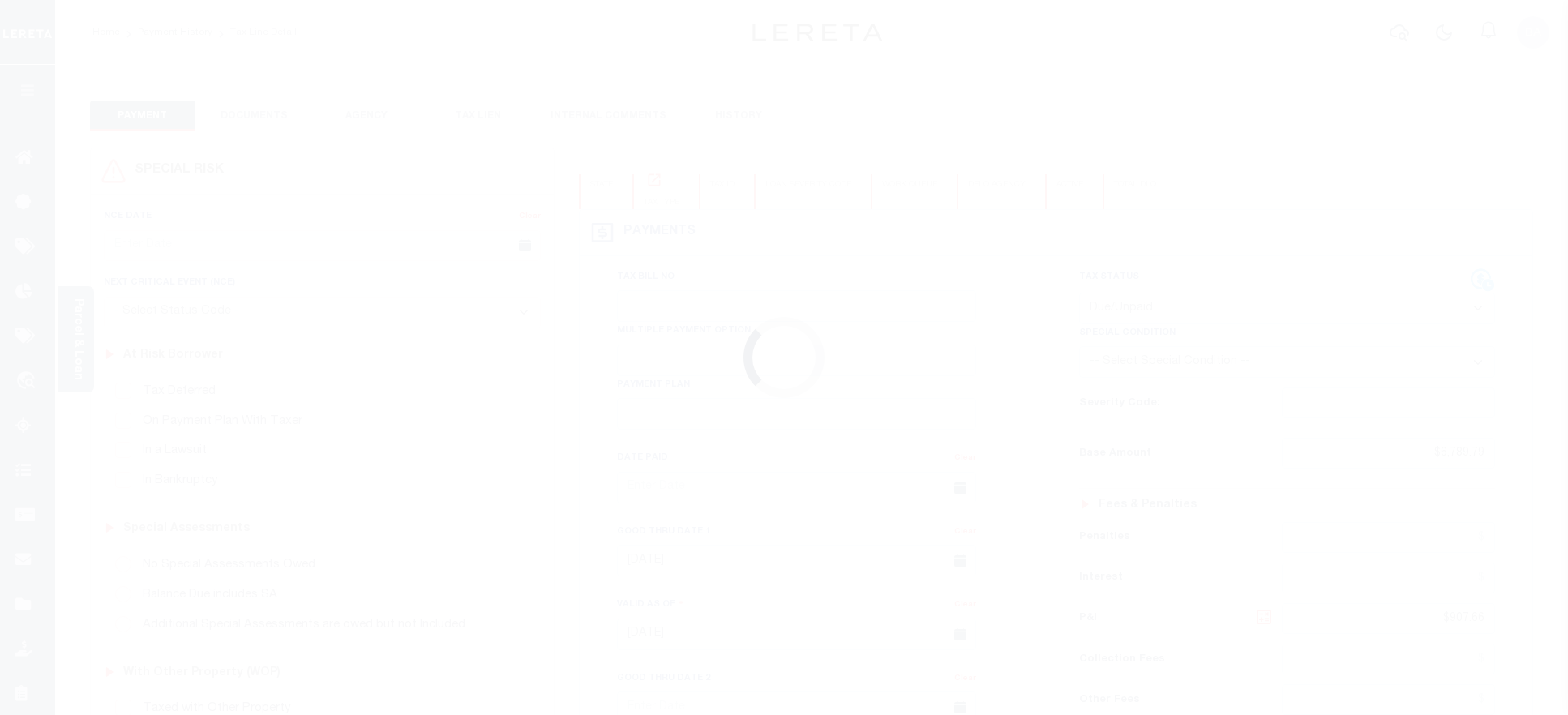
select select "DUE"
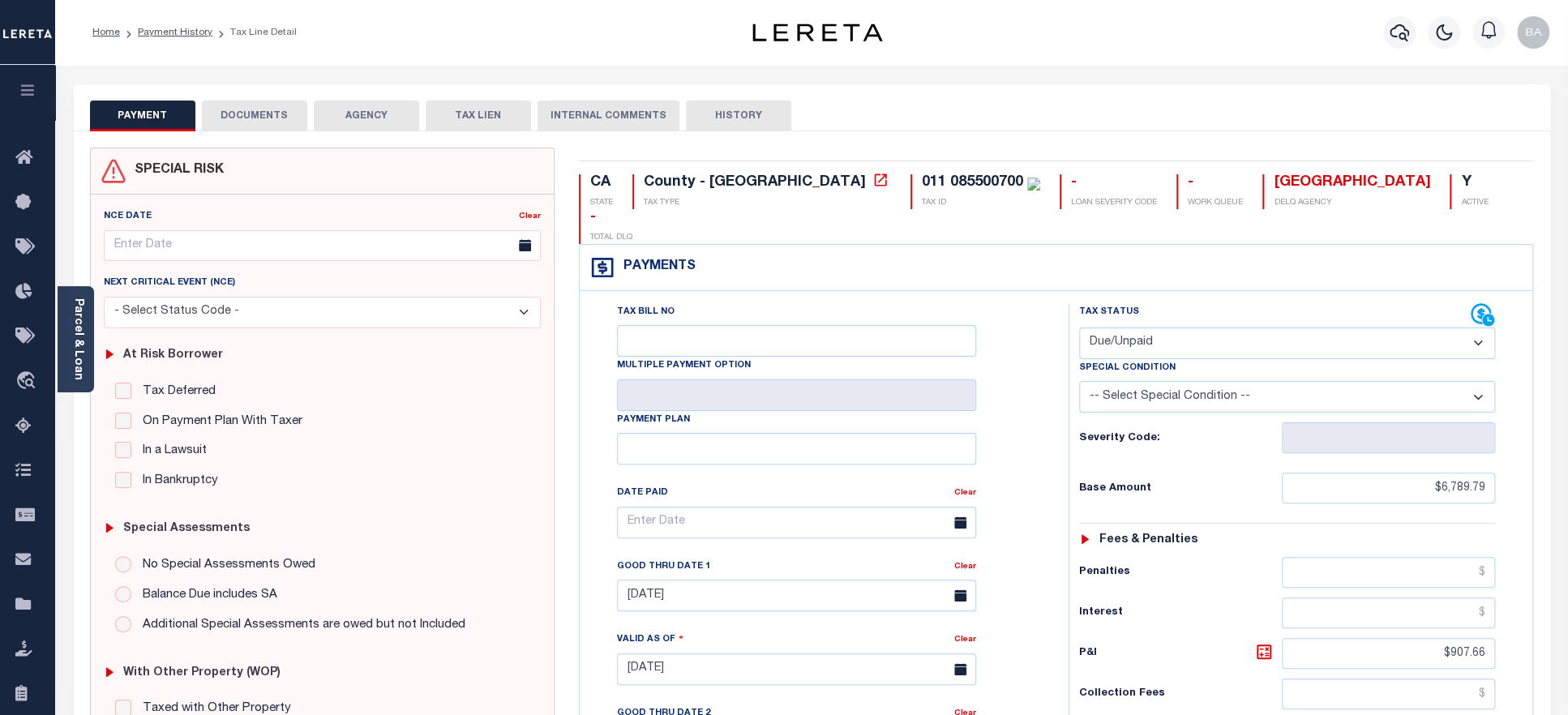
click at [922, 188] on div "011 085500700" at bounding box center [972, 182] width 101 height 15
drag, startPoint x: 785, startPoint y: 186, endPoint x: 883, endPoint y: 187, distance: 98.0
click at [922, 187] on div "011 085500700" at bounding box center [972, 182] width 101 height 15
copy div "011 085500700"
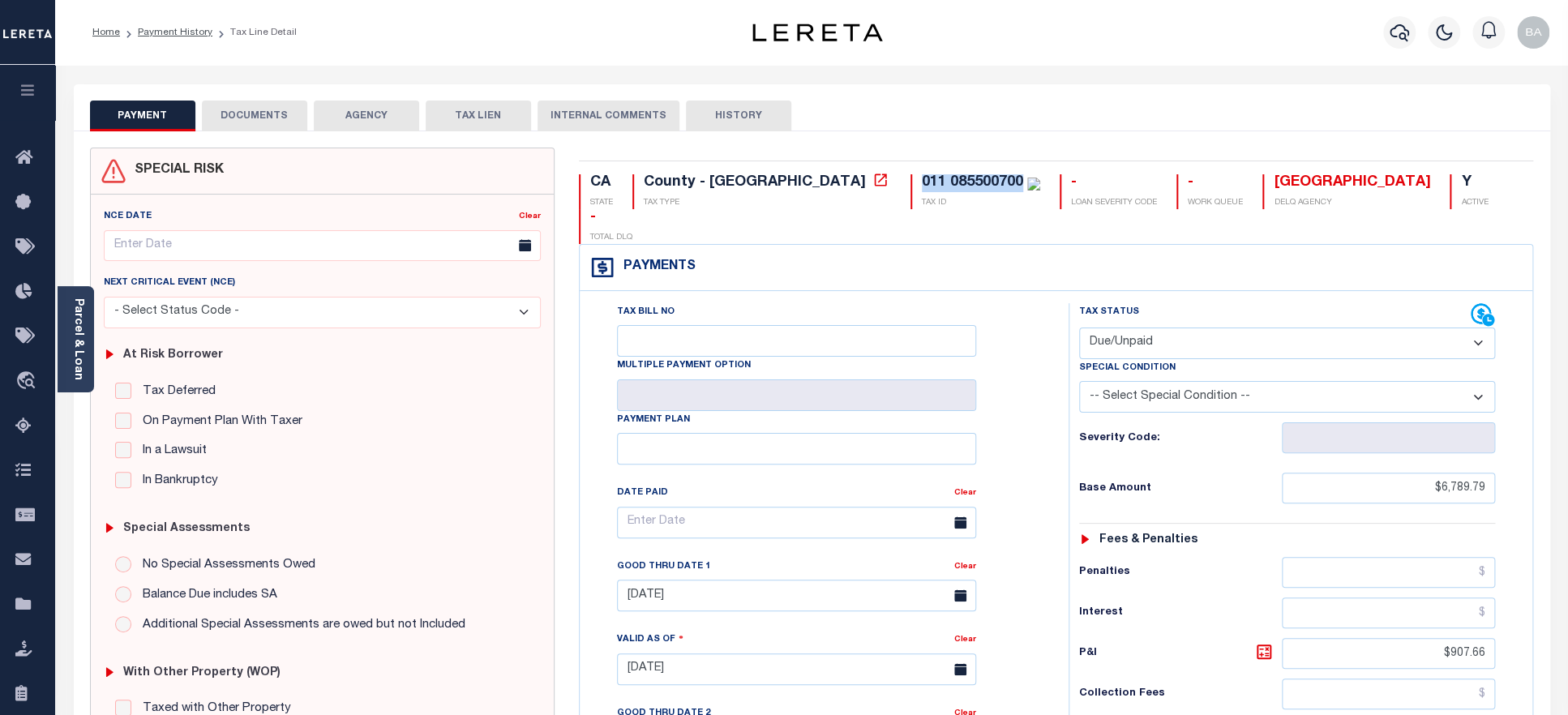
click at [1079, 381] on select "-- Select Special Condition -- 3RD PARTY TAX LIEN AGENCY TAX LIEN (A.K.A Inside…" at bounding box center [1288, 397] width 417 height 31
click at [1182, 424] on div "Severity Code:" at bounding box center [1288, 437] width 417 height 30
click at [1079, 381] on select "-- Select Special Condition -- 3RD PARTY TAX LIEN AGENCY TAX LIEN (A.K.A Inside…" at bounding box center [1288, 397] width 417 height 31
click at [1199, 432] on h6 "Severity Code:" at bounding box center [1180, 438] width 203 height 13
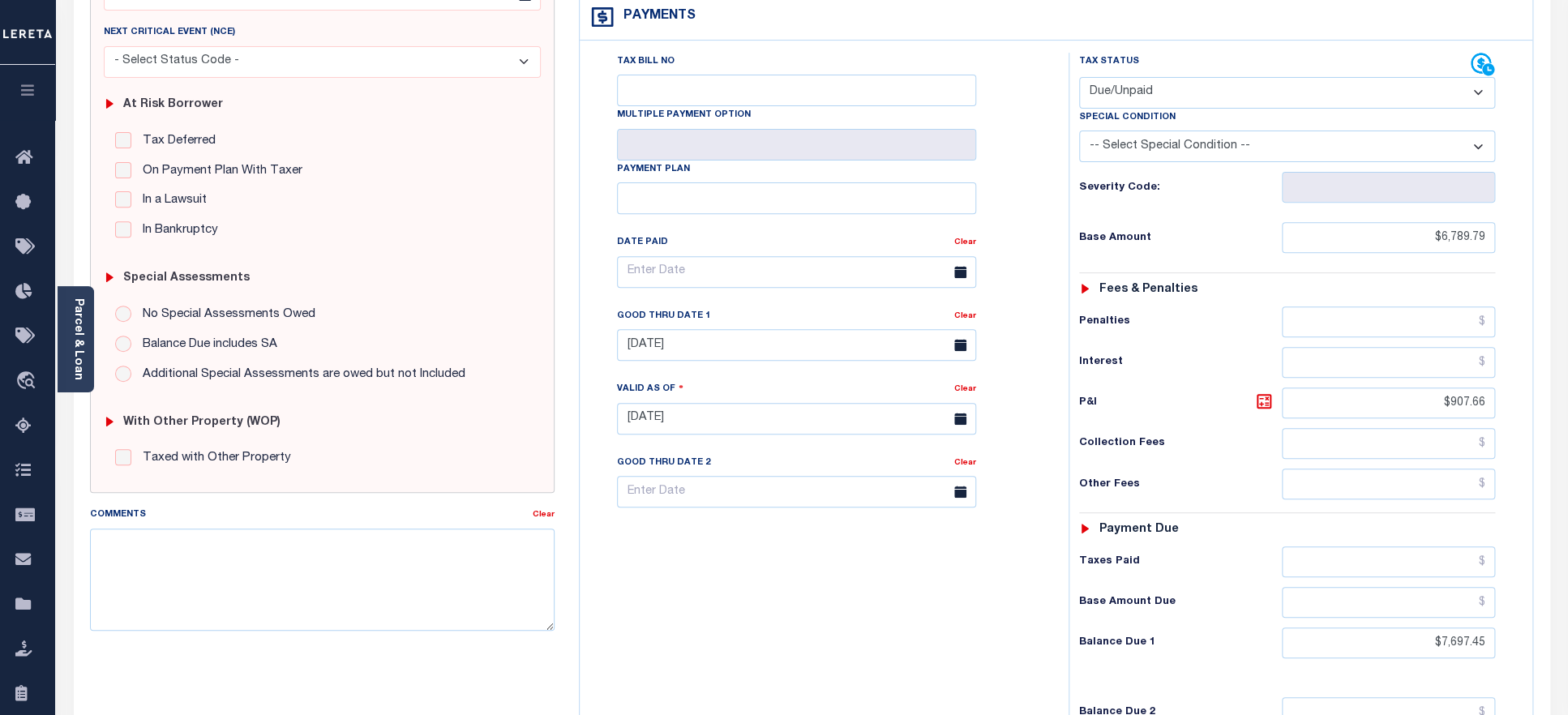
scroll to position [418, 0]
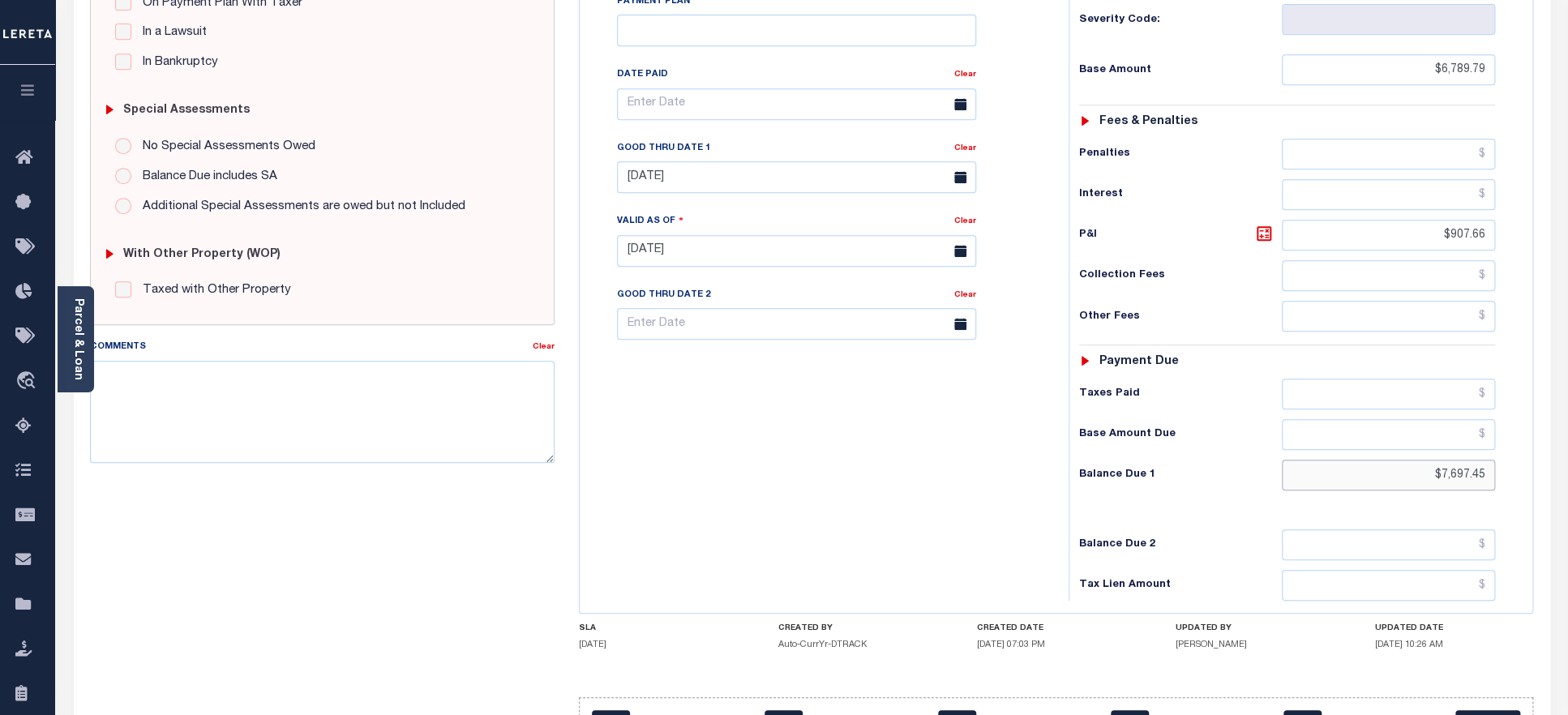
drag, startPoint x: 1396, startPoint y: 454, endPoint x: 1587, endPoint y: 456, distance: 191.0
click at [1497, 459] on input "$7,697.45" at bounding box center [1389, 474] width 214 height 30
paste input "7,799.30"
type input "$7,799.30"
type input "[DATE]"
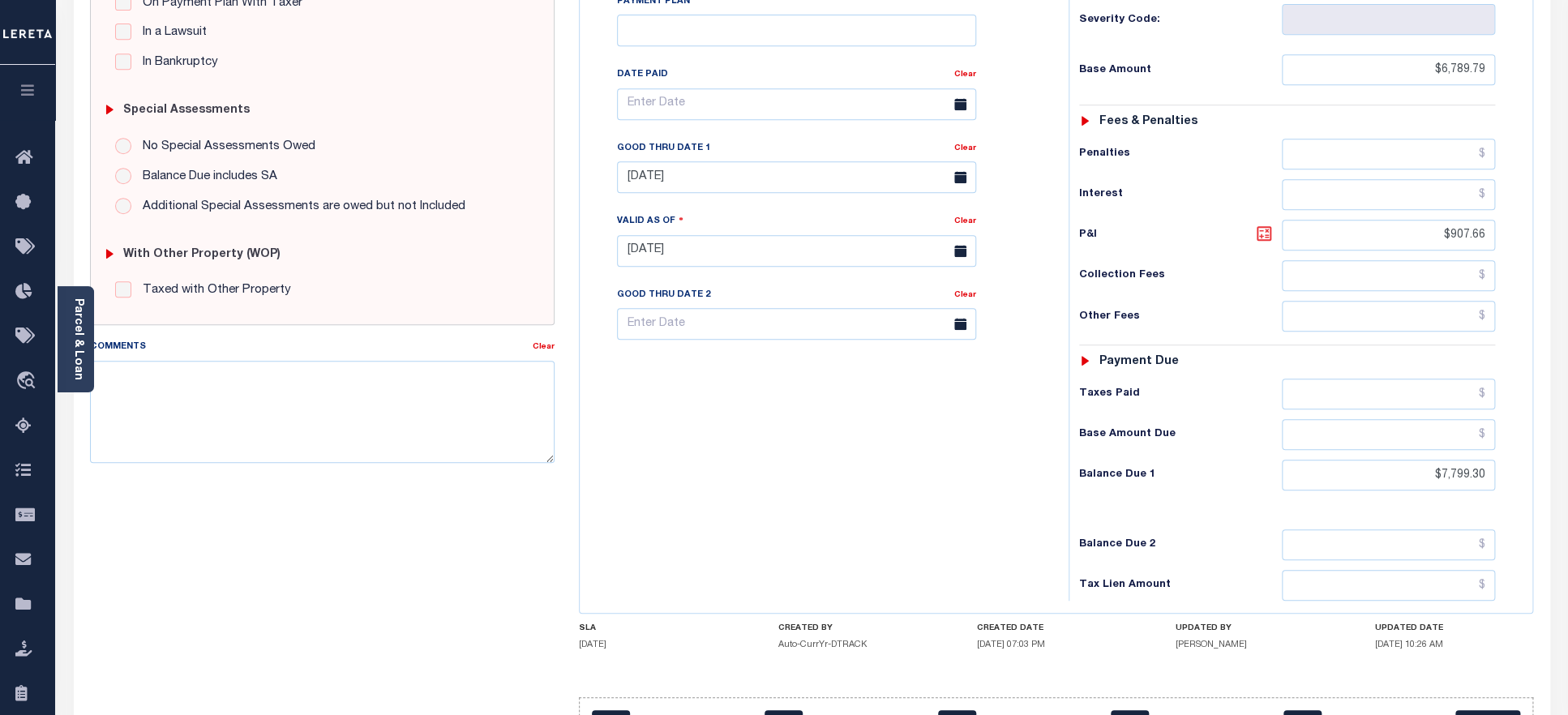
click at [1260, 224] on icon at bounding box center [1264, 234] width 20 height 20
type input "$1,009.51"
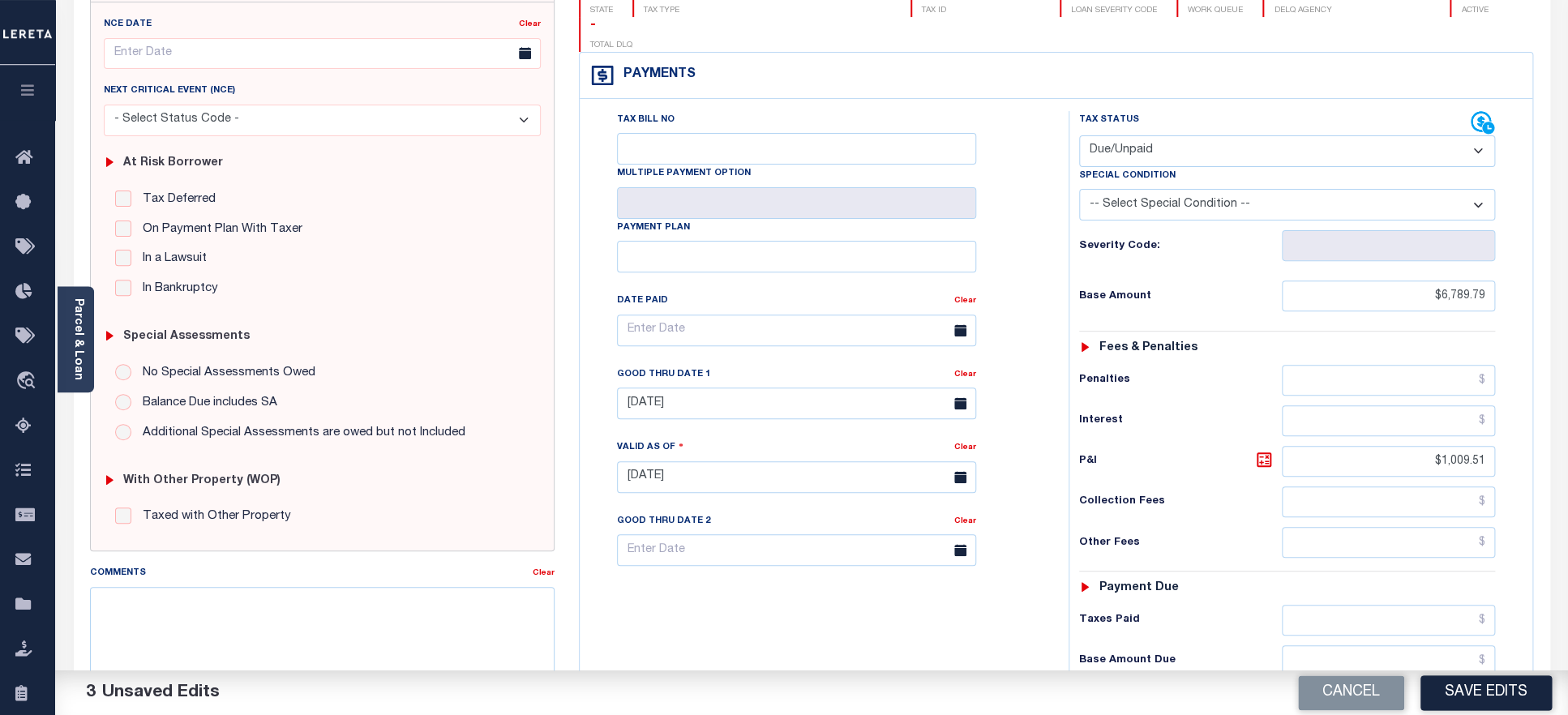
scroll to position [163, 0]
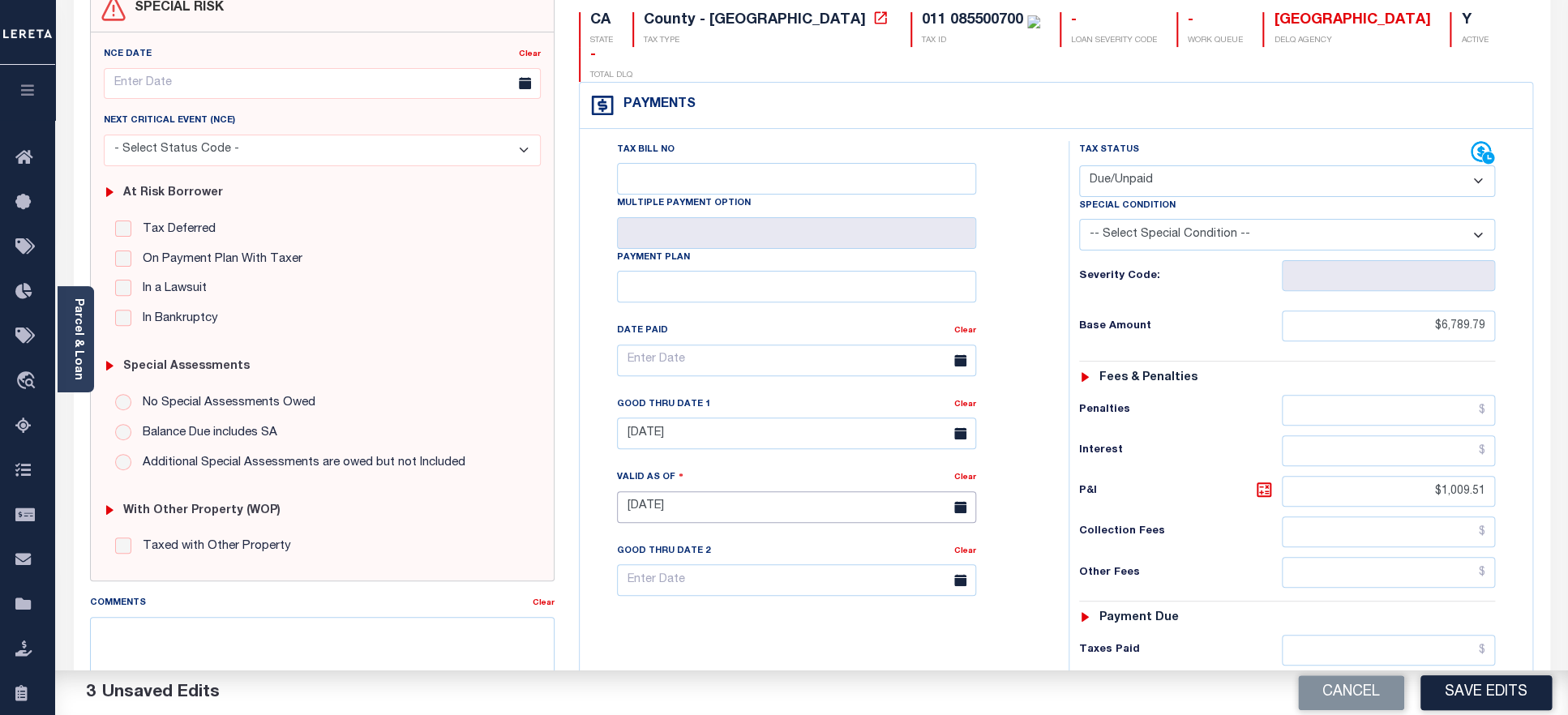
click at [724, 492] on input "[DATE]" at bounding box center [796, 507] width 359 height 31
click at [776, 306] on span "4" at bounding box center [778, 299] width 31 height 31
click at [741, 634] on div "Tax Bill No Multiple Payment Option Payment Plan Clear" at bounding box center [820, 499] width 473 height 716
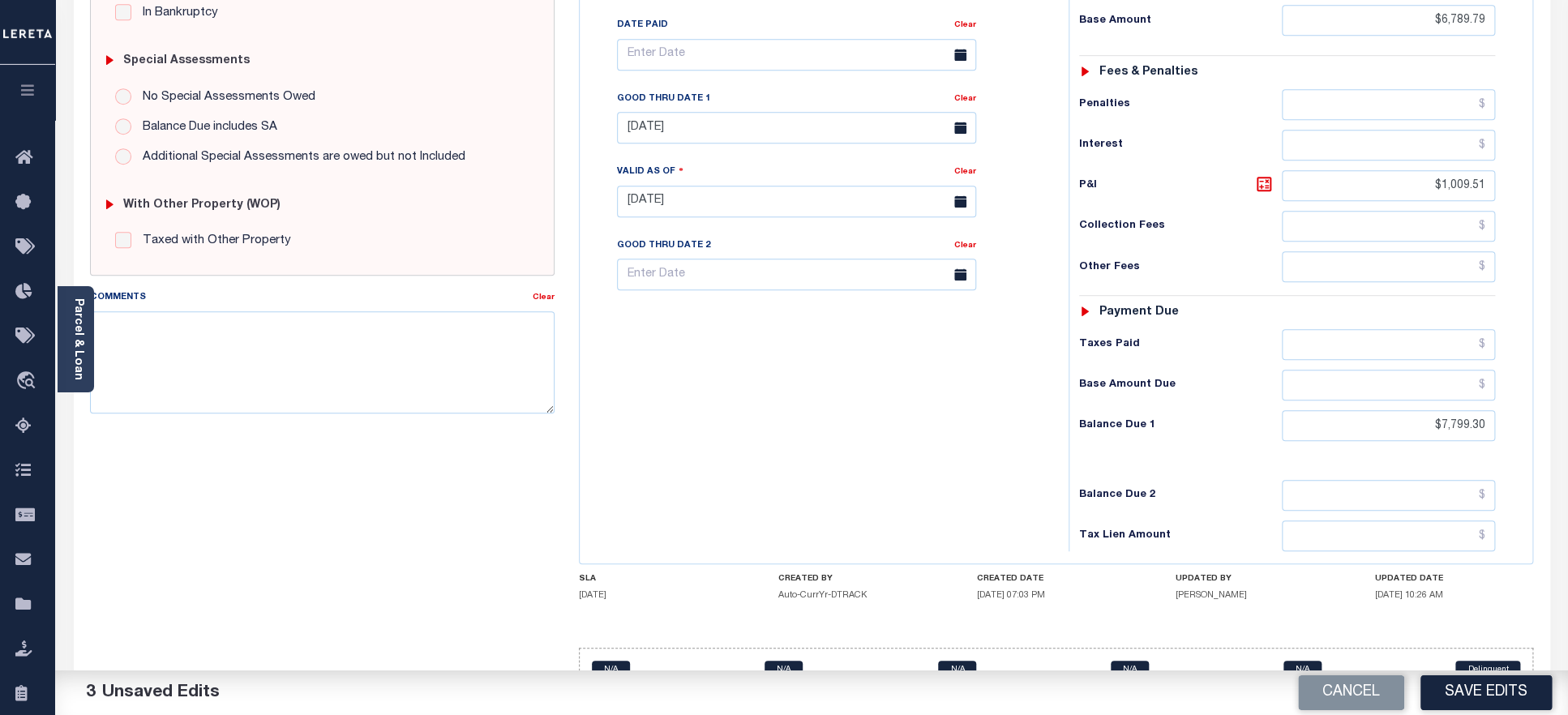
scroll to position [498, 0]
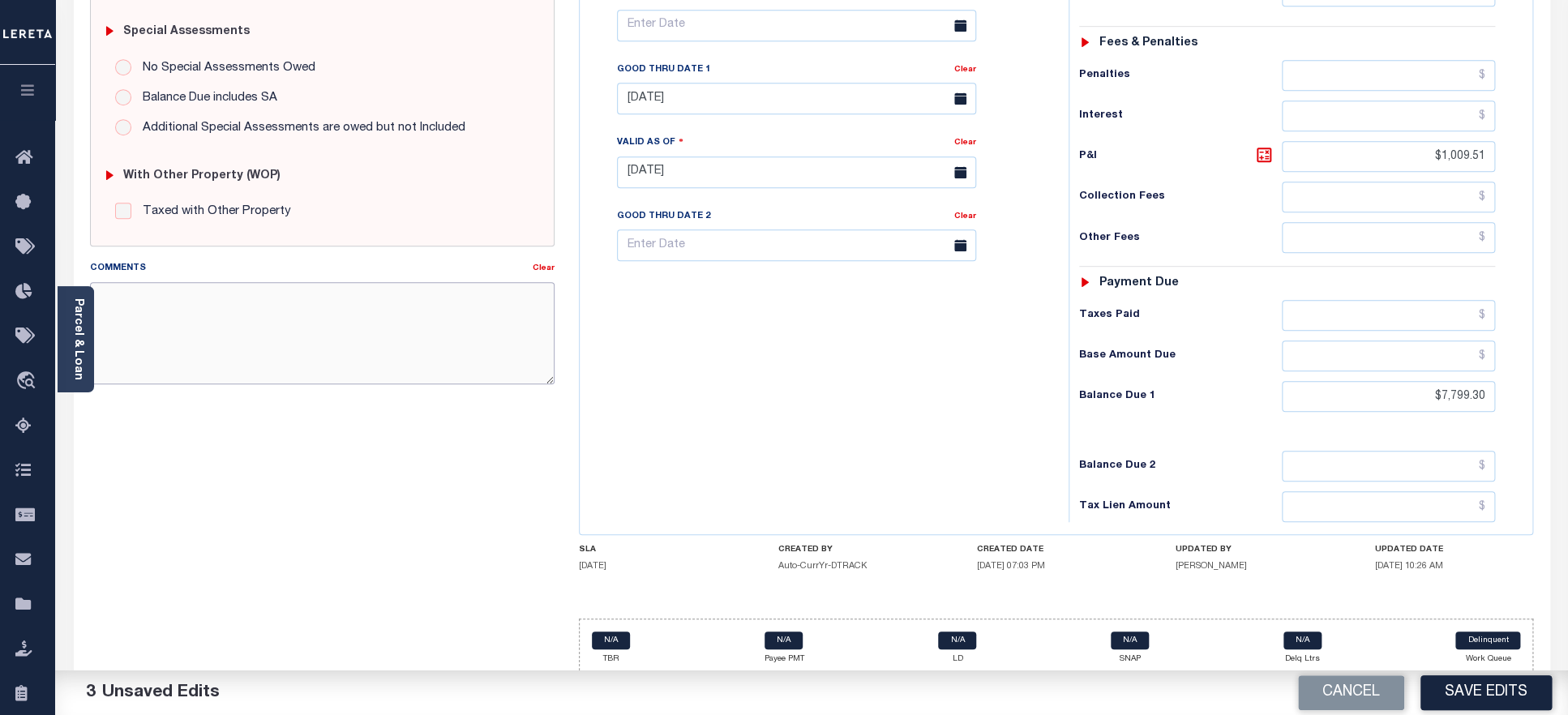
click at [284, 325] on textarea "Comments" at bounding box center [322, 333] width 465 height 102
paste textarea "Default Number 827451"
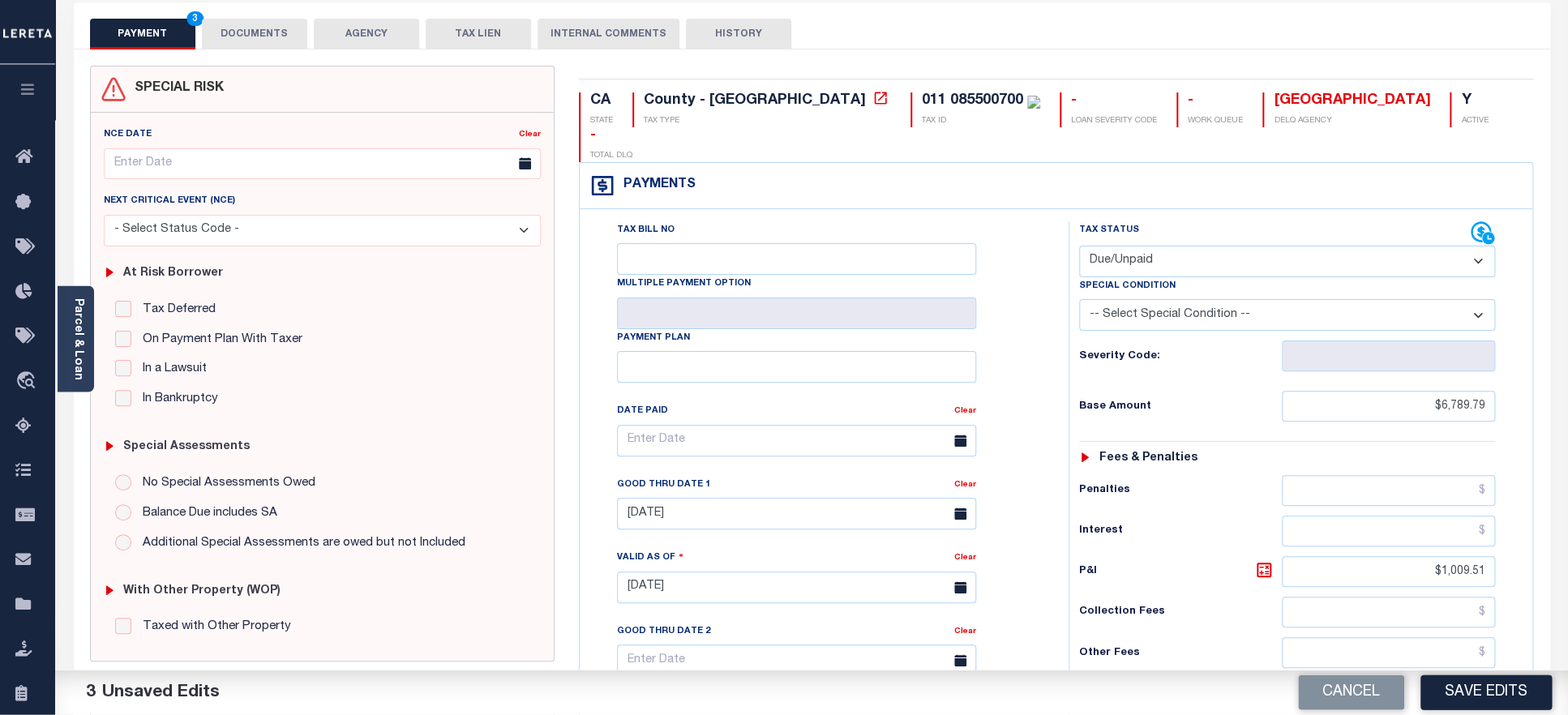
scroll to position [0, 0]
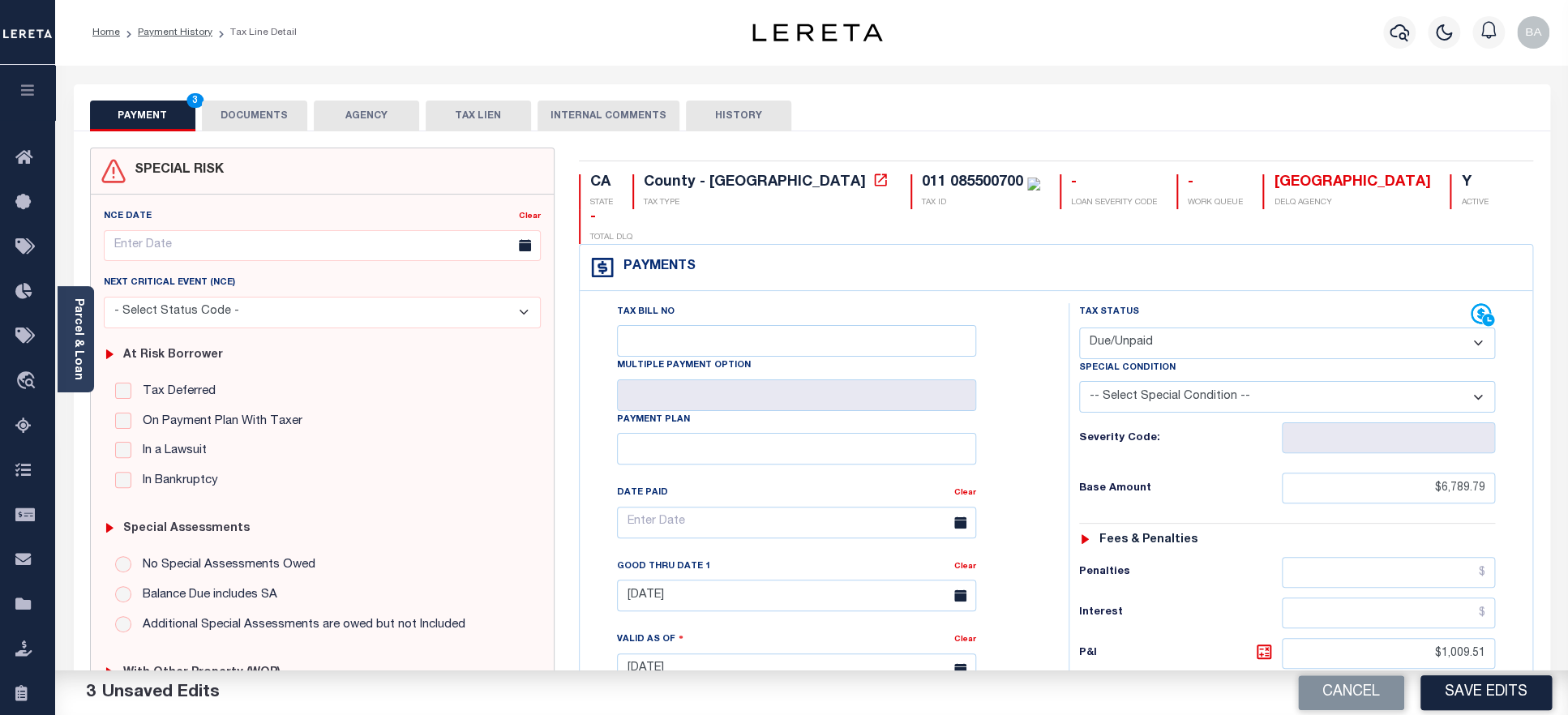
type textarea "Default Number 827451"
drag, startPoint x: 785, startPoint y: 183, endPoint x: 883, endPoint y: 179, distance: 98.1
click at [922, 179] on div "011 085500700" at bounding box center [972, 182] width 101 height 15
copy div "011 085500700"
click at [256, 114] on button "DOCUMENTS" at bounding box center [255, 116] width 106 height 30
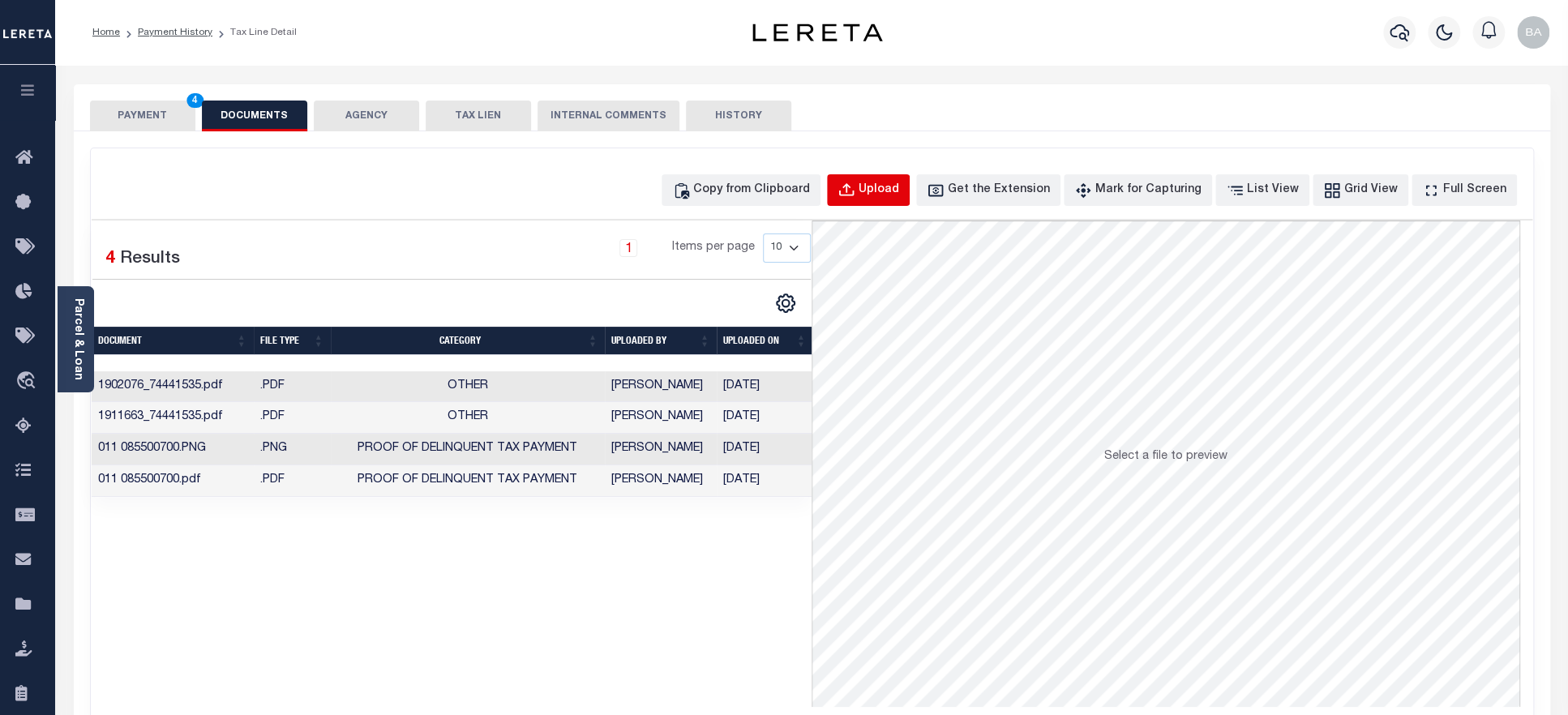
click at [893, 191] on div "Upload" at bounding box center [879, 190] width 40 height 18
select select "POP"
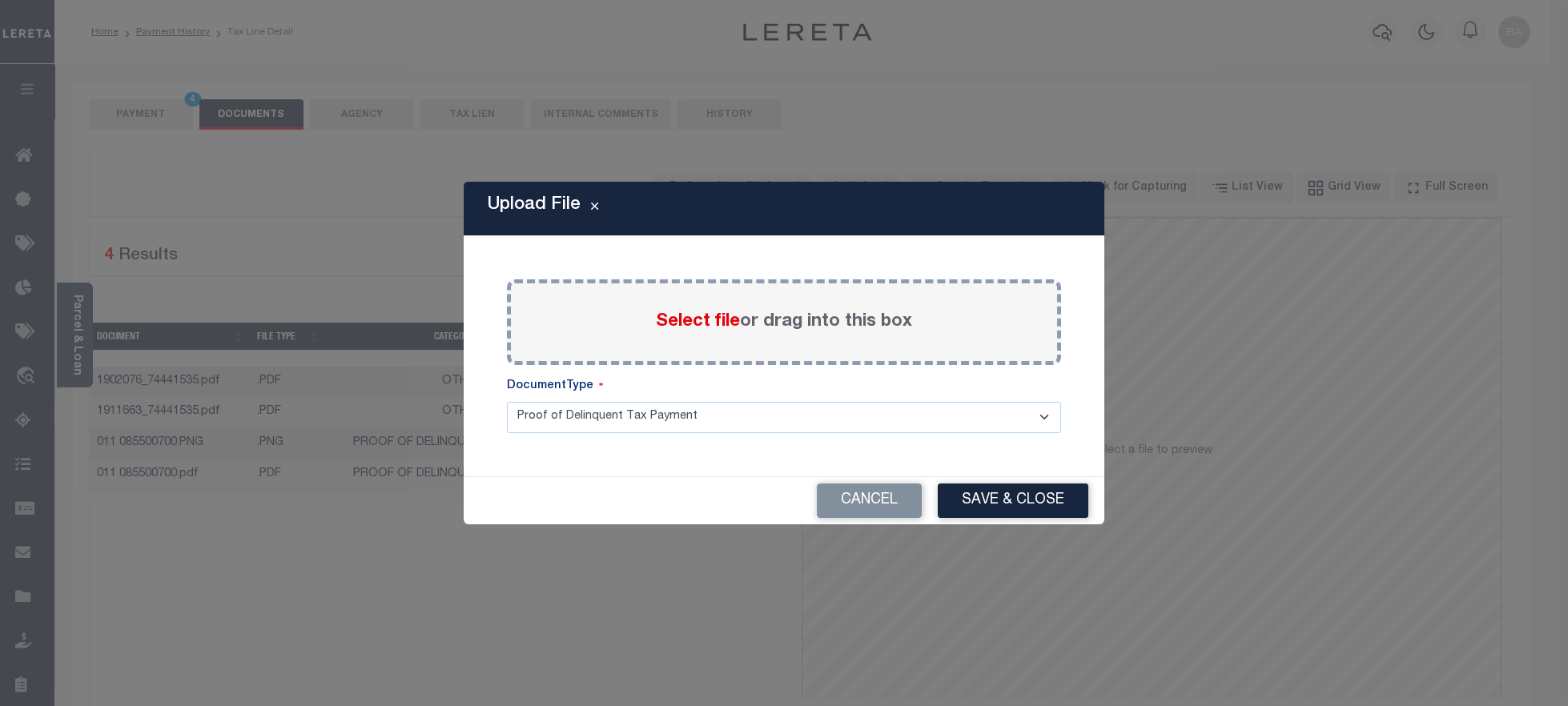
click at [695, 319] on span "Select file" at bounding box center [697, 322] width 84 height 17
click at [0, 0] on input "Select file or drag into this box" at bounding box center [0, 0] width 0 height 0
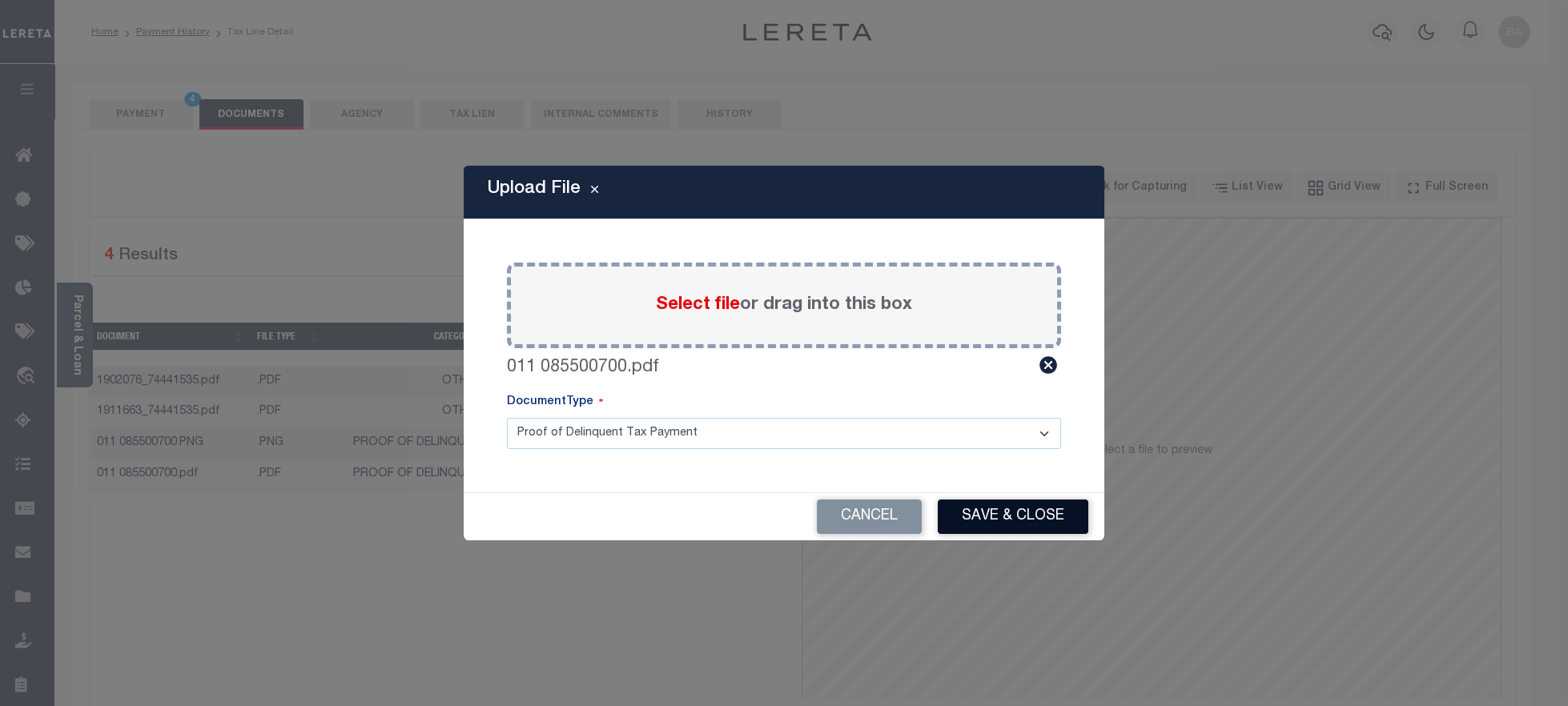
click at [1002, 514] on button "Save & Close" at bounding box center [1013, 517] width 151 height 35
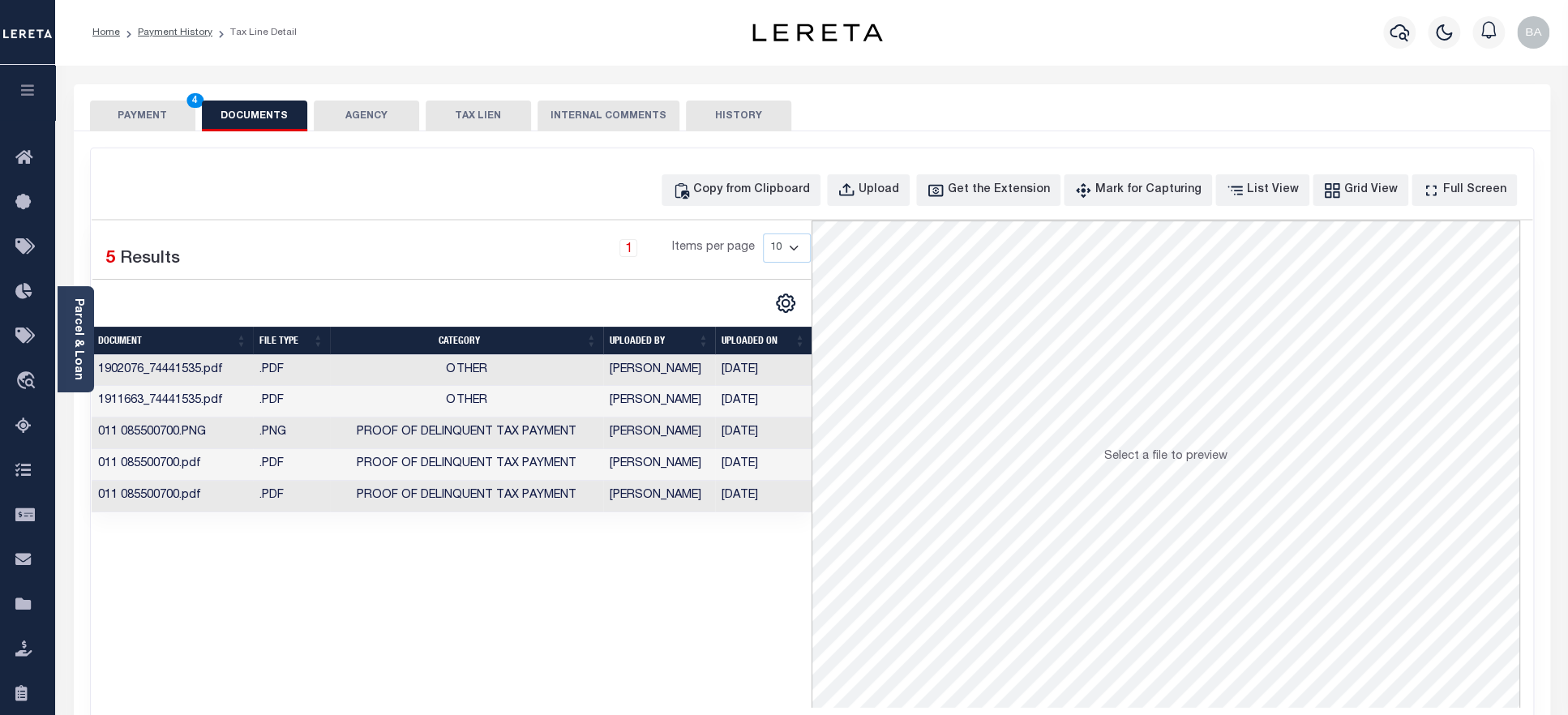
click at [129, 113] on button "PAYMENT 4" at bounding box center [143, 116] width 106 height 30
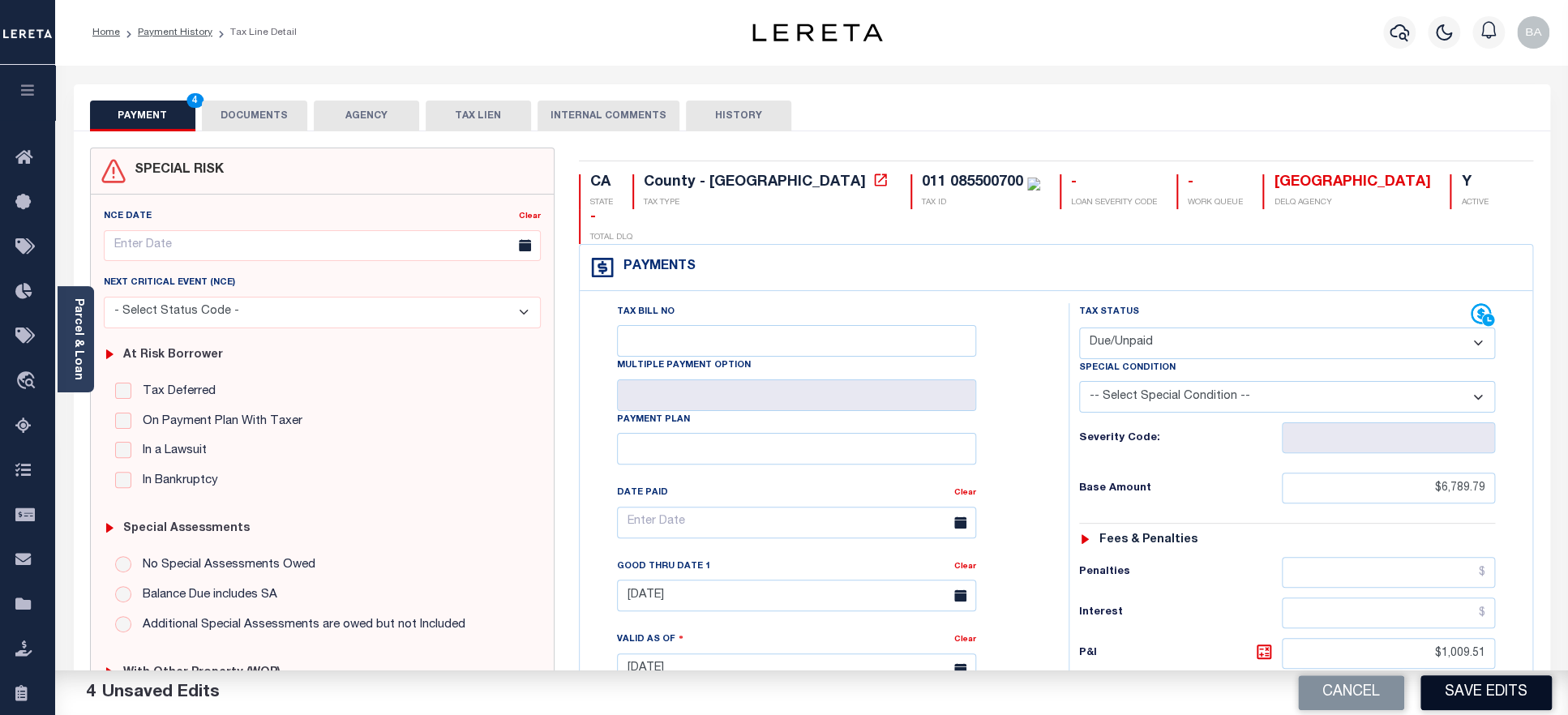
click at [1478, 689] on button "Save Edits" at bounding box center [1487, 693] width 131 height 35
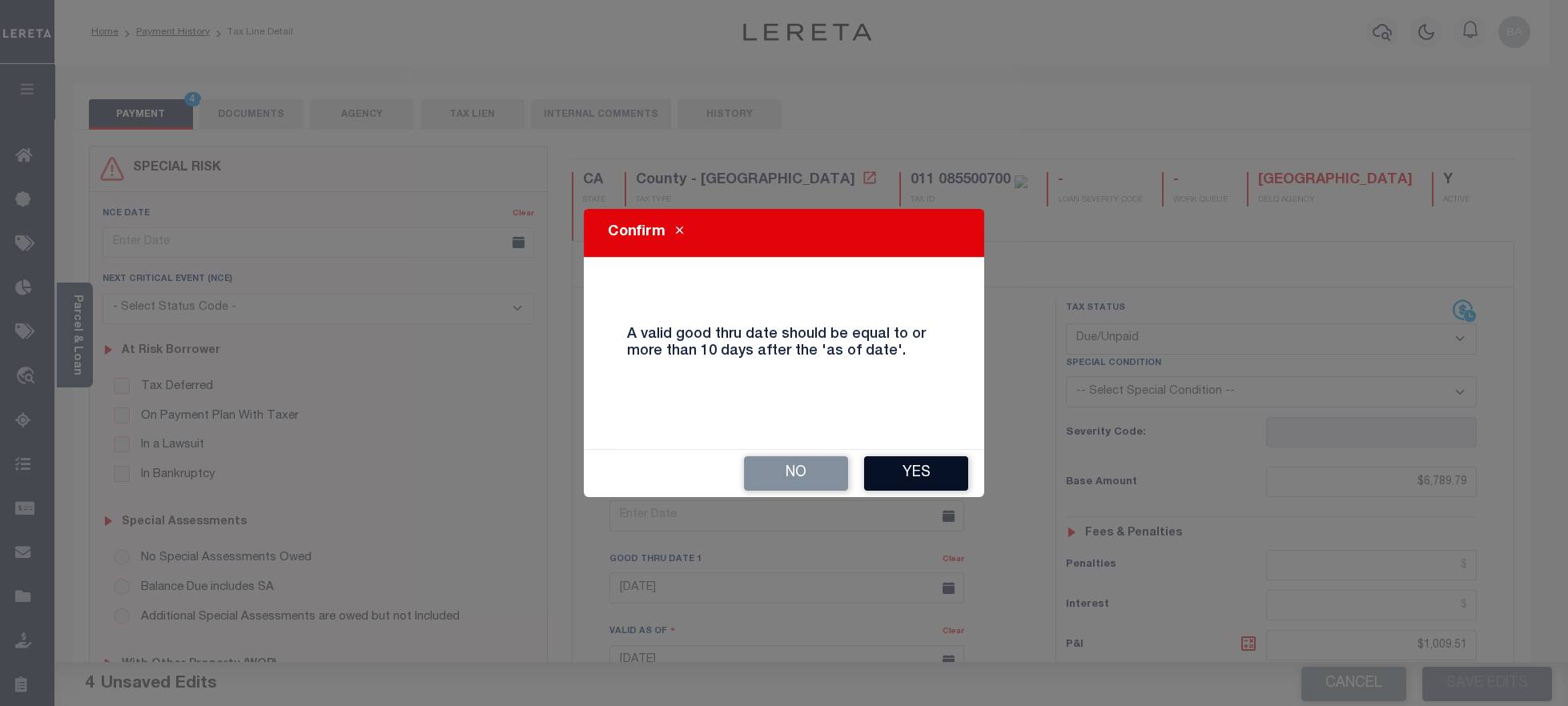
click at [925, 471] on button "Yes" at bounding box center [916, 474] width 104 height 35
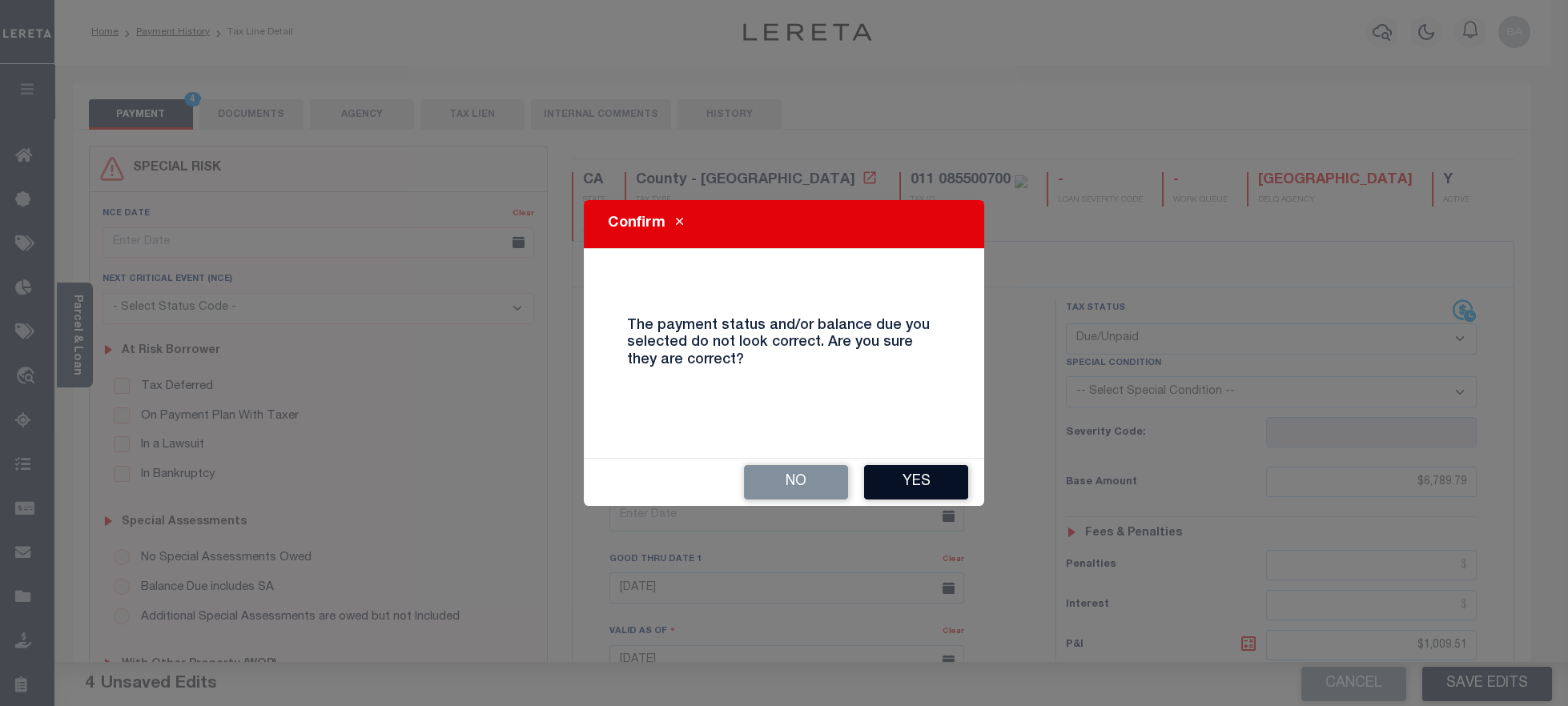
click at [924, 497] on button "Yes" at bounding box center [916, 483] width 104 height 35
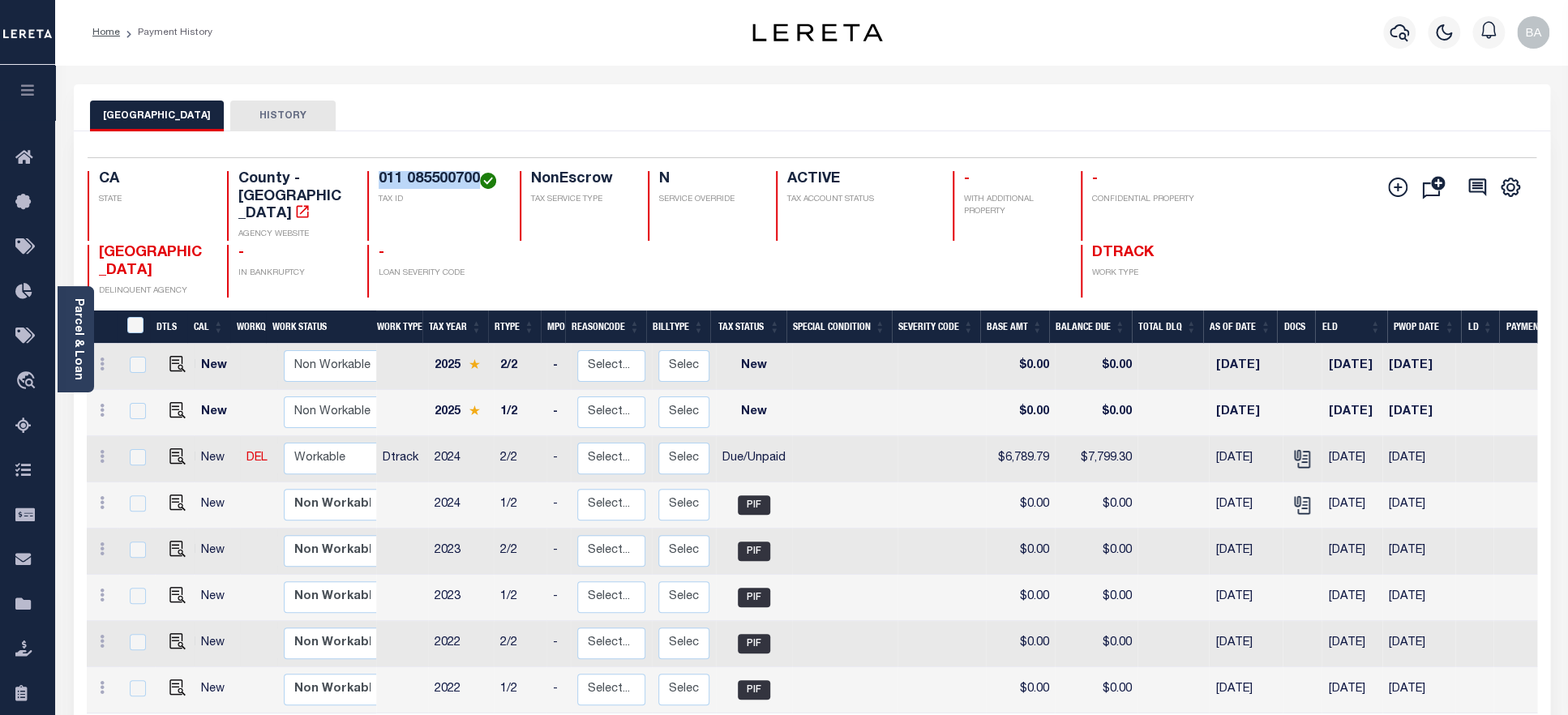
drag, startPoint x: 380, startPoint y: 181, endPoint x: 479, endPoint y: 176, distance: 99.1
click at [479, 176] on h4 "011 085500700" at bounding box center [440, 180] width 121 height 18
copy h4 "011 085500700"
click at [80, 359] on link "Parcel & Loan" at bounding box center [78, 340] width 12 height 82
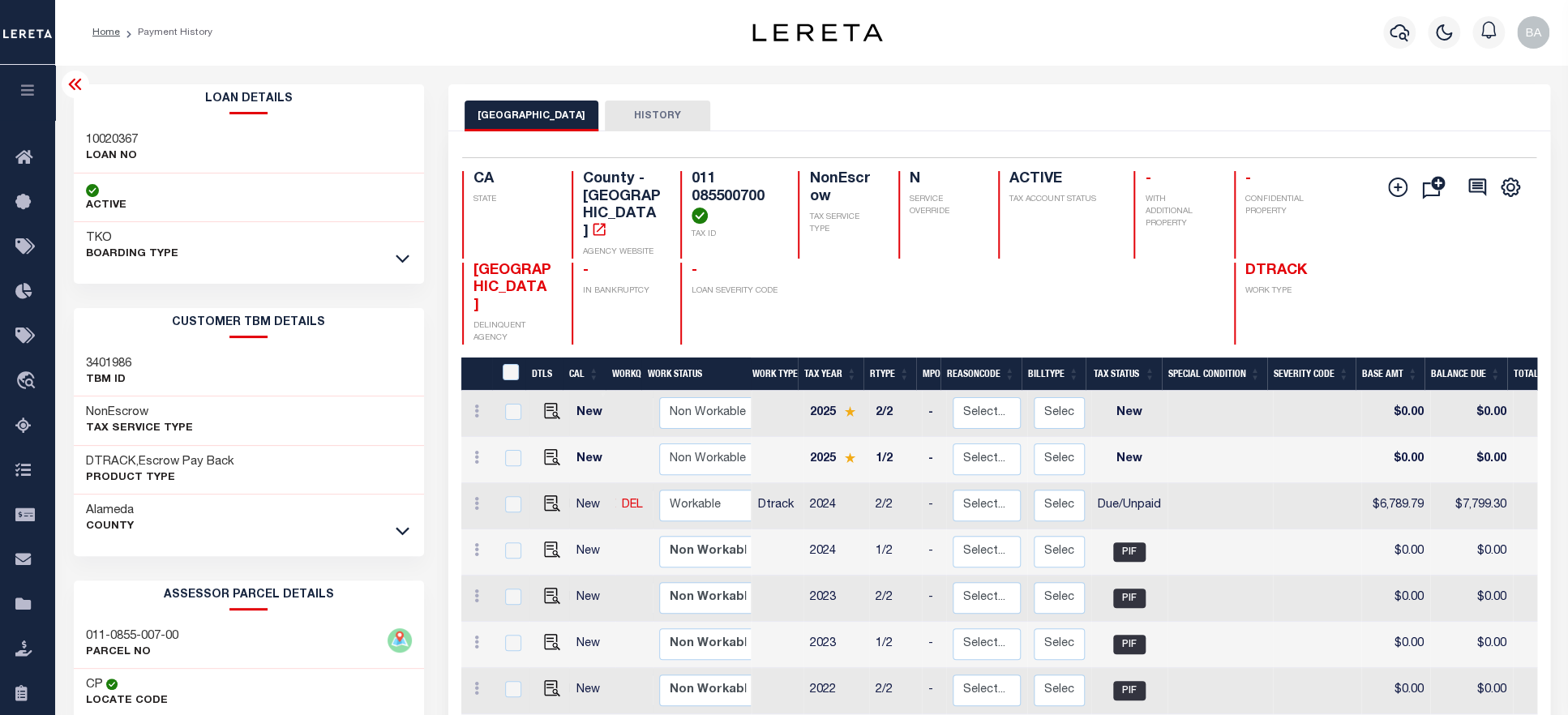
click at [116, 139] on h3 "10020367" at bounding box center [112, 140] width 52 height 17
copy h3 "10020367"
click at [107, 516] on h3 "Alameda" at bounding box center [110, 510] width 48 height 17
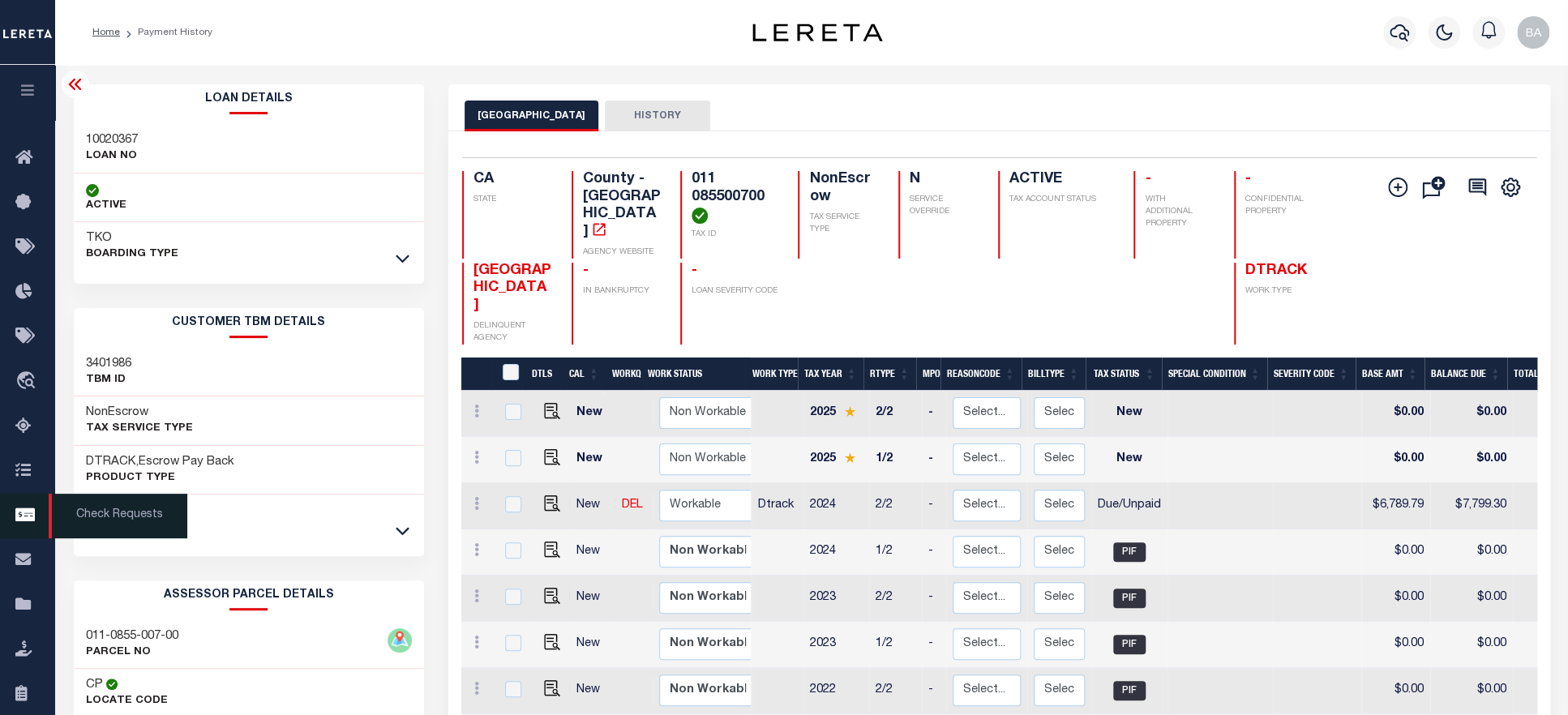
copy h3 "Alameda"
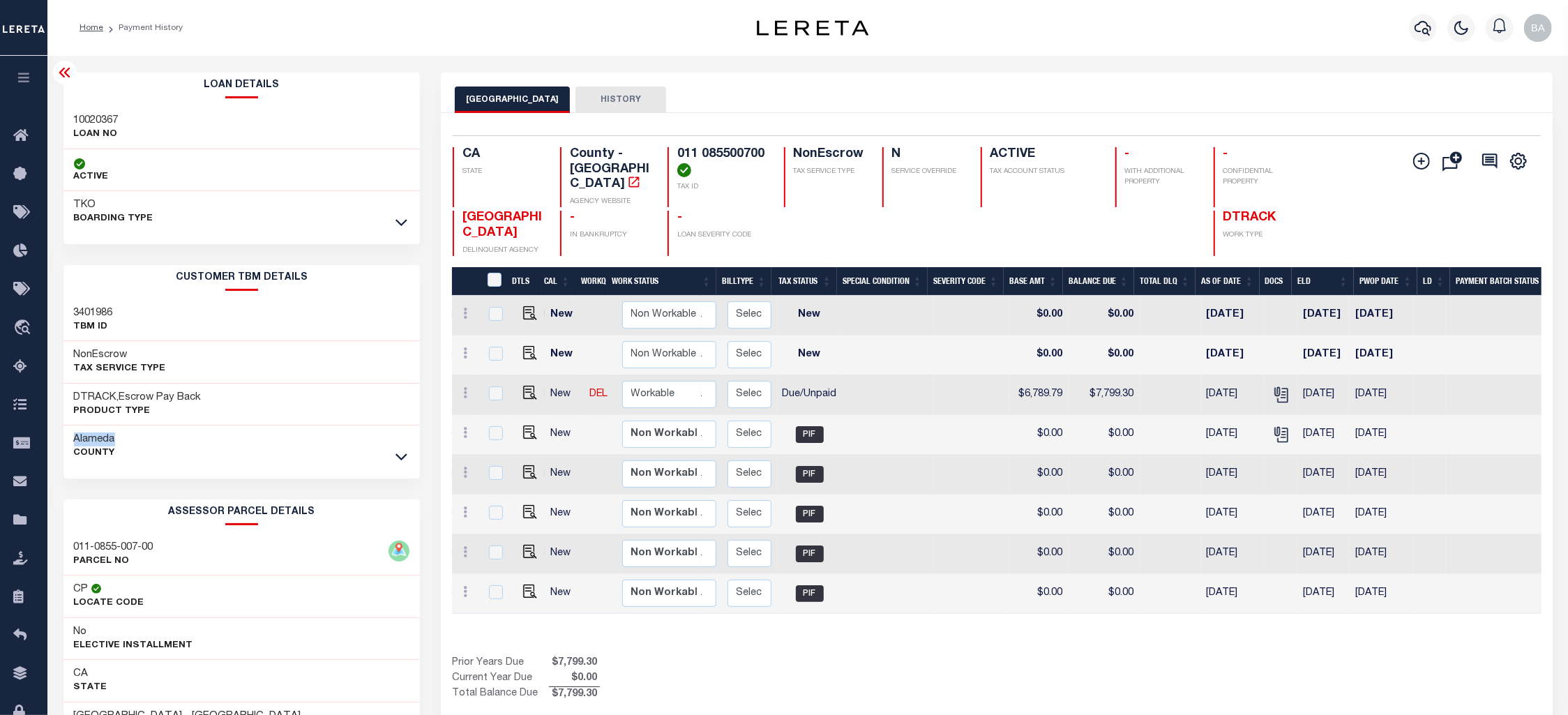
scroll to position [0, 274]
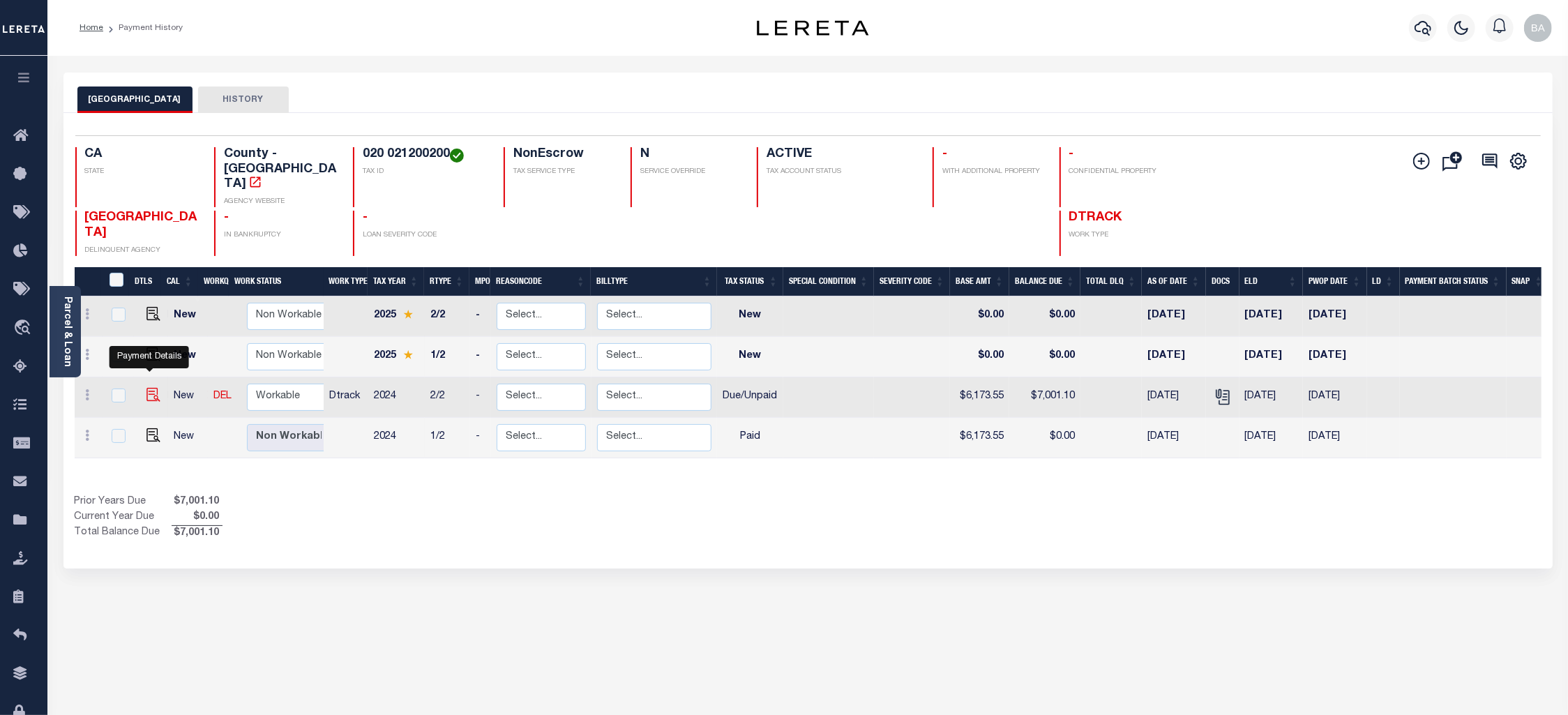
click at [147, 387] on img "" at bounding box center [153, 394] width 14 height 14
checkbox input "true"
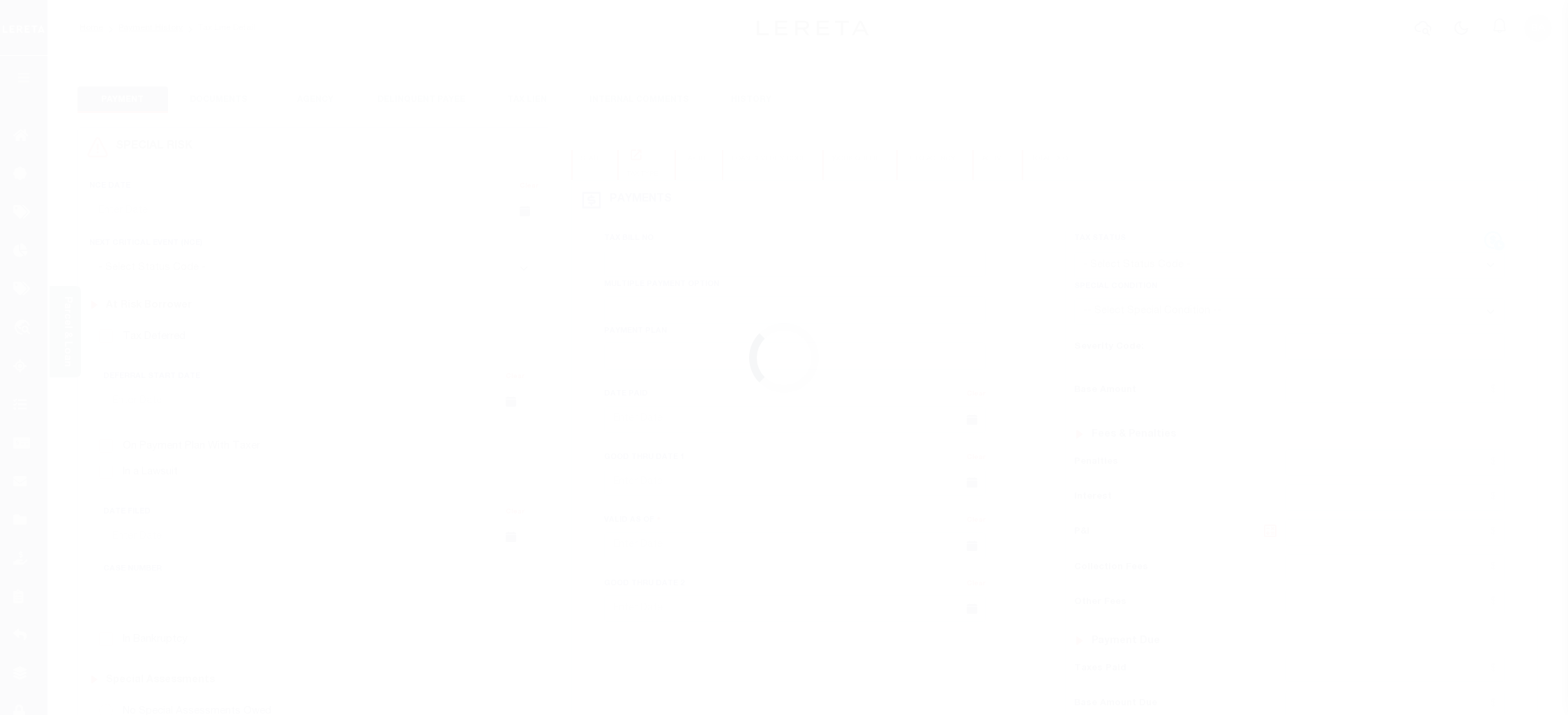
checkbox input "false"
type input "08/28/2025"
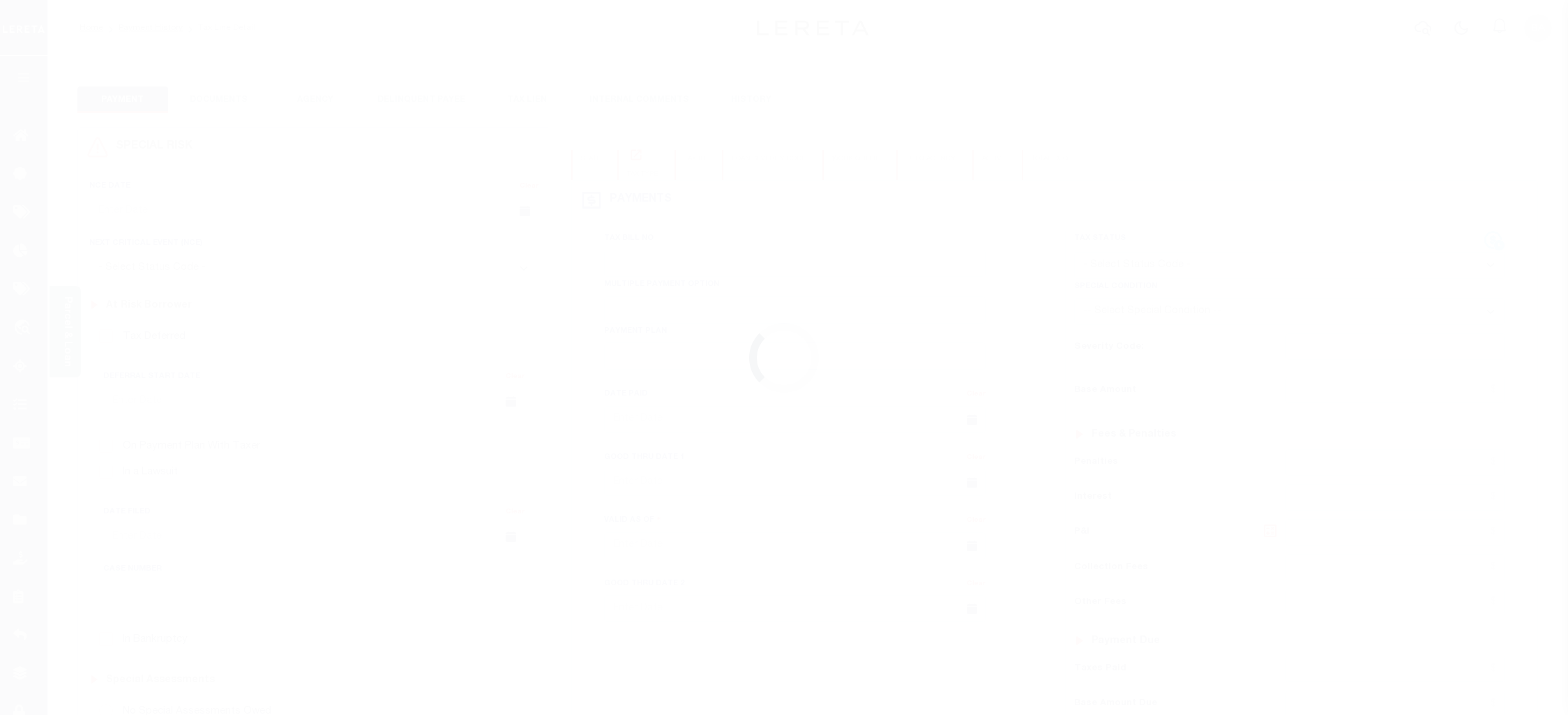
type input "08/28/2025"
select select "DUE"
type input "$6,173.55"
type input "$827.55"
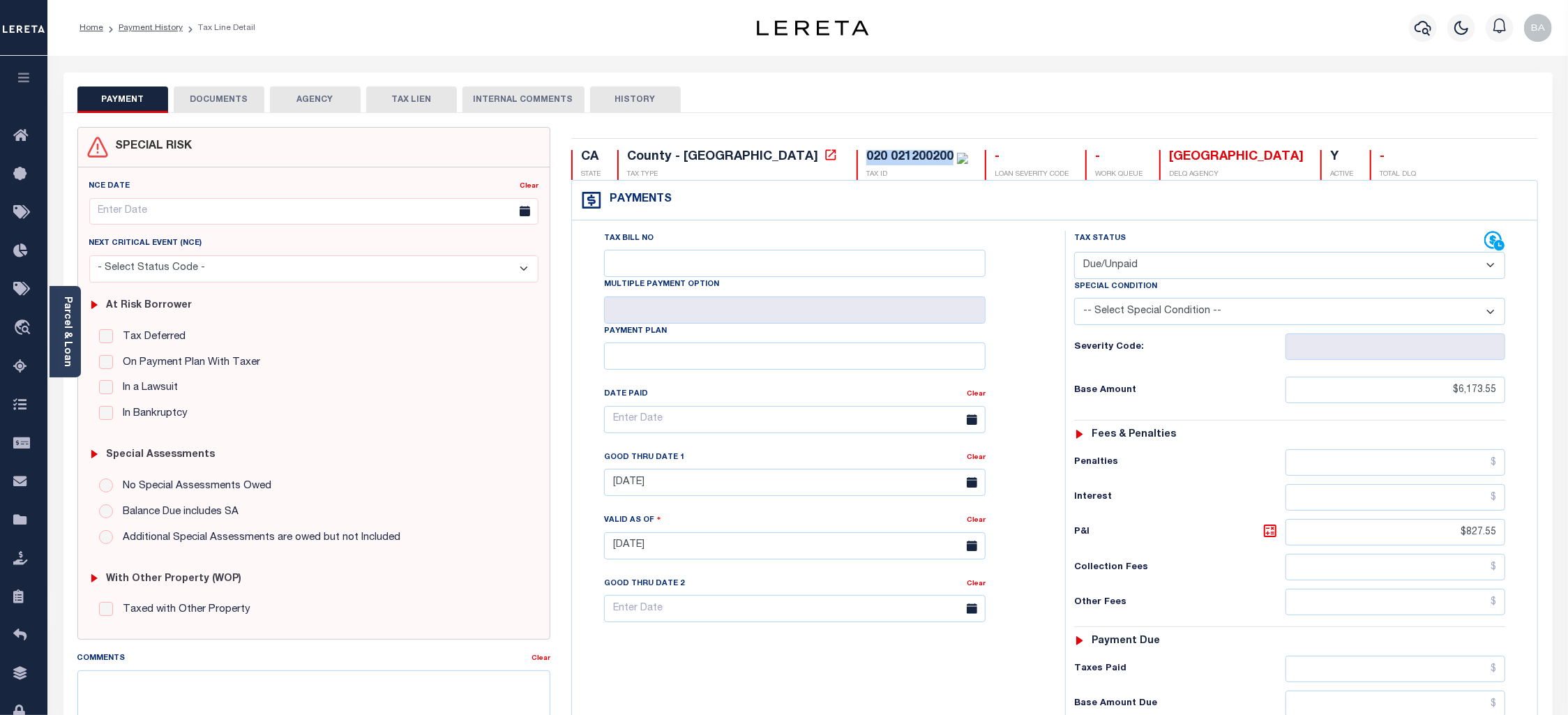
drag, startPoint x: 750, startPoint y: 157, endPoint x: 836, endPoint y: 159, distance: 86.0
click at [866, 159] on div "020 021200200" at bounding box center [909, 157] width 87 height 13
copy div "020 021200200"
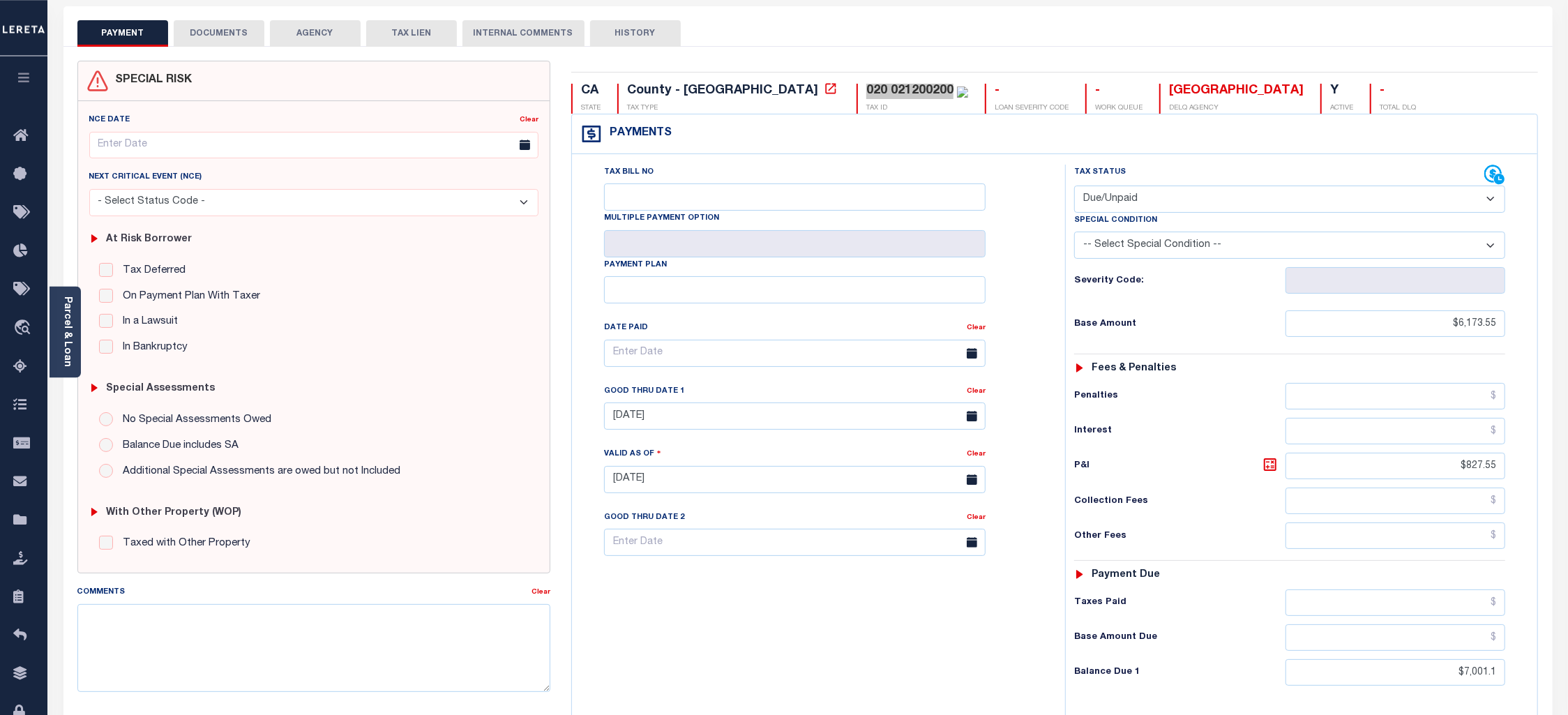
scroll to position [26, 0]
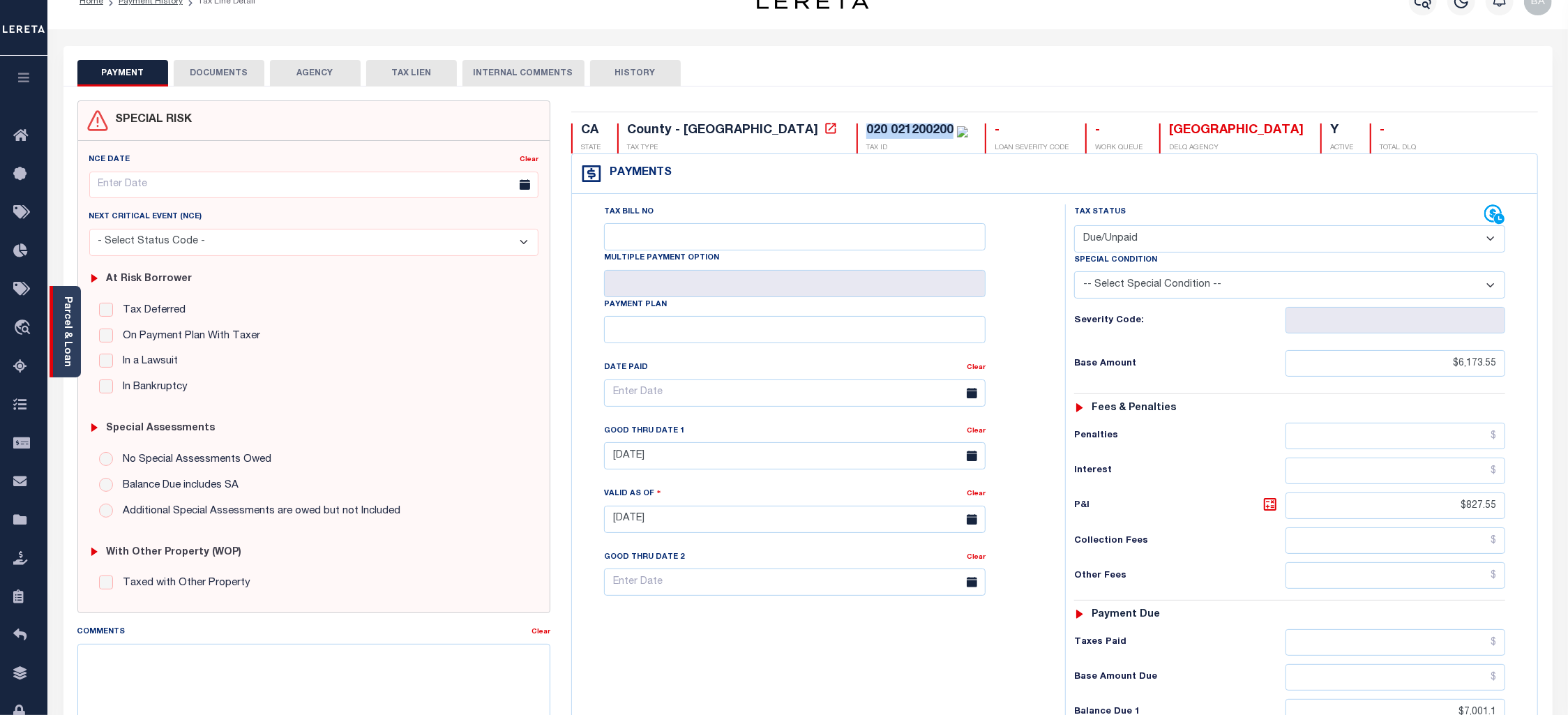
click at [67, 333] on link "Parcel & Loan" at bounding box center [67, 332] width 10 height 71
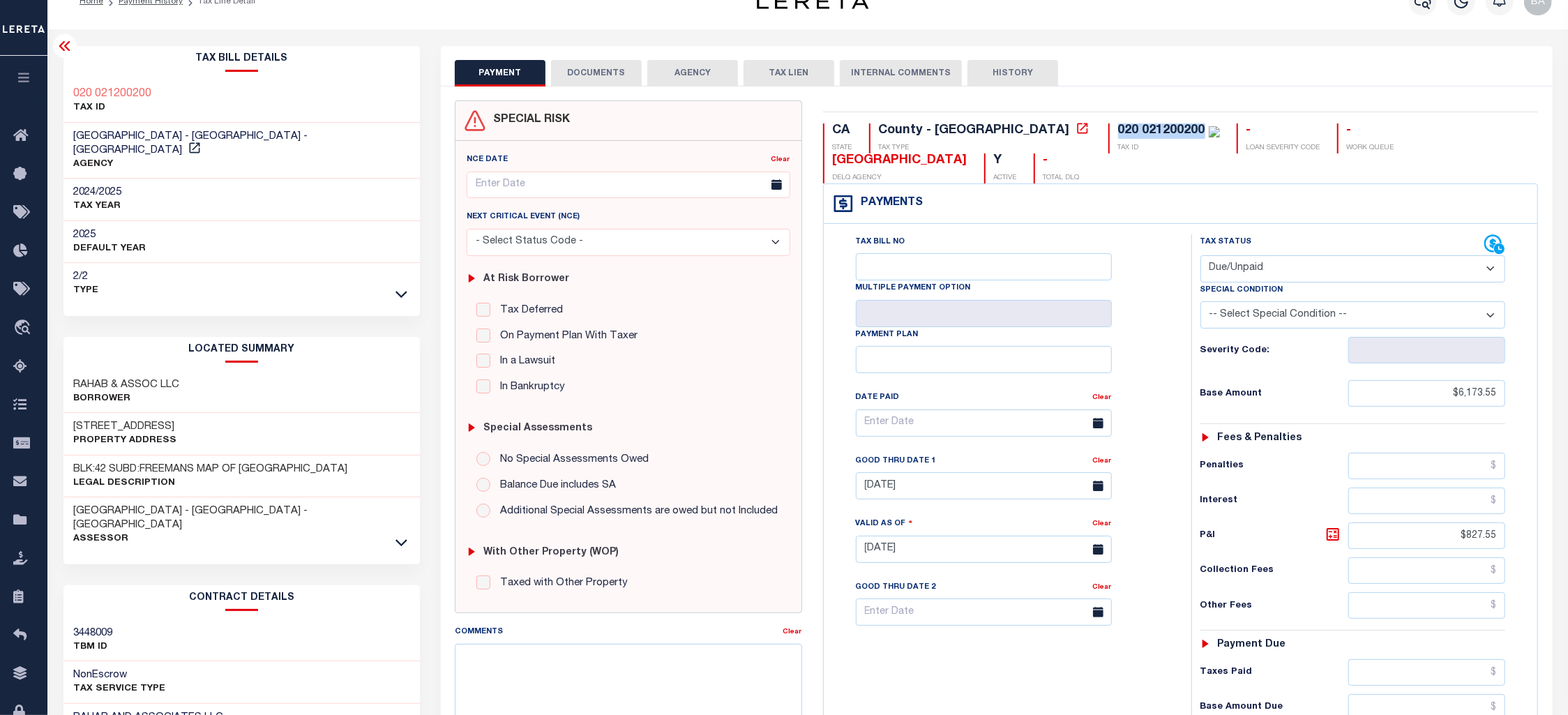
click at [591, 77] on button "DOCUMENTS" at bounding box center [597, 72] width 91 height 26
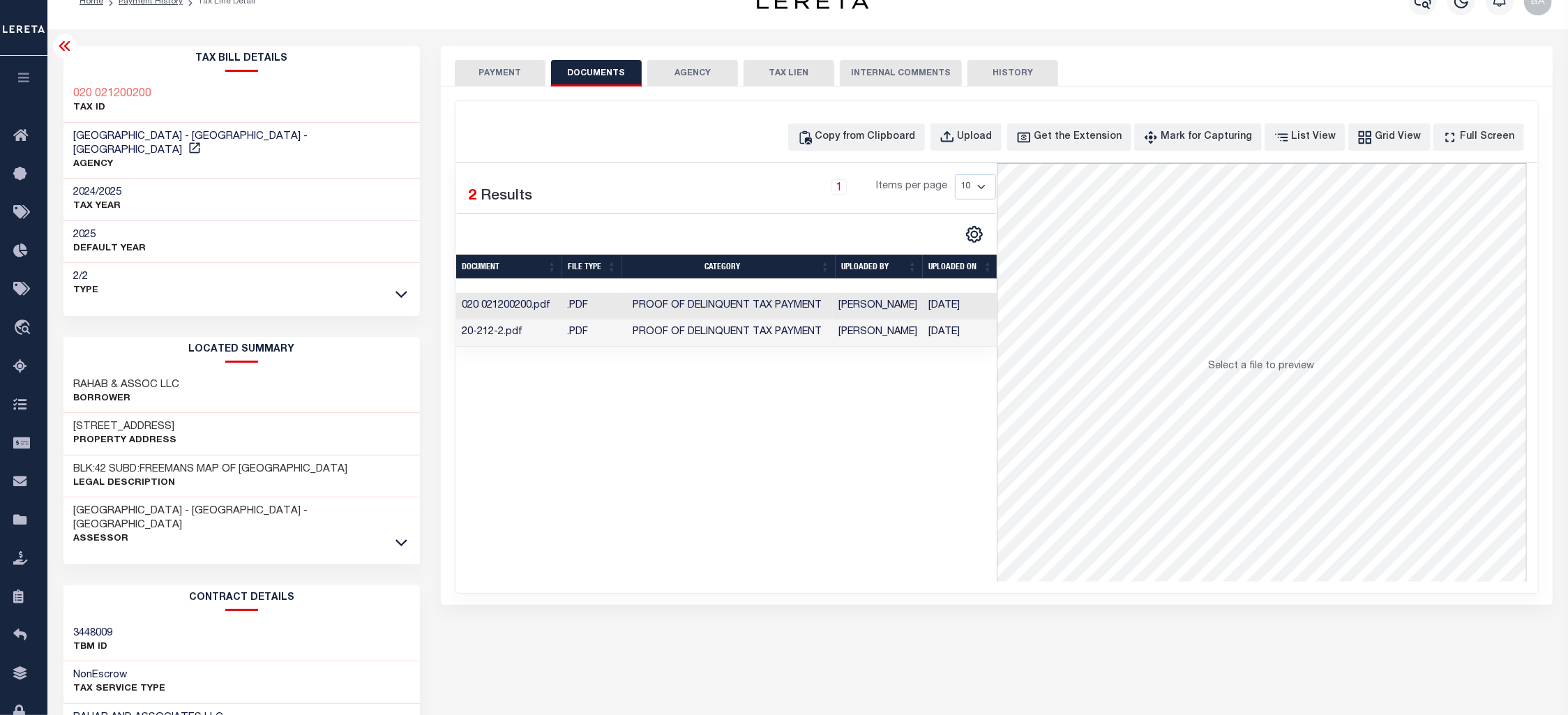
click at [829, 334] on td "Proof of Delinquent Tax Payment" at bounding box center [727, 333] width 212 height 27
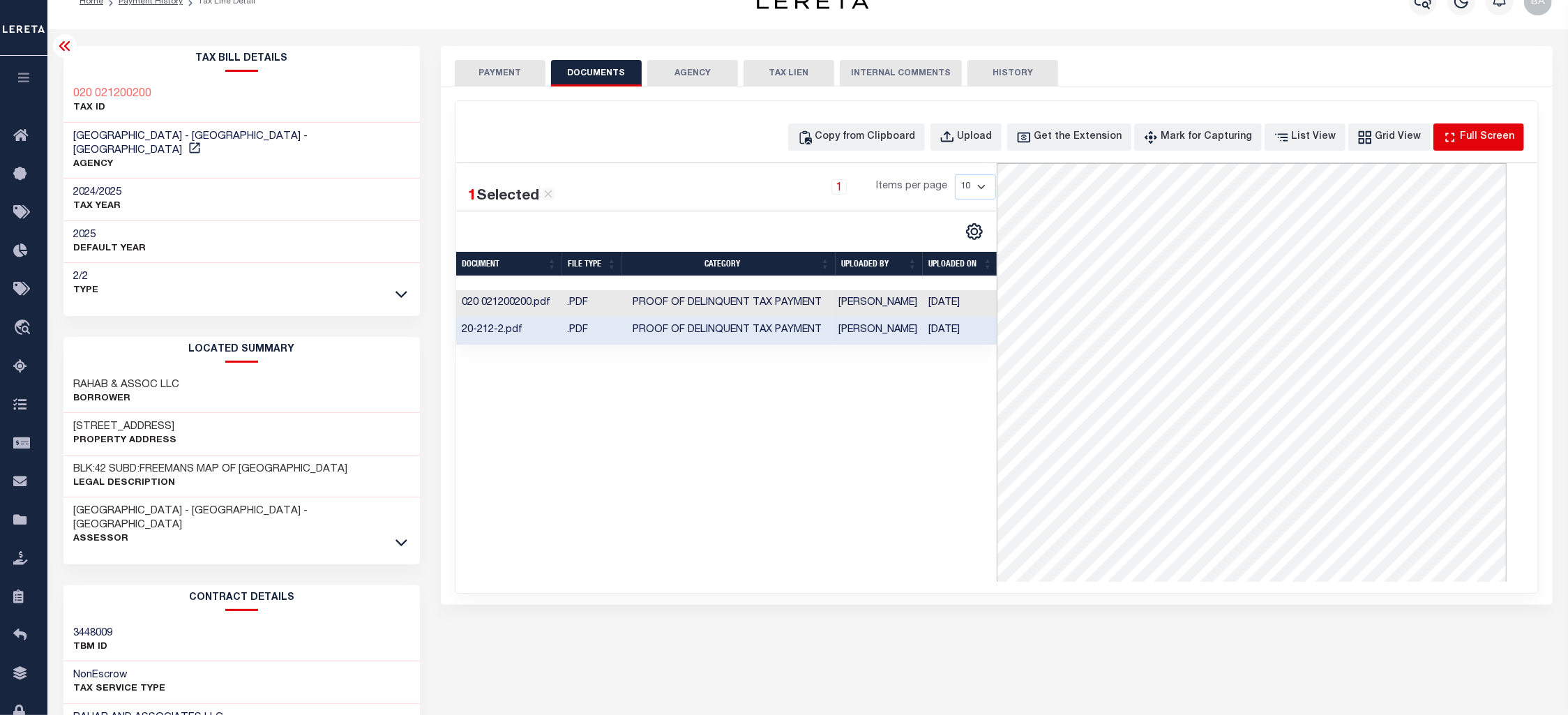
click at [1491, 141] on div "Full Screen" at bounding box center [1488, 137] width 55 height 15
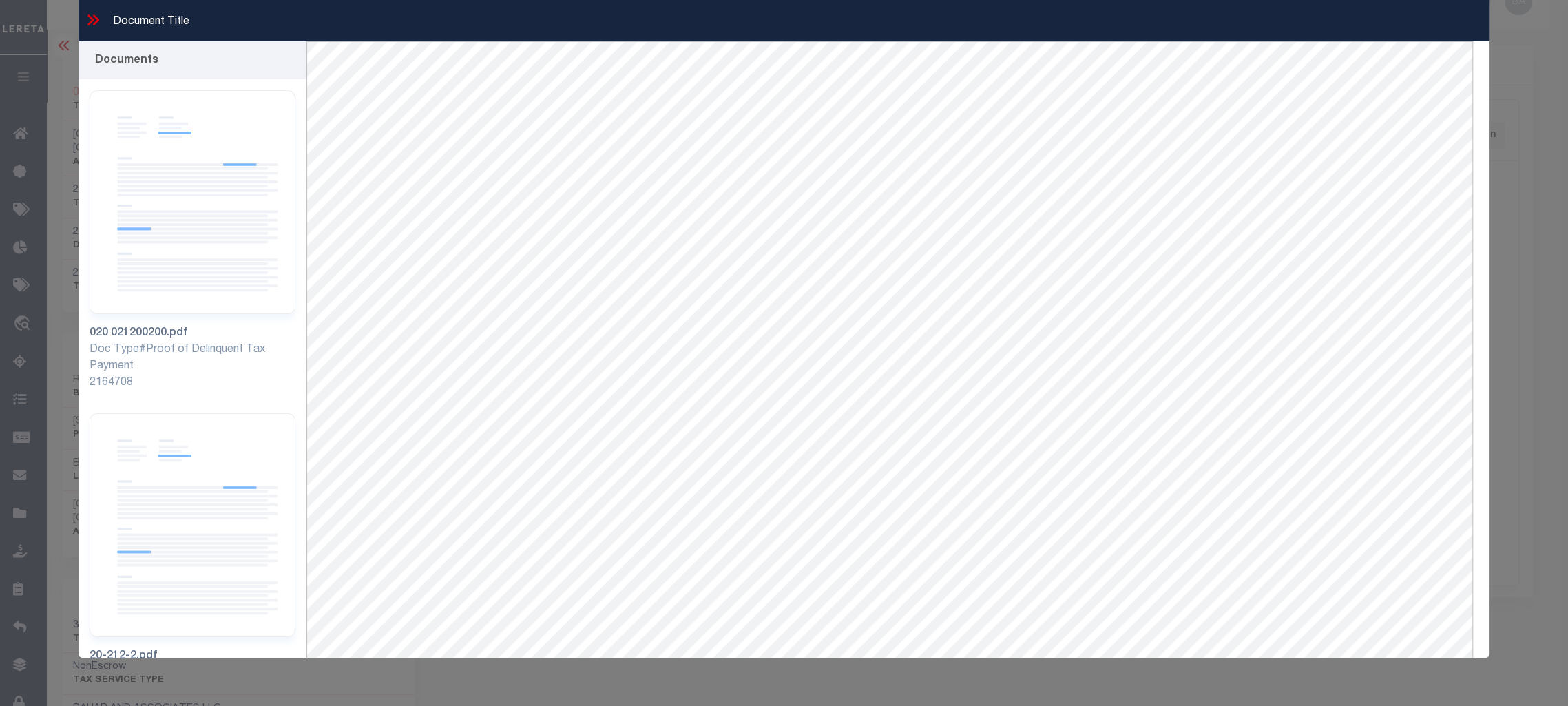
click at [88, 24] on icon at bounding box center [90, 19] width 6 height 11
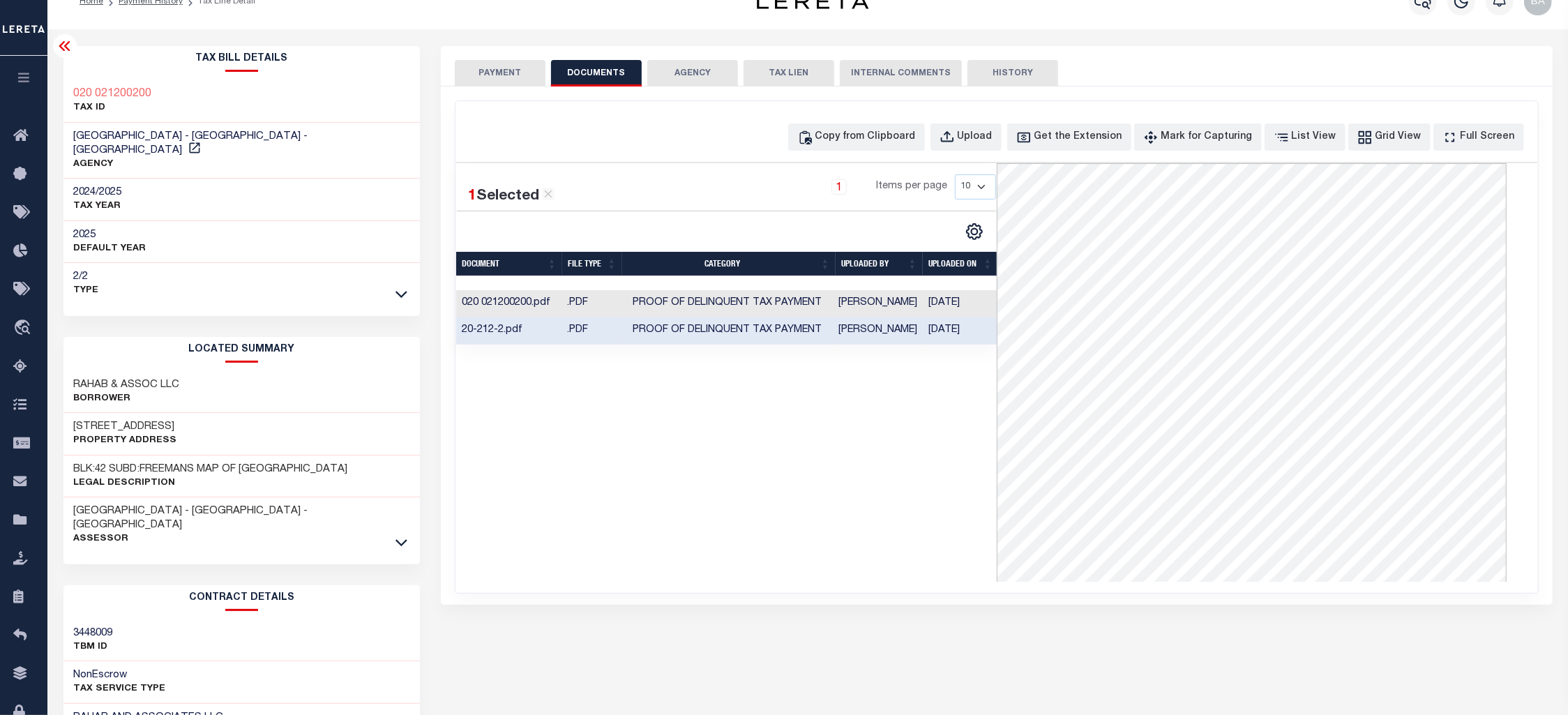
click at [490, 77] on button "PAYMENT" at bounding box center [500, 72] width 91 height 26
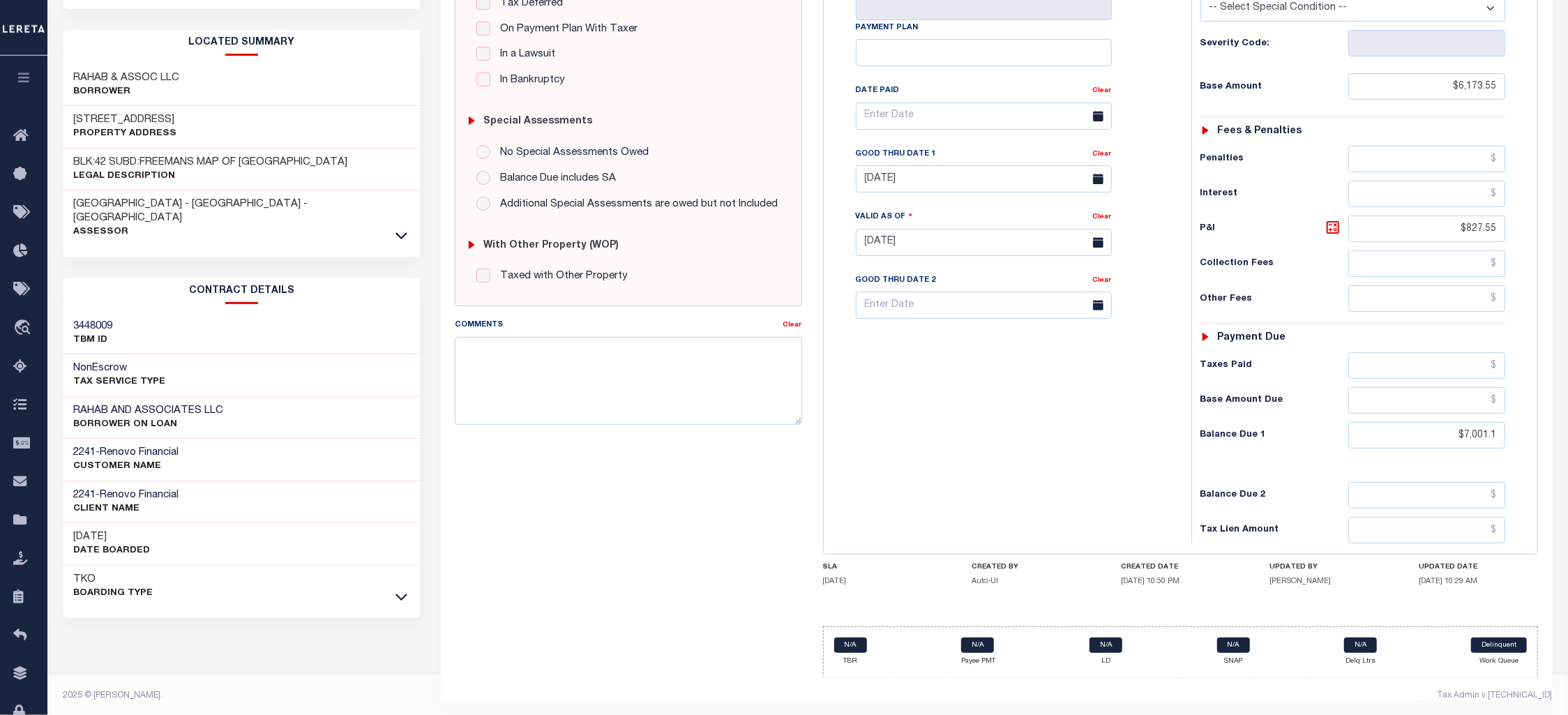
scroll to position [343, 0]
drag, startPoint x: 1449, startPoint y: 445, endPoint x: 1546, endPoint y: 444, distance: 97.0
click at [1506, 444] on input "$7,001.1" at bounding box center [1426, 432] width 158 height 26
type input "$7,001.10"
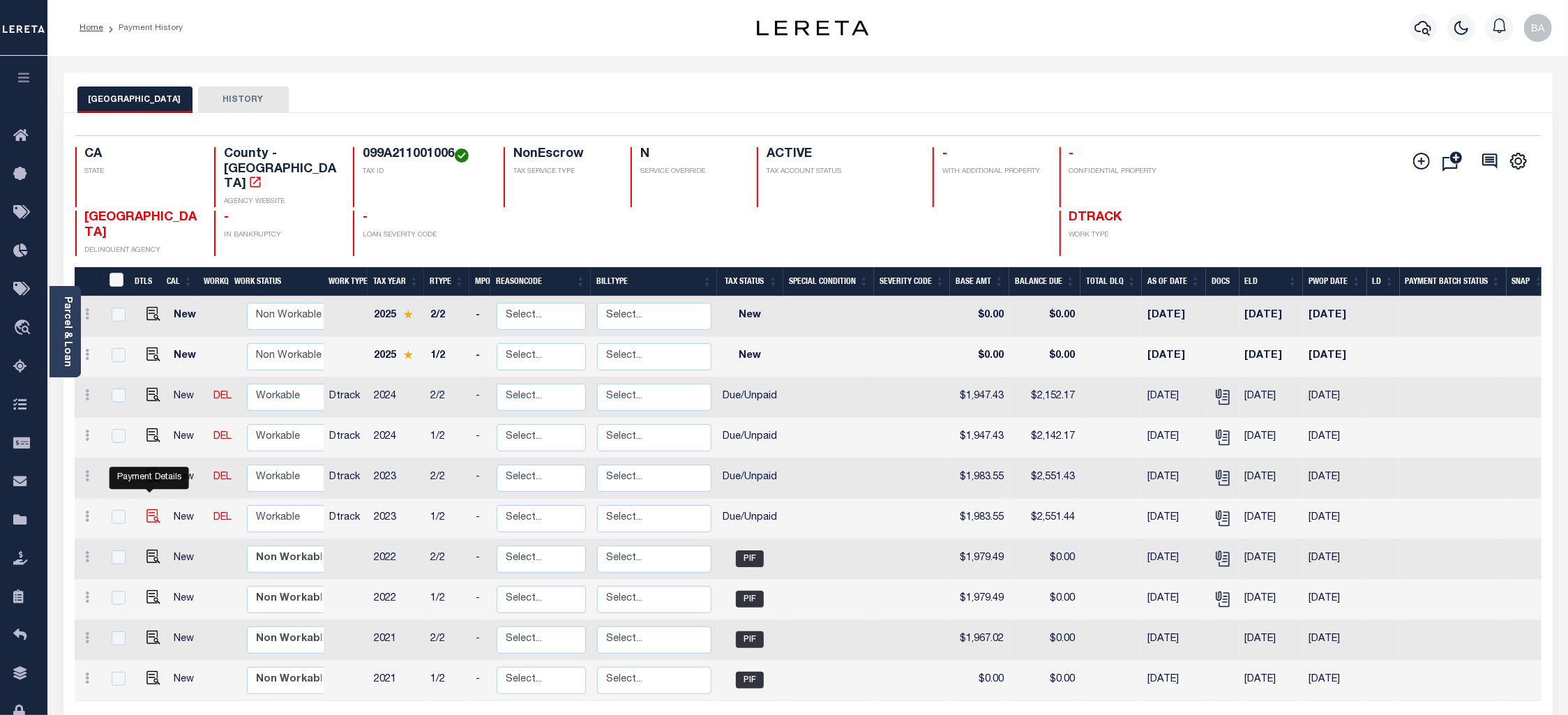
click at [147, 509] on img "" at bounding box center [153, 515] width 14 height 14
checkbox input "true"
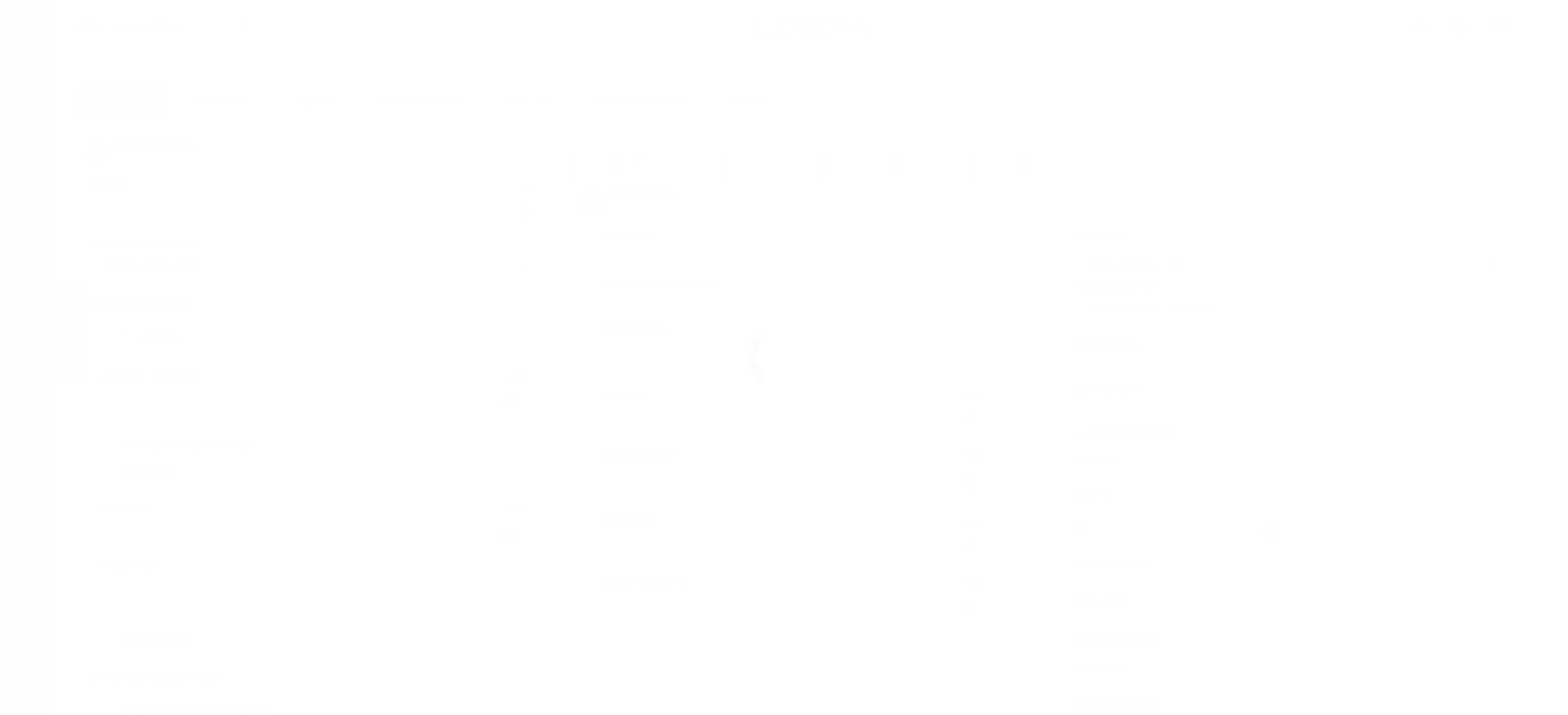
checkbox input "false"
type textarea "Note: Each installment P&I is not available online Payoff amount & P&I is equal…"
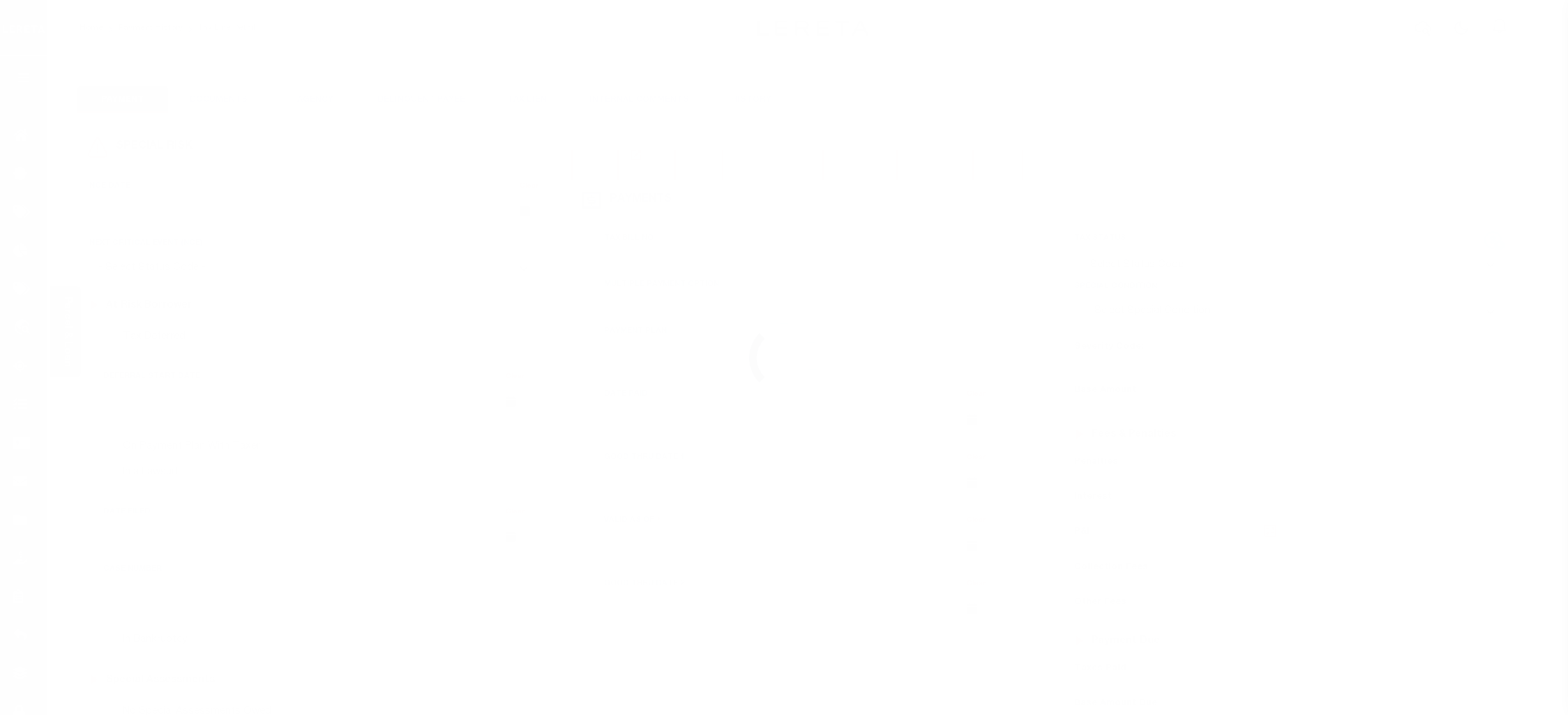
type input "06/30/2025"
type input "[DATE]"
select select "DUE"
type input "$1,983.55"
type input "$567.89"
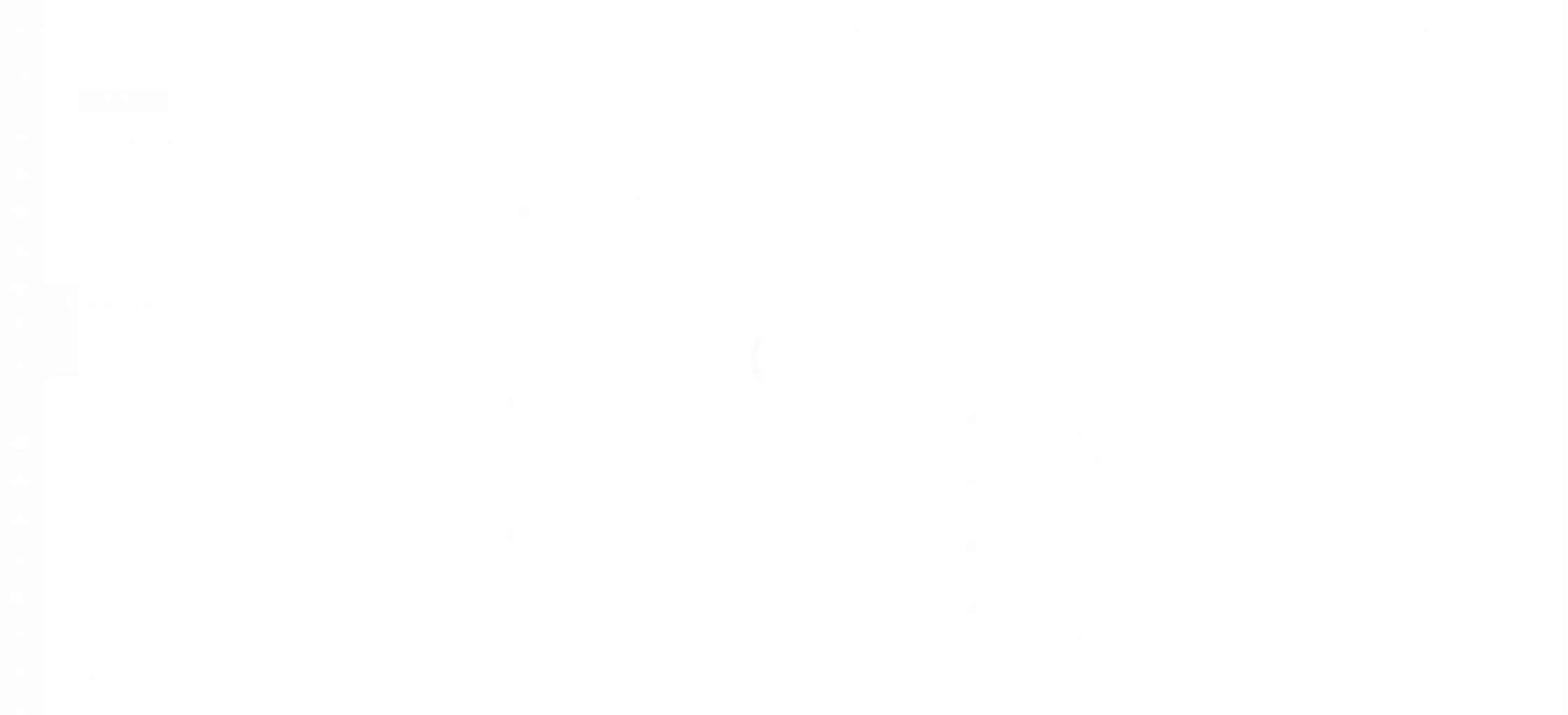
type input "$2,551.44"
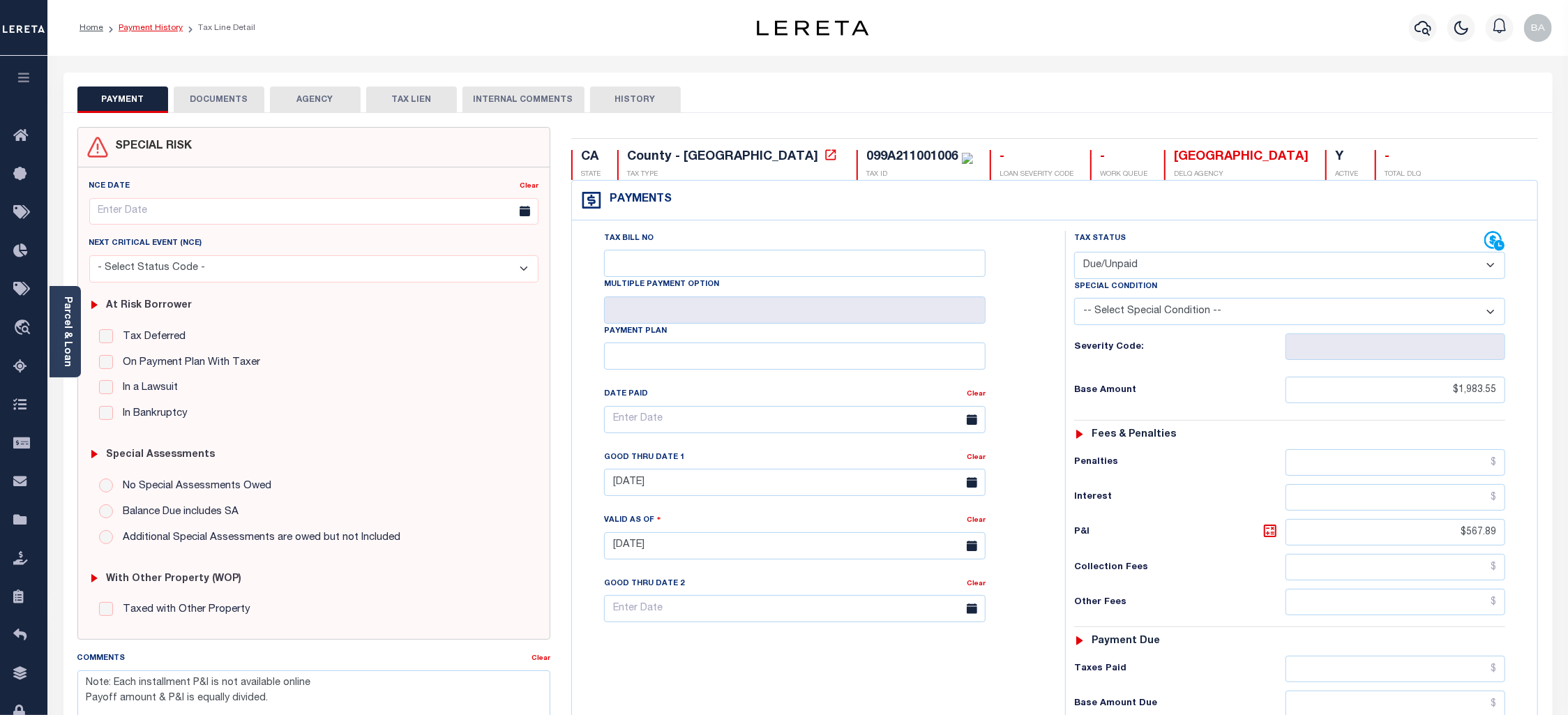
click at [148, 26] on link "Payment History" at bounding box center [151, 28] width 64 height 8
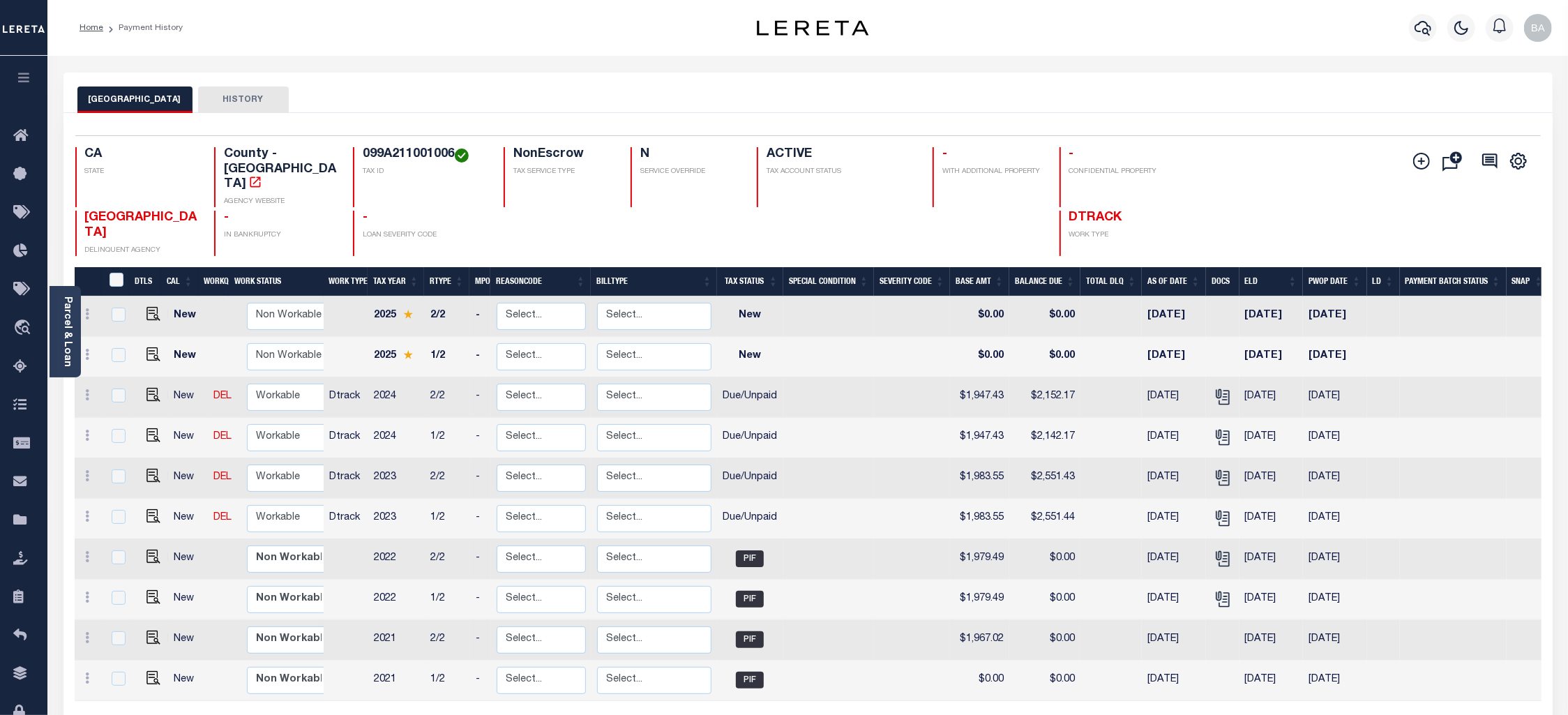
click at [395, 152] on h4 "099A211001006" at bounding box center [425, 155] width 125 height 15
click at [1221, 510] on icon "" at bounding box center [1221, 515] width 11 height 11
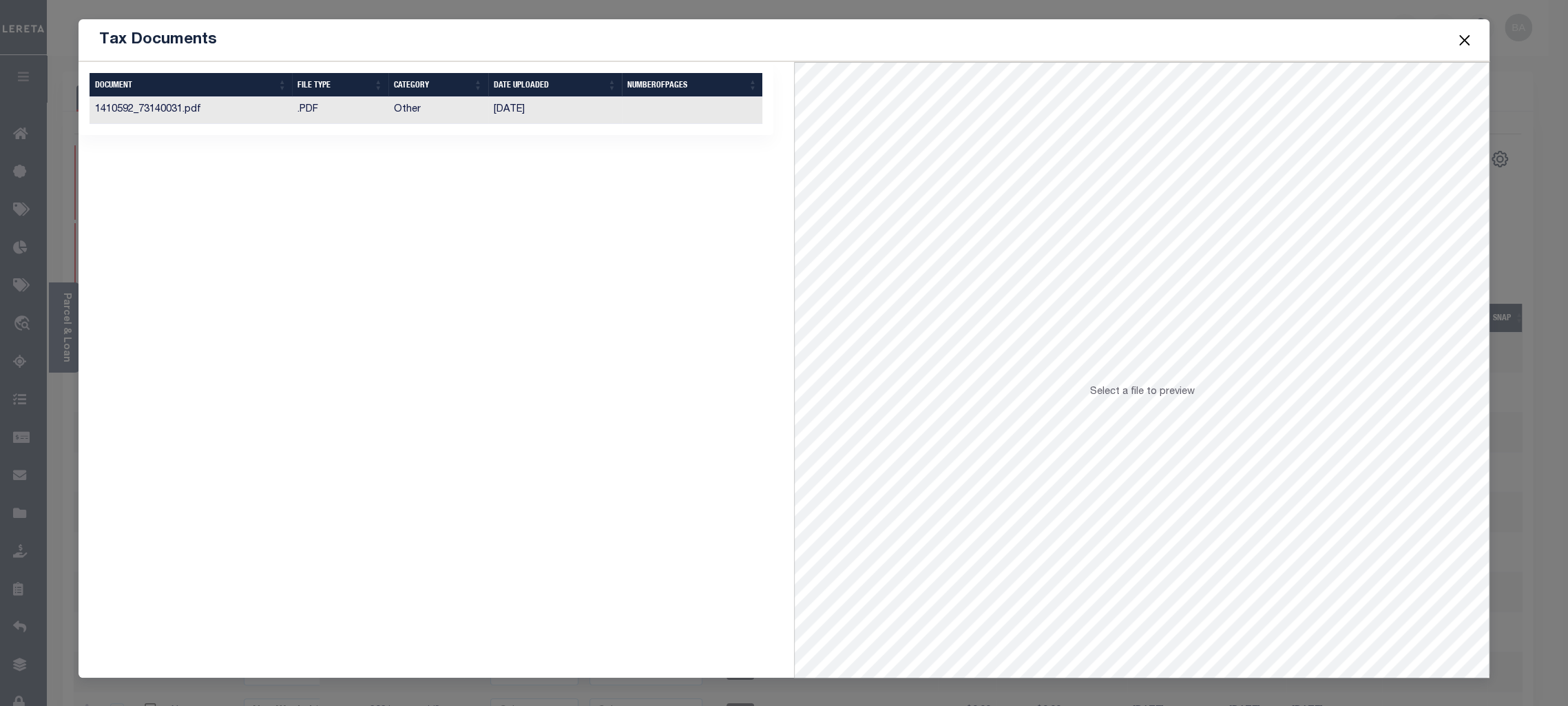
click at [502, 111] on td "01/05/2024" at bounding box center [555, 111] width 134 height 27
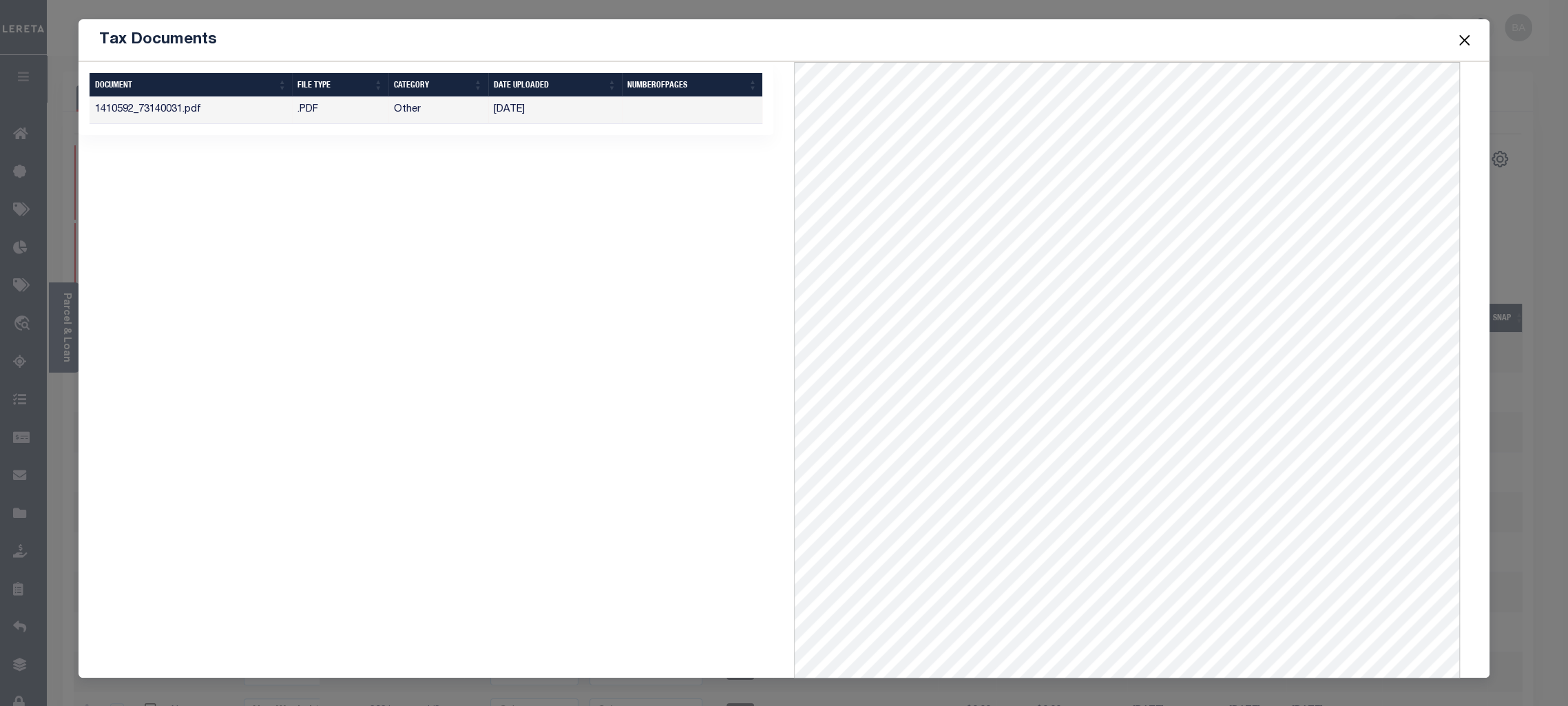
click at [1465, 42] on button "Close" at bounding box center [1464, 40] width 18 height 18
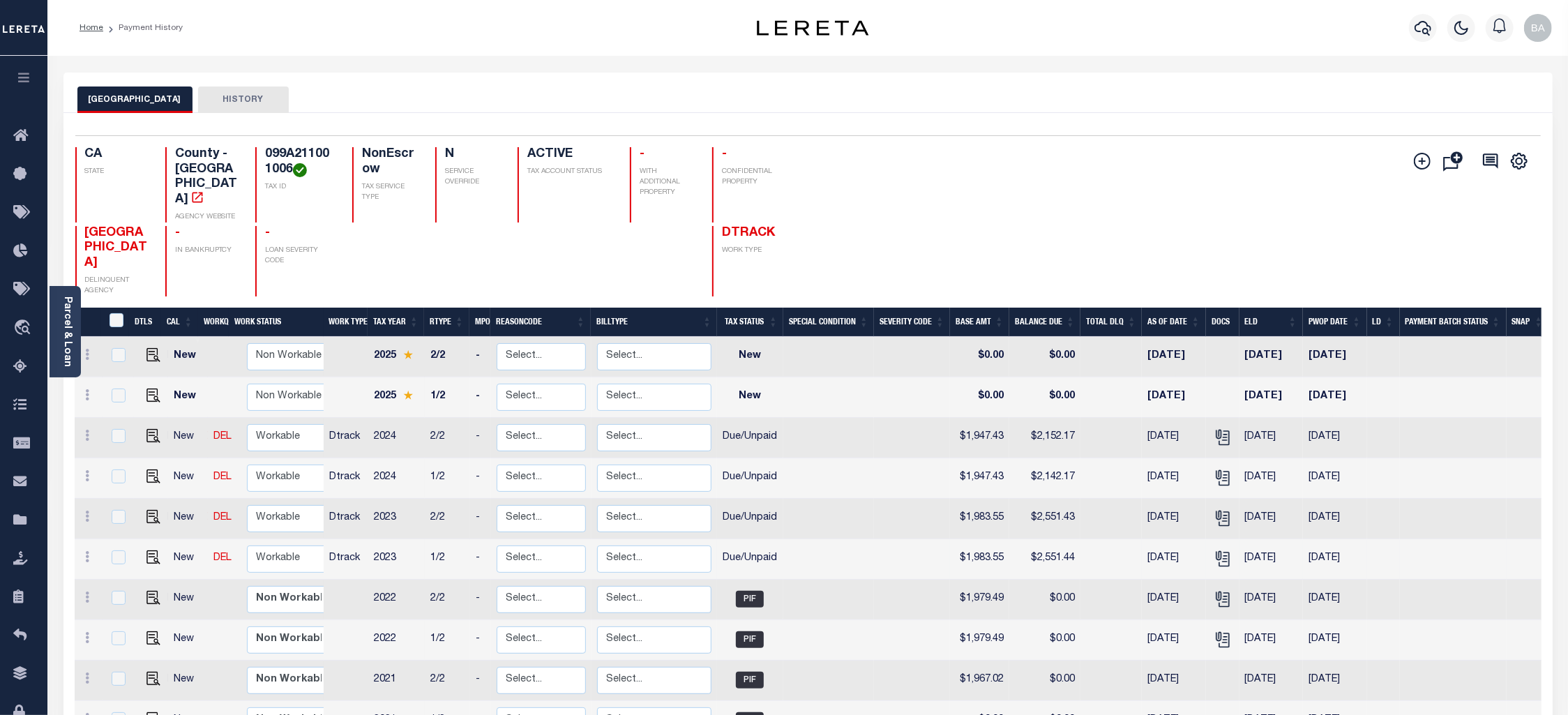
click at [1050, 539] on td "$2,551.44" at bounding box center [1045, 559] width 71 height 40
checkbox input "true"
click at [1050, 539] on td "$2,551.44" at bounding box center [1045, 559] width 71 height 40
checkbox input "false"
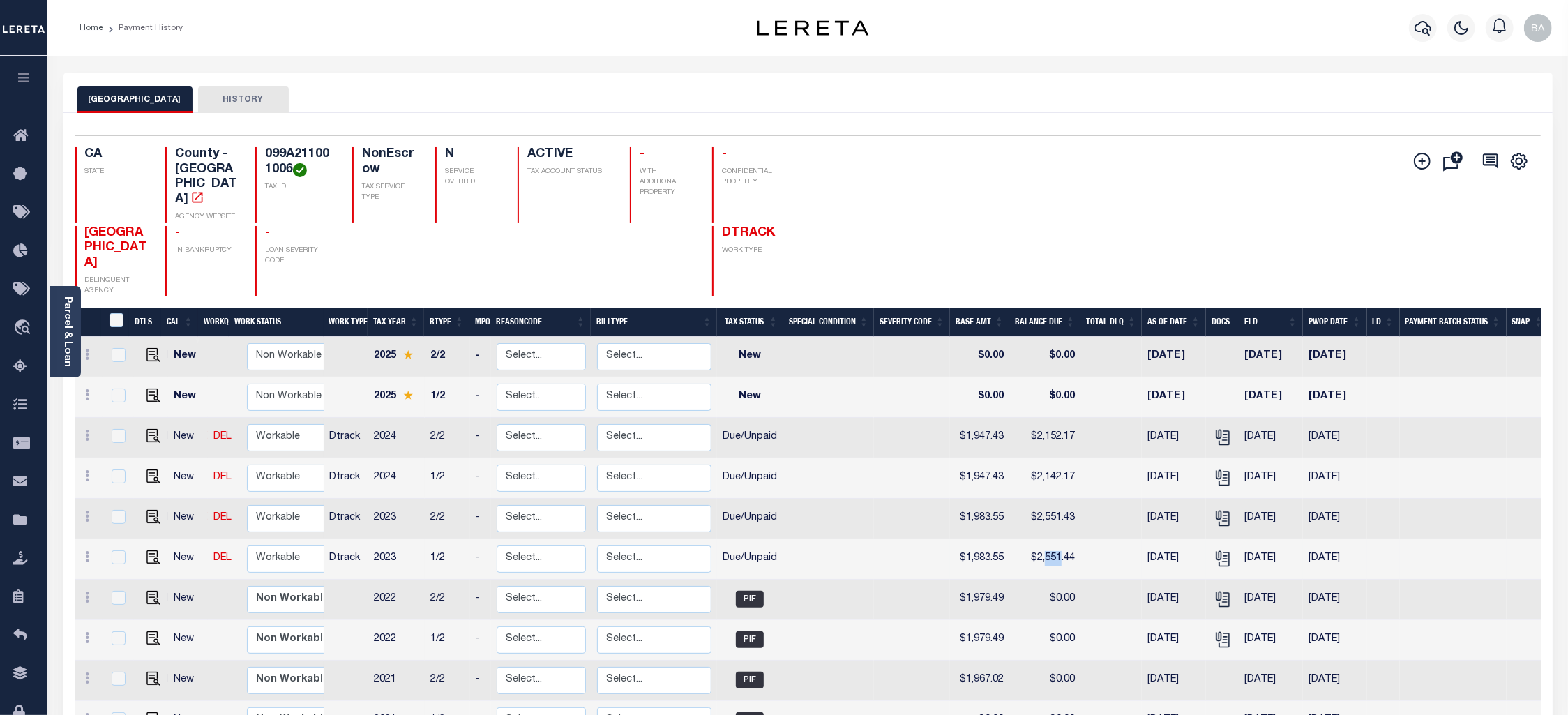
checkbox input "false"
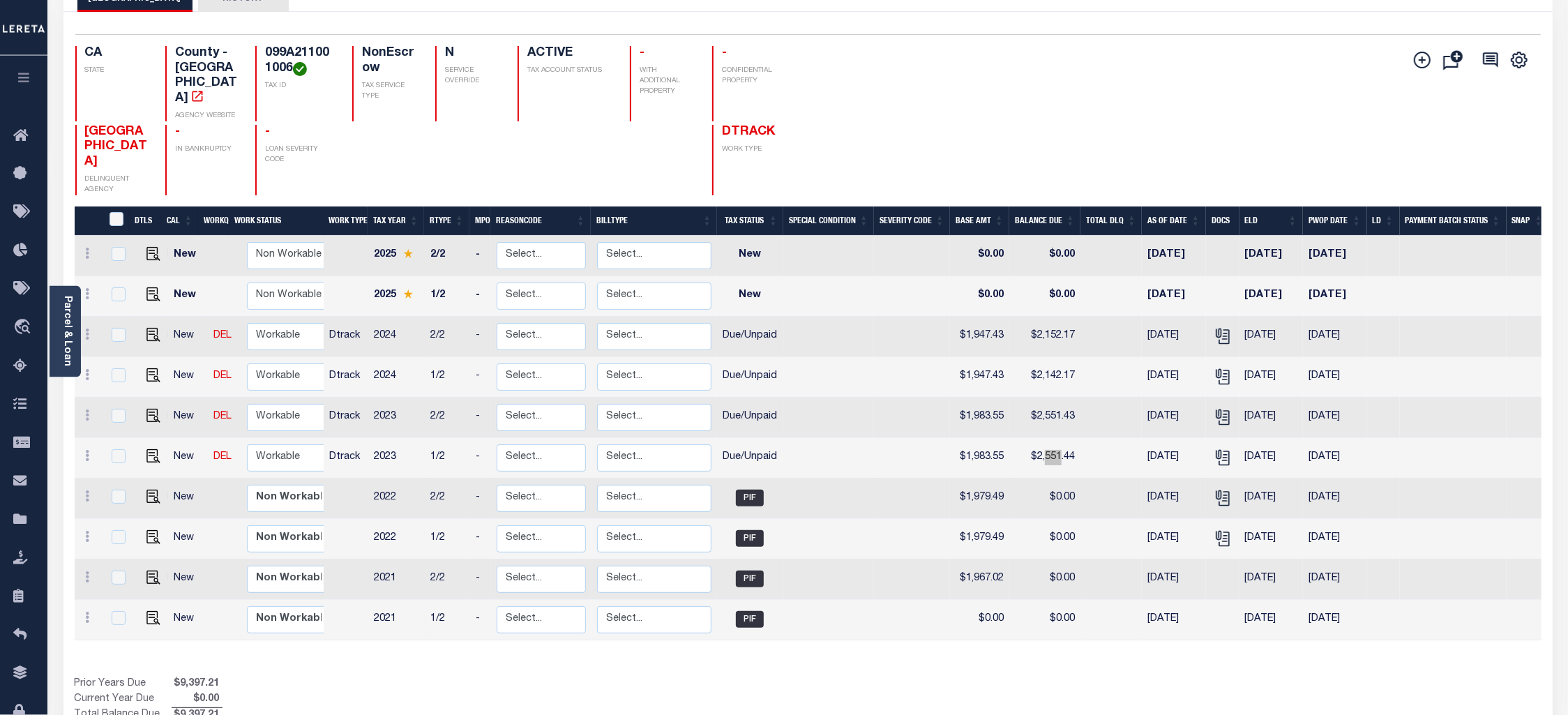
scroll to position [150, 0]
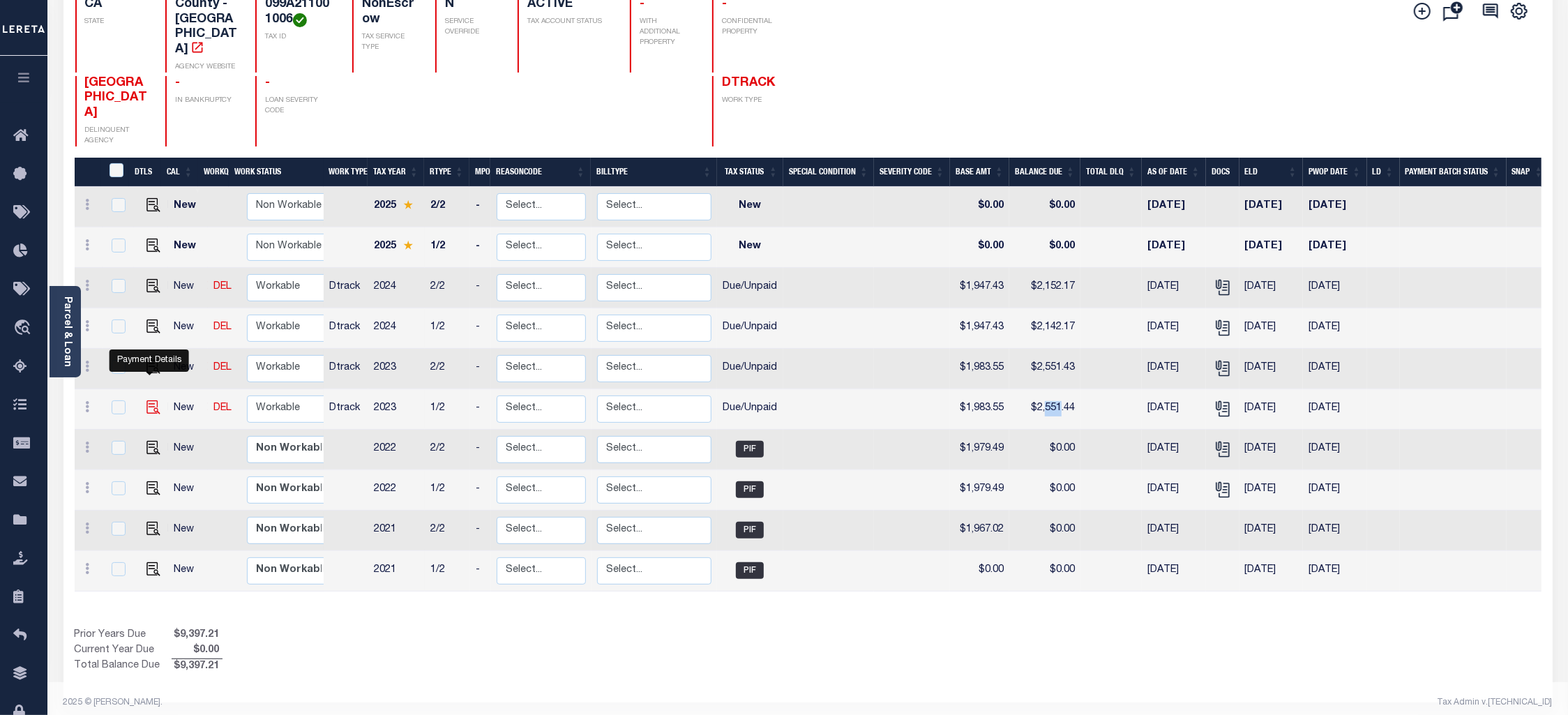
click at [148, 400] on img "" at bounding box center [153, 407] width 14 height 14
checkbox input "true"
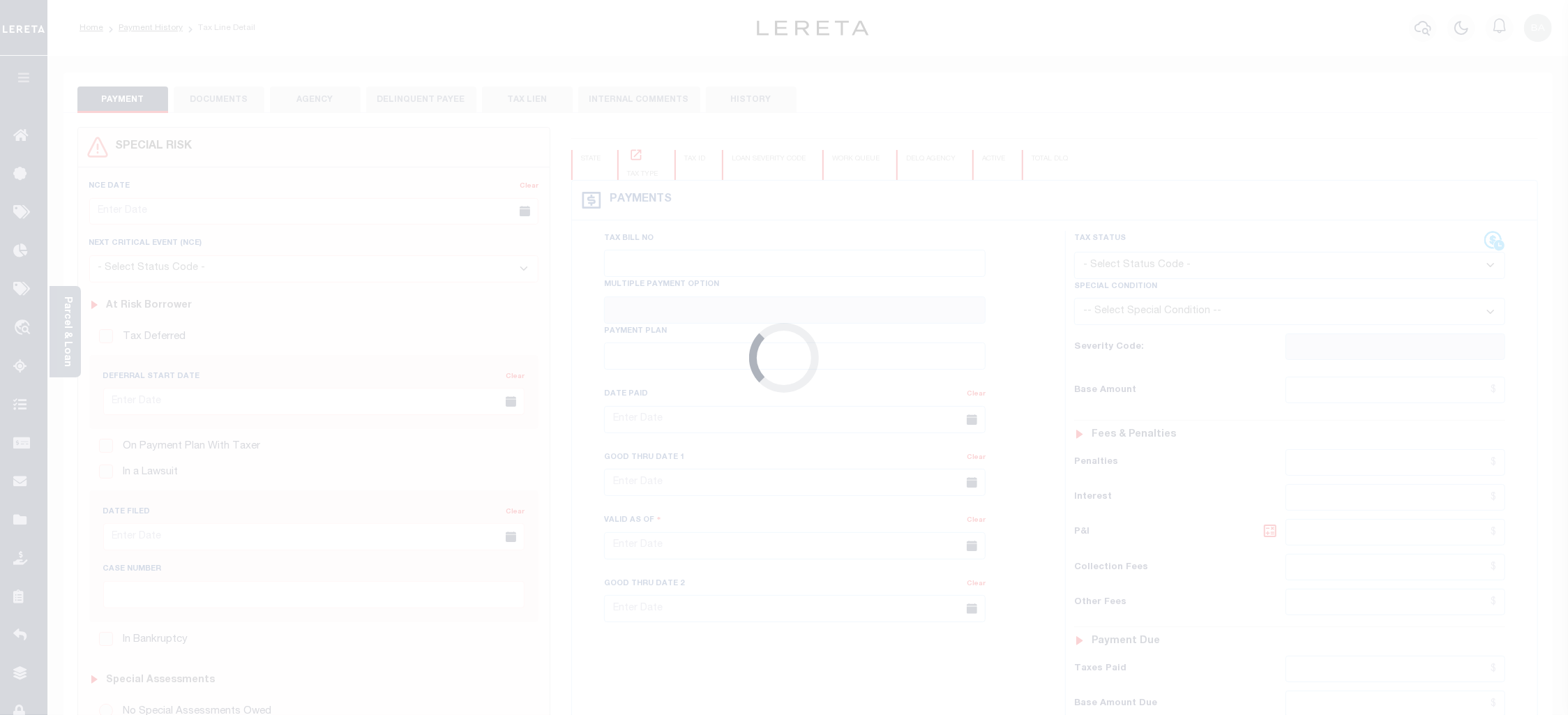
checkbox input "false"
type textarea "Note: Each installment P&I is not available online Payoff amount & P&I is equal…"
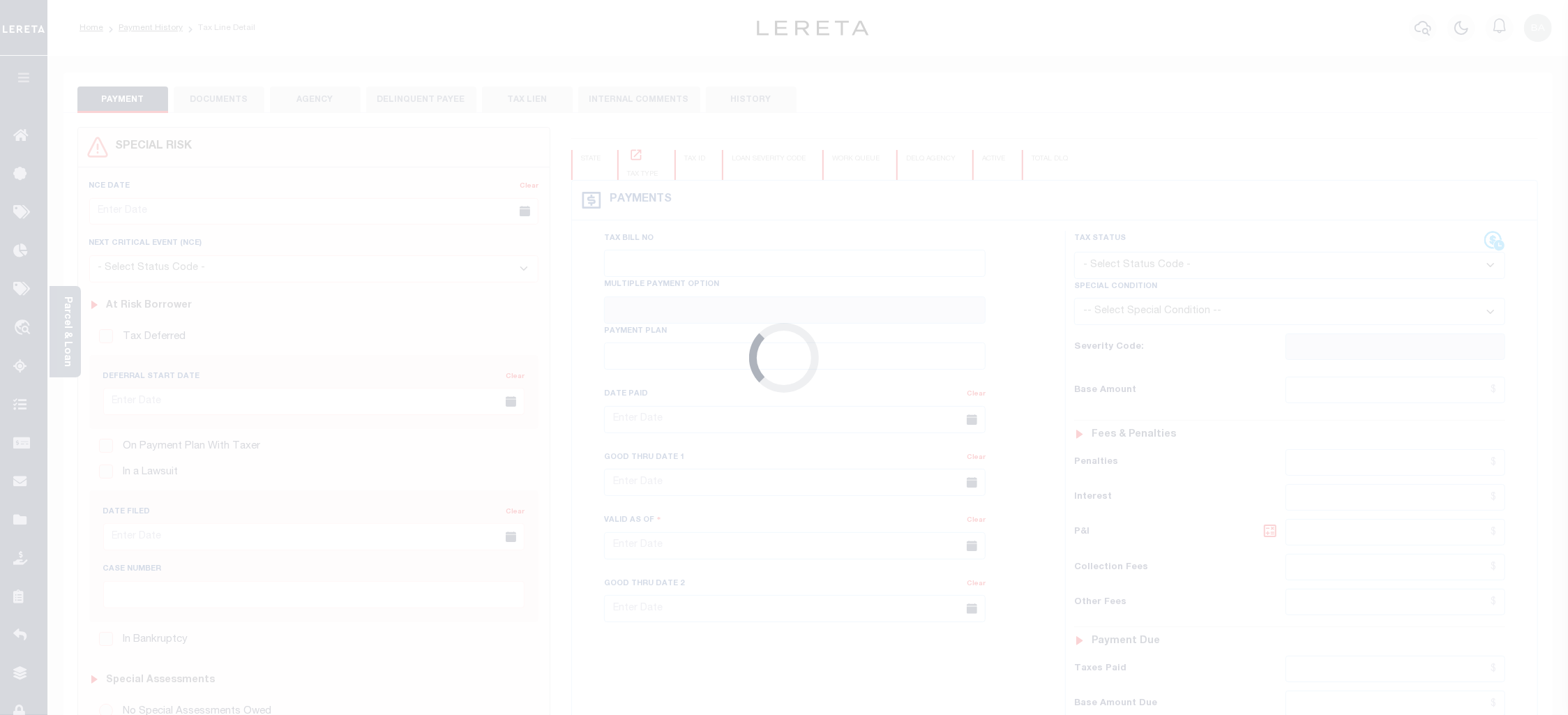
type input "[DATE]"
select select "DUE"
type input "$1,983.55"
type input "$567.89"
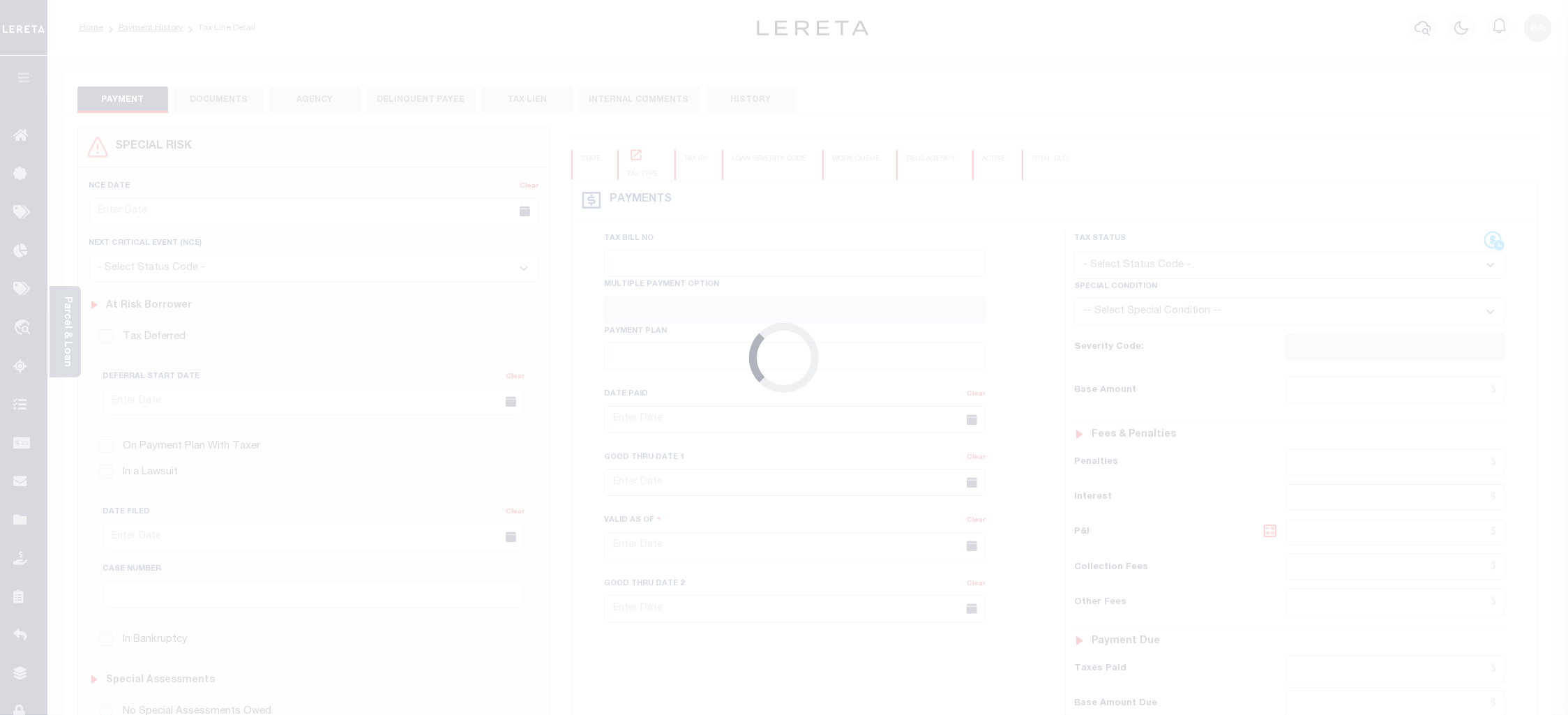
type input "$2,551.44"
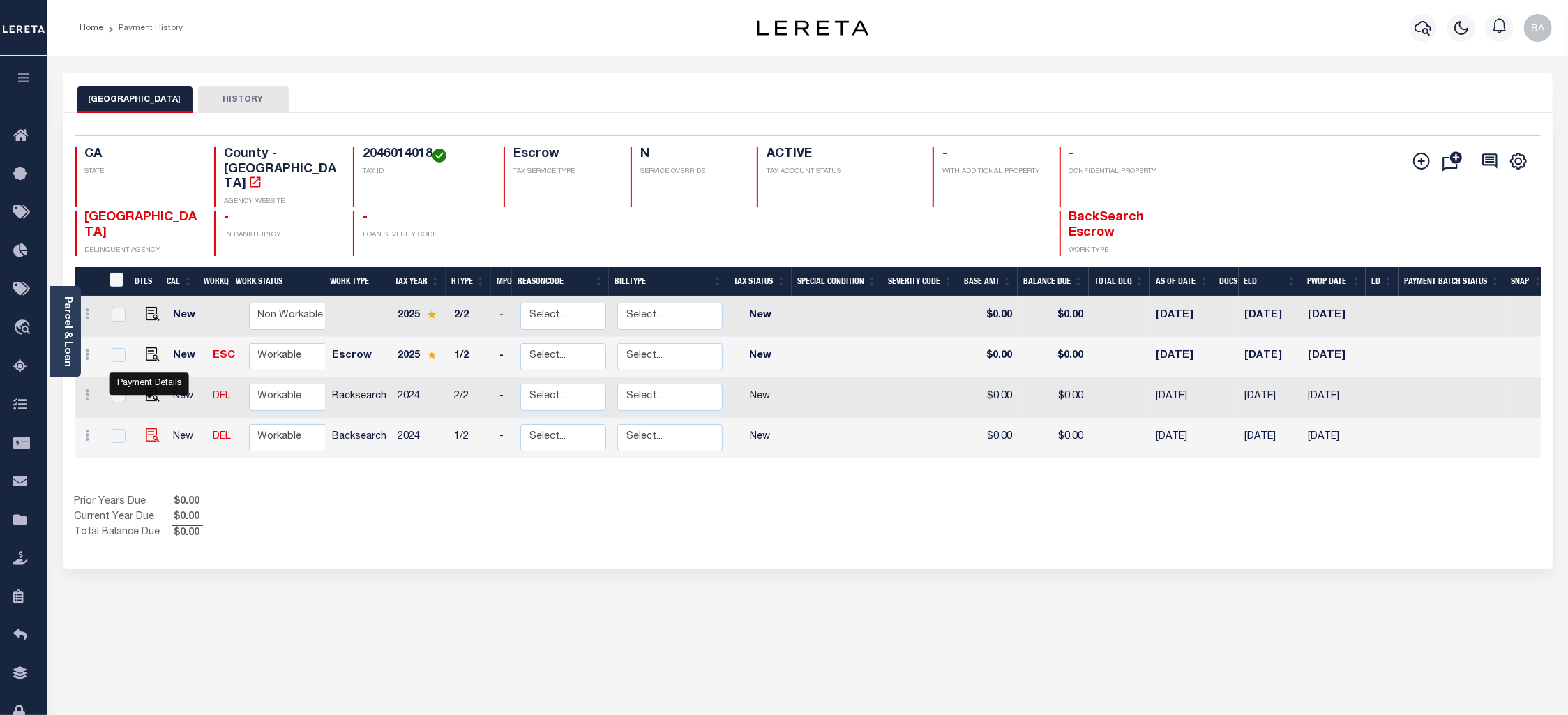
click at [146, 428] on img "" at bounding box center [153, 435] width 14 height 14
checkbox input "true"
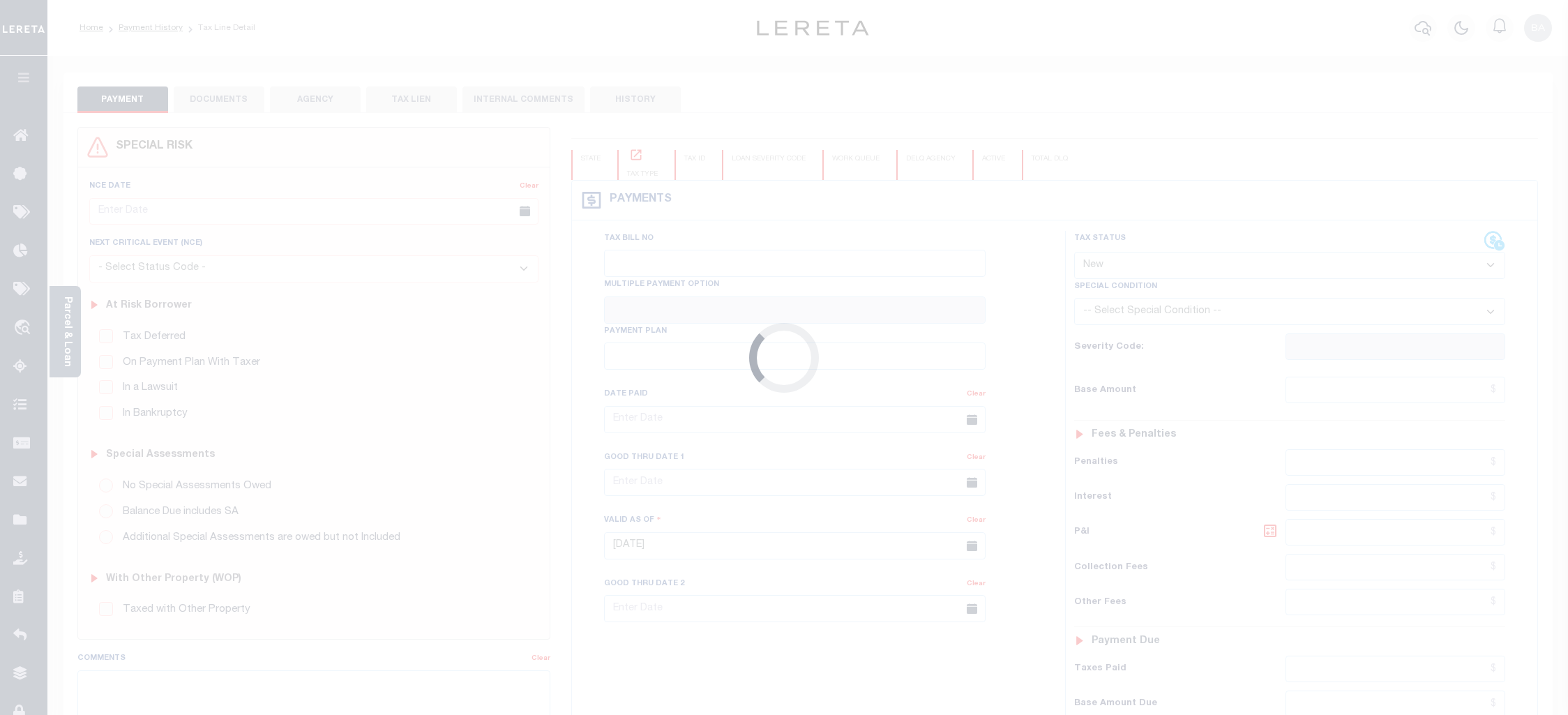
select select "NW2"
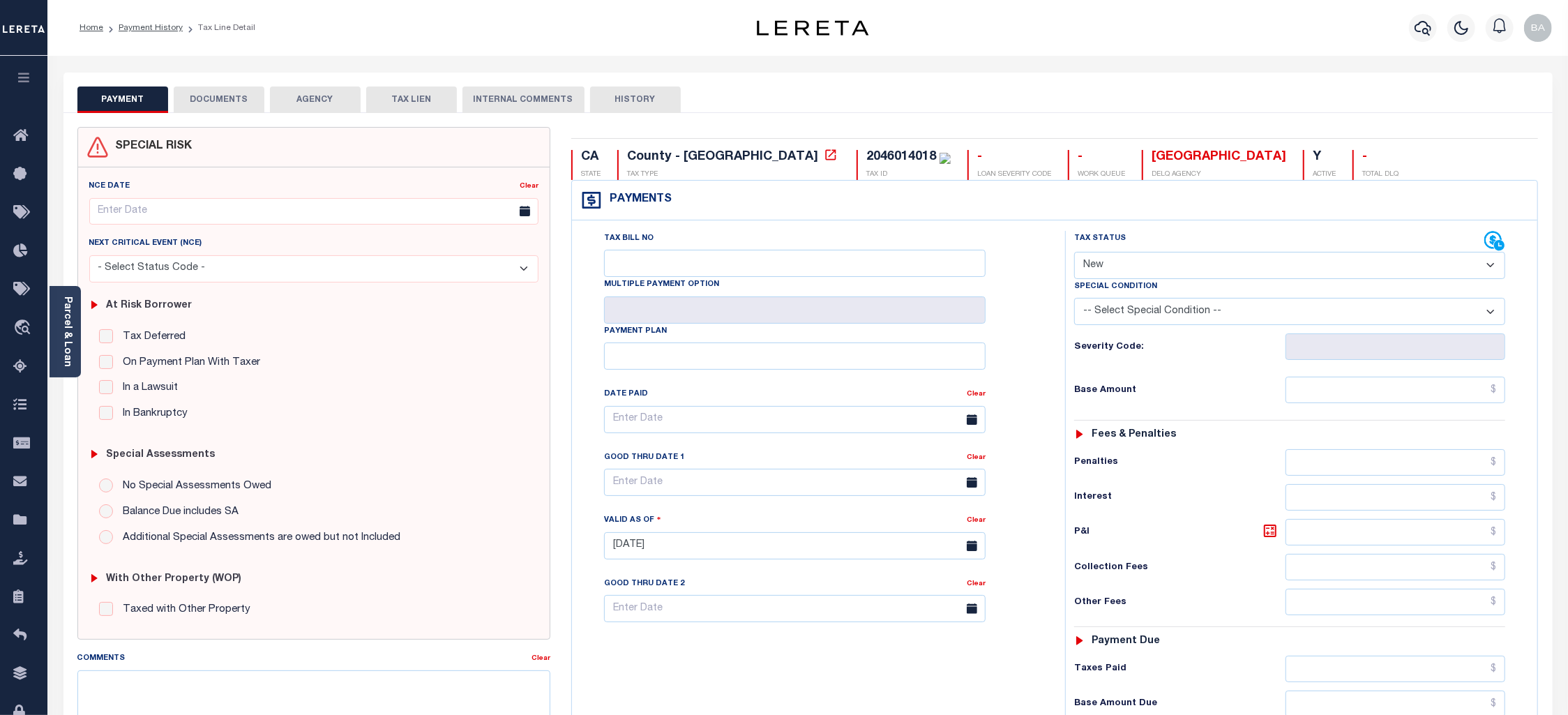
click at [866, 158] on div "2046014018" at bounding box center [901, 157] width 70 height 13
copy div "2046014018"
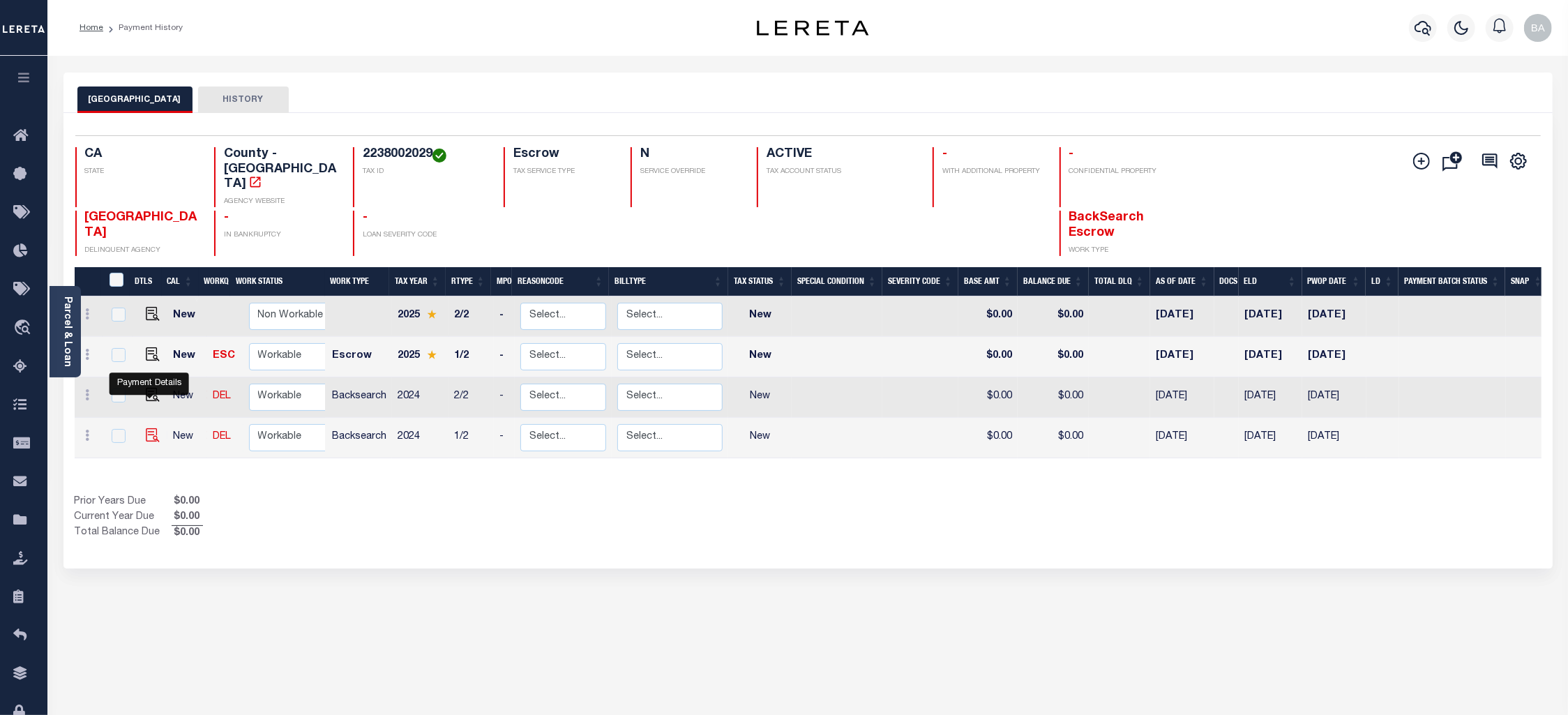
click at [147, 428] on img "" at bounding box center [153, 435] width 14 height 14
checkbox input "true"
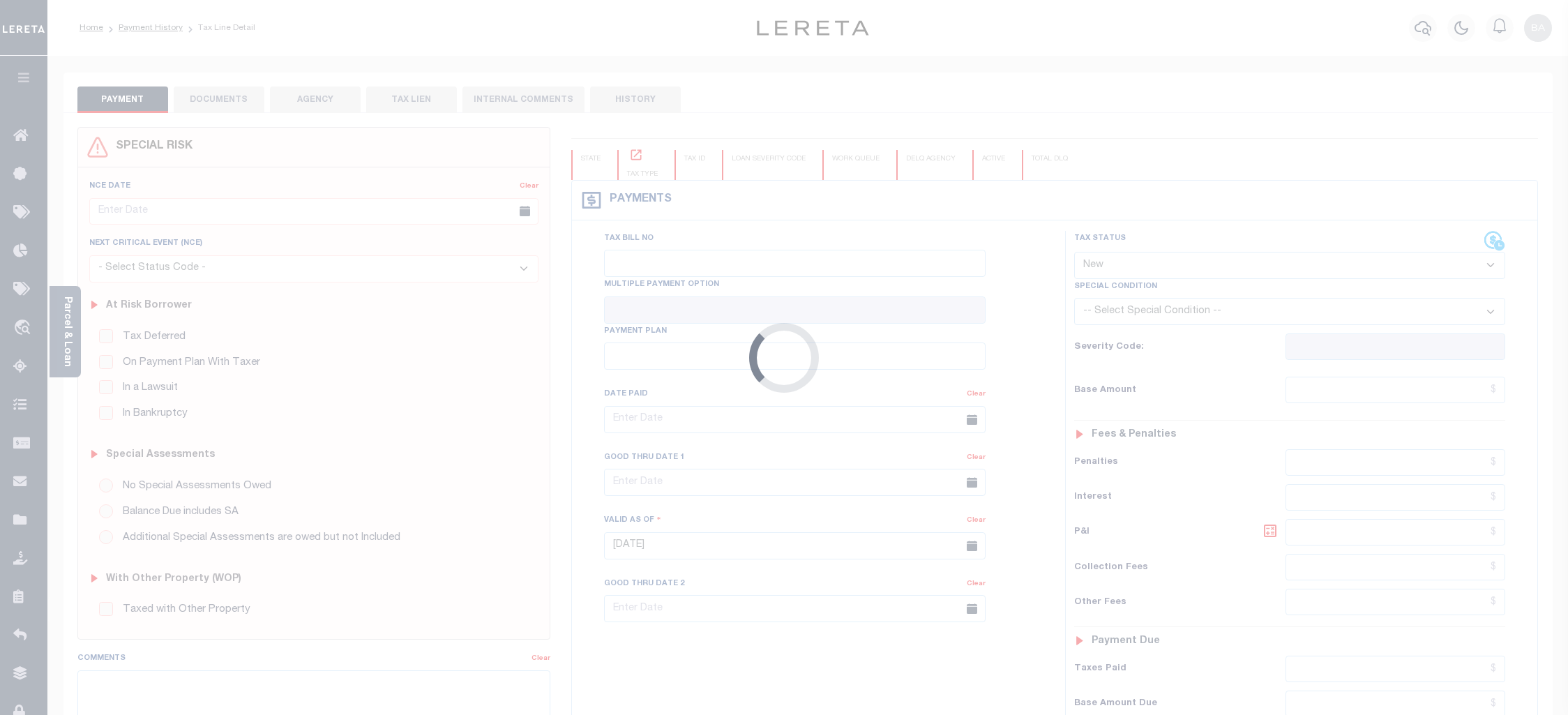
select select "NW2"
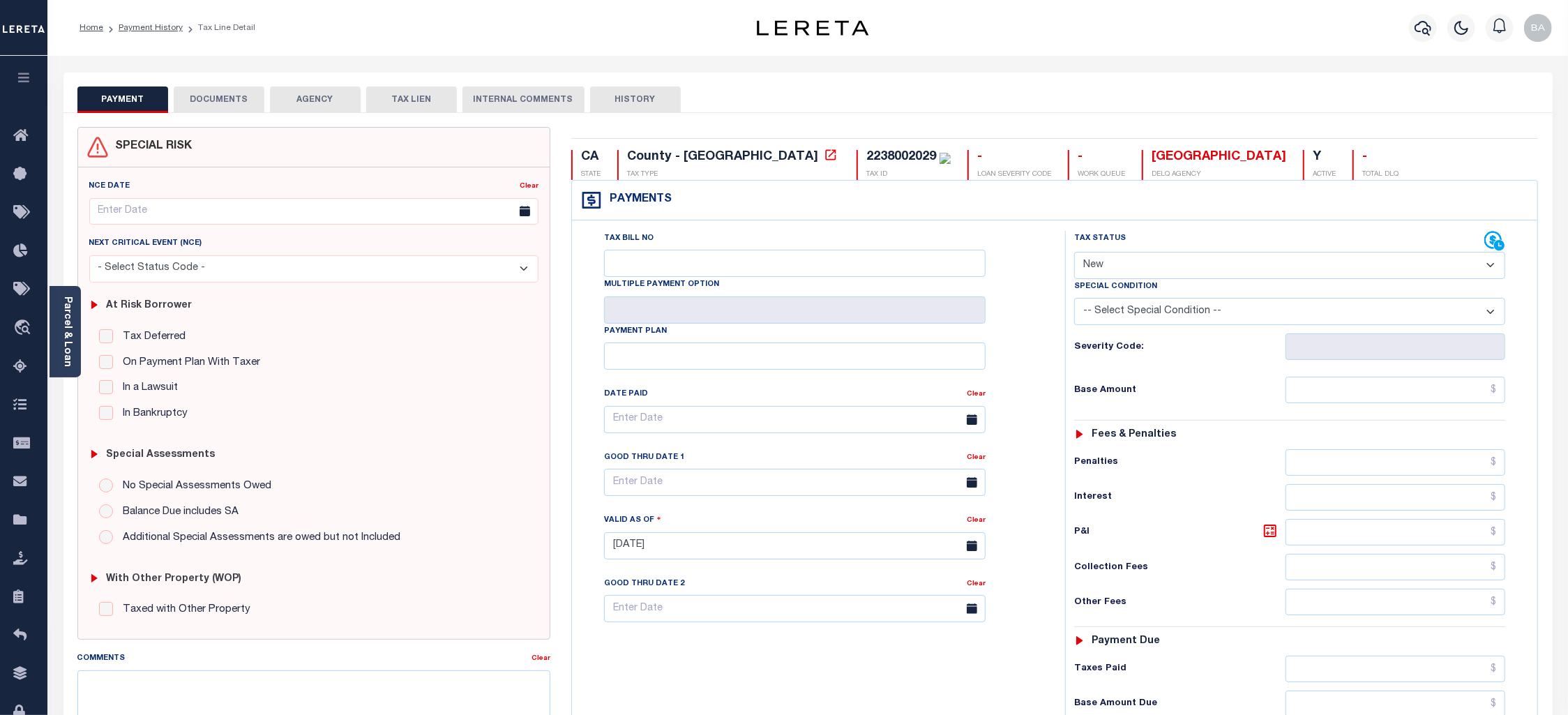
click at [866, 153] on div "2238002029" at bounding box center [901, 157] width 70 height 13
copy div "2238002029"
click at [65, 350] on link "Parcel & Loan" at bounding box center [67, 332] width 10 height 71
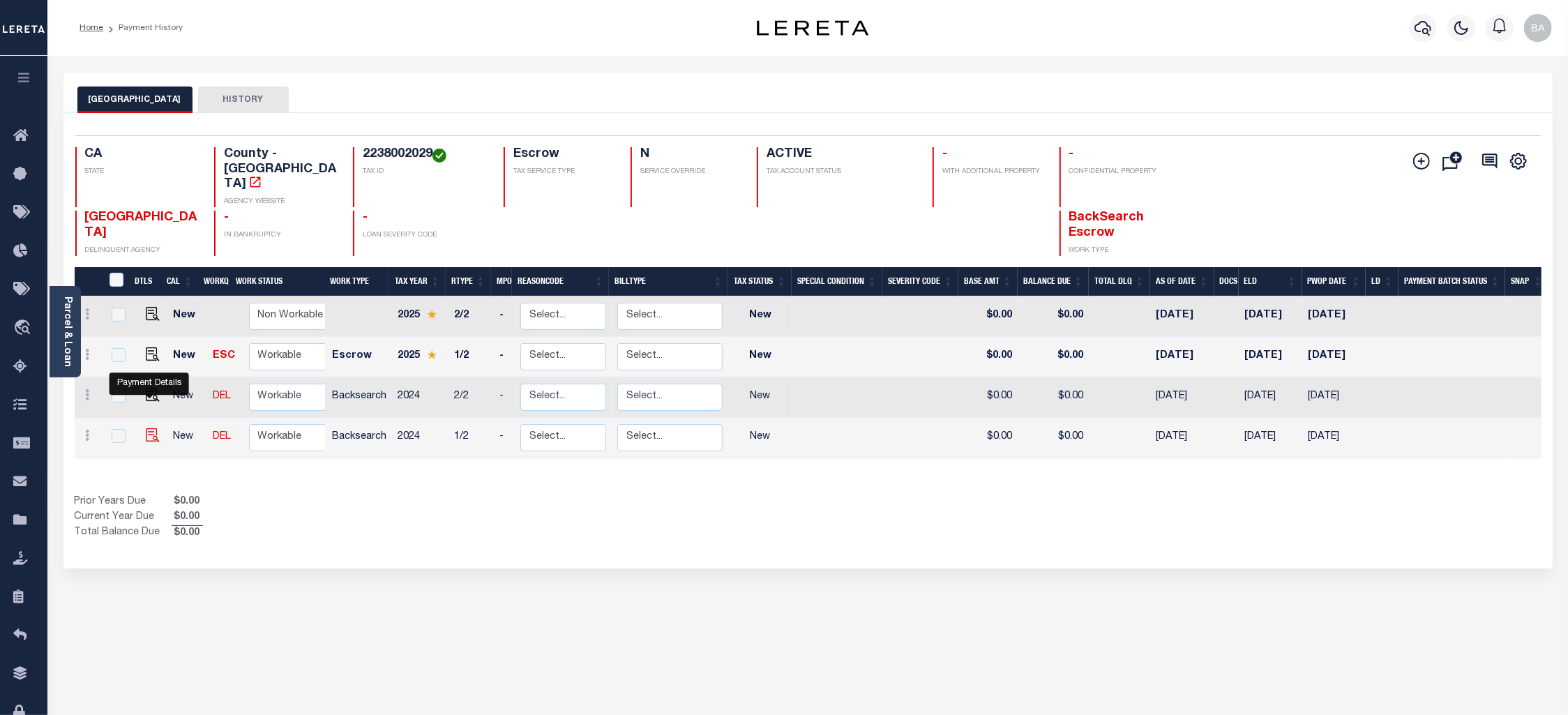
click at [146, 428] on img "" at bounding box center [153, 435] width 14 height 14
checkbox input "true"
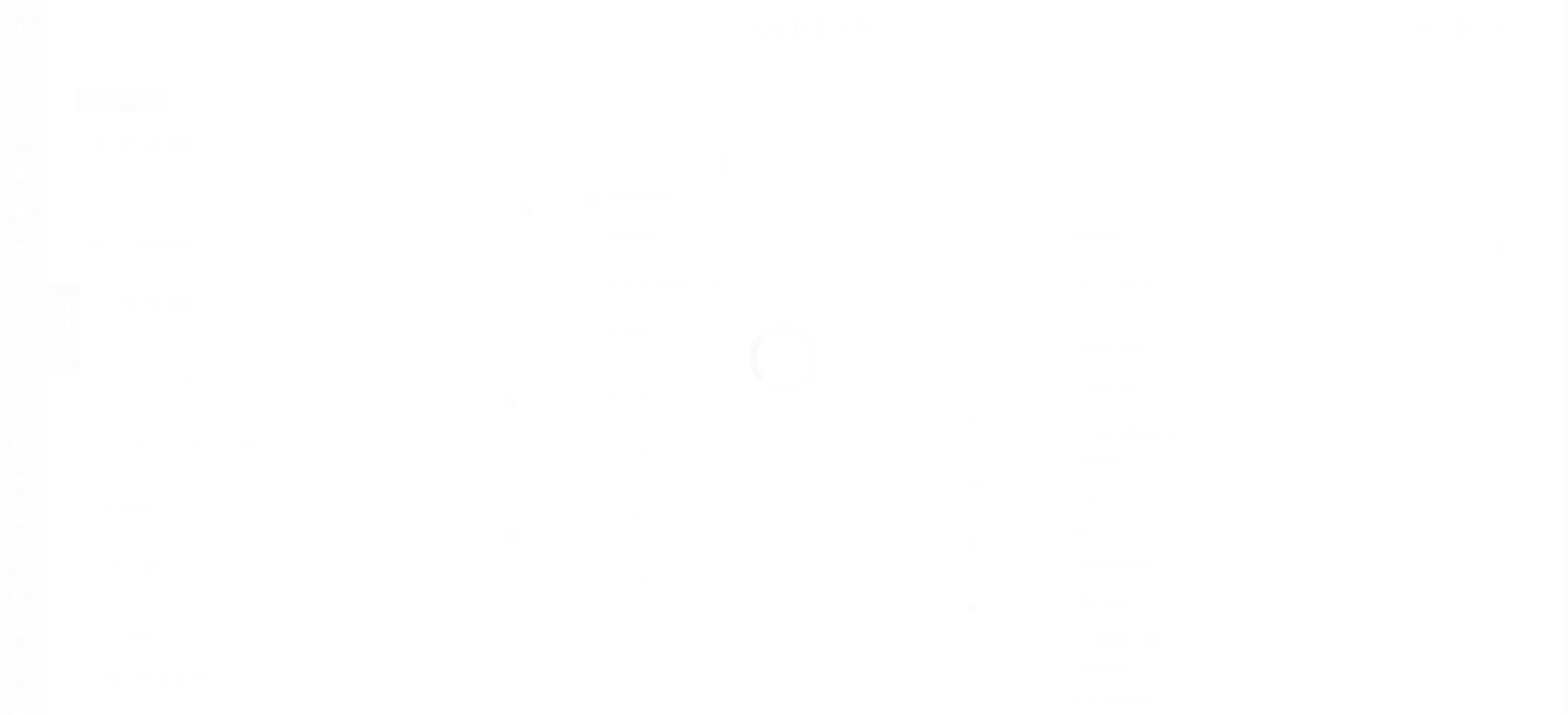
checkbox input "false"
type input "[DATE]"
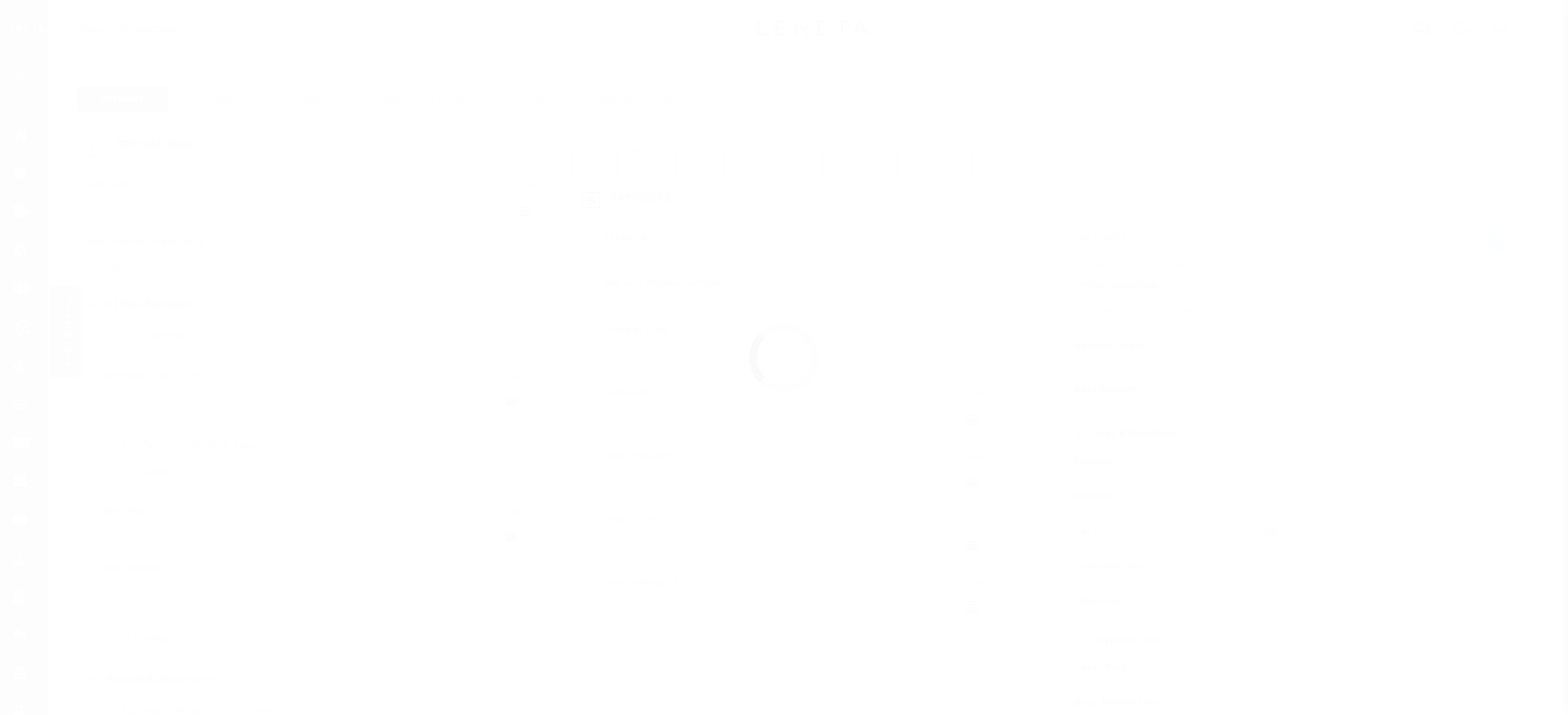
select select "NW2"
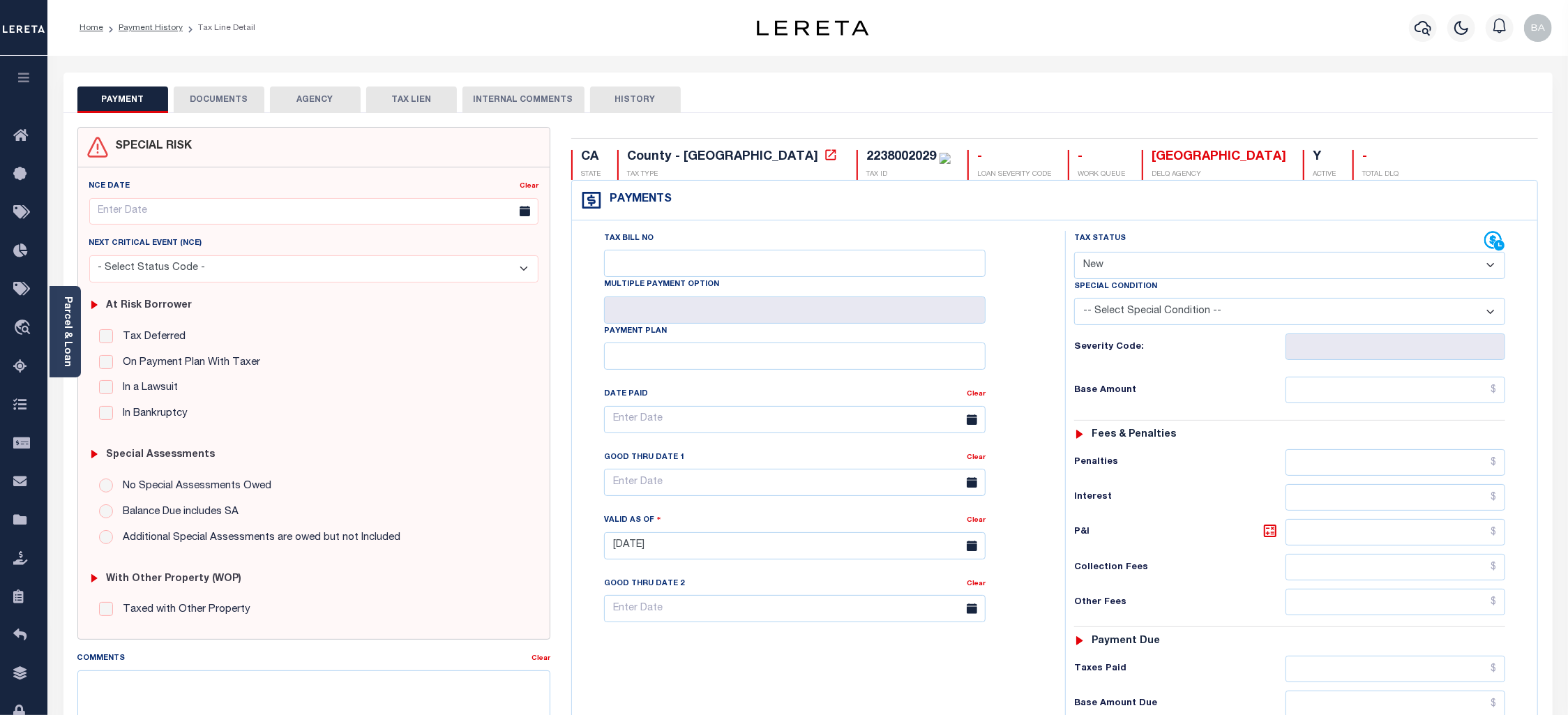
drag, startPoint x: 232, startPoint y: 101, endPoint x: 626, endPoint y: 169, distance: 399.8
click at [230, 101] on button "DOCUMENTS" at bounding box center [219, 99] width 91 height 26
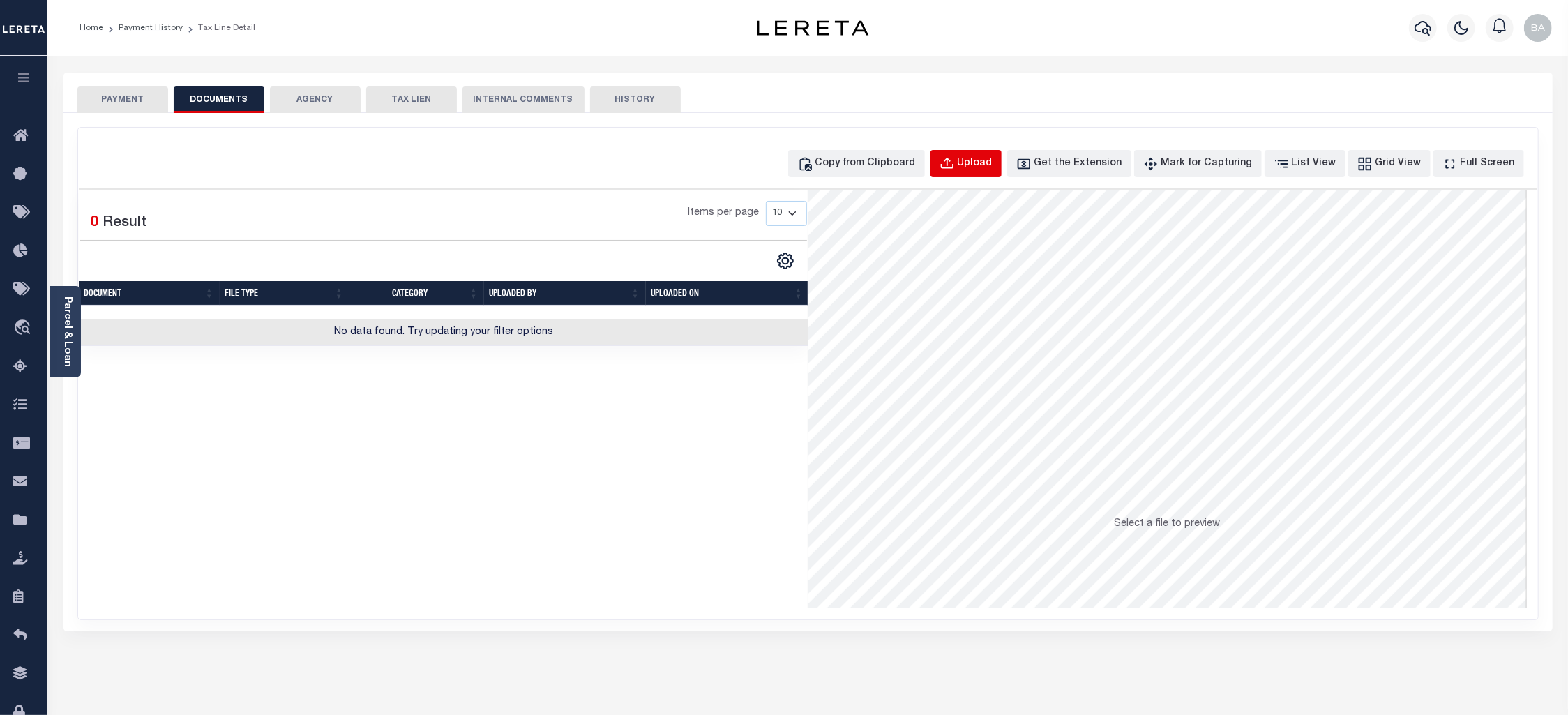
click at [987, 168] on div "Upload" at bounding box center [975, 163] width 35 height 15
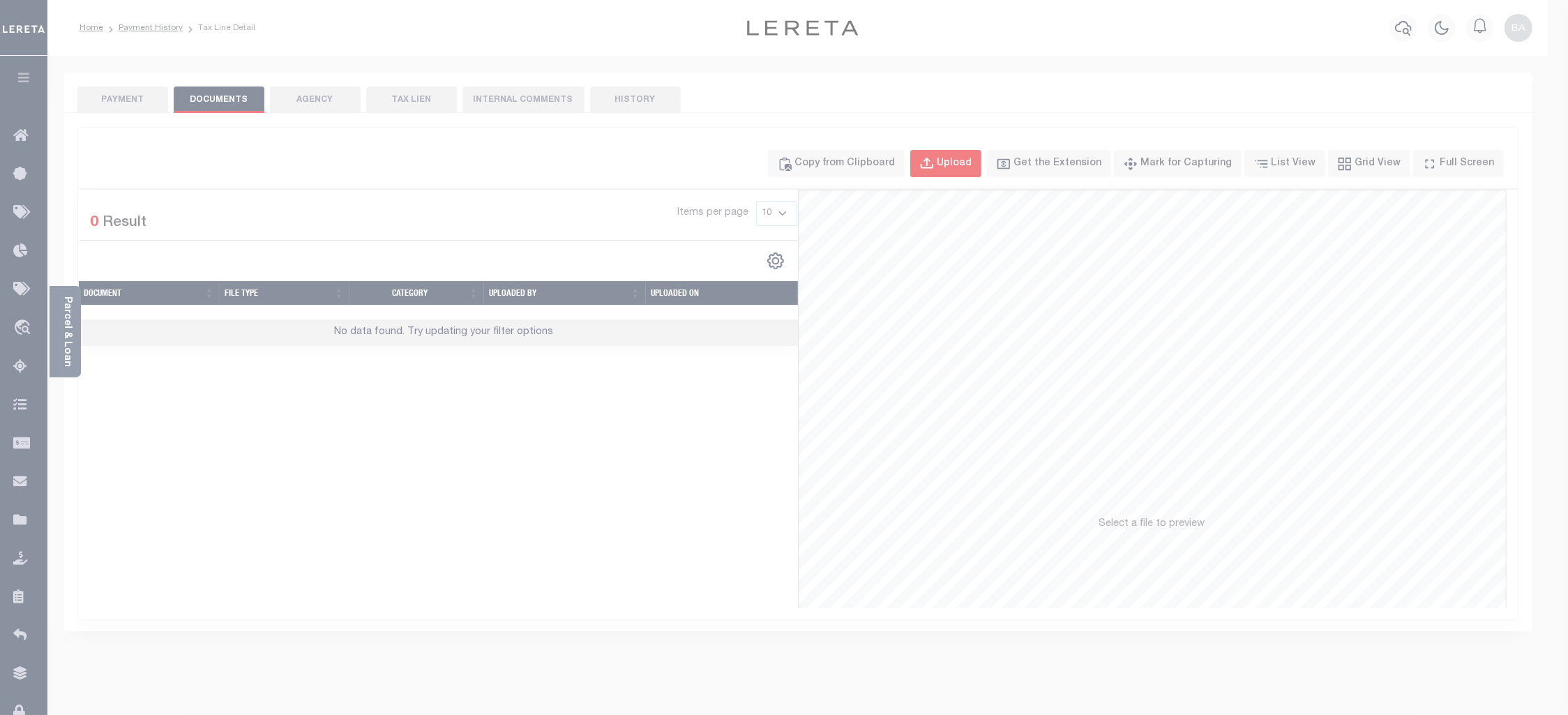
select select "POP"
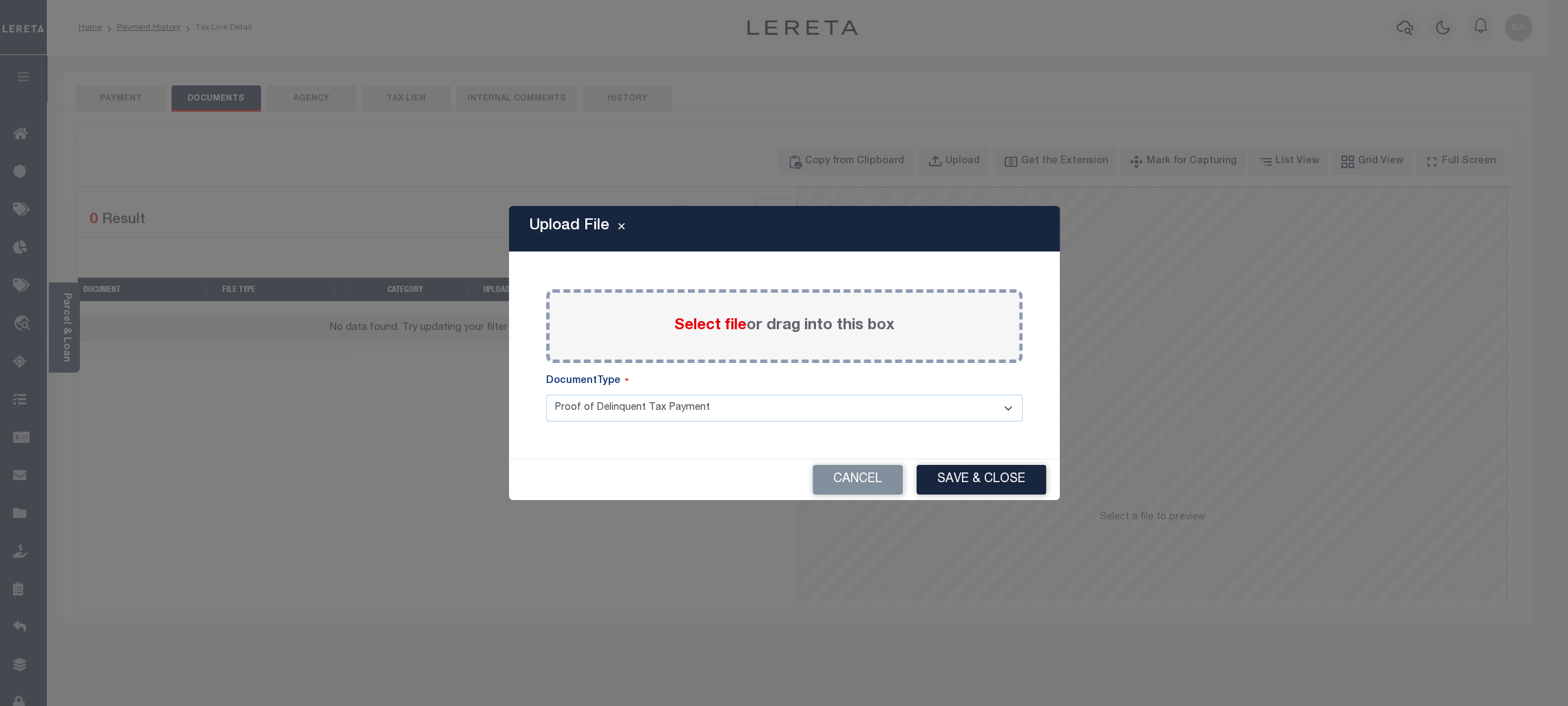
click at [723, 325] on span "Select file" at bounding box center [710, 325] width 72 height 15
click at [0, 0] on input "Select file or drag into this box" at bounding box center [0, 0] width 0 height 0
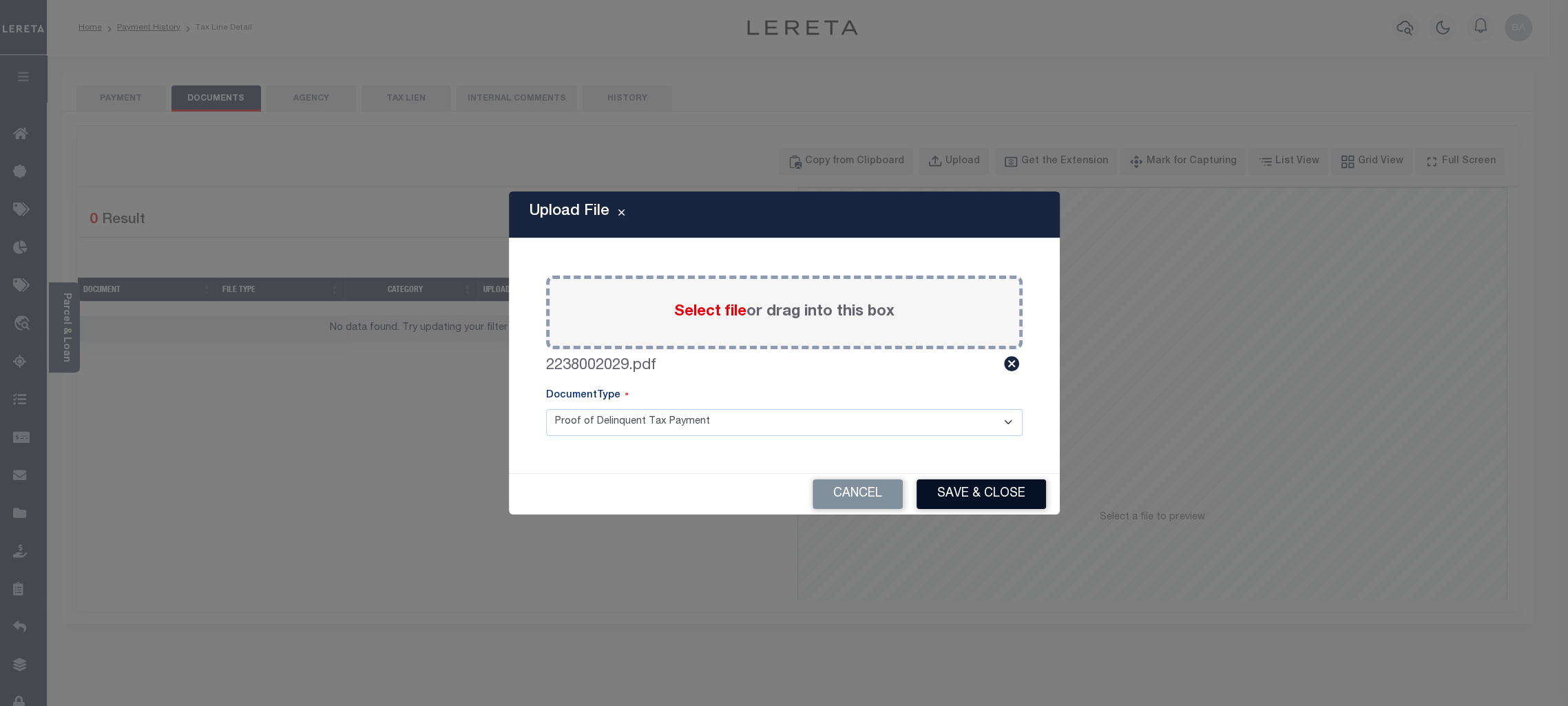
click at [973, 483] on button "Save & Close" at bounding box center [982, 494] width 130 height 30
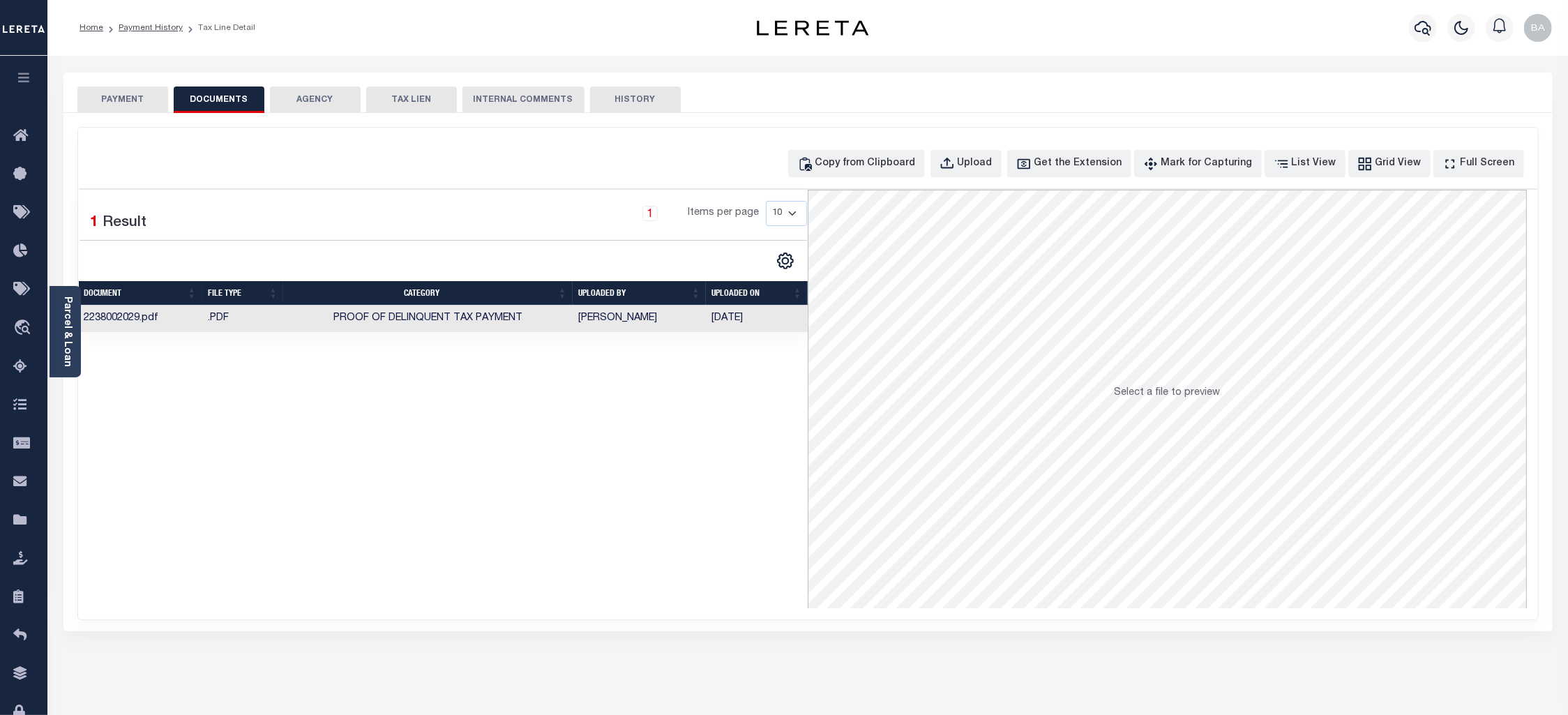
click at [122, 99] on button "PAYMENT" at bounding box center [123, 99] width 91 height 26
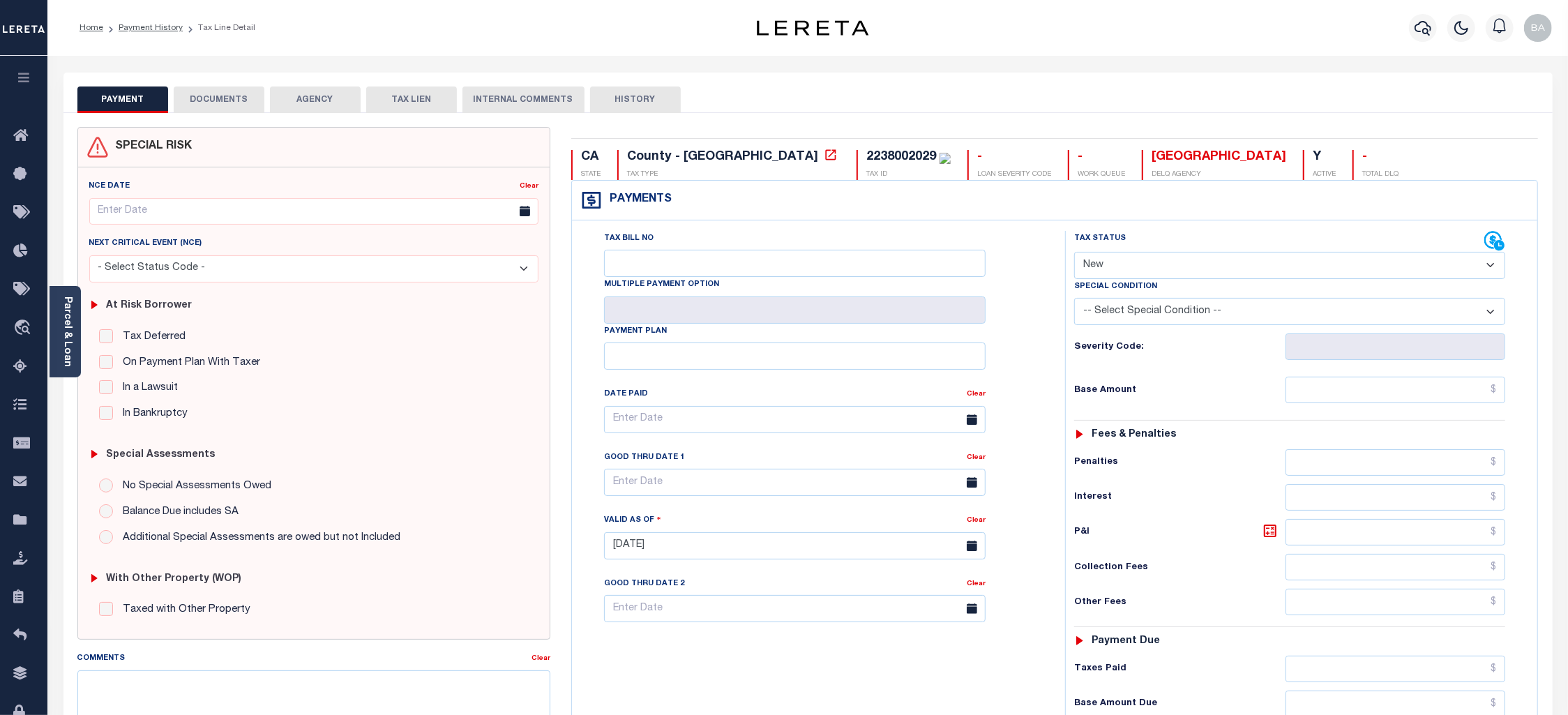
select select "PYD"
click option "Paid" at bounding box center [0, 0] width 0 height 0
type input "[DATE]"
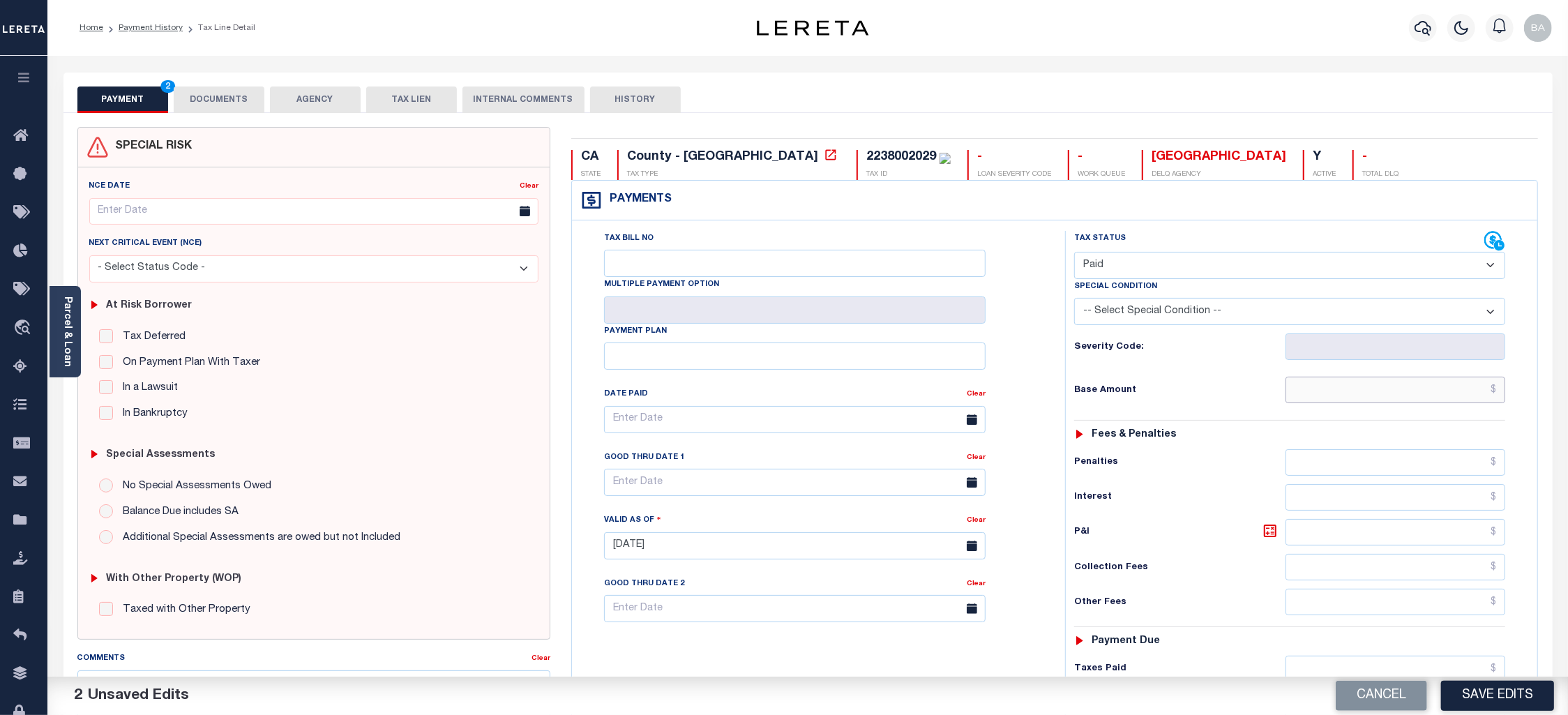
click at [1367, 396] on input "text" at bounding box center [1396, 389] width 221 height 26
paste input "1,921.53"
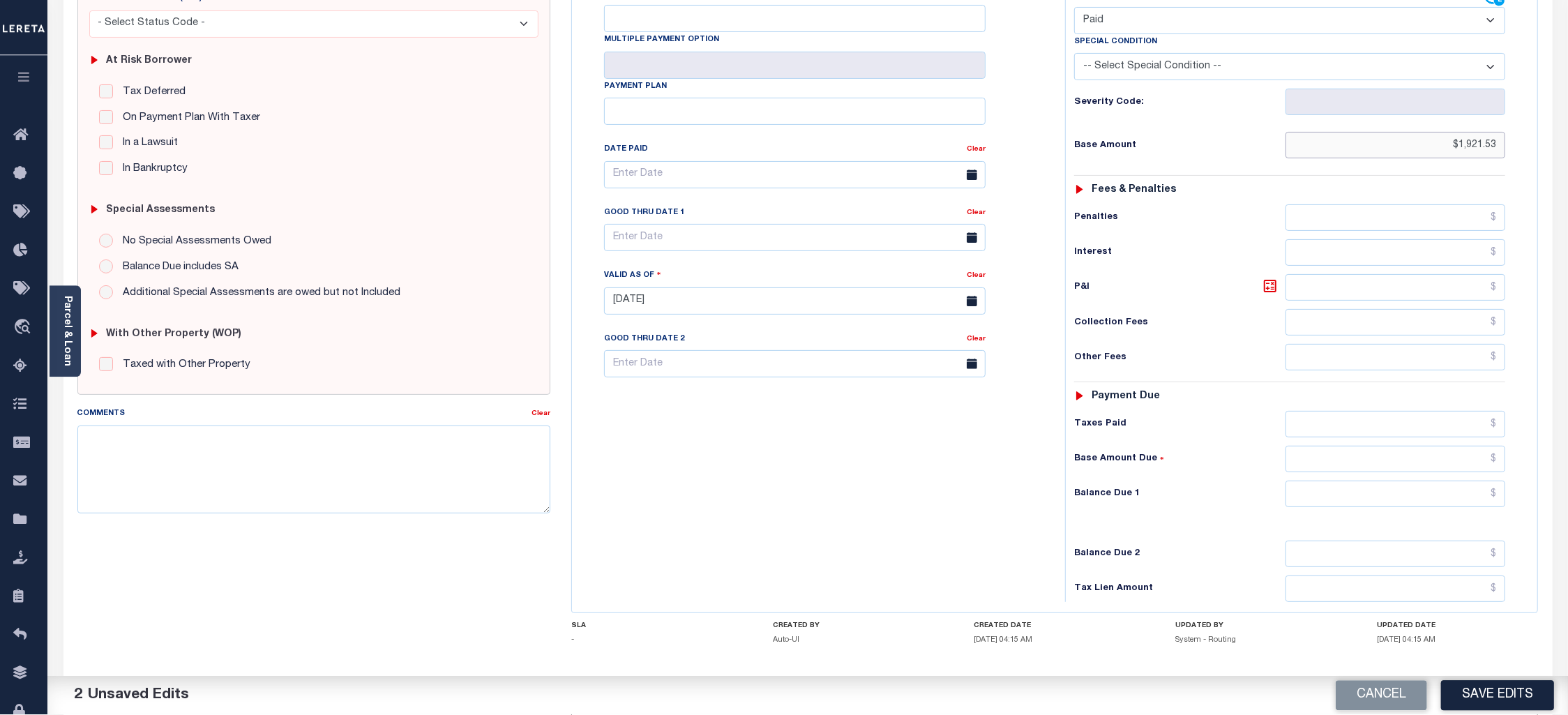
scroll to position [312, 0]
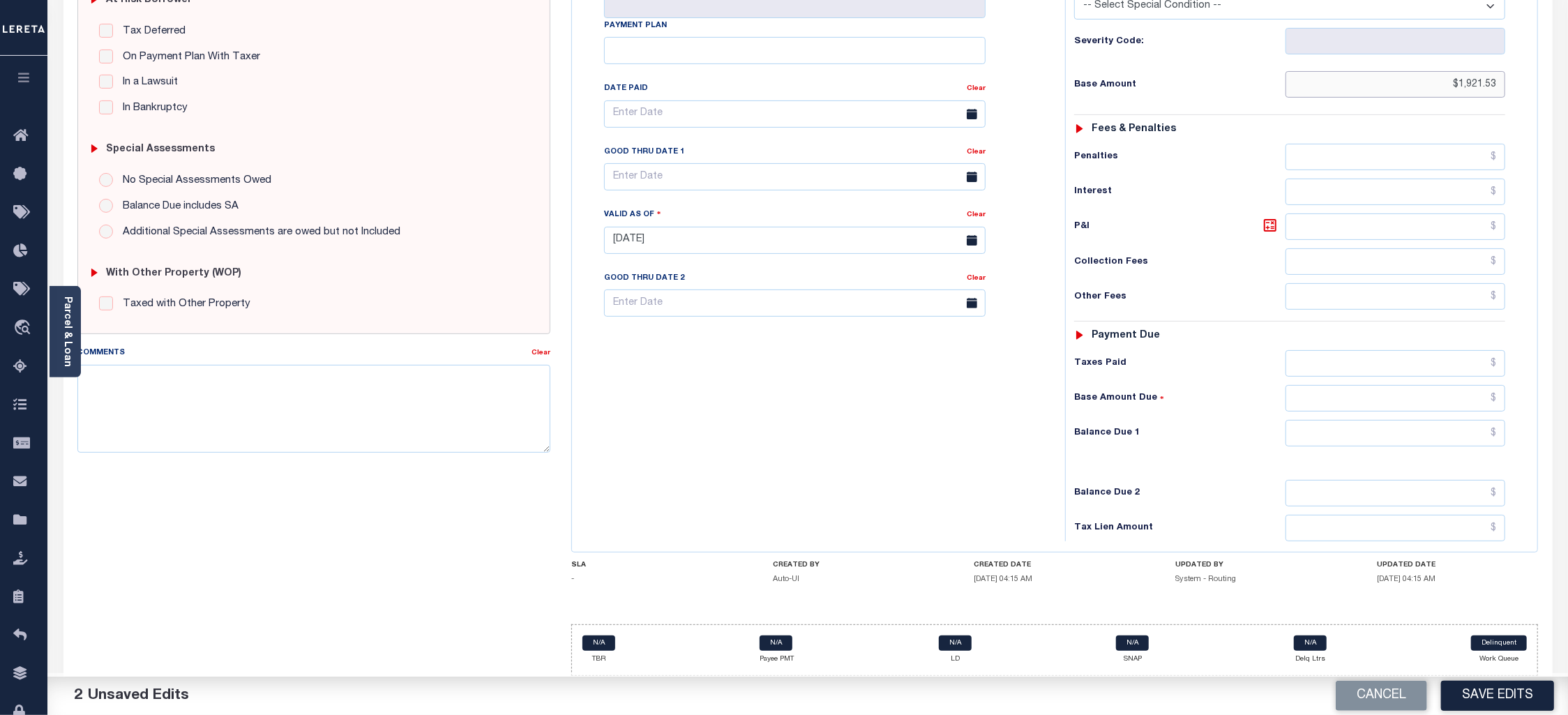
type input "$1,921.53"
click at [1366, 376] on input "text" at bounding box center [1396, 363] width 221 height 26
paste input "1,921.53"
type input "$1,921.53"
click at [1366, 446] on input "text" at bounding box center [1396, 432] width 221 height 26
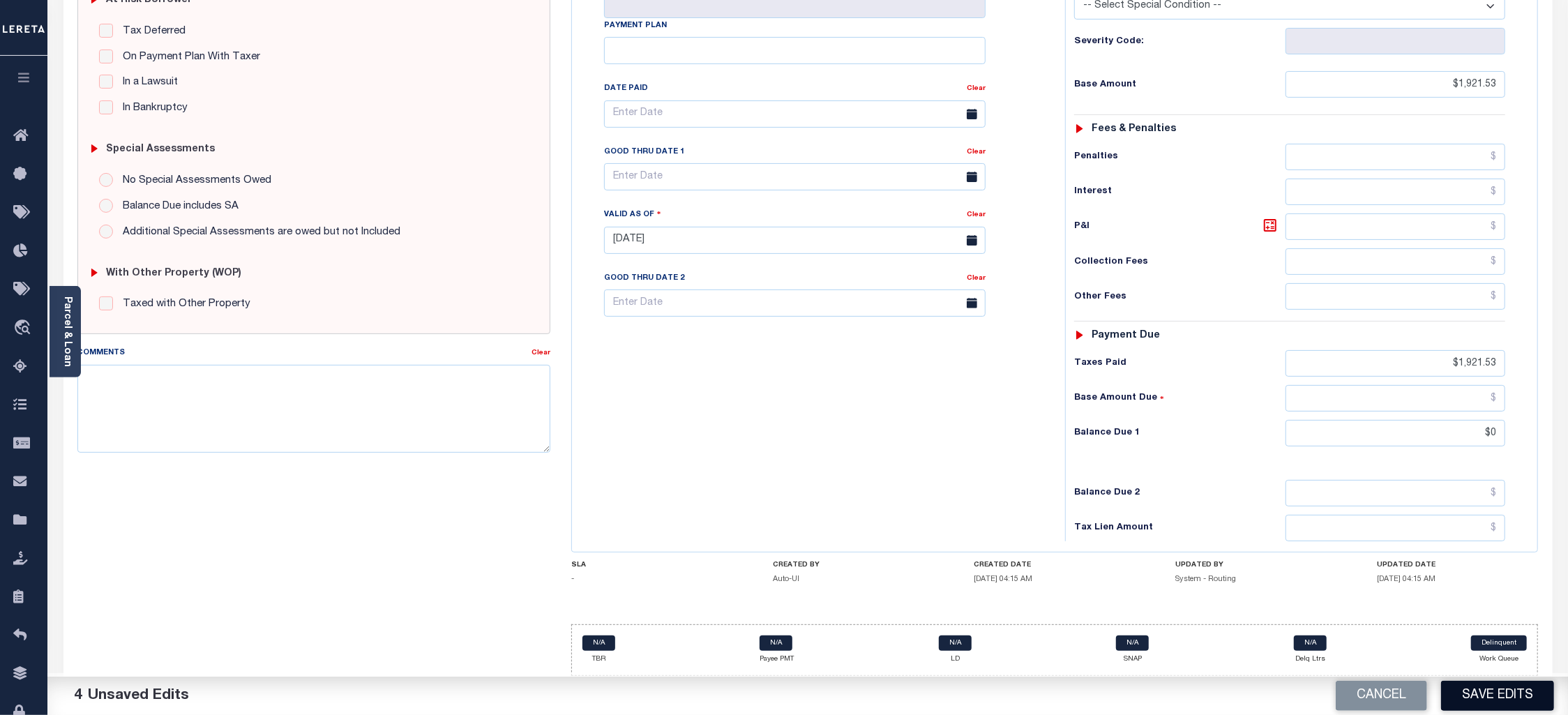
type input "$0.00"
click at [1487, 707] on button "Save Edits" at bounding box center [1497, 696] width 113 height 30
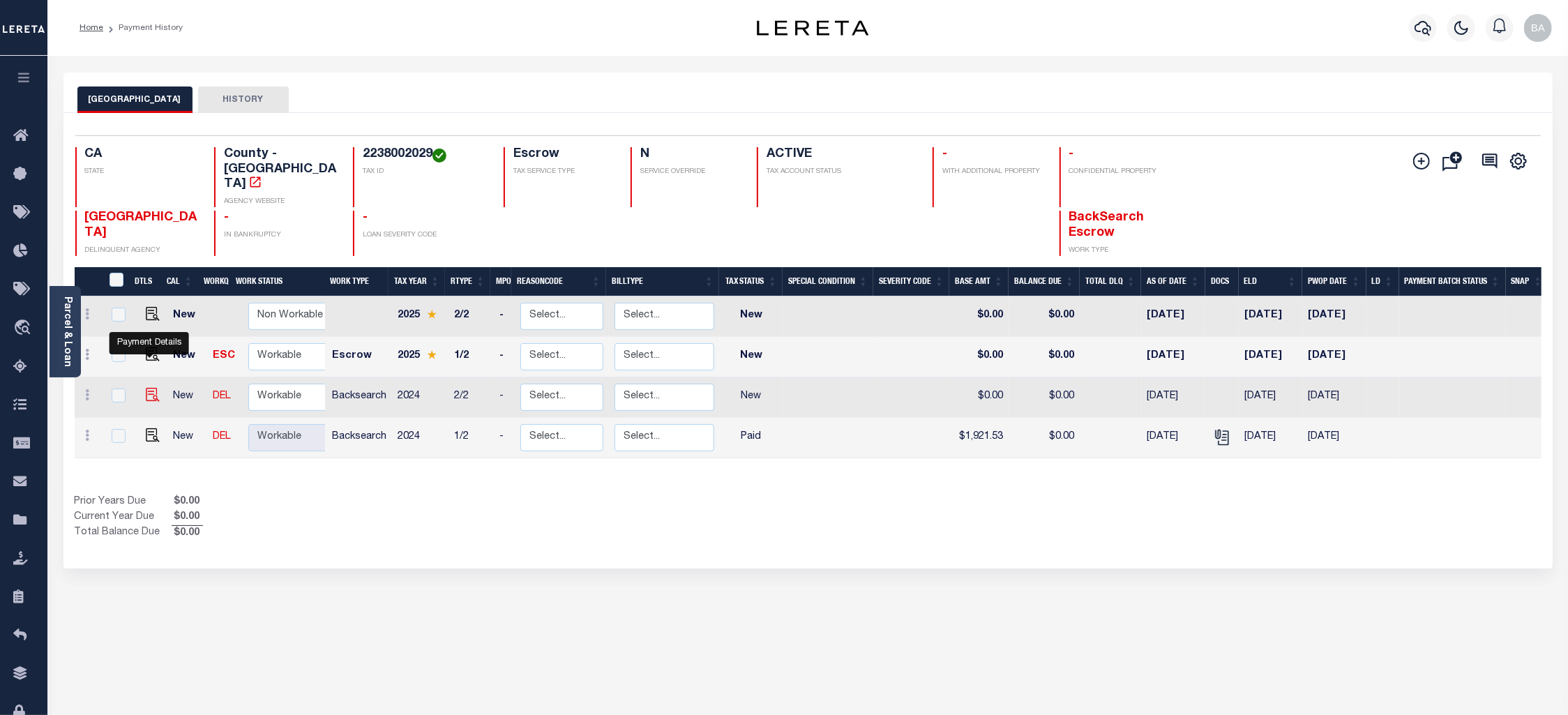
click at [146, 387] on img "" at bounding box center [153, 394] width 14 height 14
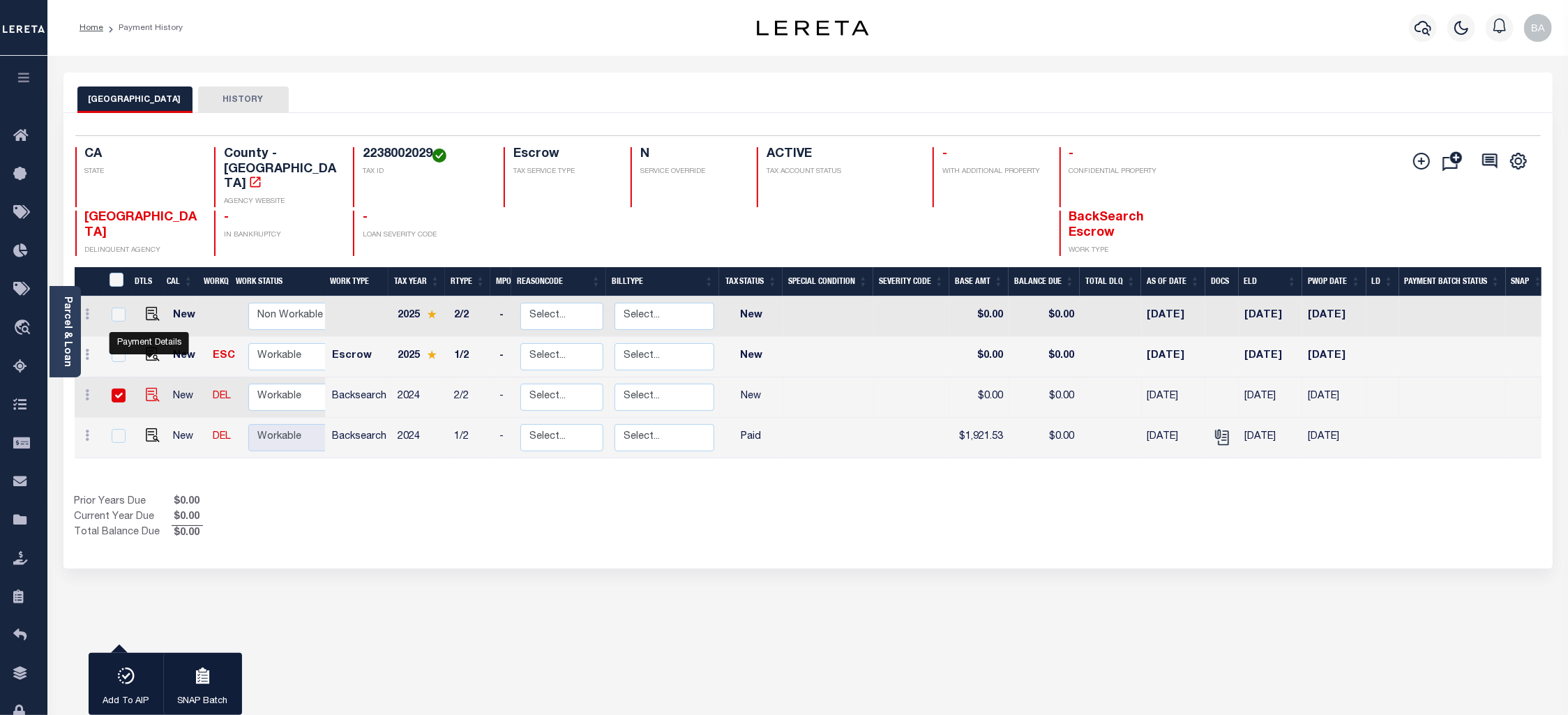
checkbox input "true"
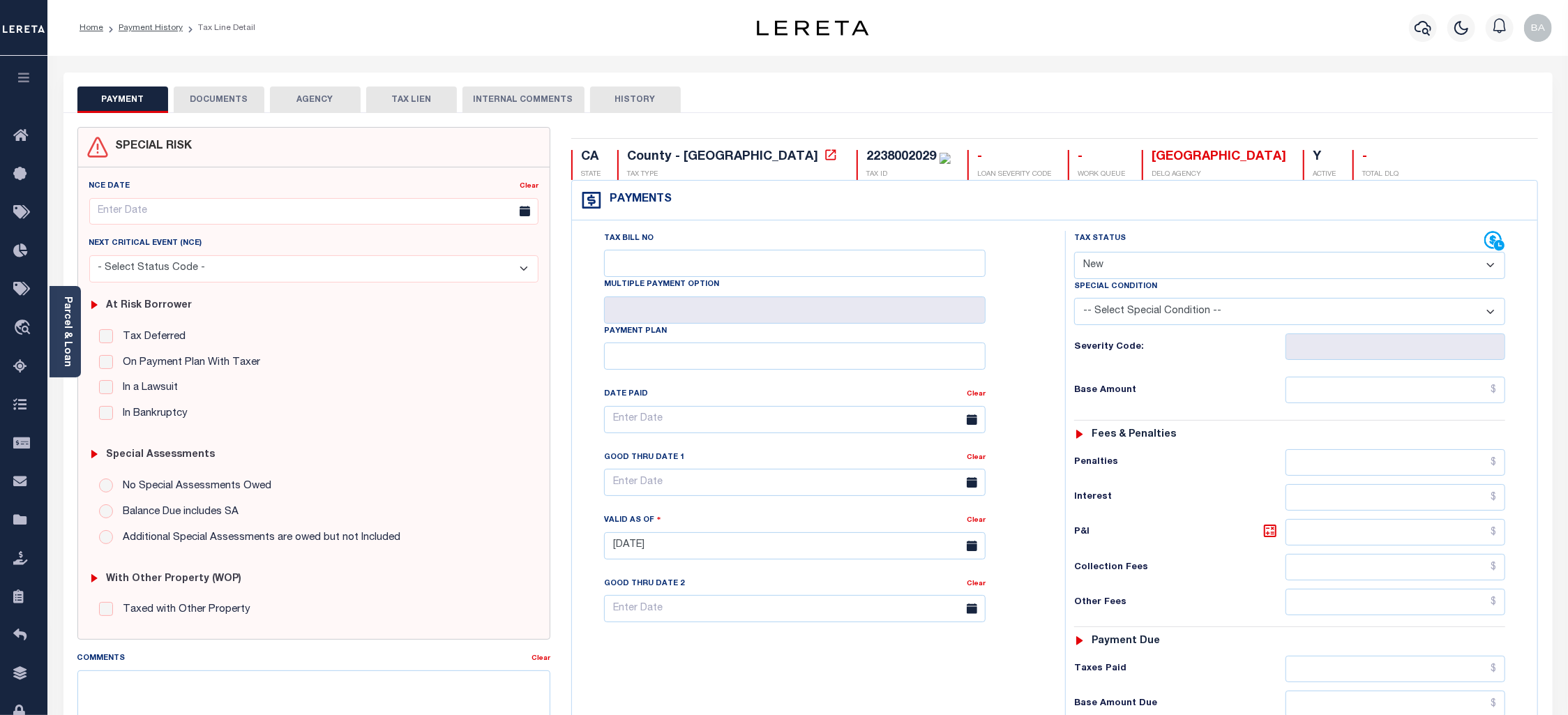
select select "PYD"
click option "Paid" at bounding box center [0, 0] width 0 height 0
type input "[DATE]"
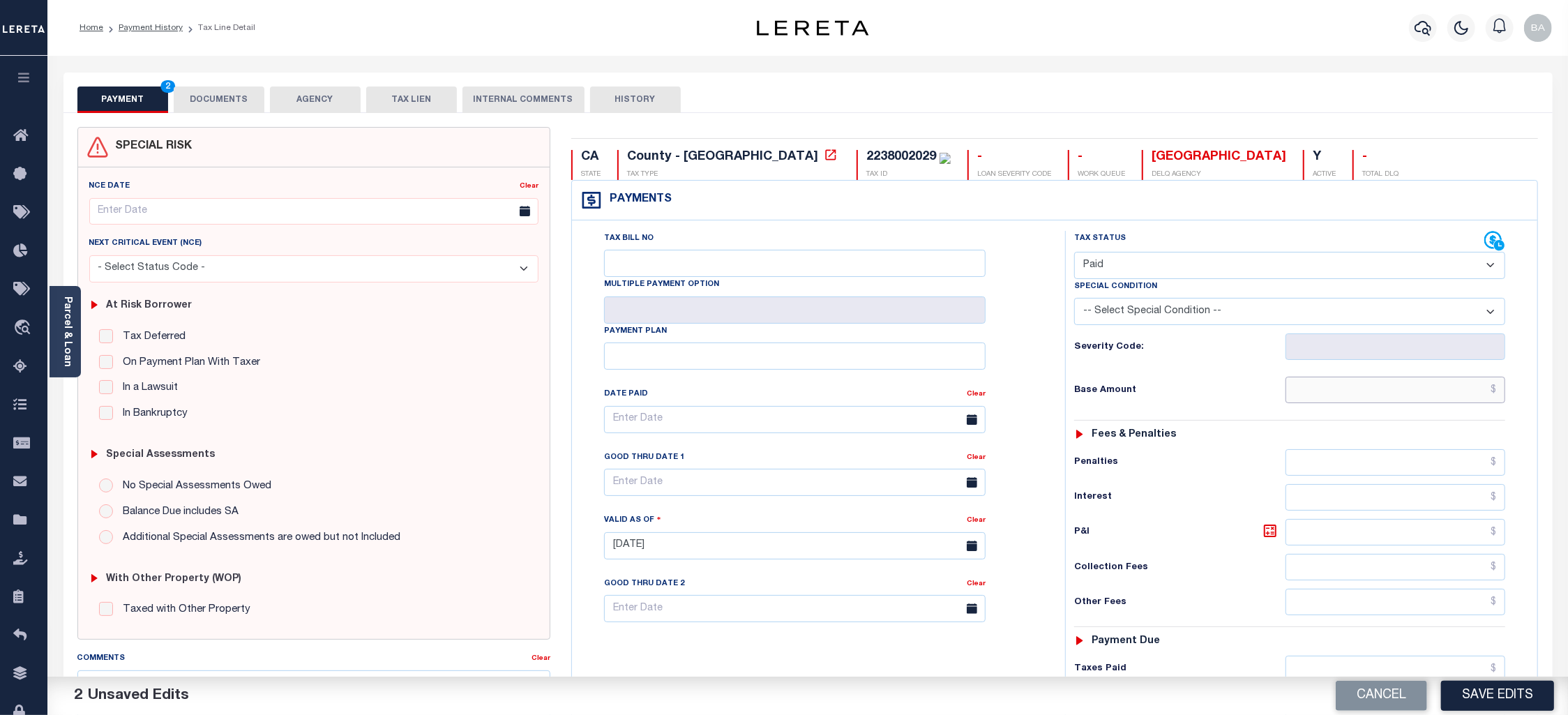
click at [1335, 401] on input "text" at bounding box center [1396, 389] width 221 height 26
paste input "1,914.33"
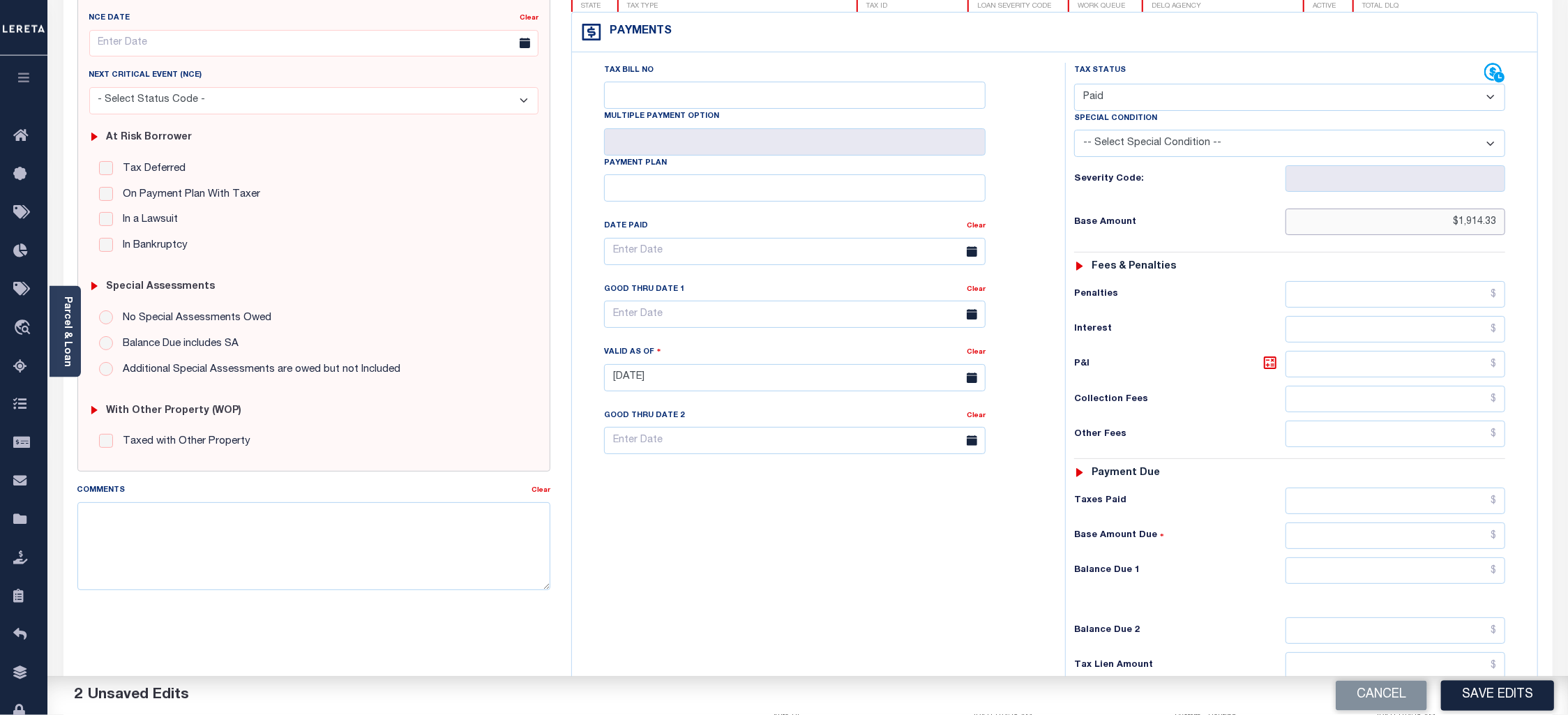
scroll to position [333, 0]
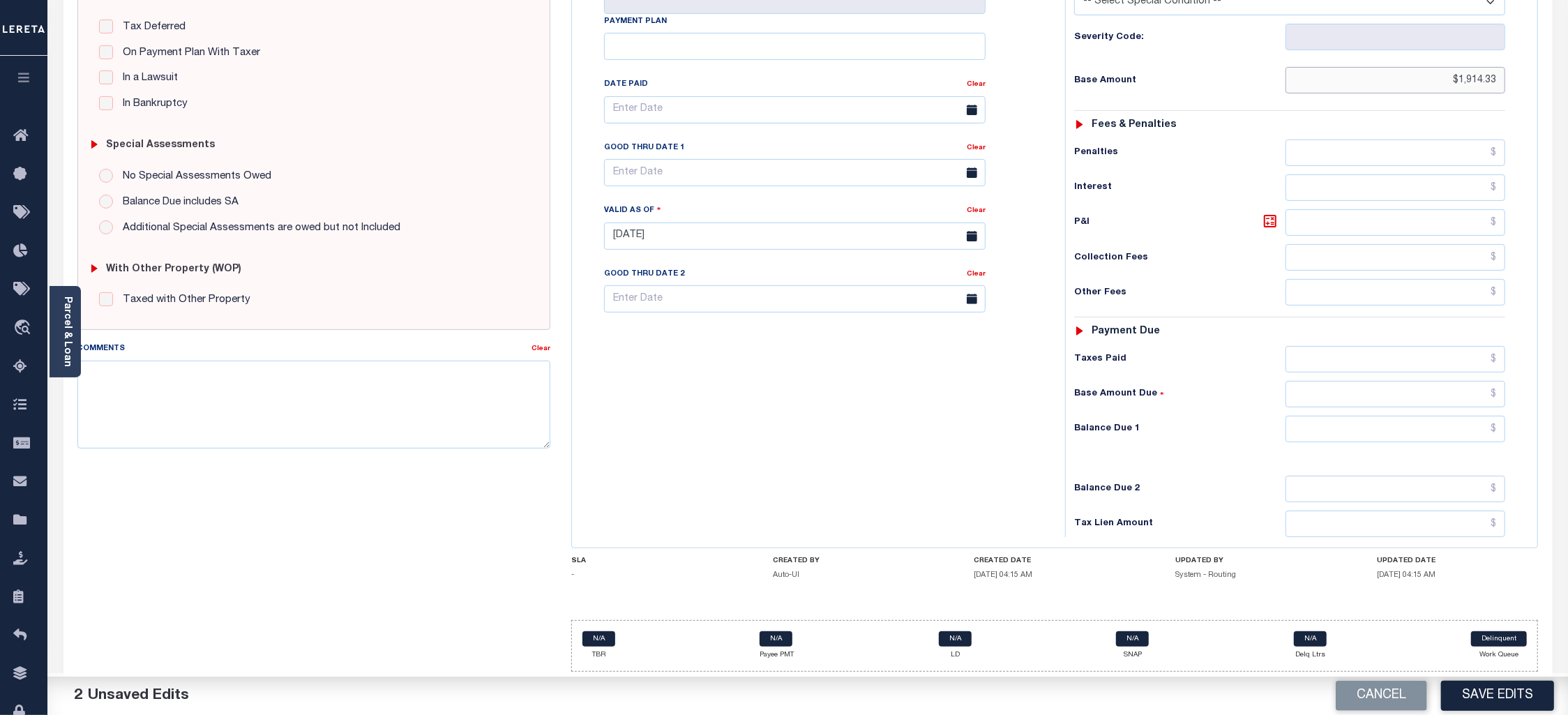
type input "$1,914.33"
click at [1344, 352] on input "text" at bounding box center [1396, 359] width 221 height 26
paste input "1,914.33"
type input "$1,914.33"
click at [1348, 424] on input "text" at bounding box center [1396, 428] width 221 height 26
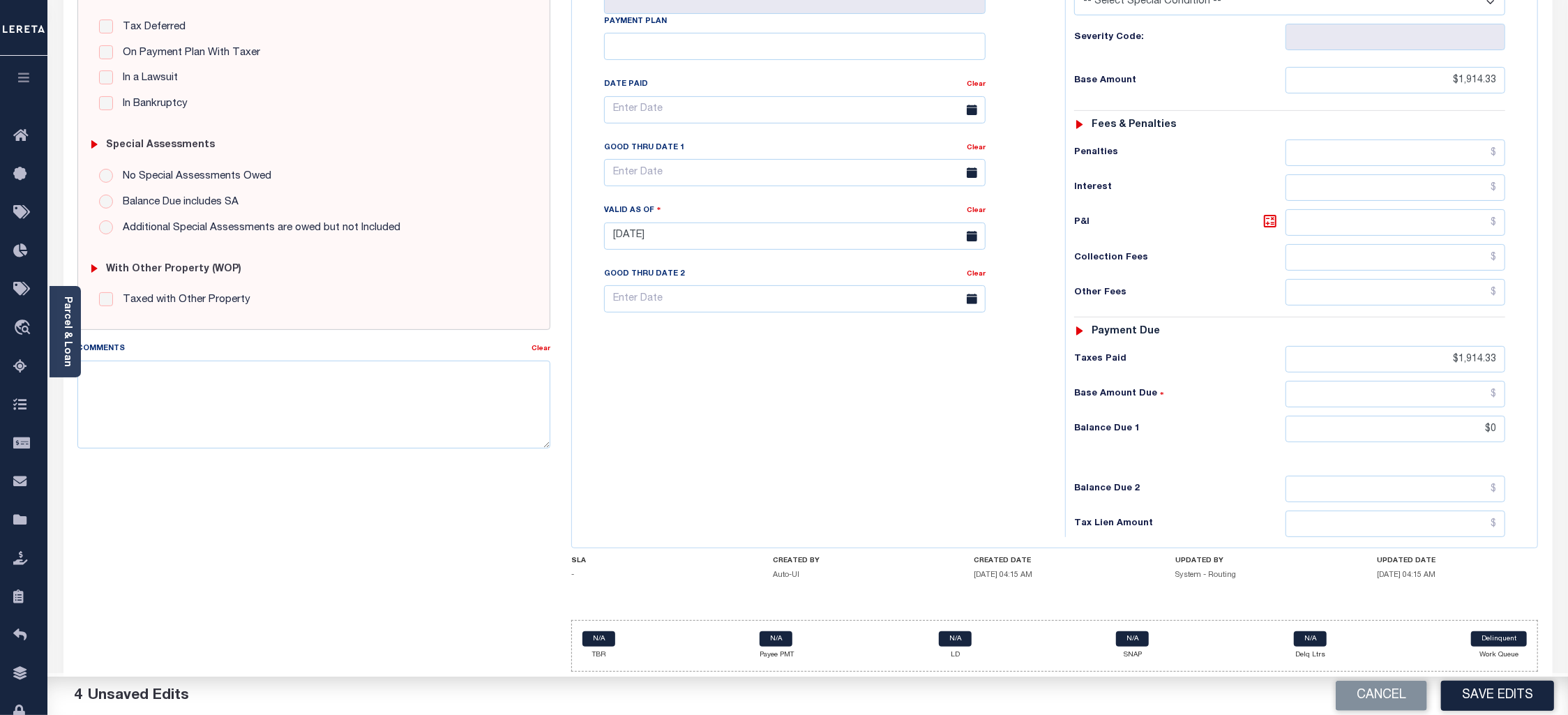
type input "$0.00"
click at [1479, 691] on button "Save Edits" at bounding box center [1497, 696] width 113 height 30
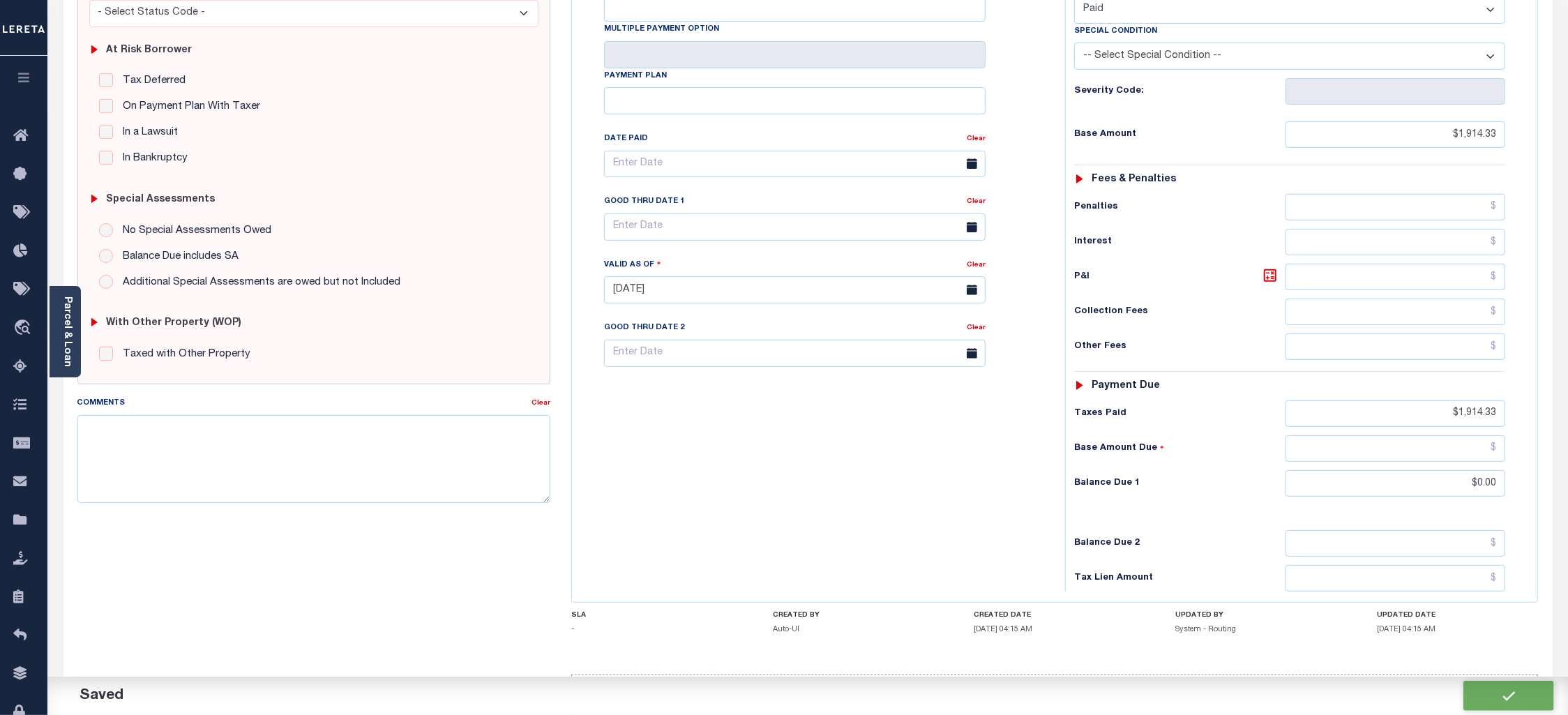
scroll to position [395, 0]
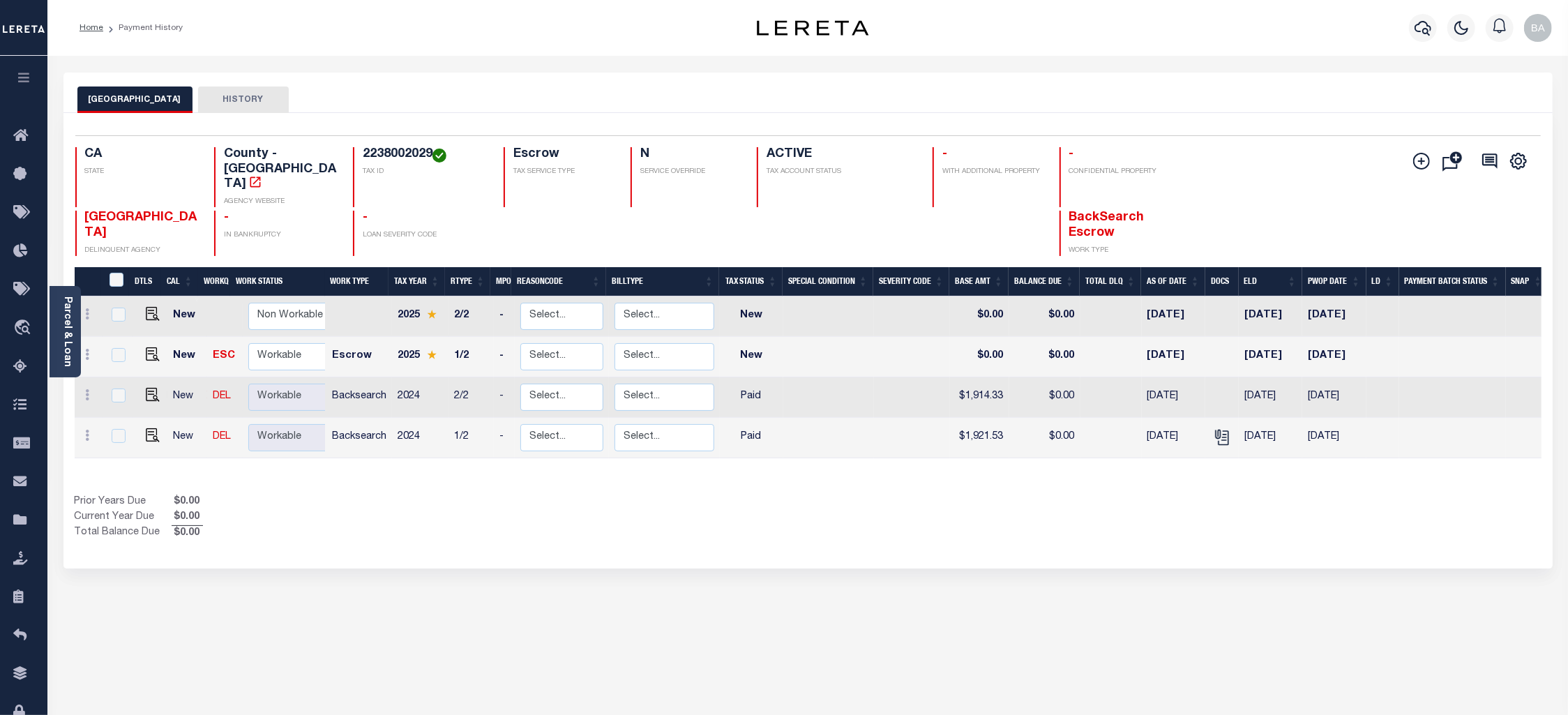
scroll to position [0, 7]
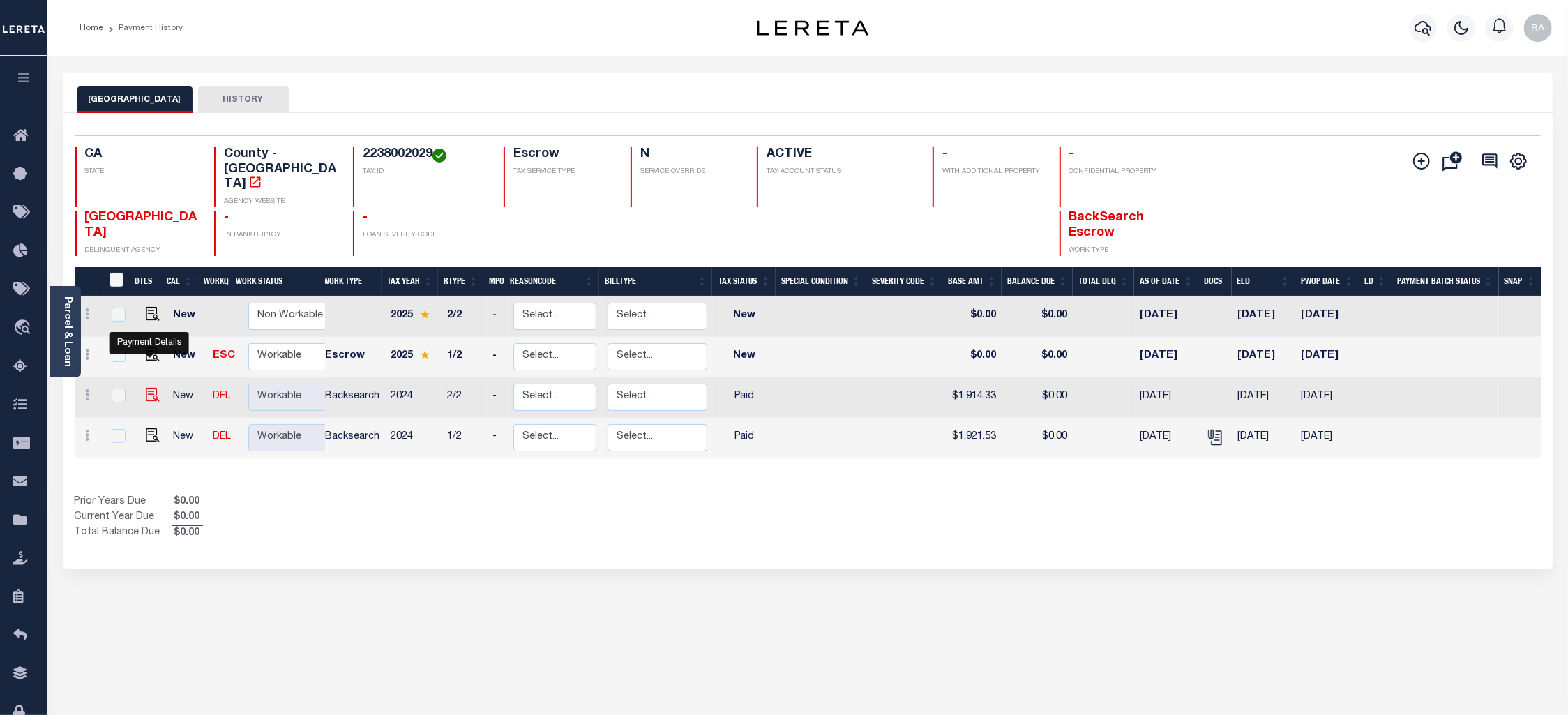
click at [146, 387] on img "" at bounding box center [153, 394] width 14 height 14
checkbox input "true"
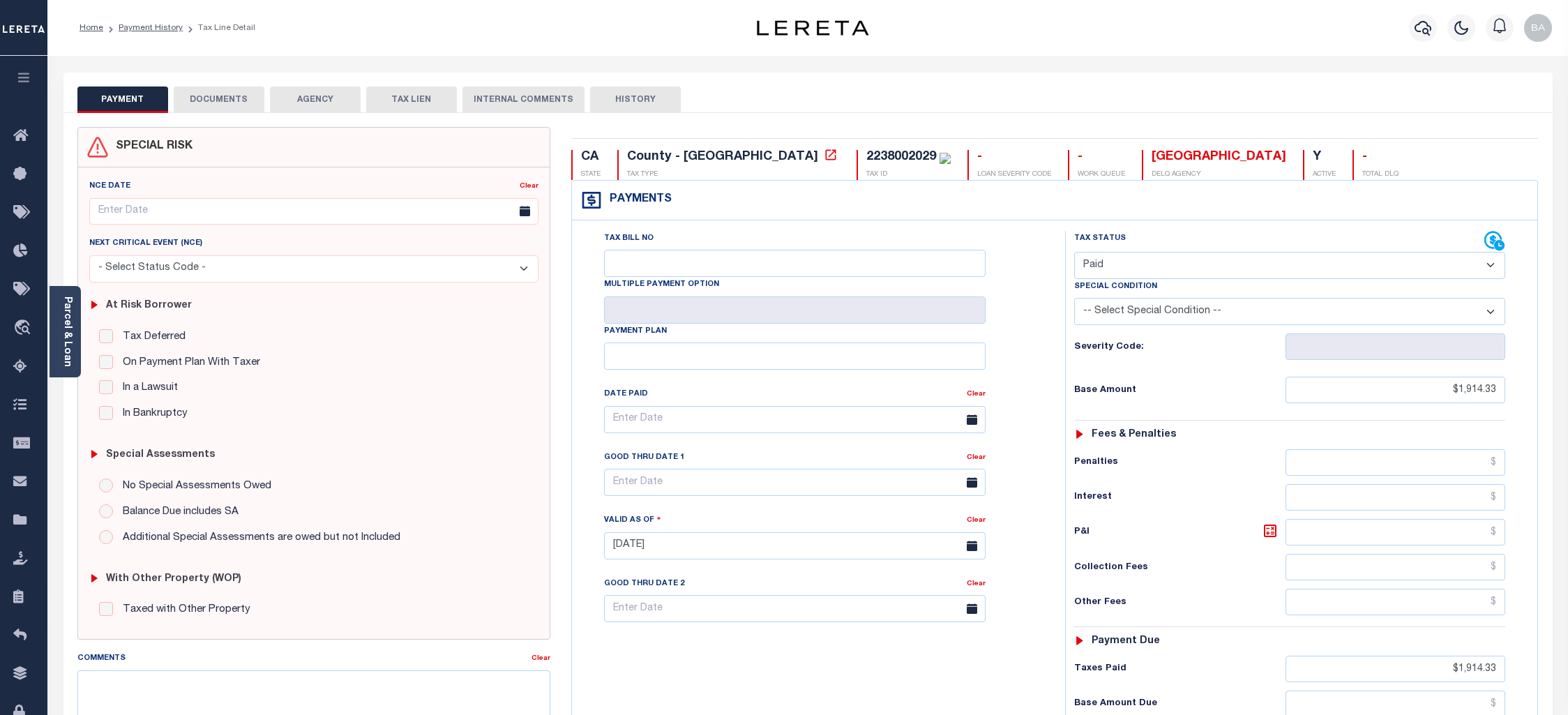
select select "PYD"
click at [220, 101] on button "DOCUMENTS" at bounding box center [219, 99] width 91 height 26
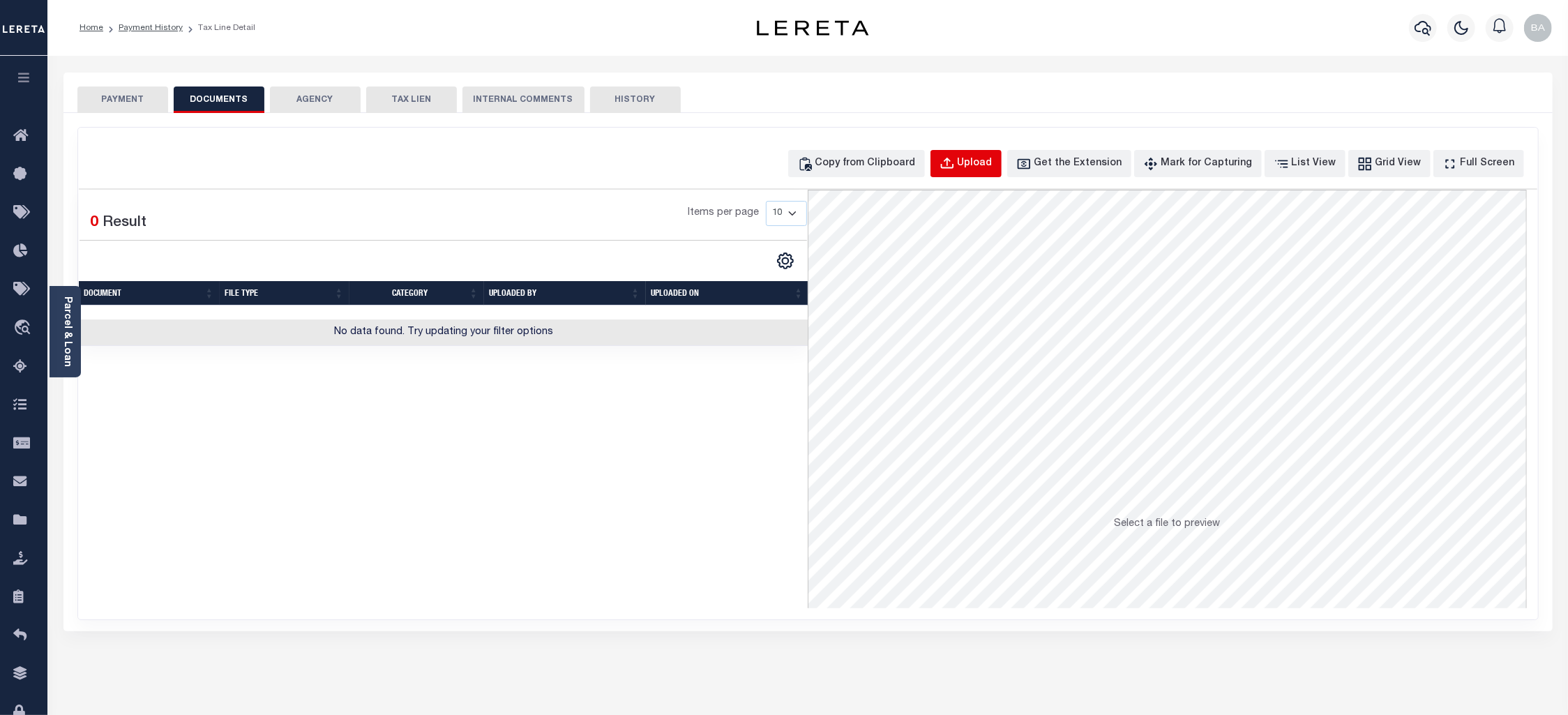
click at [993, 165] on div "Upload" at bounding box center [975, 163] width 35 height 15
select select "POP"
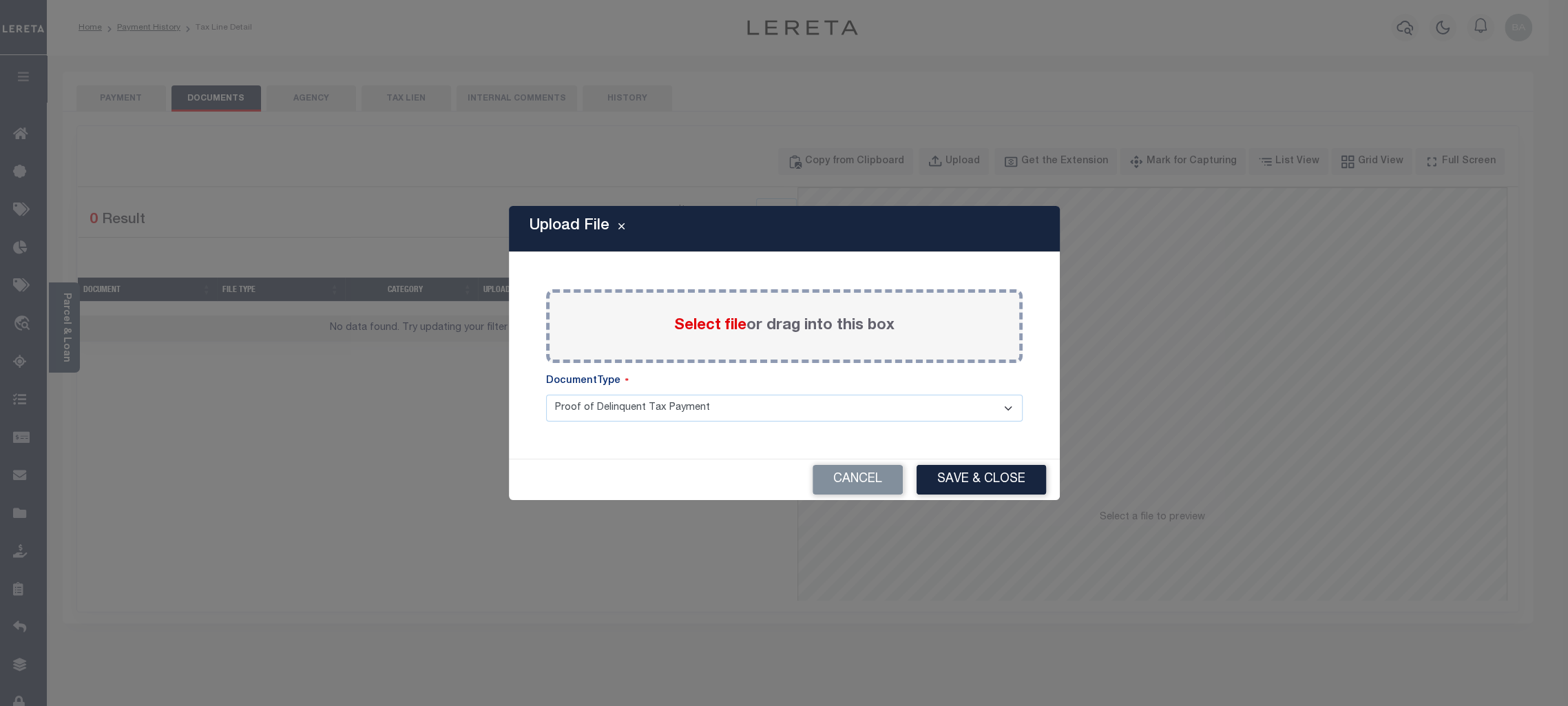
click at [735, 328] on span "Select file" at bounding box center [710, 325] width 72 height 15
click at [0, 0] on input "Select file or drag into this box" at bounding box center [0, 0] width 0 height 0
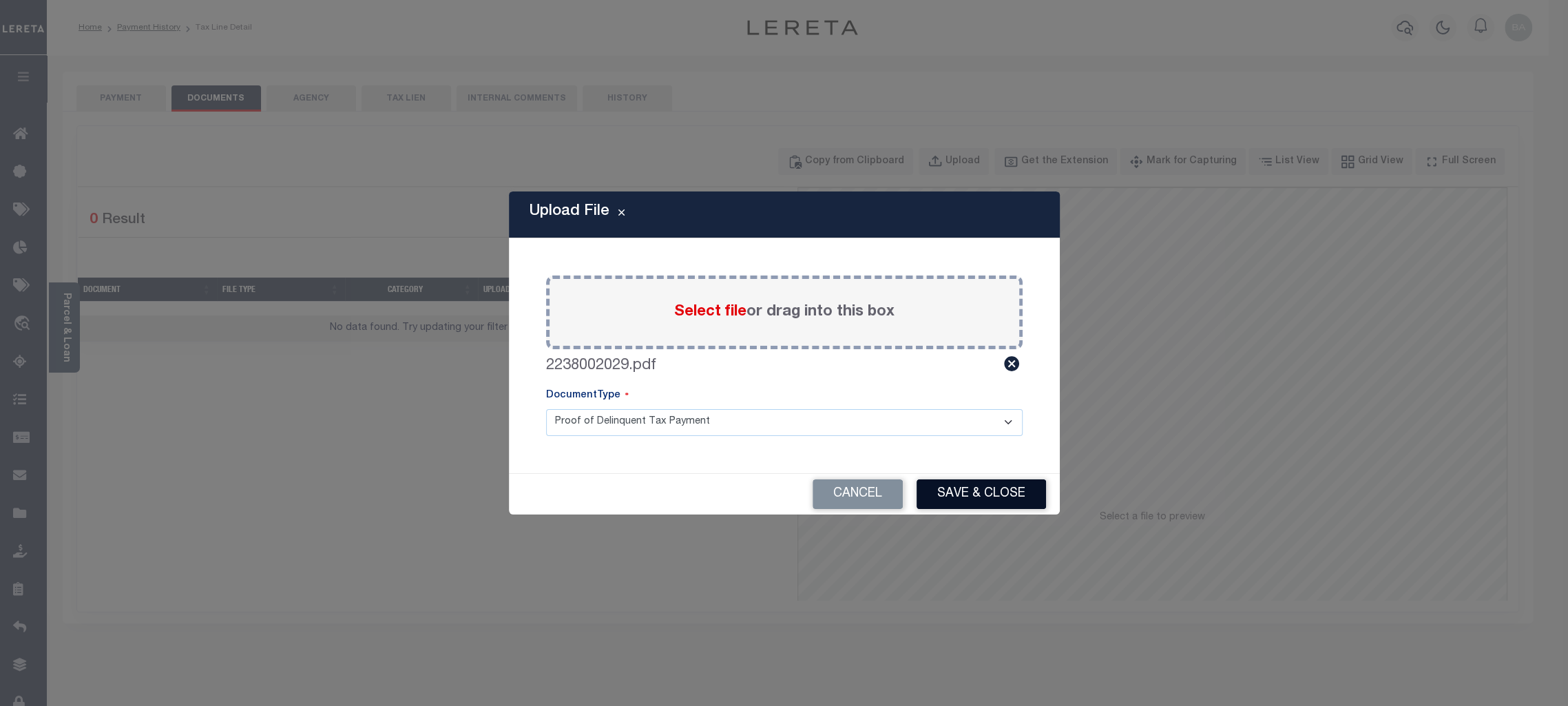
click at [972, 490] on button "Save & Close" at bounding box center [982, 494] width 130 height 30
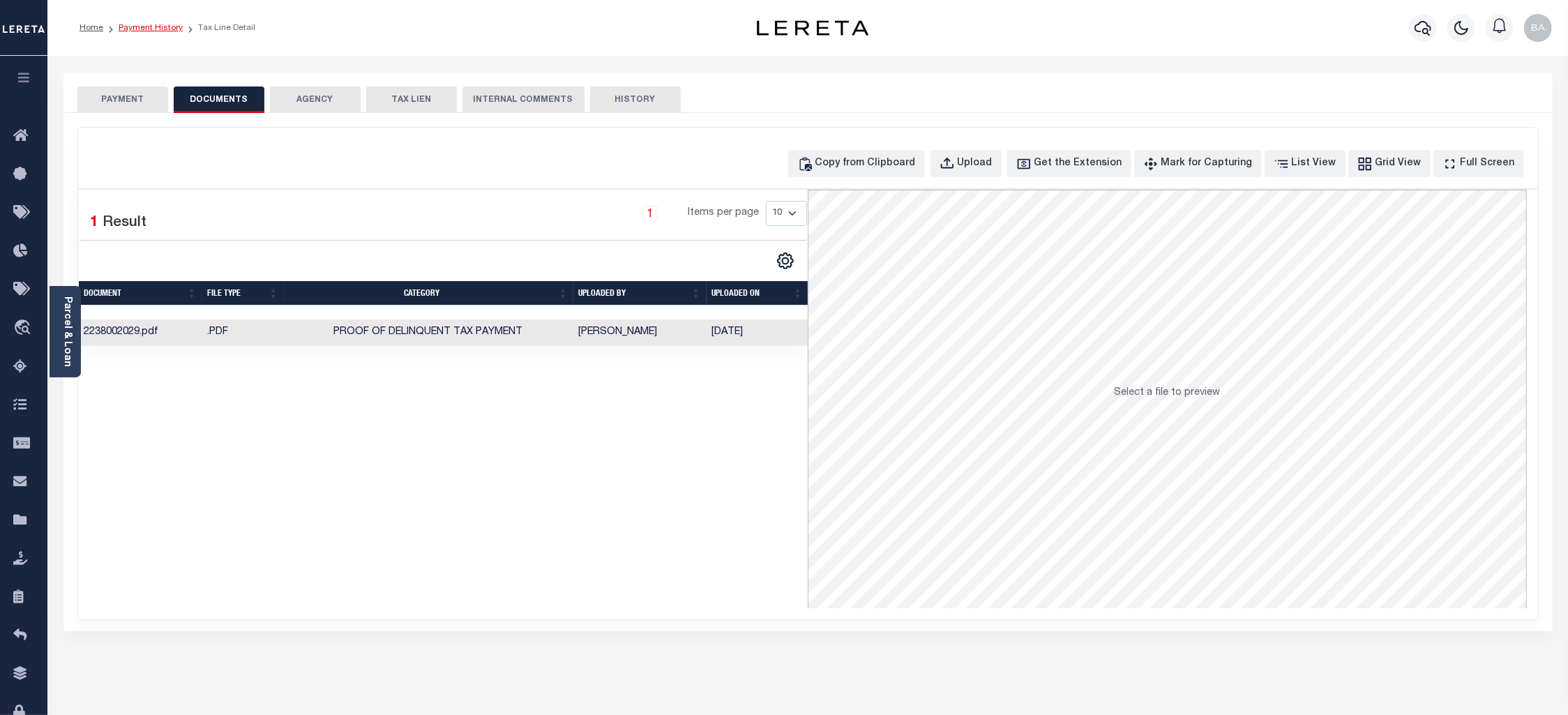
click at [142, 29] on link "Payment History" at bounding box center [151, 28] width 64 height 8
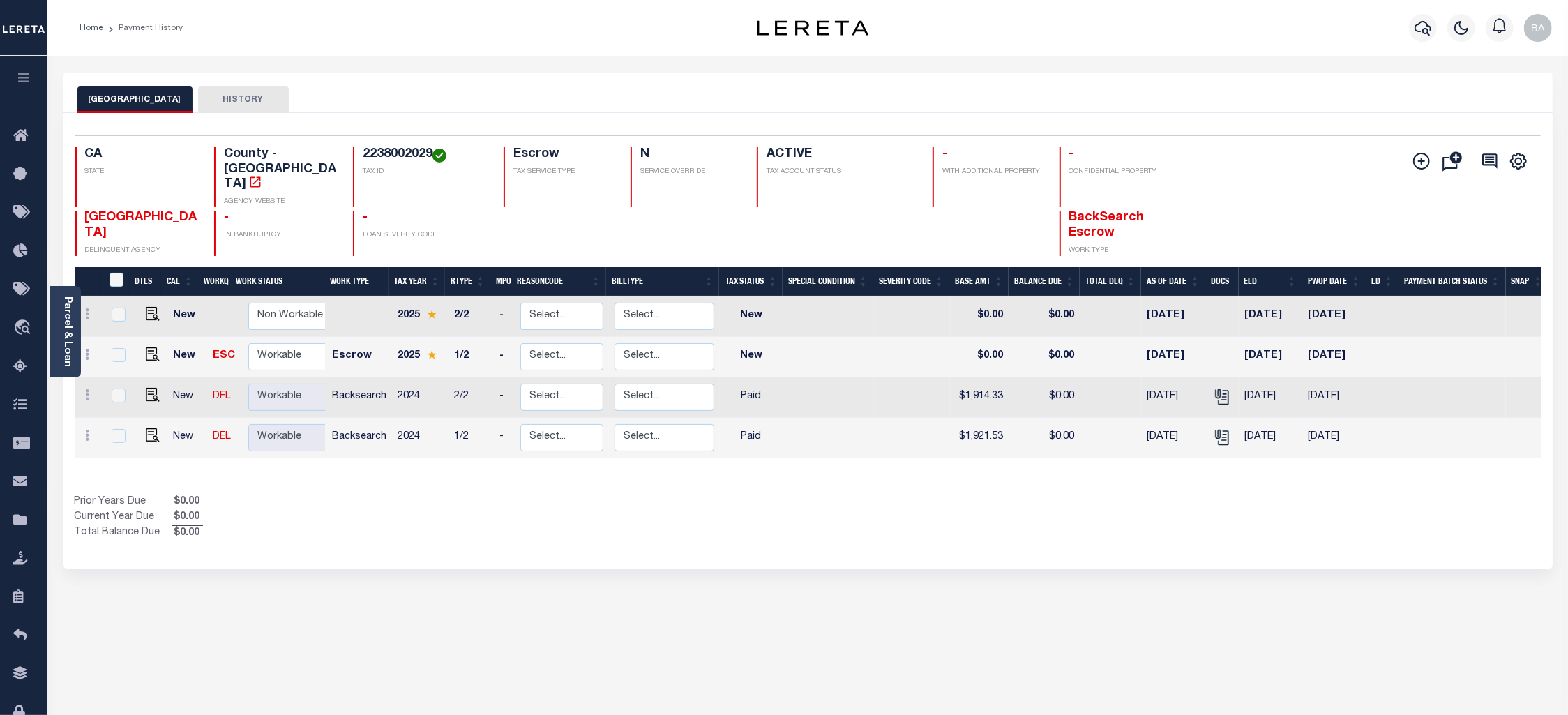
click at [395, 160] on h4 "2238002029" at bounding box center [425, 155] width 125 height 15
click at [72, 339] on link "Parcel & Loan" at bounding box center [67, 332] width 10 height 71
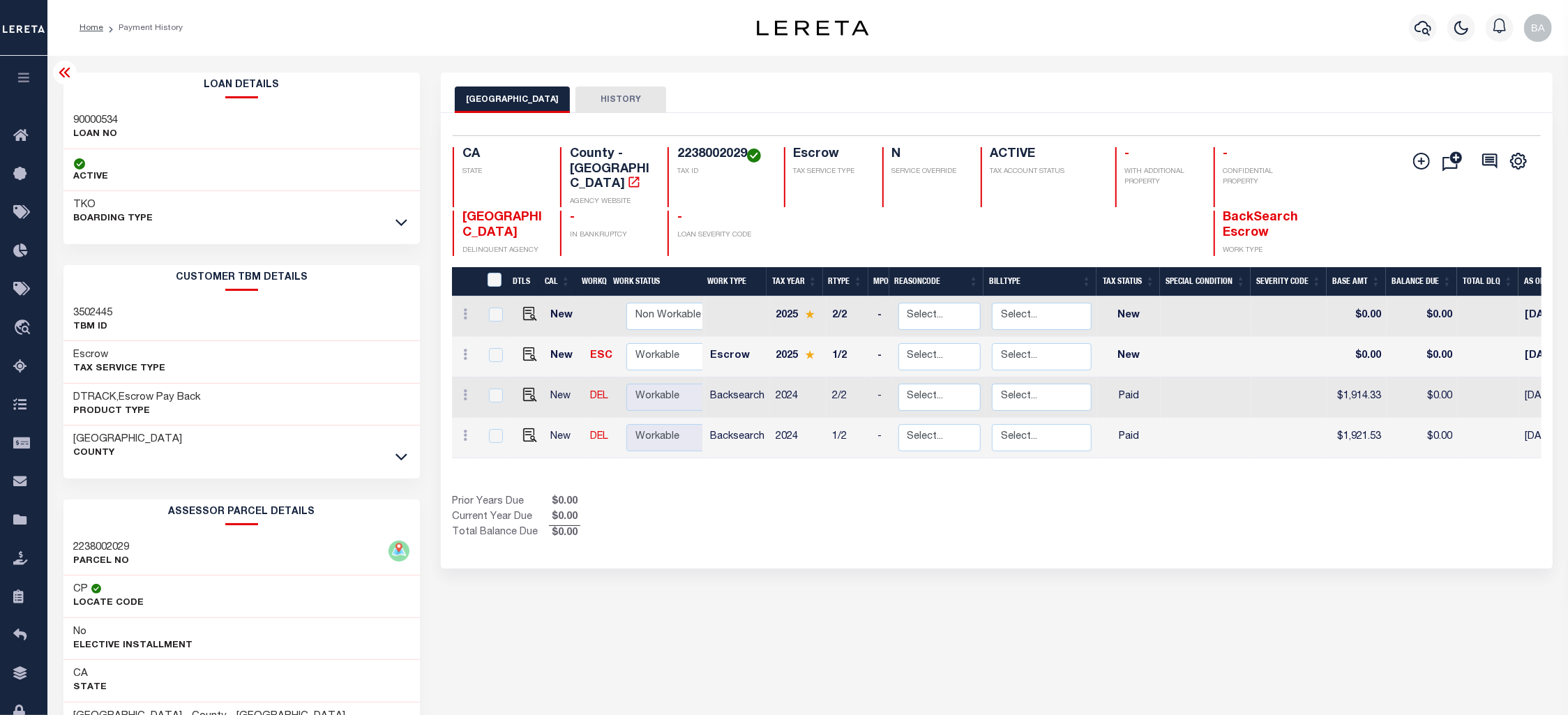
click at [94, 120] on h3 "90000534" at bounding box center [96, 120] width 45 height 14
copy h3 "90000534"
drag, startPoint x: 75, startPoint y: 440, endPoint x: 129, endPoint y: 438, distance: 54.0
click at [129, 438] on h3 "[GEOGRAPHIC_DATA]" at bounding box center [128, 439] width 109 height 14
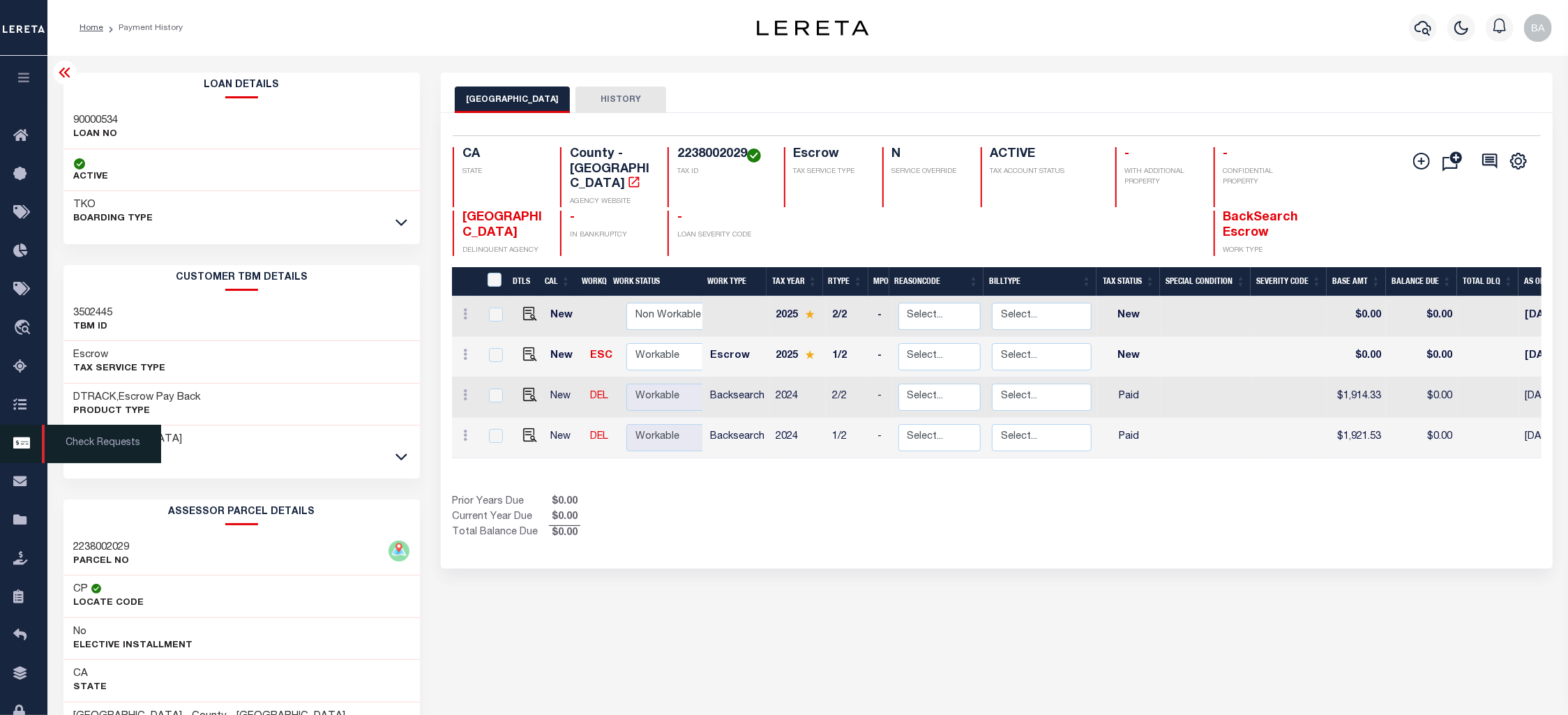
copy h3 "[GEOGRAPHIC_DATA]"
